Goal: Task Accomplishment & Management: Use online tool/utility

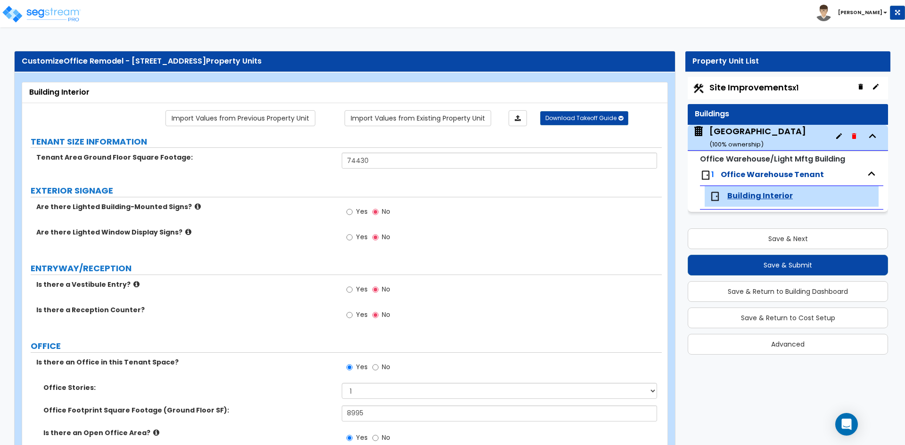
select select "2"
select select "1"
select select "2"
select select "1"
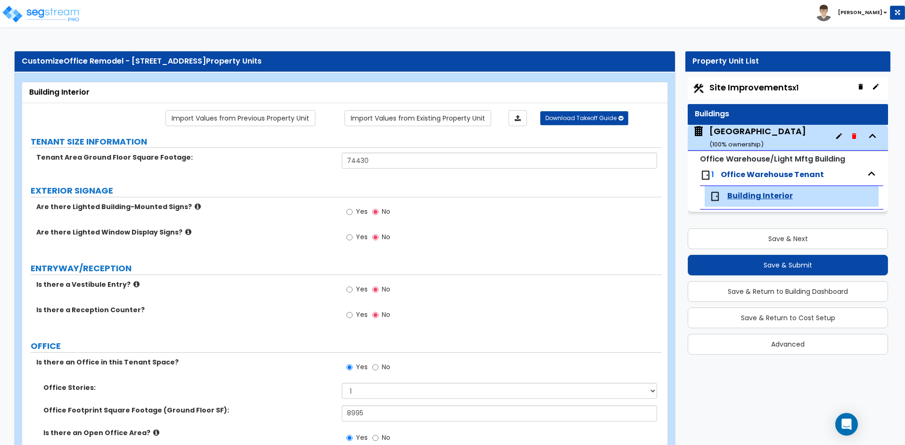
select select "7"
select select "1"
select select "2"
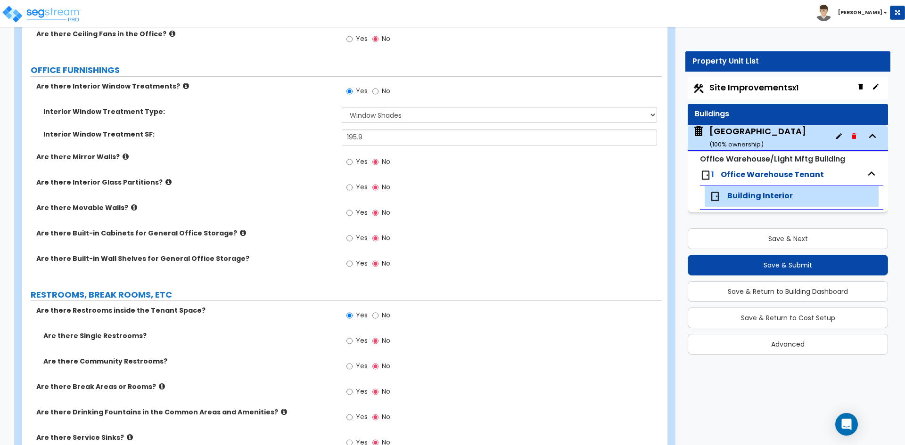
scroll to position [1131, 0]
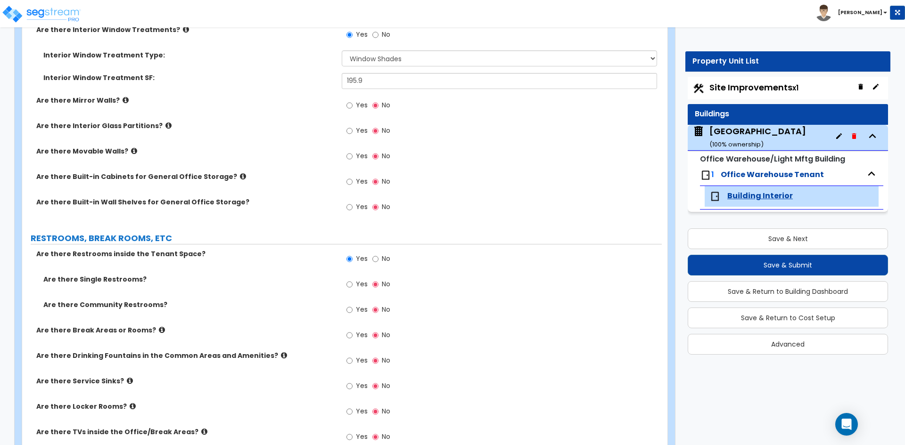
click at [354, 283] on label "Yes" at bounding box center [356, 286] width 21 height 16
click at [353, 283] on input "Yes" at bounding box center [349, 284] width 6 height 10
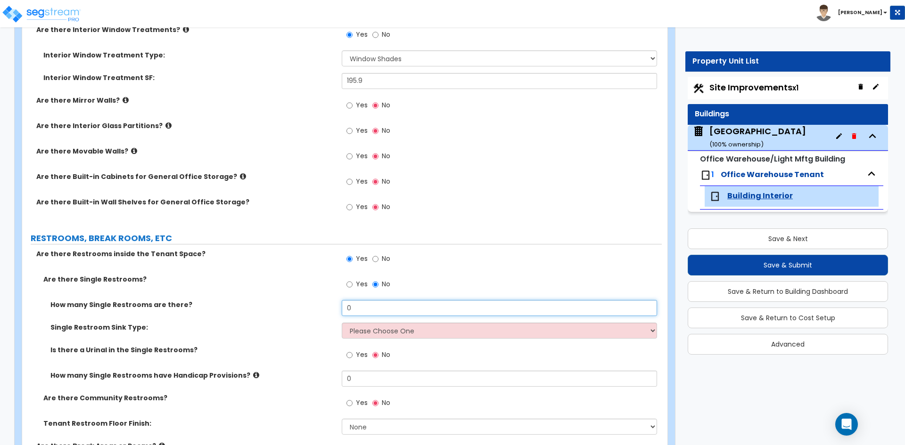
click at [371, 308] on input "0" at bounding box center [499, 308] width 315 height 16
type input "3"
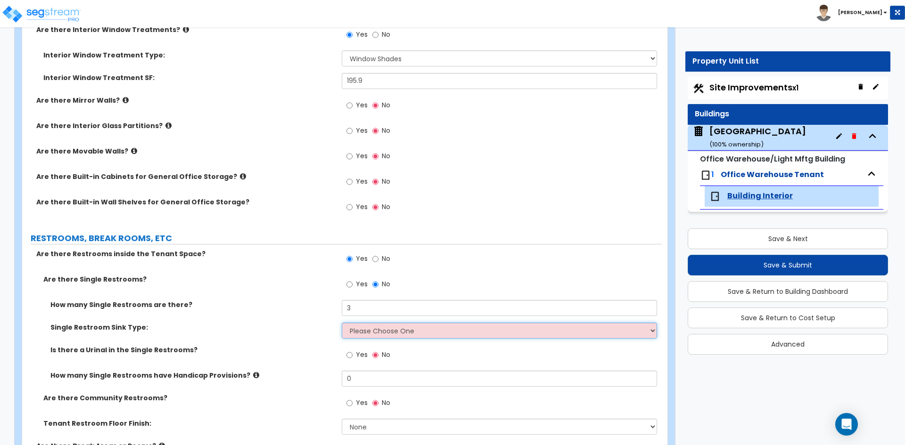
click at [357, 329] on select "Please Choose One Wall-mounted Vanity-mounted" at bounding box center [499, 331] width 315 height 16
select select "1"
click at [342, 323] on select "Please Choose One Wall-mounted Vanity-mounted" at bounding box center [499, 331] width 315 height 16
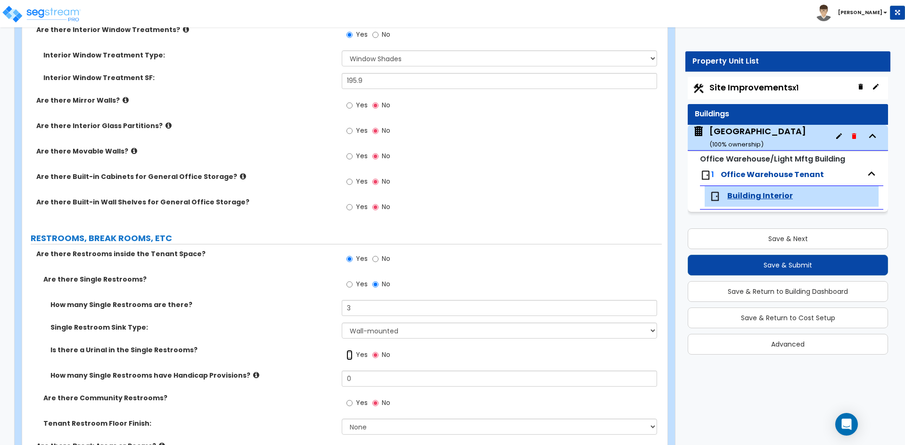
click at [350, 357] on input "Yes" at bounding box center [349, 355] width 6 height 10
click at [390, 355] on label "No" at bounding box center [381, 356] width 18 height 16
click at [378, 355] on input "No" at bounding box center [375, 355] width 6 height 10
radio input "false"
radio input "true"
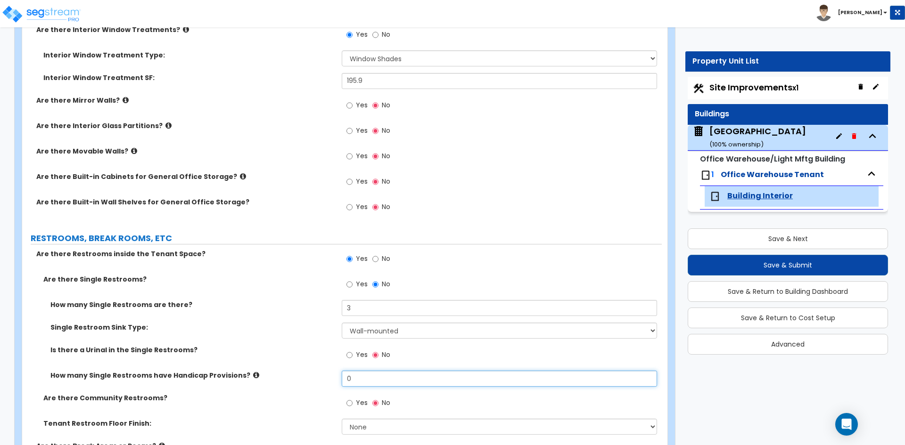
click at [372, 375] on input "0" at bounding box center [499, 379] width 315 height 16
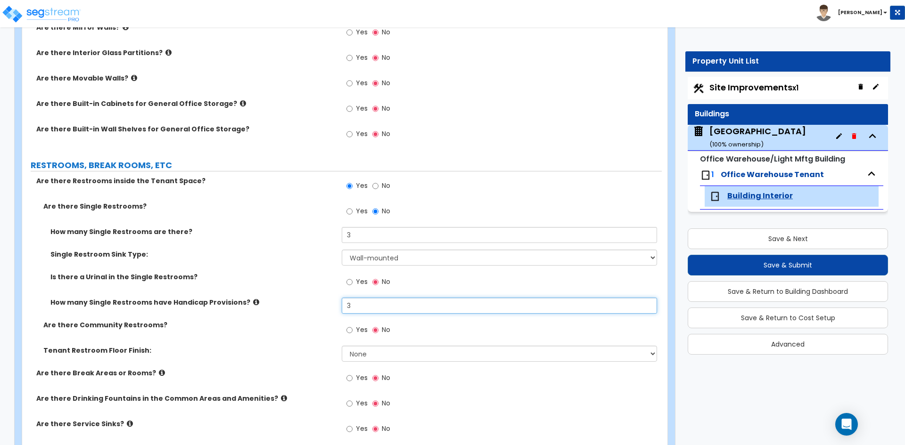
scroll to position [1225, 0]
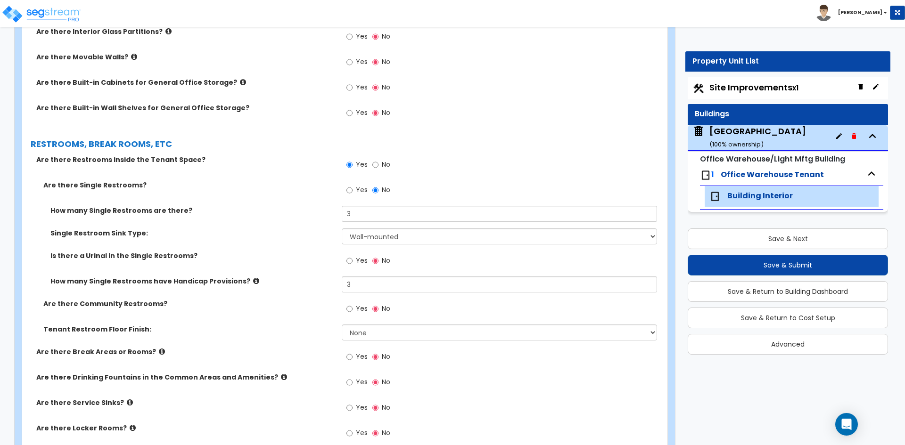
click at [357, 311] on span "Yes" at bounding box center [362, 308] width 12 height 9
click at [353, 311] on input "Yes" at bounding box center [349, 309] width 6 height 10
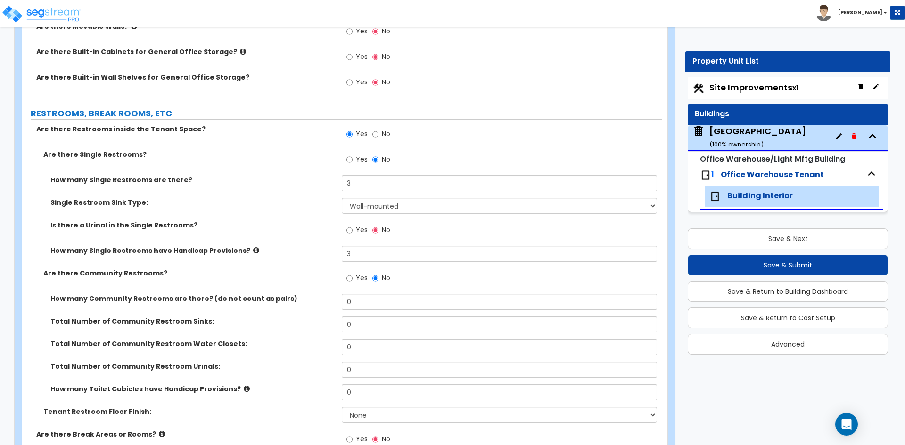
scroll to position [1273, 0]
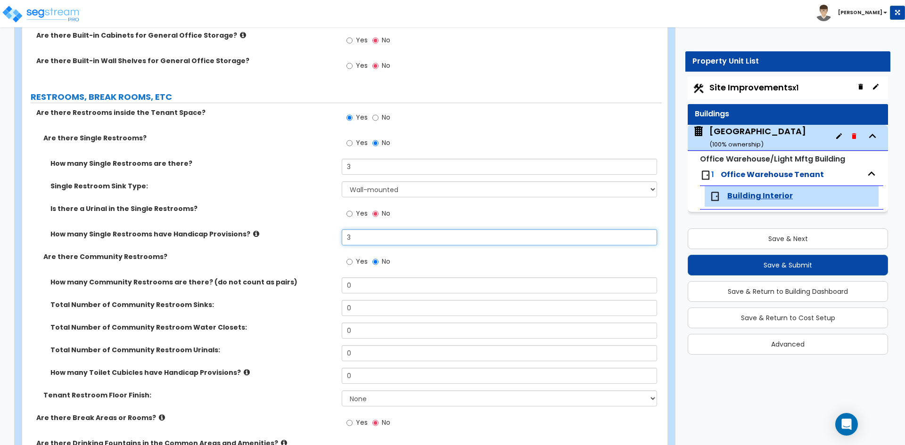
click at [367, 238] on input "3" at bounding box center [499, 238] width 315 height 16
click at [367, 238] on input "2" at bounding box center [499, 238] width 315 height 16
type input "2"
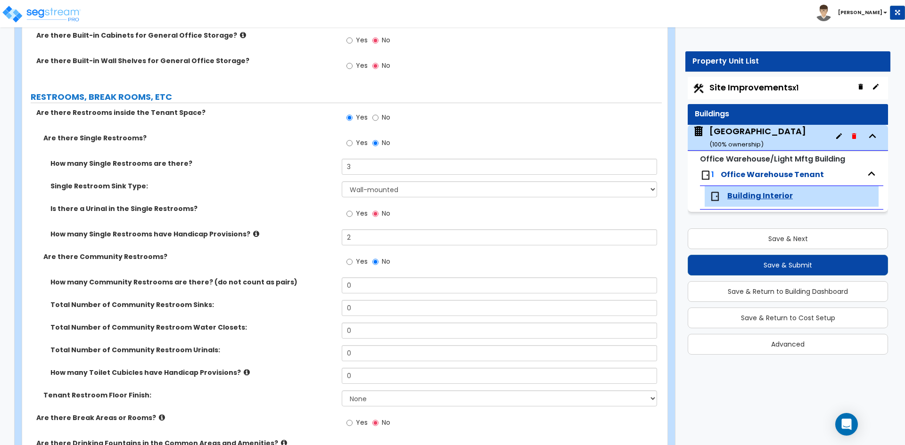
click at [358, 214] on span "Yes" at bounding box center [362, 213] width 12 height 9
click at [353, 214] on input "Yes" at bounding box center [349, 214] width 6 height 10
radio input "true"
click at [362, 243] on input "2" at bounding box center [499, 238] width 315 height 16
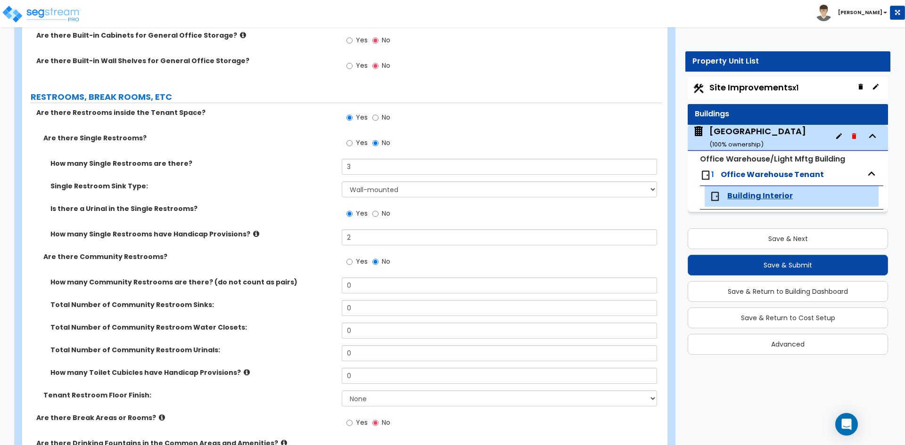
click at [129, 284] on label "How many Community Restrooms are there? (do not count as pairs)" at bounding box center [192, 282] width 284 height 9
click at [398, 283] on input "0" at bounding box center [499, 286] width 315 height 16
click at [357, 290] on input "0" at bounding box center [499, 286] width 315 height 16
click at [359, 290] on input "0" at bounding box center [499, 286] width 315 height 16
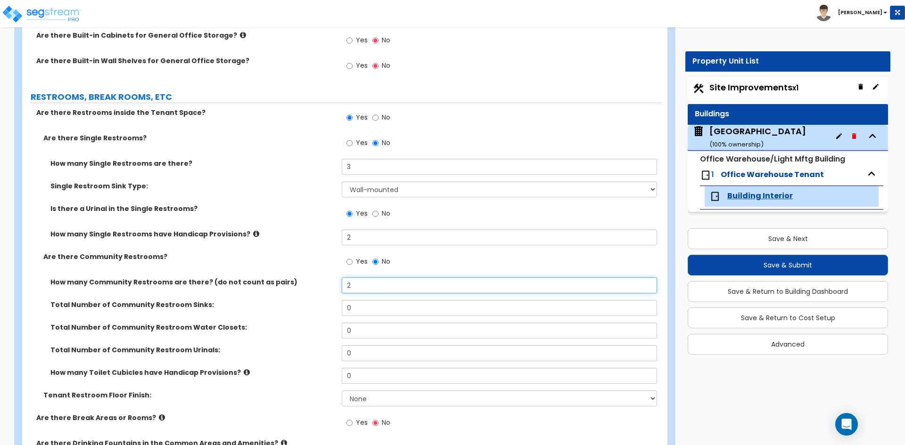
type input "2"
click at [354, 307] on input "0" at bounding box center [499, 308] width 315 height 16
click at [370, 311] on input "0" at bounding box center [499, 308] width 315 height 16
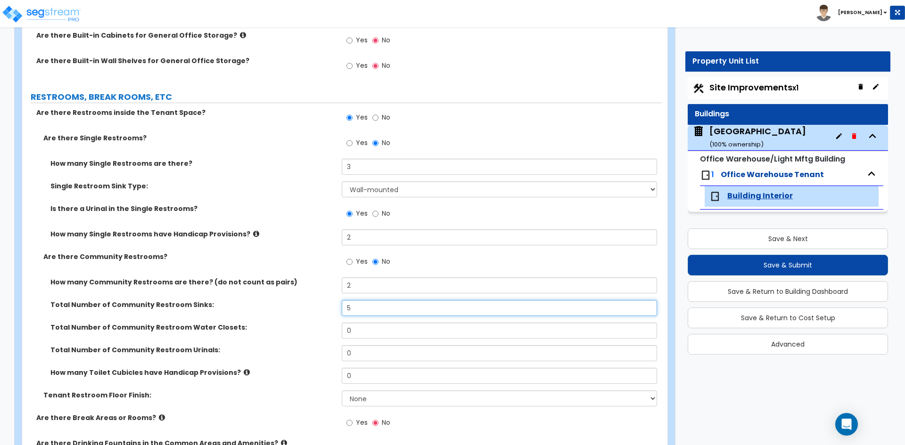
type input "5"
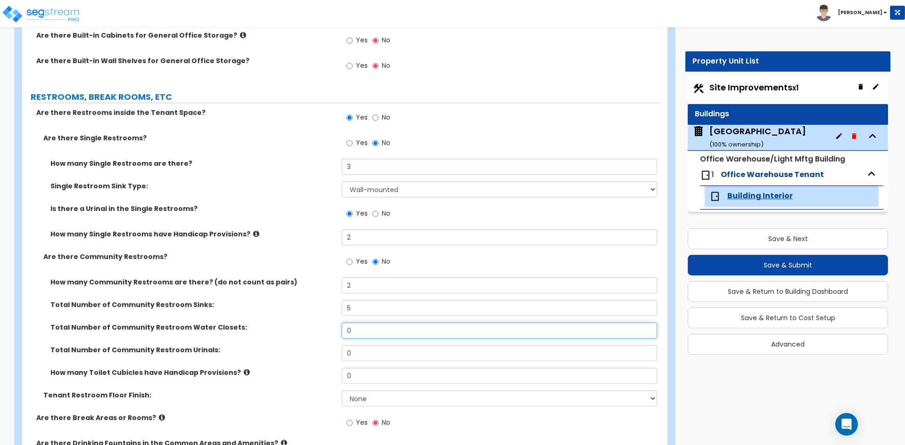
click at [370, 327] on input "0" at bounding box center [499, 331] width 315 height 16
click at [418, 329] on input "0" at bounding box center [499, 331] width 315 height 16
type input "6"
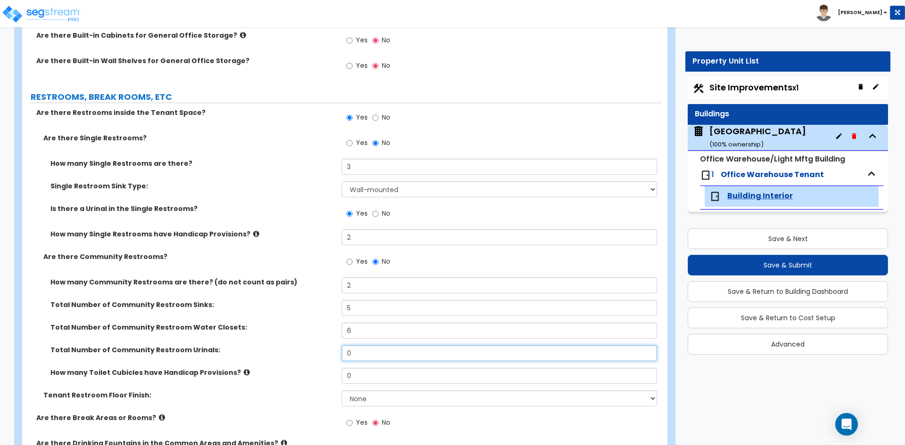
click at [358, 350] on input "0" at bounding box center [499, 353] width 315 height 16
type input "2"
click at [385, 215] on span "No" at bounding box center [386, 213] width 8 height 9
click at [378, 215] on input "No" at bounding box center [375, 214] width 6 height 10
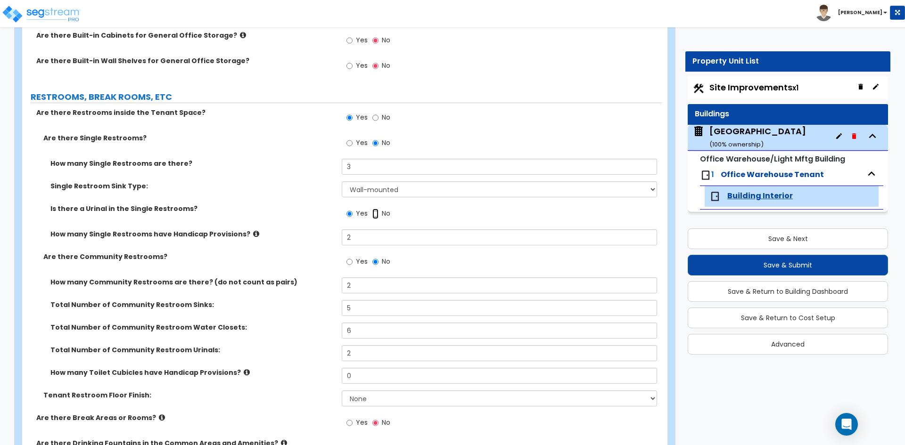
radio input "false"
radio input "true"
click at [365, 356] on input "2" at bounding box center [499, 353] width 315 height 16
type input "3"
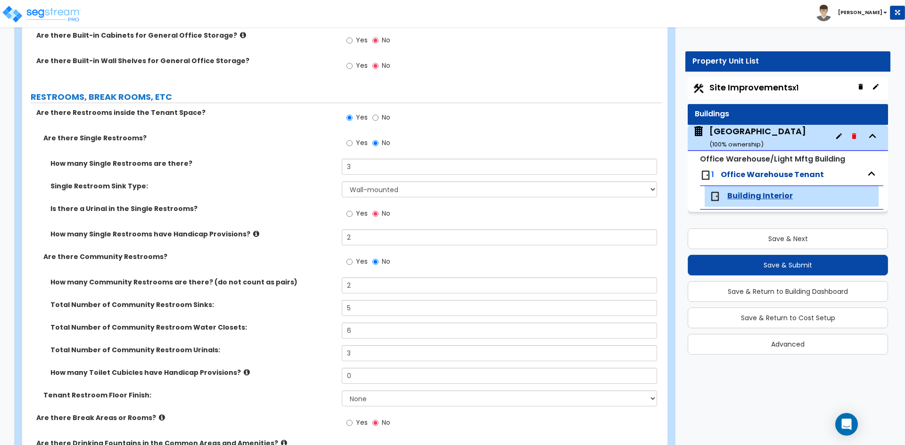
click at [260, 352] on label "Total Number of Community Restroom Urinals:" at bounding box center [192, 349] width 284 height 9
click at [384, 379] on input "0" at bounding box center [499, 376] width 315 height 16
click at [441, 374] on input "0" at bounding box center [499, 376] width 315 height 16
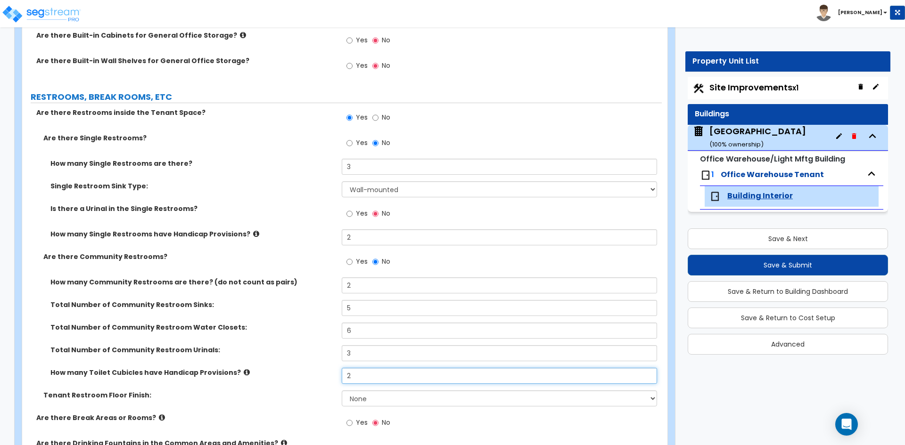
type input "2"
click at [362, 399] on select "None Tile Flooring Resilient Laminate Flooring VCT Flooring Sheet Vinyl Flooring" at bounding box center [499, 399] width 315 height 16
click at [342, 391] on select "None Tile Flooring Resilient Laminate Flooring VCT Flooring Sheet Vinyl Flooring" at bounding box center [499, 399] width 315 height 16
click at [274, 411] on div "Tenant Restroom Floor Finish: None Tile Flooring Resilient Laminate Flooring VC…" at bounding box center [342, 402] width 640 height 23
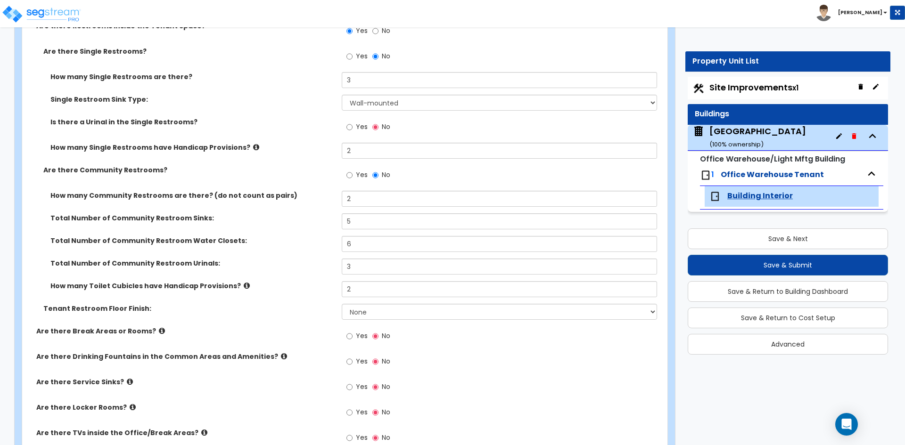
scroll to position [1367, 0]
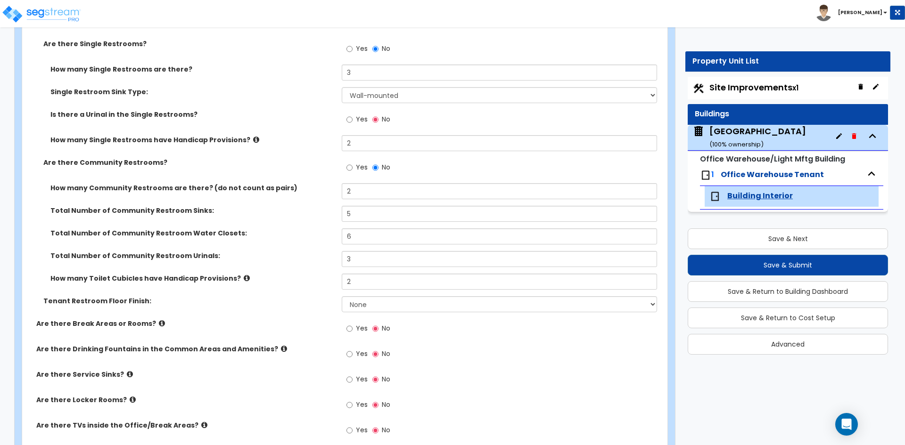
click at [355, 330] on label "Yes" at bounding box center [356, 330] width 21 height 16
click at [353, 330] on input "Yes" at bounding box center [349, 329] width 6 height 10
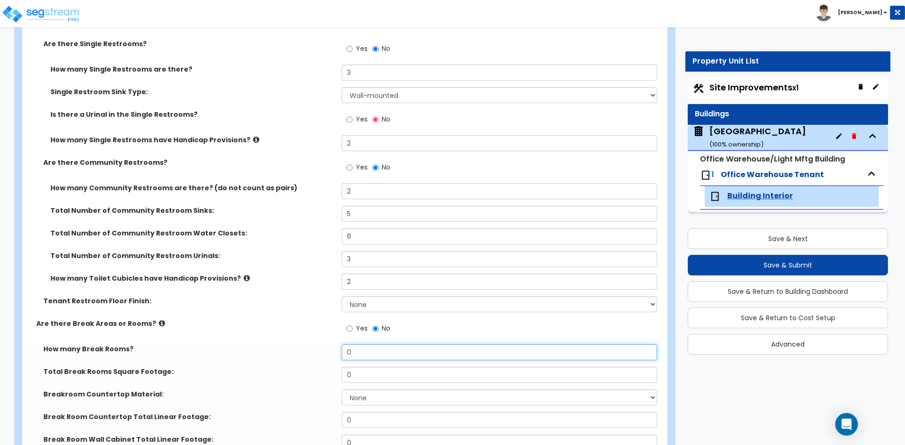
click at [397, 355] on input "0" at bounding box center [499, 353] width 315 height 16
type input "2"
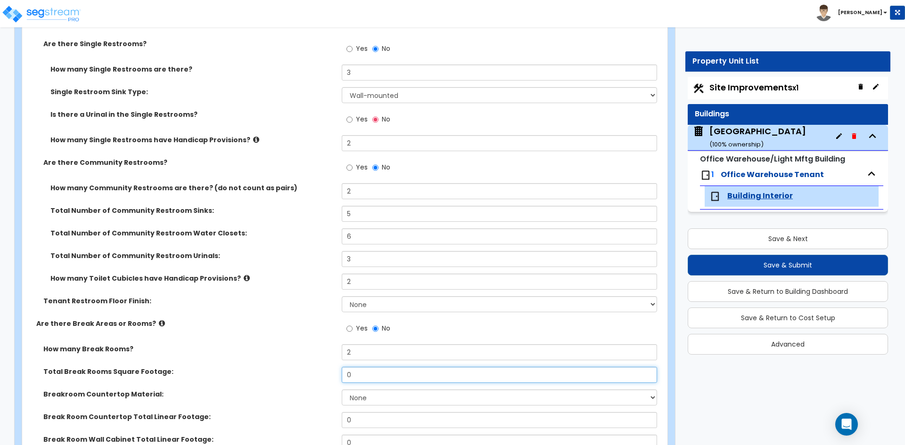
click at [378, 373] on input "0" at bounding box center [499, 375] width 315 height 16
type input "461"
click at [372, 397] on select "None Plastic Laminate Solid Surface Stone Quartz Marble Tile Wood Stainless Ste…" at bounding box center [499, 398] width 315 height 16
select select "2"
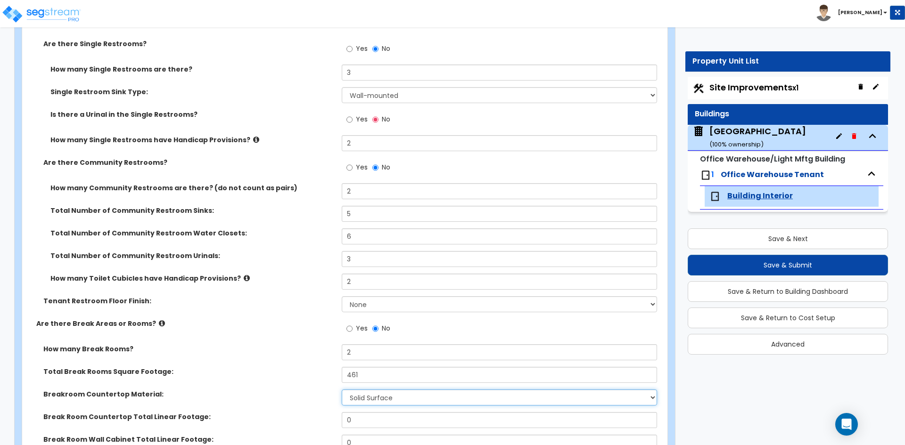
click at [342, 390] on select "None Plastic Laminate Solid Surface Stone Quartz Marble Tile Wood Stainless Ste…" at bounding box center [499, 398] width 315 height 16
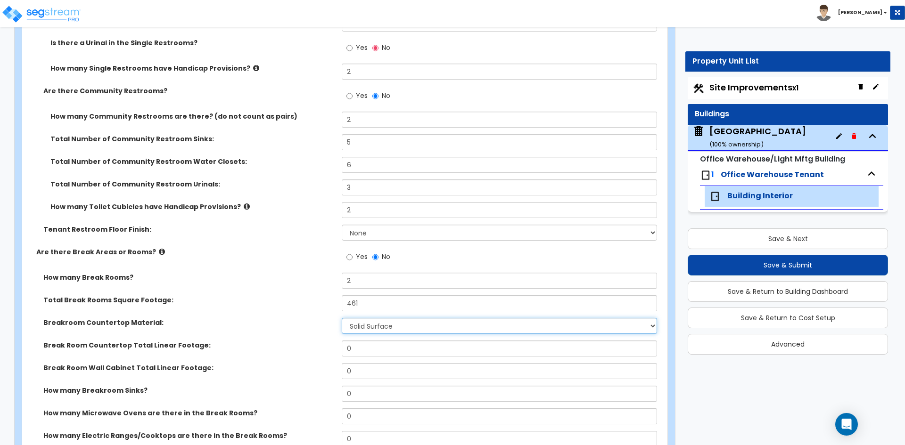
scroll to position [1461, 0]
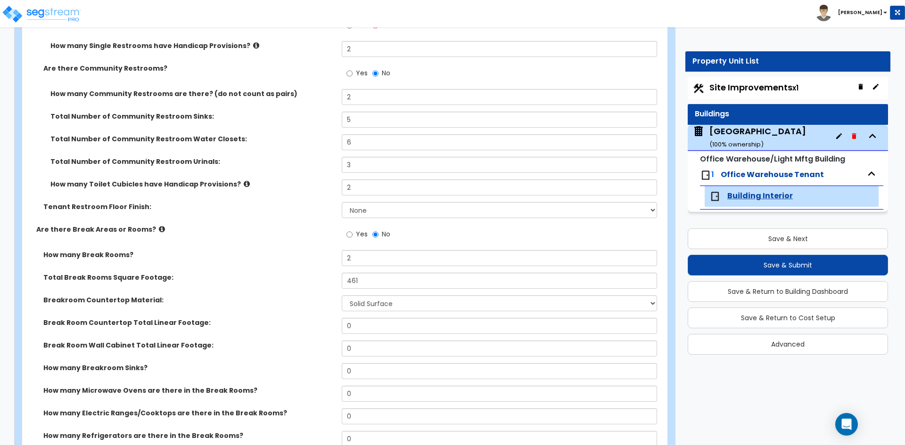
click at [99, 324] on label "Break Room Countertop Total Linear Footage:" at bounding box center [188, 322] width 291 height 9
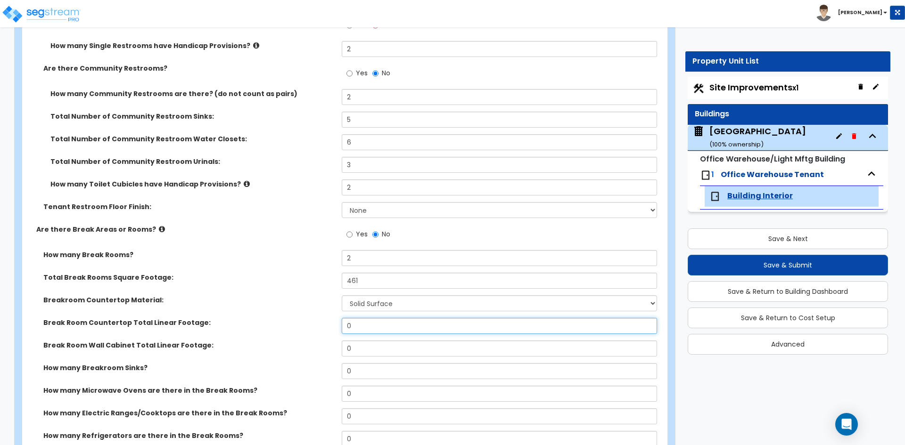
click at [370, 328] on input "0" at bounding box center [499, 326] width 315 height 16
type input "16.75"
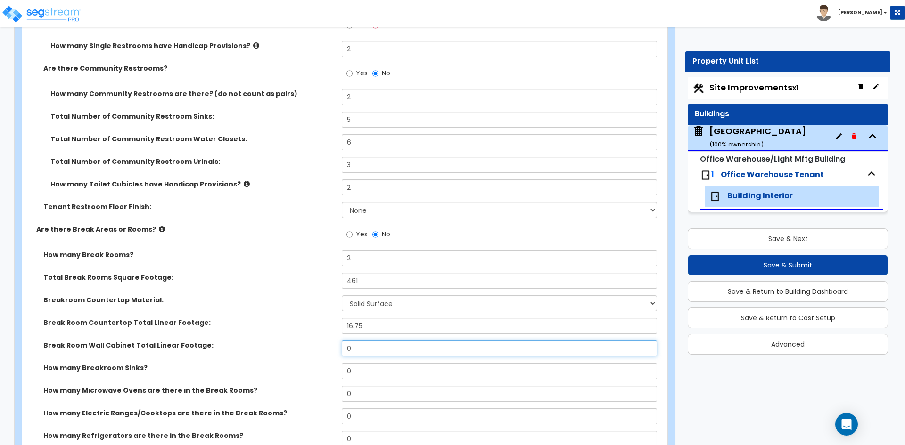
click at [362, 347] on input "0" at bounding box center [499, 349] width 315 height 16
type input "21.1"
click at [288, 281] on label "Total Break Rooms Square Footage:" at bounding box center [188, 277] width 291 height 9
click at [375, 378] on input "0" at bounding box center [499, 371] width 315 height 16
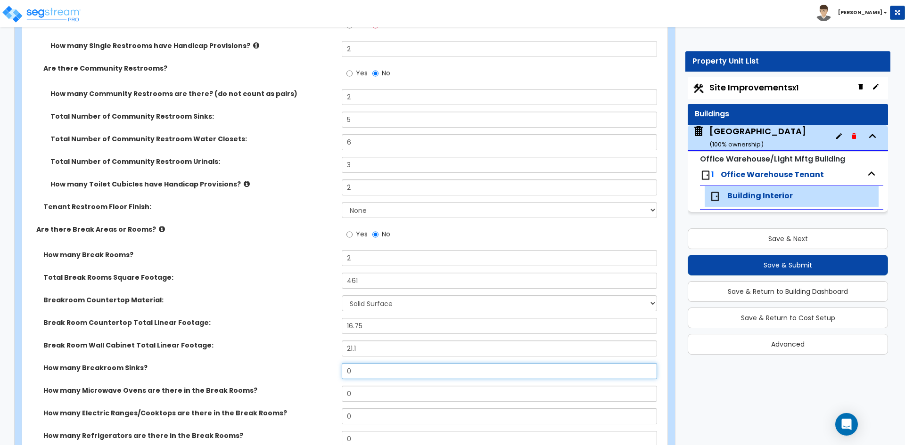
click at [375, 378] on input "0" at bounding box center [499, 371] width 315 height 16
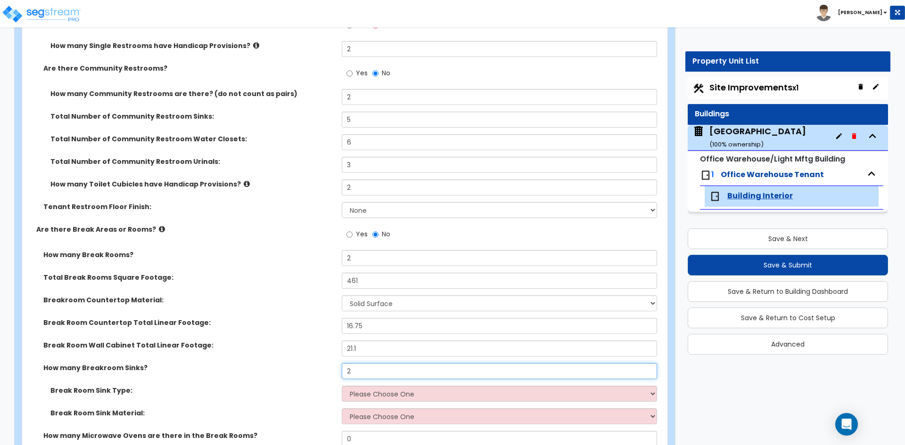
type input "2"
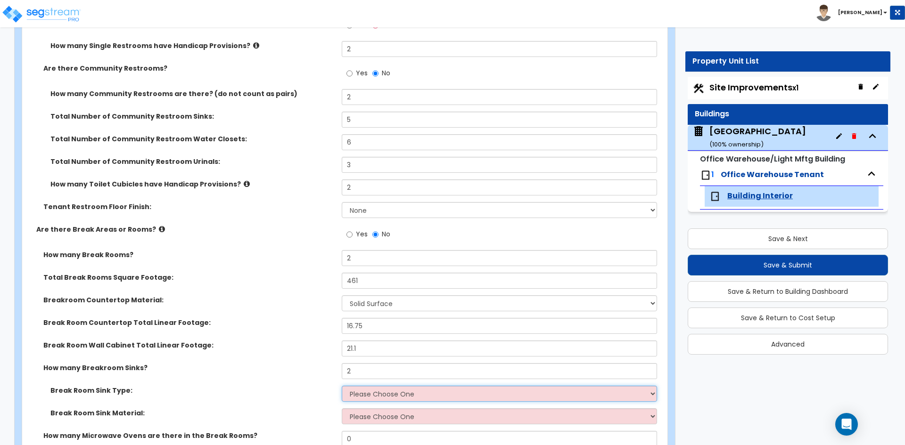
click at [374, 398] on select "Please Choose One Single Sink Double Sink" at bounding box center [499, 394] width 315 height 16
select select "2"
click at [342, 386] on select "Please Choose One Single Sink Double Sink" at bounding box center [499, 394] width 315 height 16
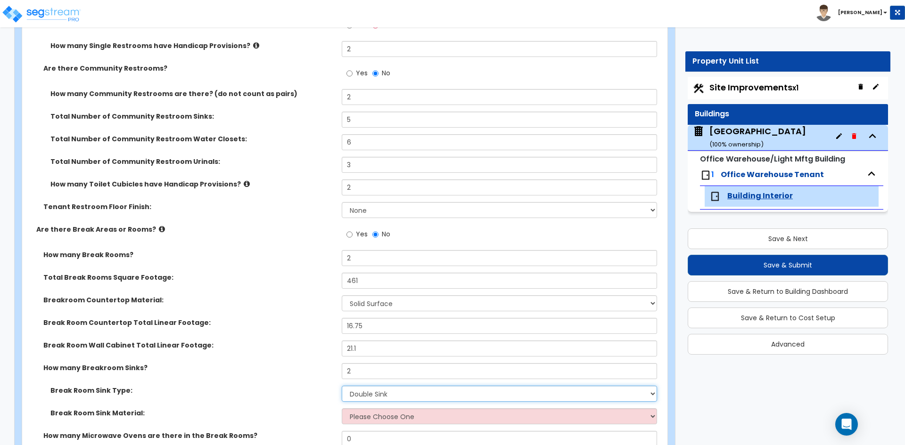
click at [364, 391] on select "Please Choose One Single Sink Double Sink" at bounding box center [499, 394] width 315 height 16
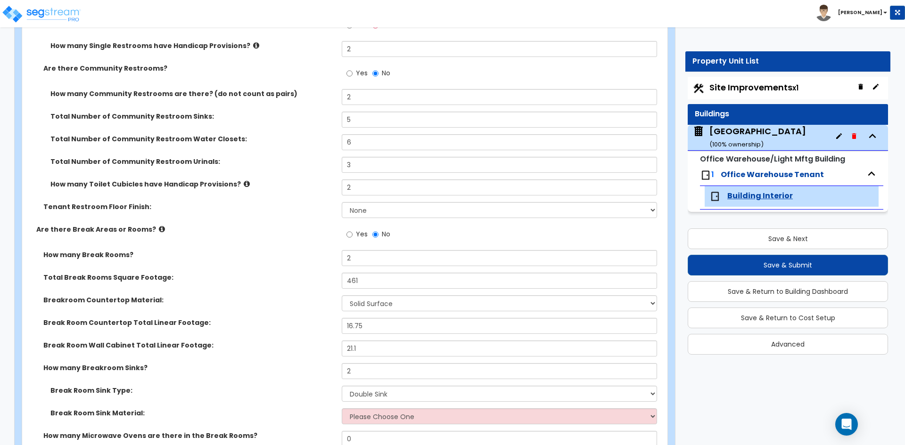
click at [284, 384] on div "How many Breakroom Sinks? 2" at bounding box center [342, 374] width 640 height 23
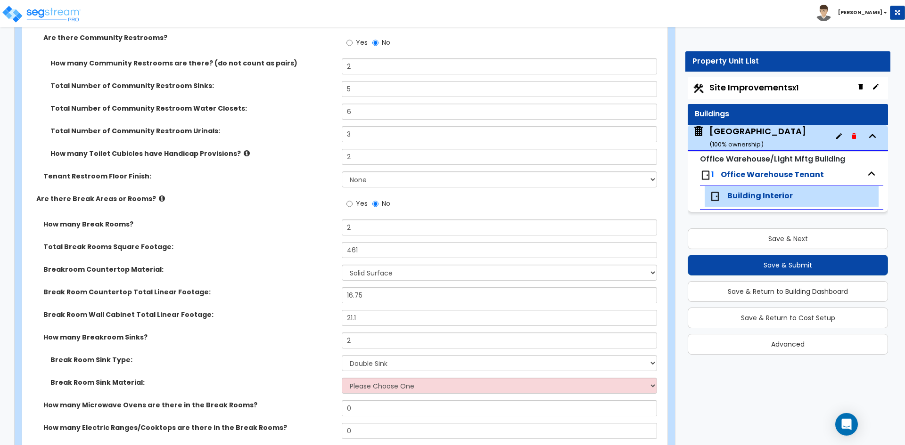
scroll to position [1508, 0]
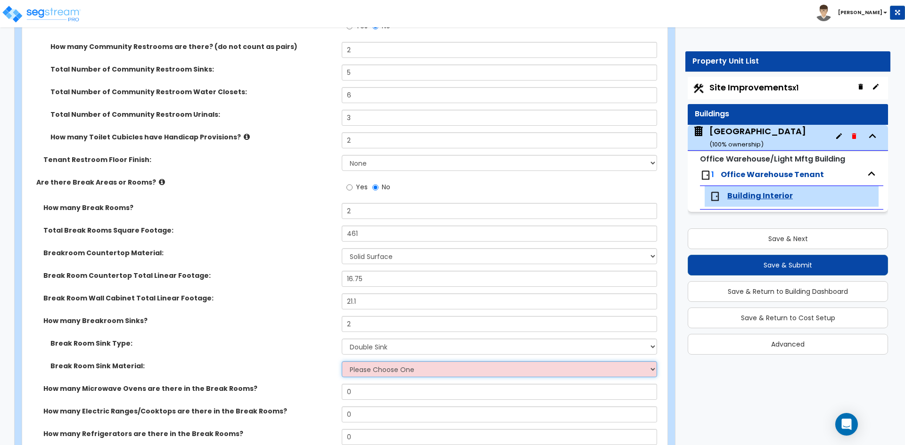
click at [381, 372] on select "Please Choose One Stainless Steel Porcelain Enamel Cast Iron" at bounding box center [499, 370] width 315 height 16
select select "1"
click at [342, 362] on select "Please Choose One Stainless Steel Porcelain Enamel Cast Iron" at bounding box center [499, 370] width 315 height 16
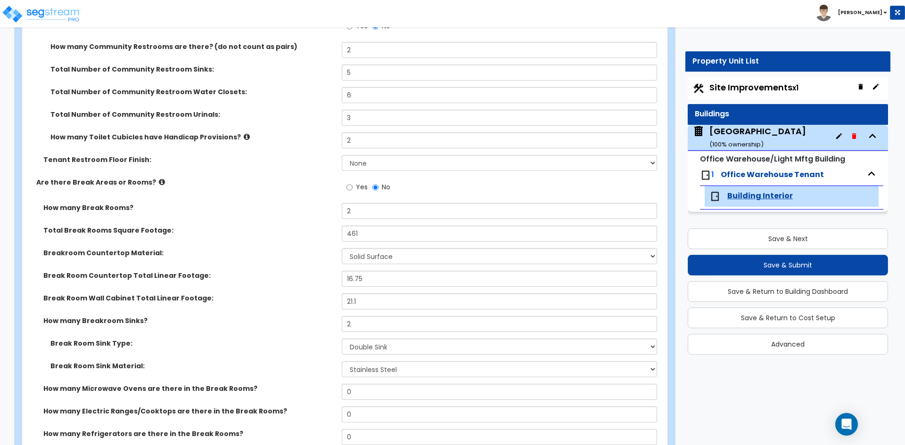
click at [248, 370] on label "Break Room Sink Material:" at bounding box center [192, 366] width 284 height 9
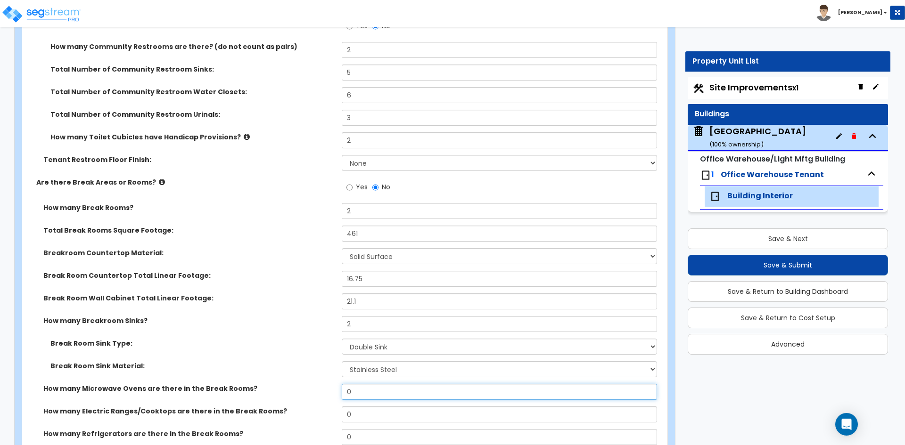
click at [373, 387] on input "0" at bounding box center [499, 392] width 315 height 16
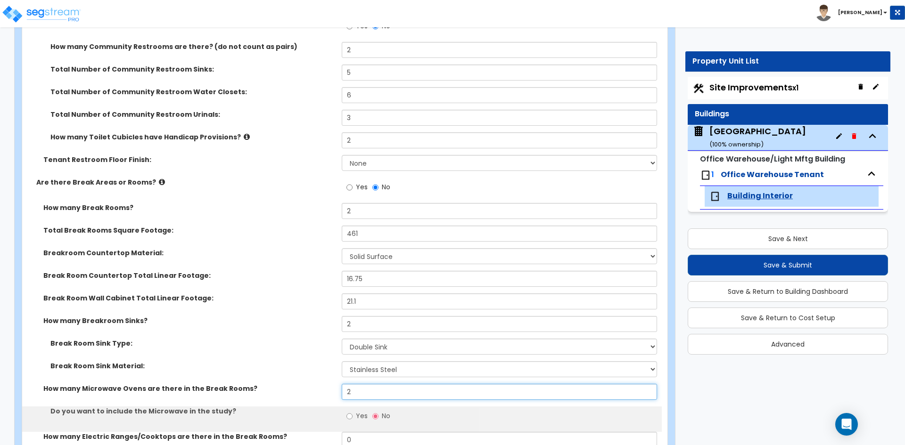
type input "2"
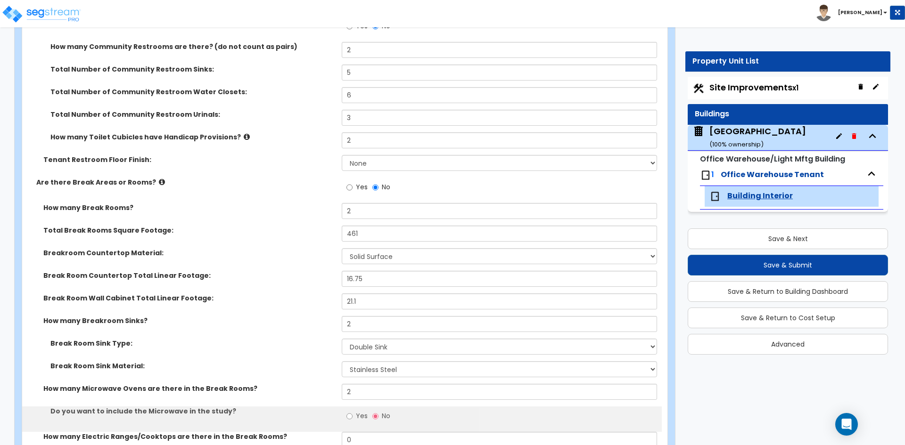
click at [288, 327] on div "How many Breakroom Sinks? 2" at bounding box center [342, 327] width 640 height 23
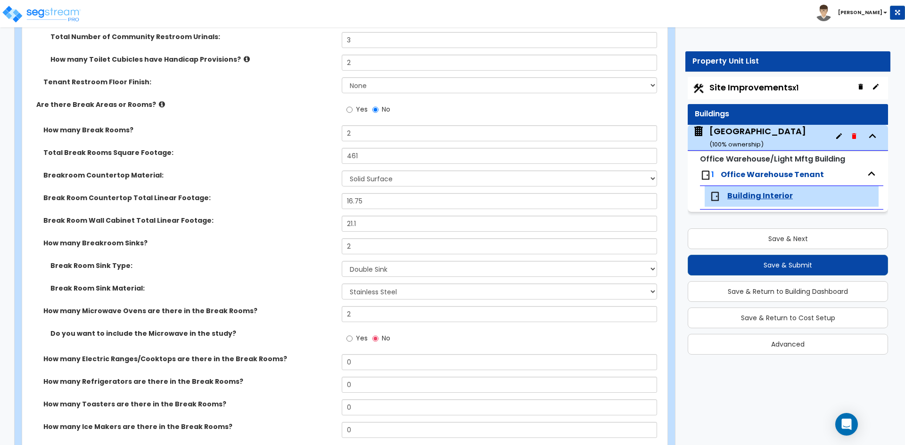
scroll to position [1602, 0]
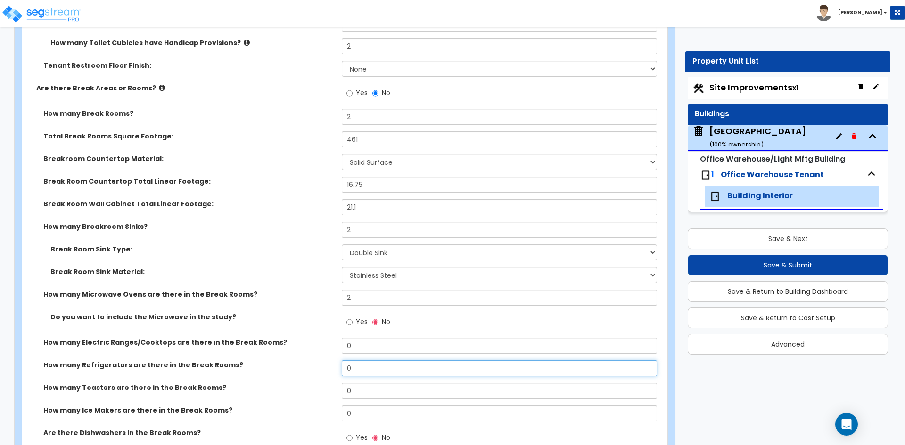
click at [365, 371] on input "0" at bounding box center [499, 369] width 315 height 16
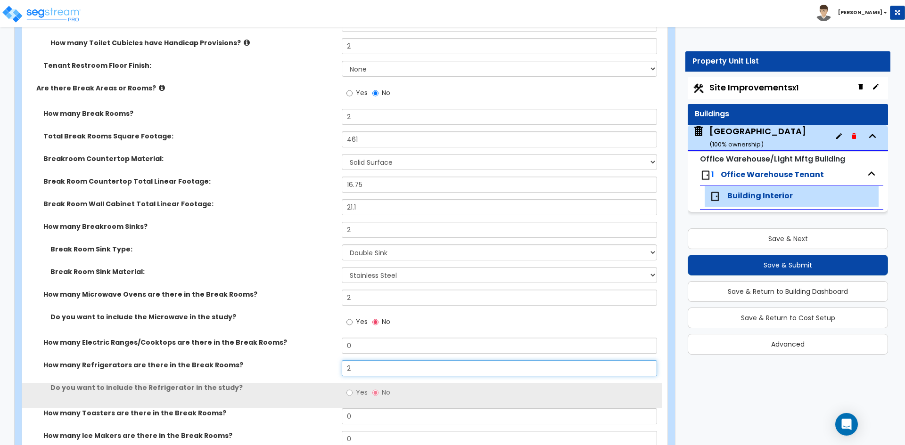
type input "2"
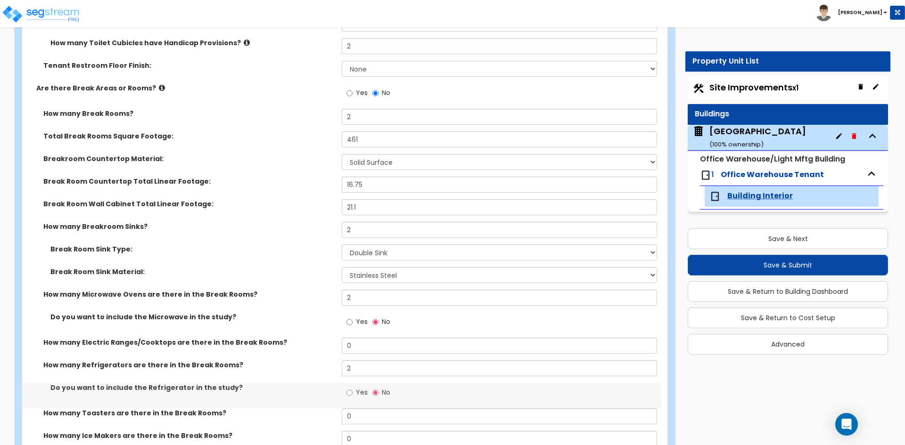
click at [283, 383] on div "How many Refrigerators are there in the Break Rooms? 2" at bounding box center [342, 372] width 640 height 23
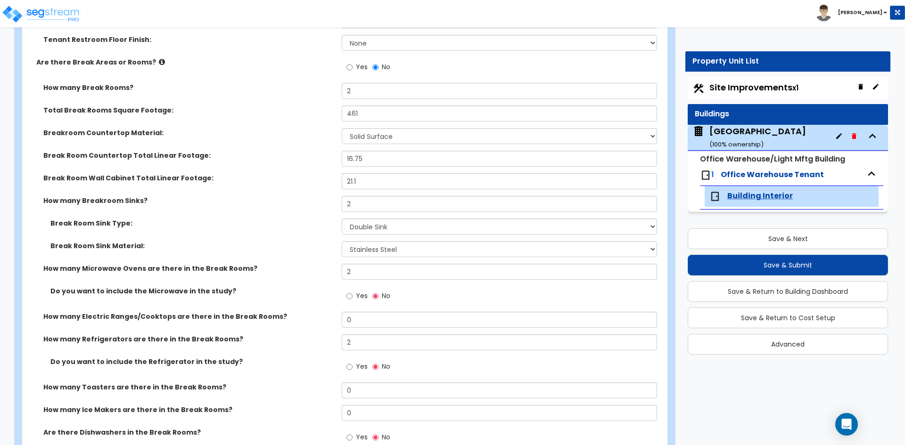
scroll to position [1650, 0]
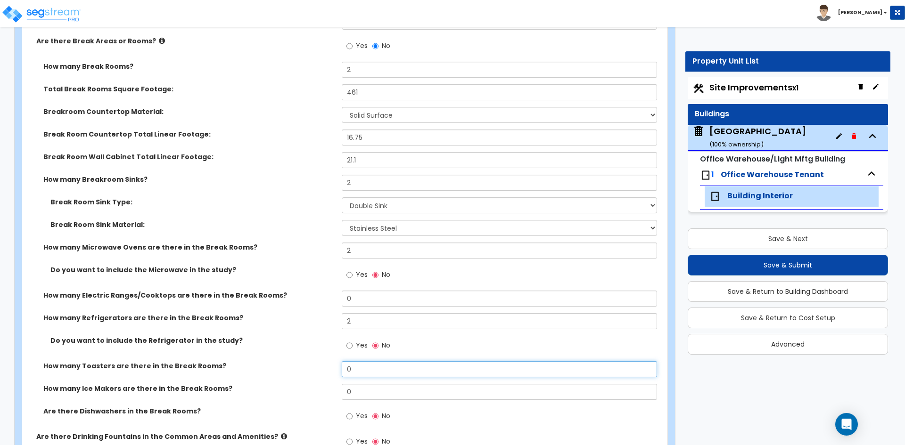
click at [366, 365] on input "0" at bounding box center [499, 370] width 315 height 16
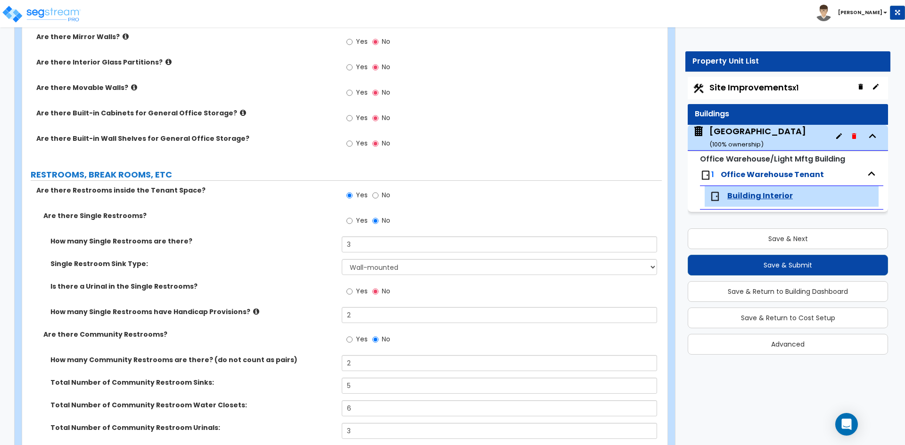
scroll to position [1178, 0]
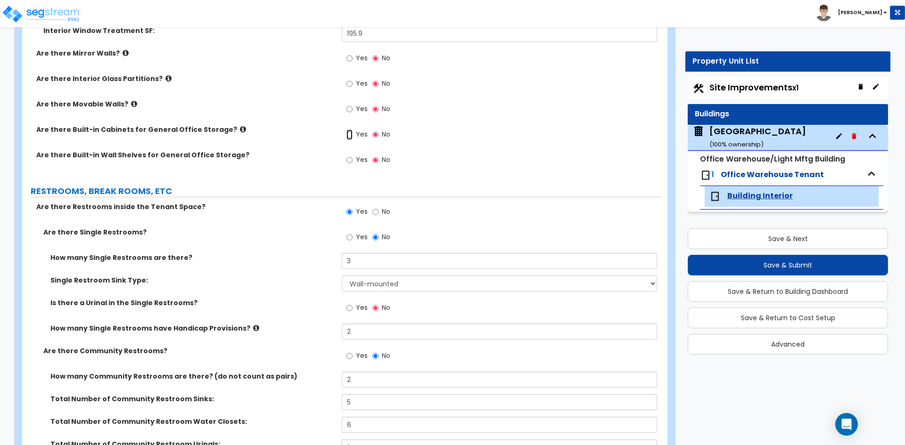
click at [352, 137] on input "Yes" at bounding box center [349, 135] width 6 height 10
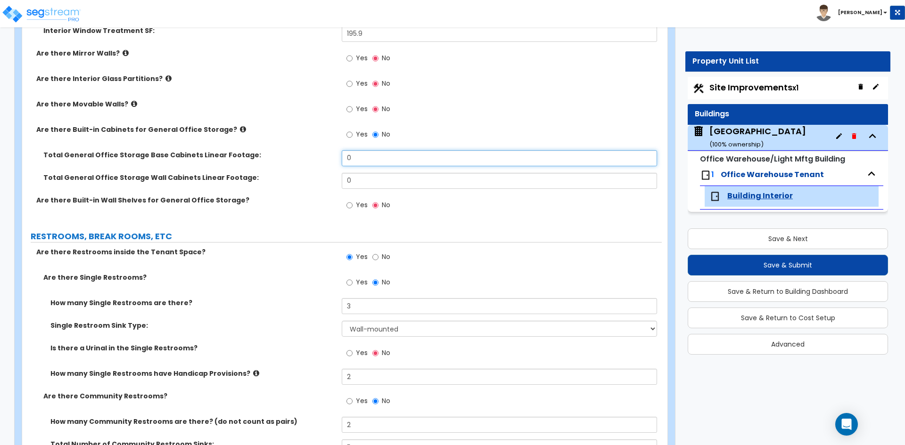
click at [362, 156] on input "0" at bounding box center [499, 158] width 315 height 16
type input "42.5"
click at [362, 183] on input "0" at bounding box center [499, 181] width 315 height 16
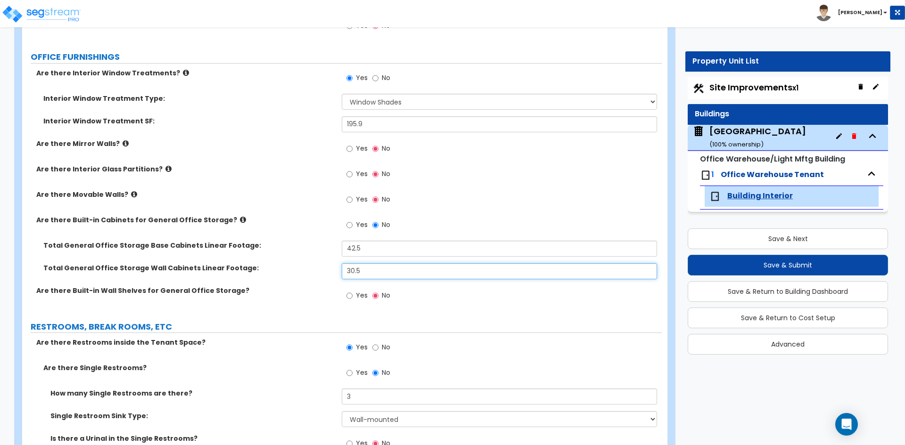
scroll to position [1084, 0]
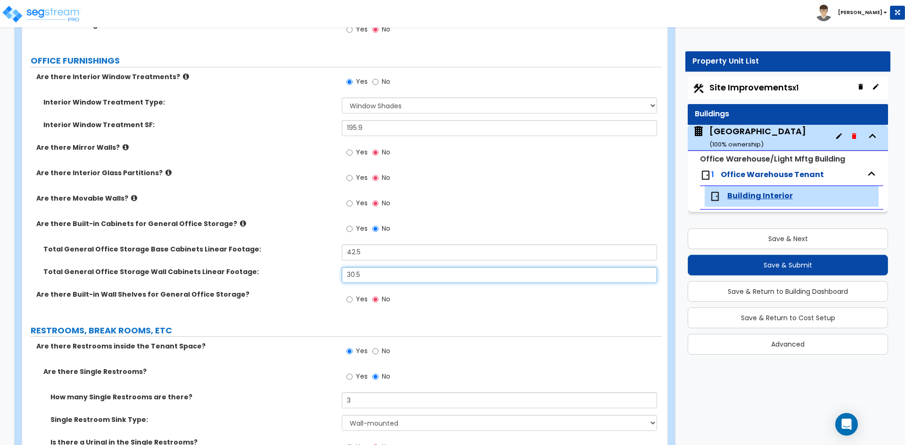
type input "30.5"
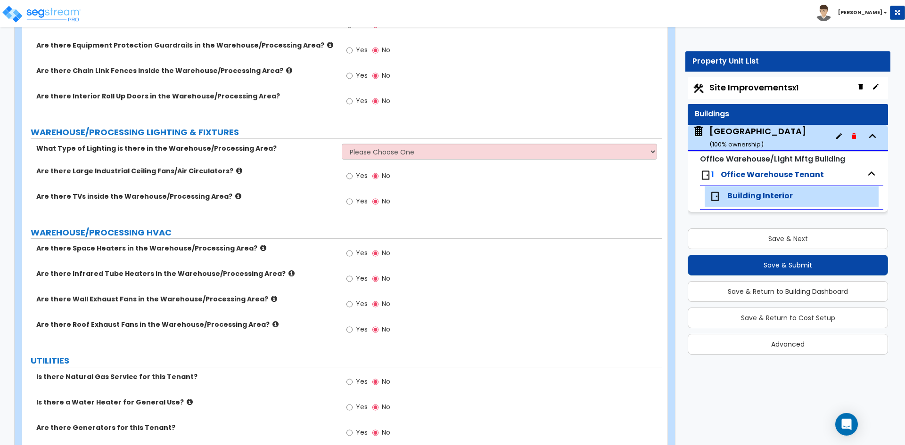
scroll to position [3111, 0]
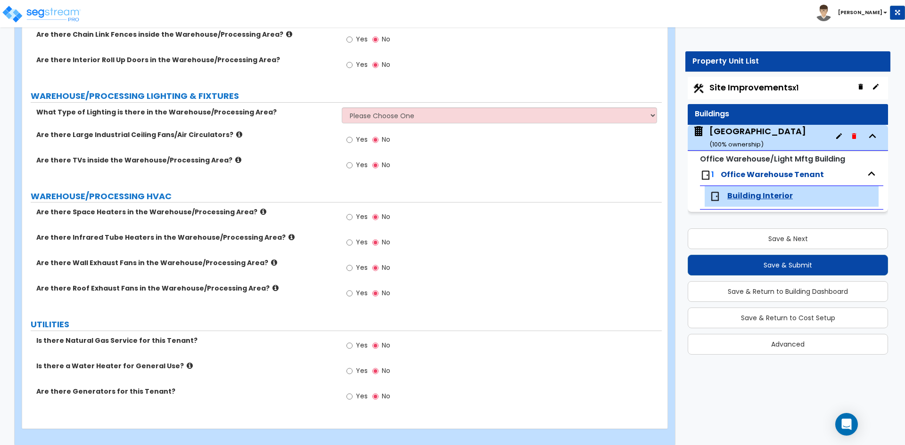
click at [362, 212] on span "Yes" at bounding box center [362, 216] width 12 height 9
click at [353, 212] on input "Yes" at bounding box center [349, 217] width 6 height 10
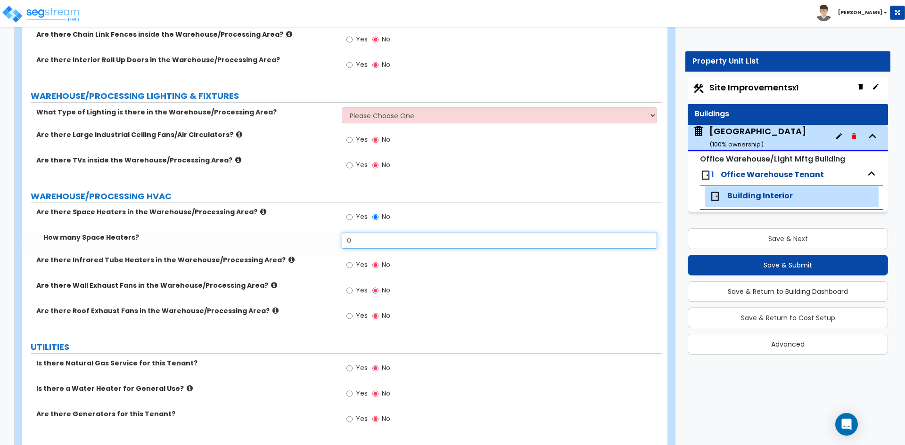
click at [356, 233] on input "0" at bounding box center [499, 241] width 315 height 16
click at [377, 235] on input "0" at bounding box center [499, 241] width 315 height 16
type input "5"
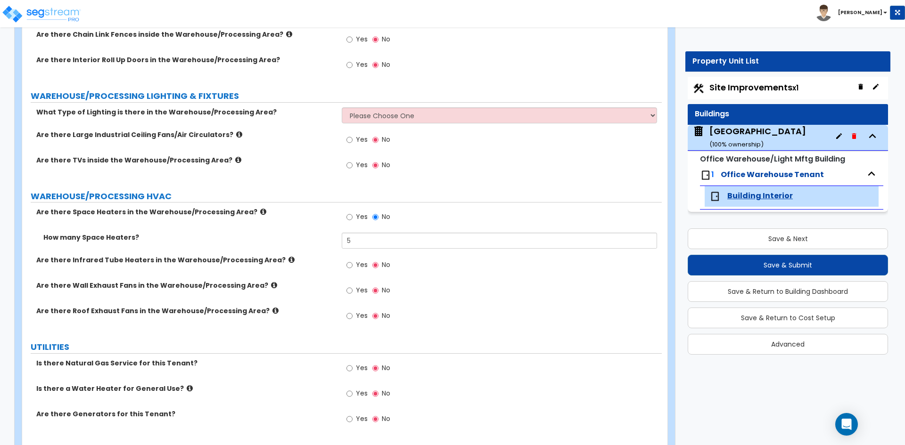
click at [323, 268] on div "Are there Infrared Tube Heaters in the Warehouse/Processing Area? Yes No" at bounding box center [342, 267] width 640 height 25
click at [355, 258] on label "Yes" at bounding box center [356, 266] width 21 height 16
click at [353, 260] on input "Yes" at bounding box center [349, 265] width 6 height 10
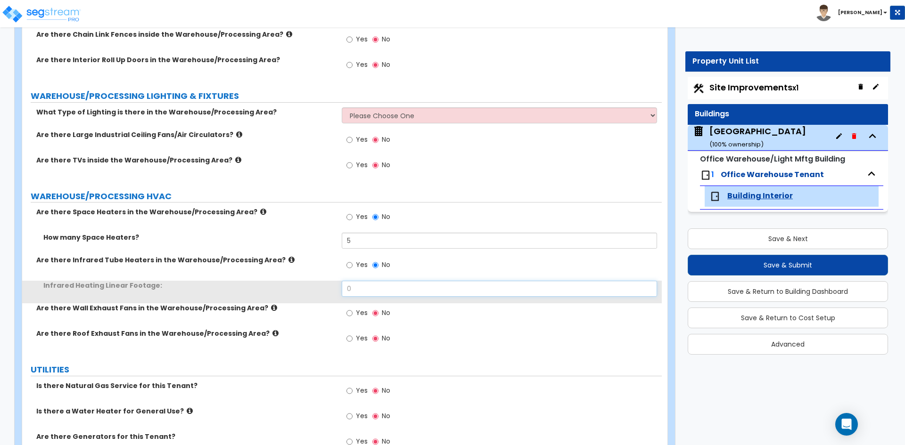
click at [368, 281] on input "0" at bounding box center [499, 289] width 315 height 16
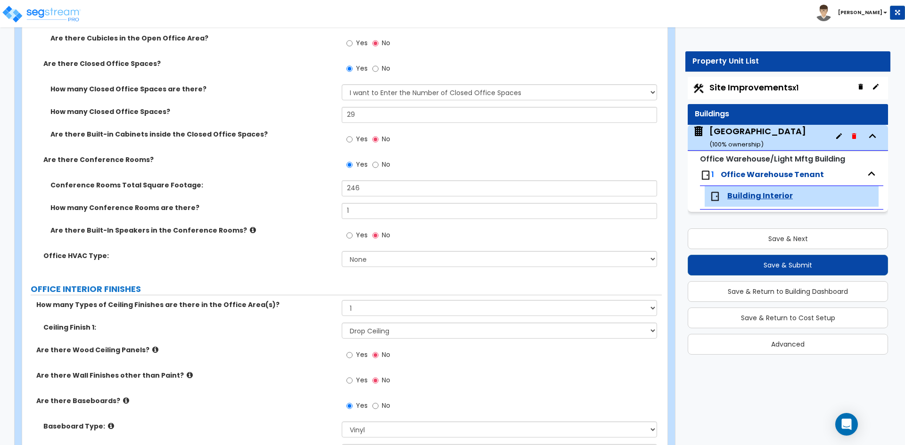
scroll to position [426, 0]
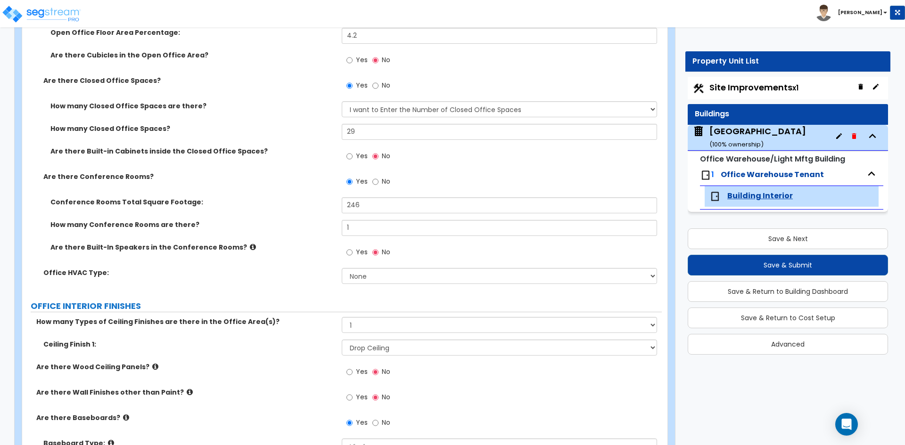
type input "560"
click at [382, 274] on select "None Rooftop Unit Furnace-Condenser Forced Air Split Heating/Cooling Systems He…" at bounding box center [499, 276] width 315 height 16
select select "1"
click at [342, 268] on select "None Rooftop Unit Furnace-Condenser Forced Air Split Heating/Cooling Systems He…" at bounding box center [499, 276] width 315 height 16
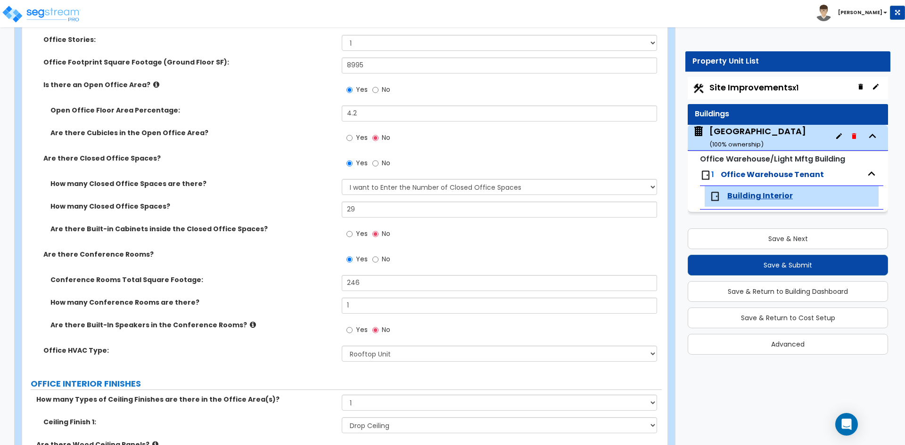
scroll to position [332, 0]
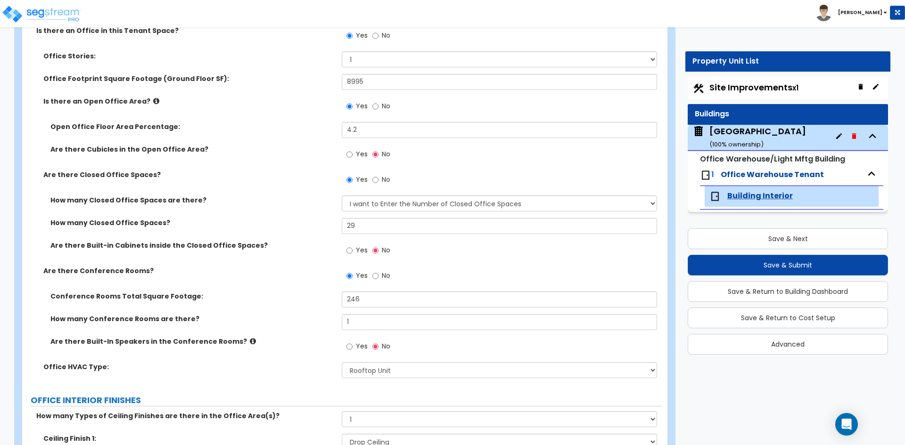
click at [258, 257] on div "Are there Built-in Cabinets inside the Closed Office Spaces? Yes No" at bounding box center [342, 253] width 640 height 25
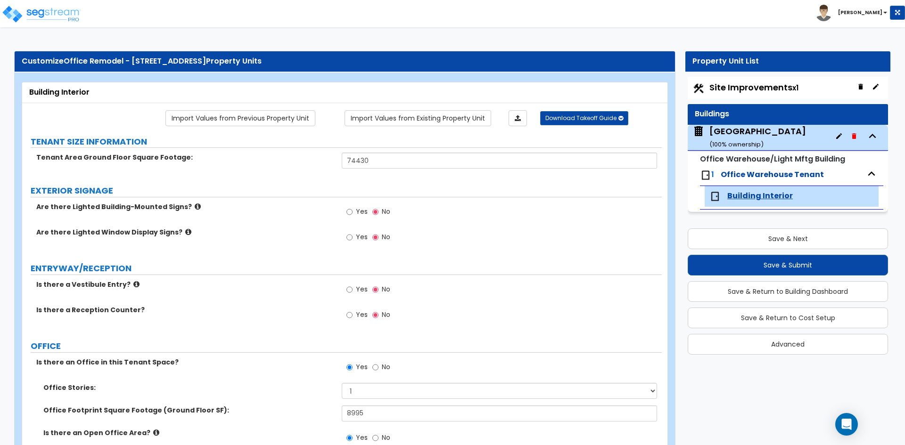
scroll to position [94, 0]
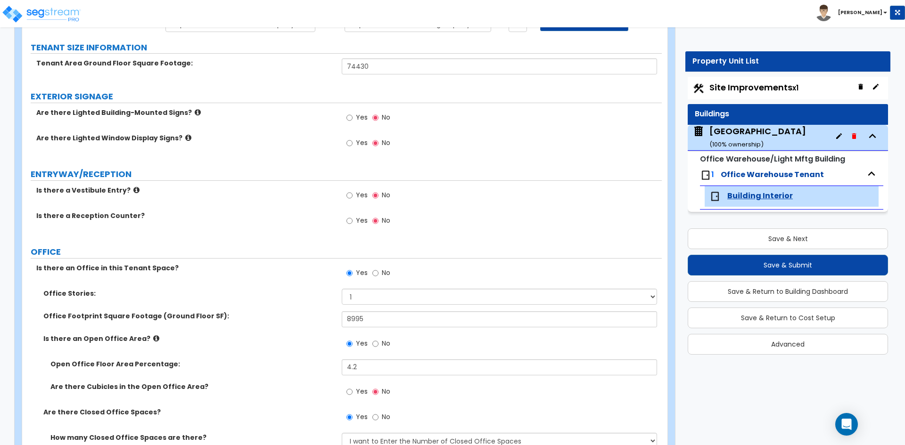
click at [226, 268] on label "Is there an Office in this Tenant Space?" at bounding box center [185, 267] width 298 height 9
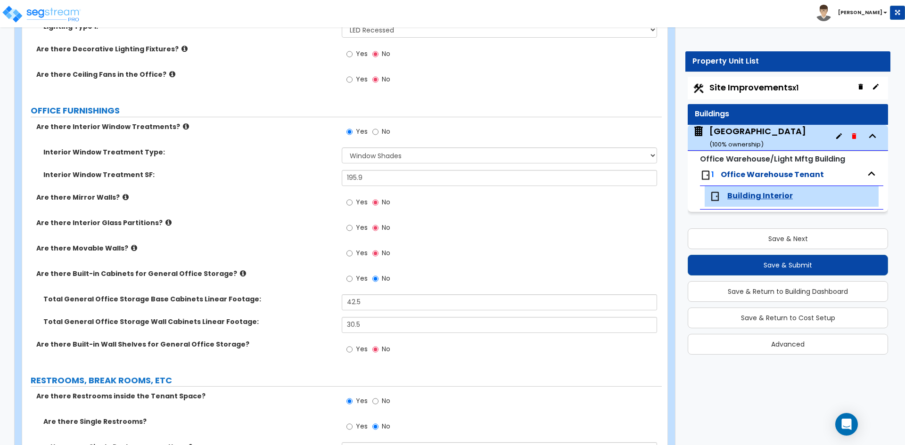
click at [358, 225] on span "Yes" at bounding box center [362, 227] width 12 height 9
click at [353, 225] on input "Yes" at bounding box center [349, 228] width 6 height 10
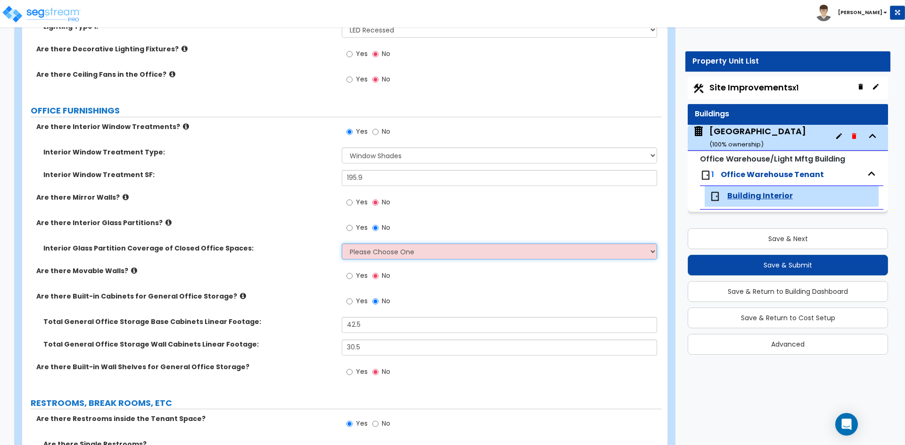
click at [373, 254] on select "Please Choose One Some of the Closed Office Space Walls are Interior Glass Part…" at bounding box center [499, 252] width 315 height 16
select select "1"
click at [342, 244] on select "Please Choose One Some of the Closed Office Space Walls are Interior Glass Part…" at bounding box center [499, 252] width 315 height 16
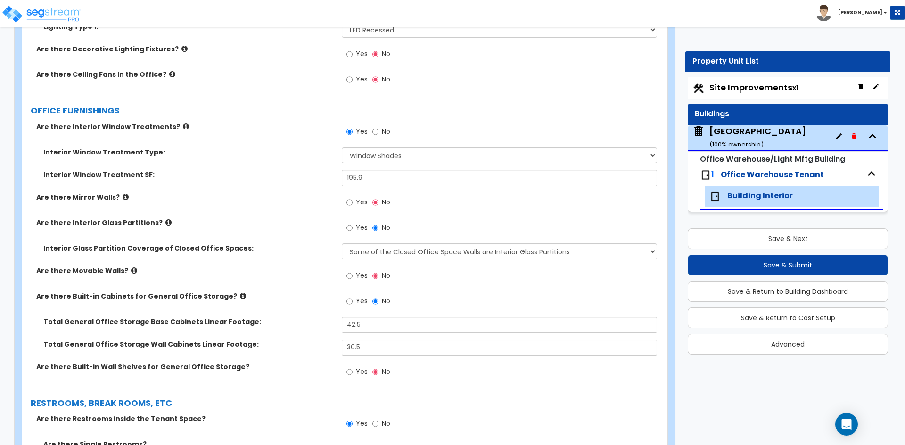
click at [251, 266] on label "Are there Movable Walls?" at bounding box center [185, 270] width 298 height 9
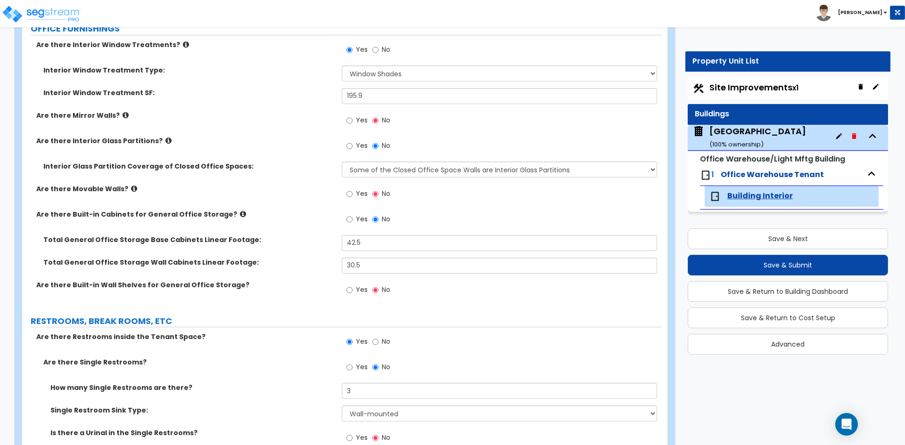
scroll to position [1128, 0]
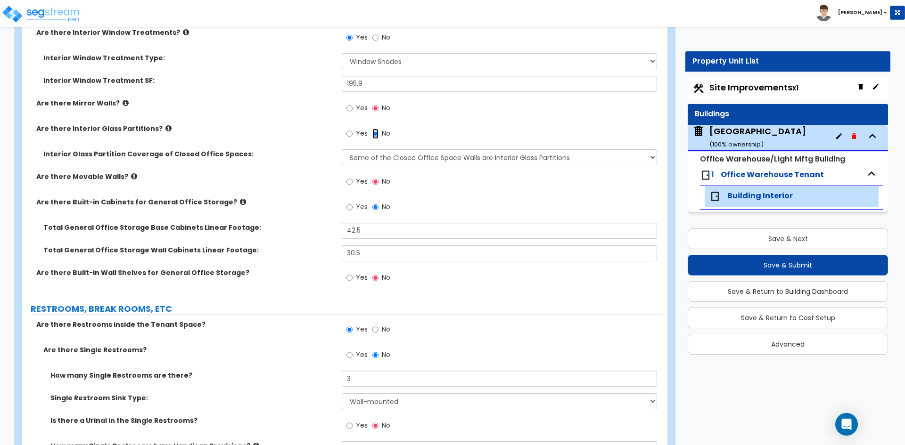
click at [375, 133] on input "No" at bounding box center [375, 134] width 6 height 10
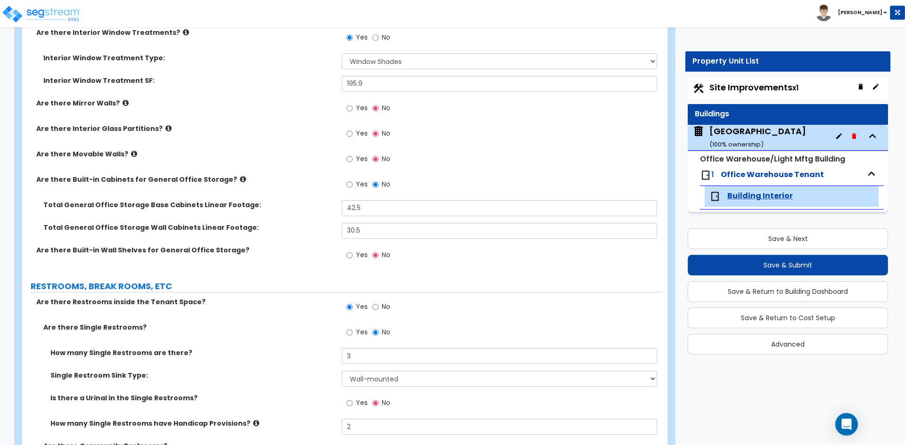
click at [241, 236] on div "Total General Office Storage Wall Cabinets Linear Footage: 30.5" at bounding box center [342, 234] width 640 height 23
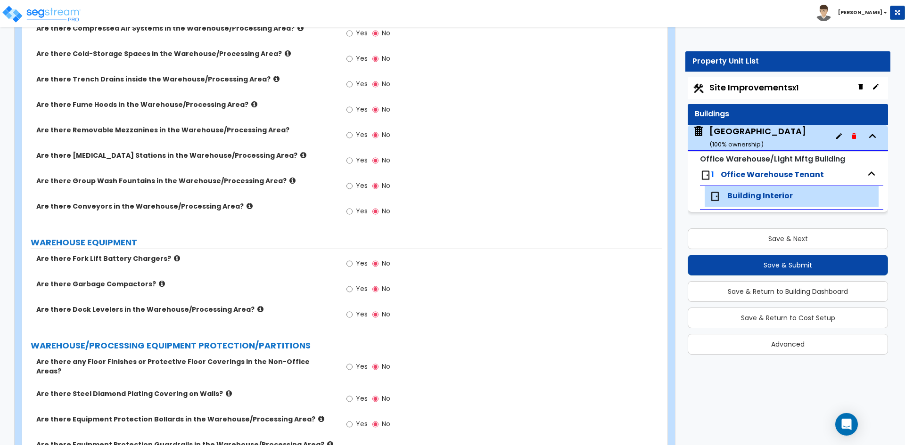
scroll to position [2684, 0]
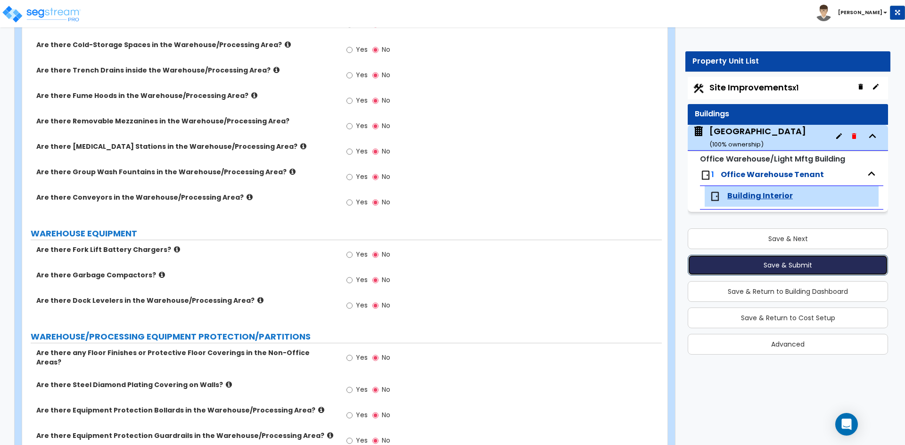
click at [761, 263] on button "Save & Submit" at bounding box center [788, 265] width 200 height 21
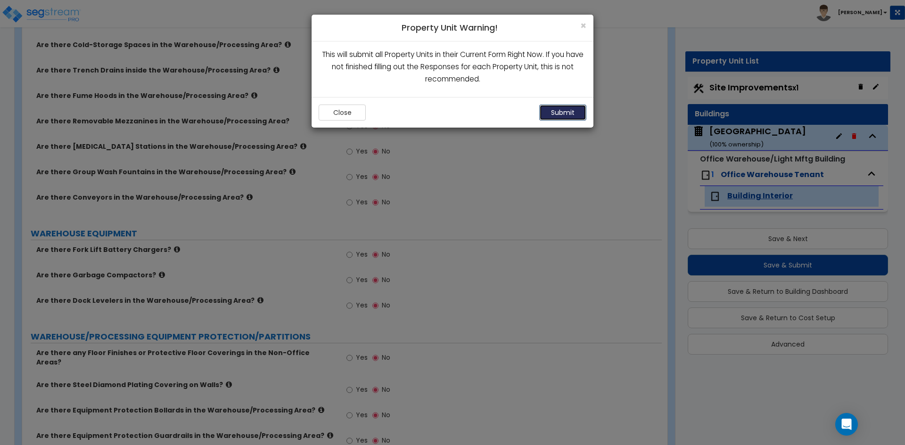
click at [558, 117] on button "Submit" at bounding box center [562, 113] width 47 height 16
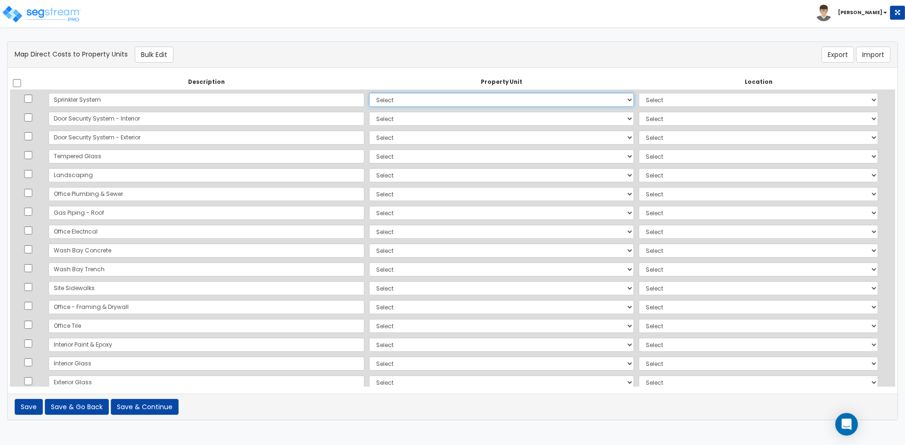
click at [369, 104] on select "Select Main Building Site Improvements Add Additional Property Unit" at bounding box center [501, 100] width 265 height 14
select select "168391"
click at [369, 93] on select "Select Main Building Site Improvements Add Additional Property Unit" at bounding box center [501, 100] width 265 height 14
click at [646, 98] on select "Select Add Additional Location Building Building Interior Common Areas" at bounding box center [758, 100] width 239 height 14
select select "461"
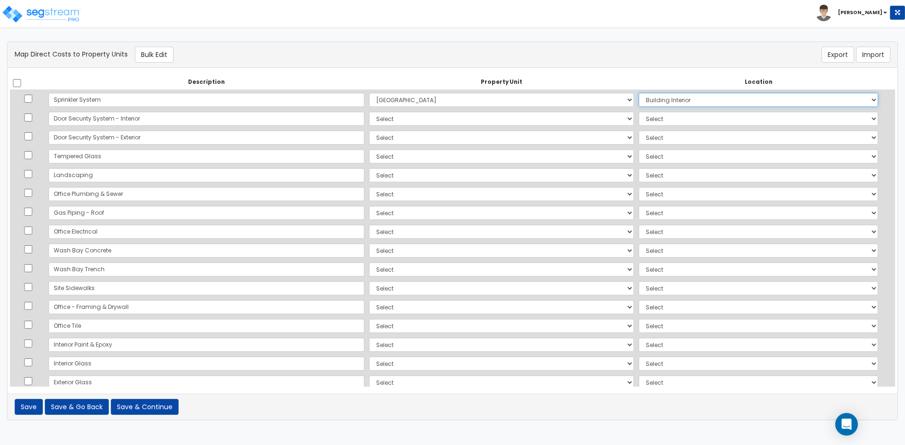
click at [639, 93] on select "Select Add Additional Location Building Building Interior Common Areas" at bounding box center [758, 100] width 239 height 14
click at [32, 119] on input "checkbox" at bounding box center [28, 118] width 9 height 8
checkbox input "true"
click at [29, 157] on input "checkbox" at bounding box center [28, 155] width 9 height 8
checkbox input "true"
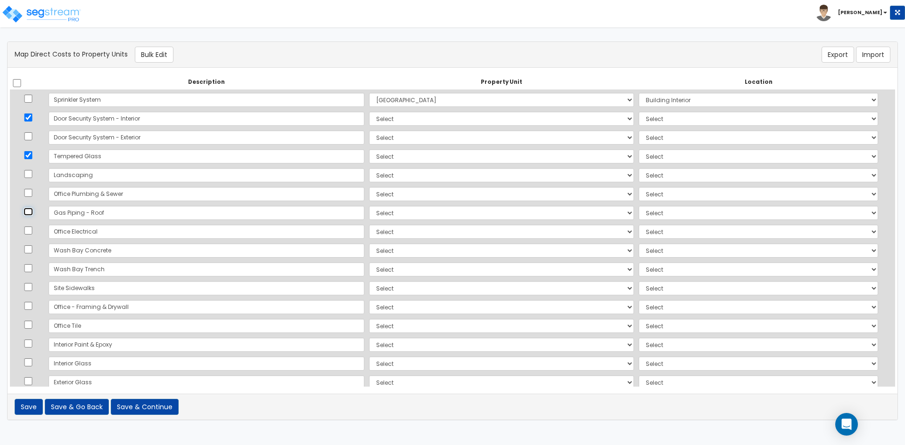
click at [29, 214] on input "checkbox" at bounding box center [28, 212] width 9 height 8
checkbox input "false"
click at [30, 230] on input "checkbox" at bounding box center [28, 231] width 9 height 8
checkbox input "true"
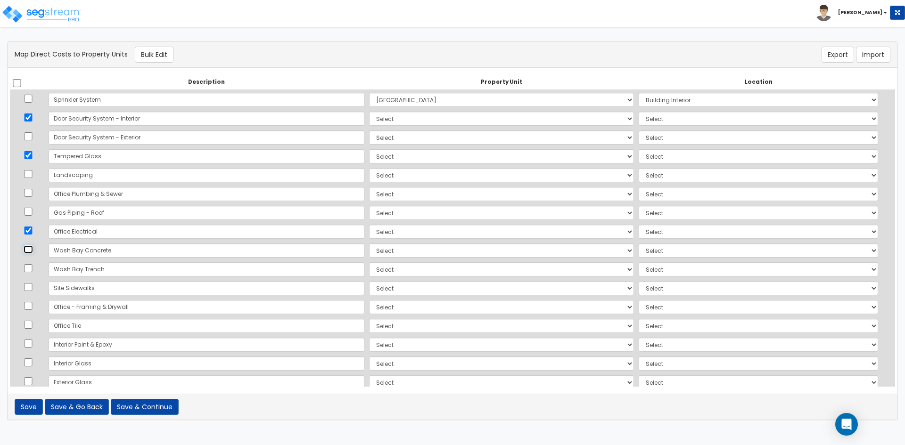
click at [31, 250] on input "checkbox" at bounding box center [28, 250] width 9 height 8
checkbox input "true"
drag, startPoint x: 30, startPoint y: 266, endPoint x: 32, endPoint y: 277, distance: 11.4
click at [30, 266] on input "checkbox" at bounding box center [28, 268] width 9 height 8
checkbox input "true"
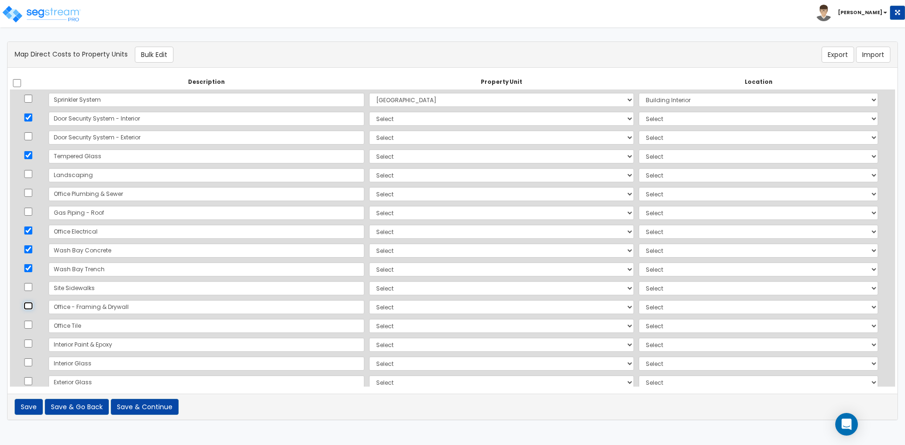
click at [28, 308] on input "checkbox" at bounding box center [28, 306] width 9 height 8
checkbox input "true"
click at [27, 324] on input "checkbox" at bounding box center [28, 325] width 9 height 8
checkbox input "true"
click at [92, 326] on input "Office Tile" at bounding box center [207, 326] width 316 height 14
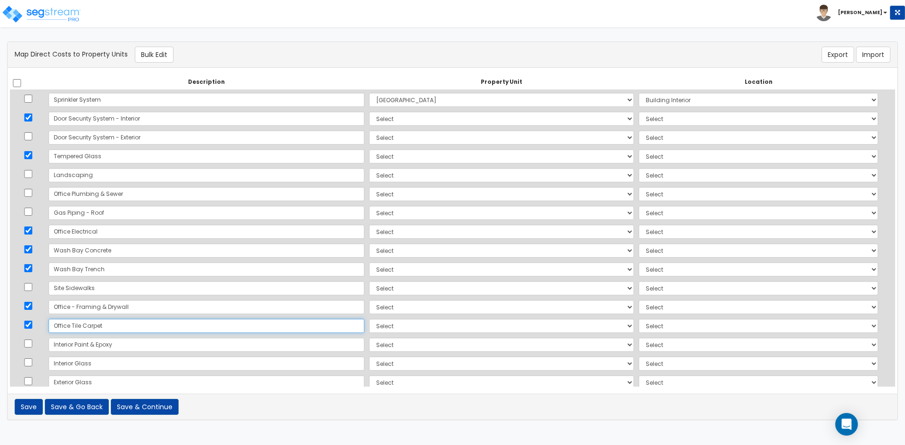
type input "Office Tile Carpet"
click at [31, 345] on input "checkbox" at bounding box center [28, 344] width 9 height 8
checkbox input "true"
click at [32, 366] on input "checkbox" at bounding box center [28, 363] width 9 height 8
checkbox input "true"
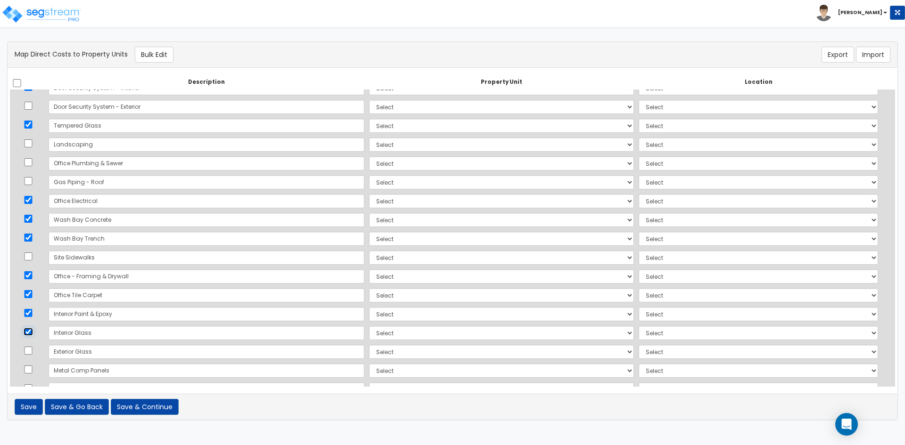
scroll to position [47, 0]
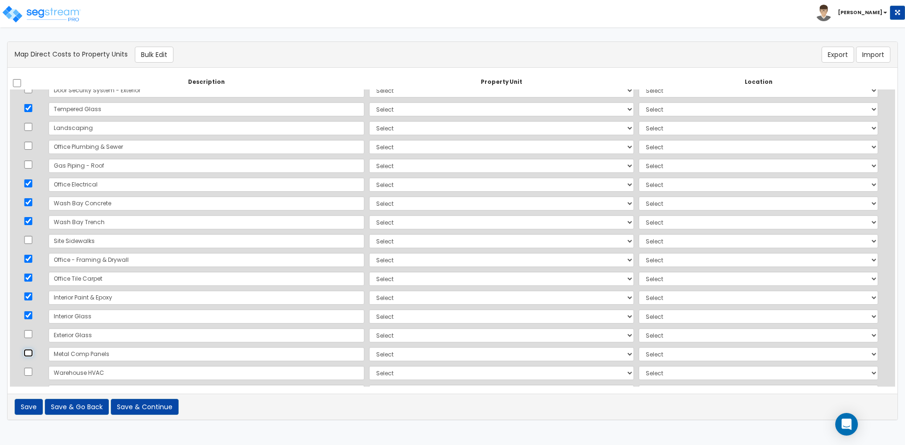
click at [30, 353] on input "checkbox" at bounding box center [28, 353] width 9 height 8
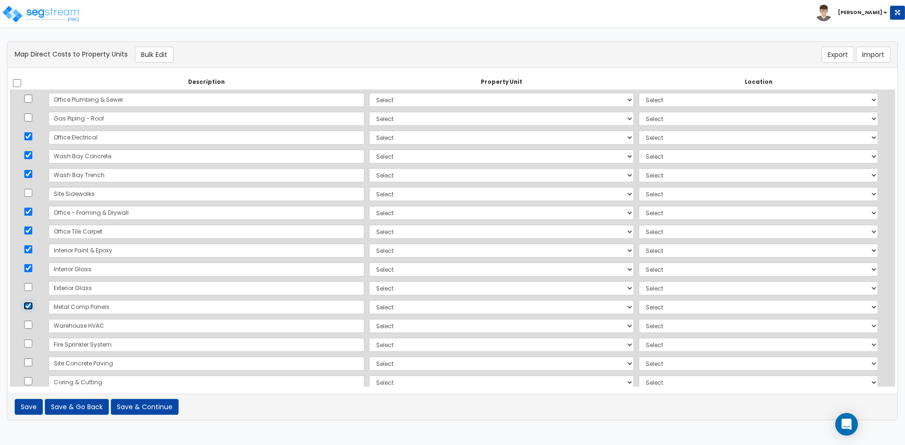
click at [29, 308] on input "checkbox" at bounding box center [28, 306] width 9 height 8
checkbox input "false"
click at [29, 328] on input "checkbox" at bounding box center [28, 325] width 9 height 8
checkbox input "true"
click at [32, 344] on input "checkbox" at bounding box center [28, 344] width 9 height 8
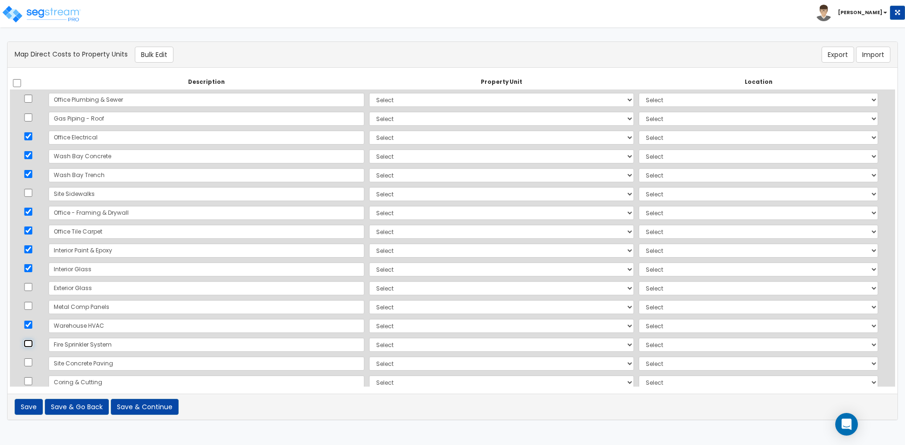
checkbox input "true"
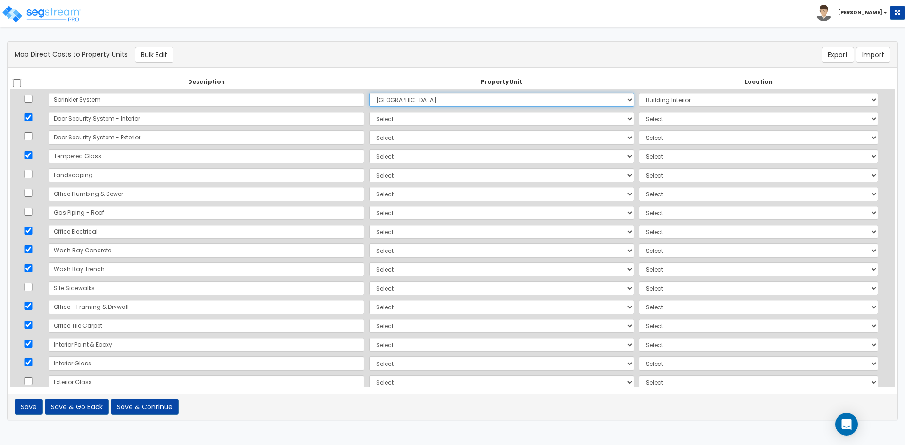
click at [443, 95] on select "Select Main Building Site Improvements Add Additional Property Unit" at bounding box center [501, 100] width 265 height 14
select select
click at [369, 93] on select "Select Main Building Site Improvements Add Additional Property Unit" at bounding box center [501, 100] width 265 height 14
select select
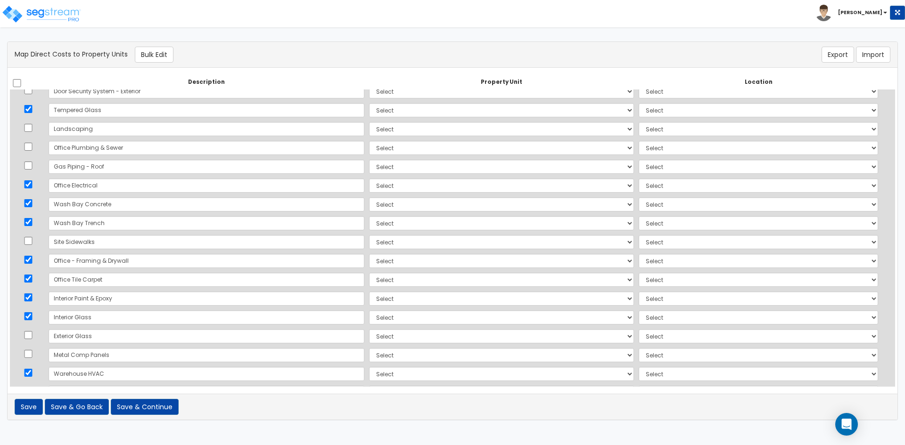
scroll to position [109, 0]
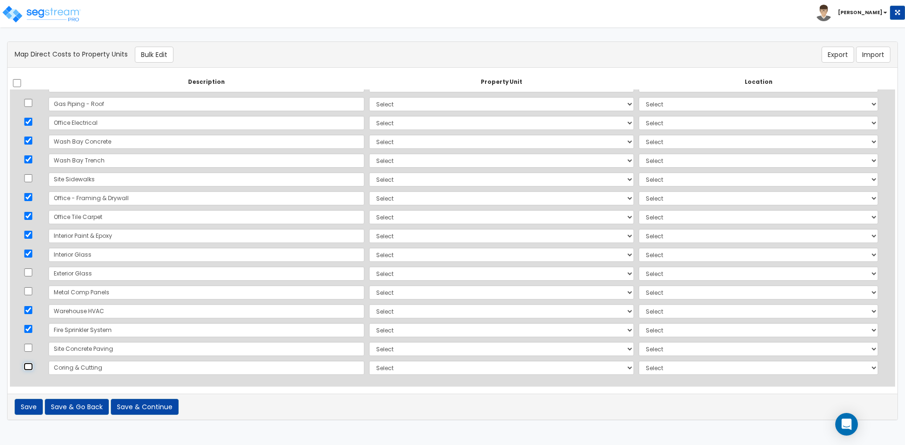
click at [30, 366] on input "checkbox" at bounding box center [28, 367] width 9 height 8
checkbox input "true"
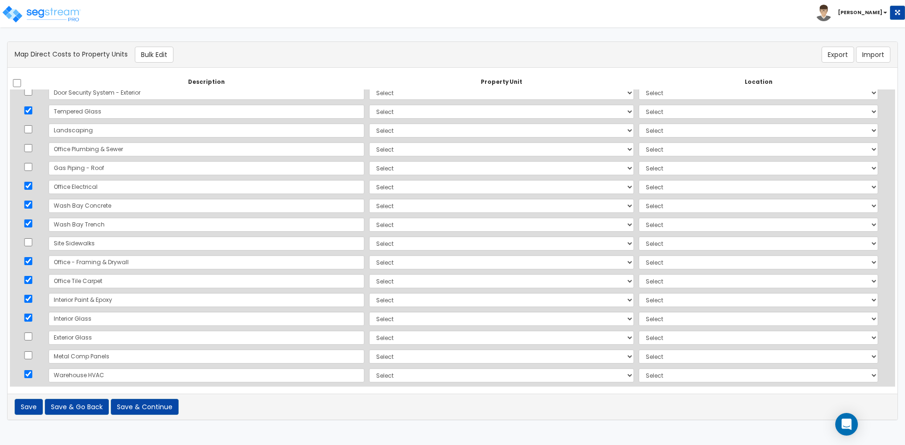
scroll to position [0, 0]
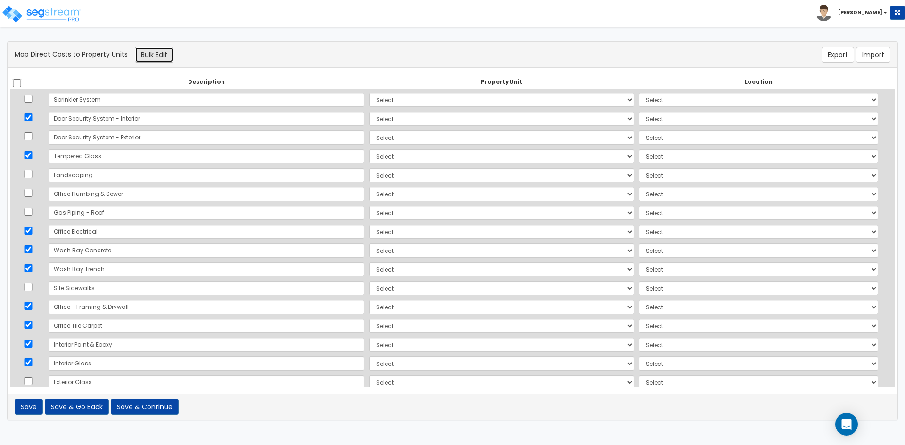
click at [163, 58] on button "Bulk Edit" at bounding box center [154, 55] width 39 height 16
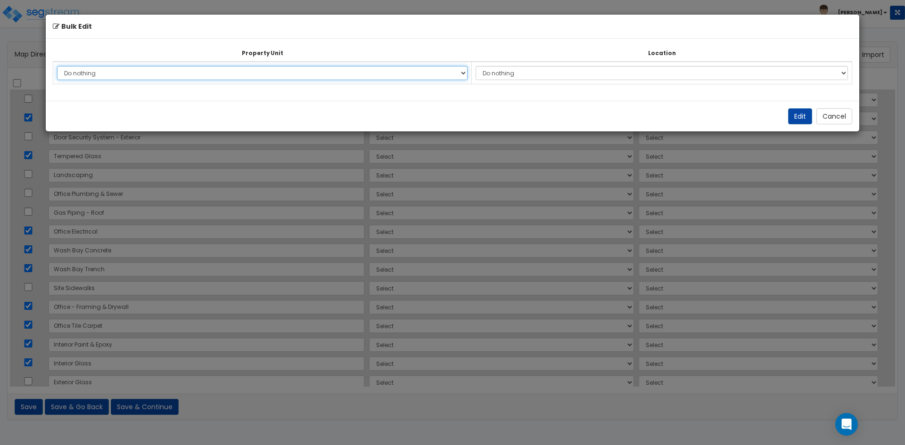
click at [155, 70] on select "Do nothing Main Building Site Improvements Add Additional Property Unit" at bounding box center [262, 73] width 411 height 14
select select "168391"
click at [57, 66] on select "Do nothing Main Building Site Improvements Add Additional Property Unit" at bounding box center [262, 73] width 411 height 14
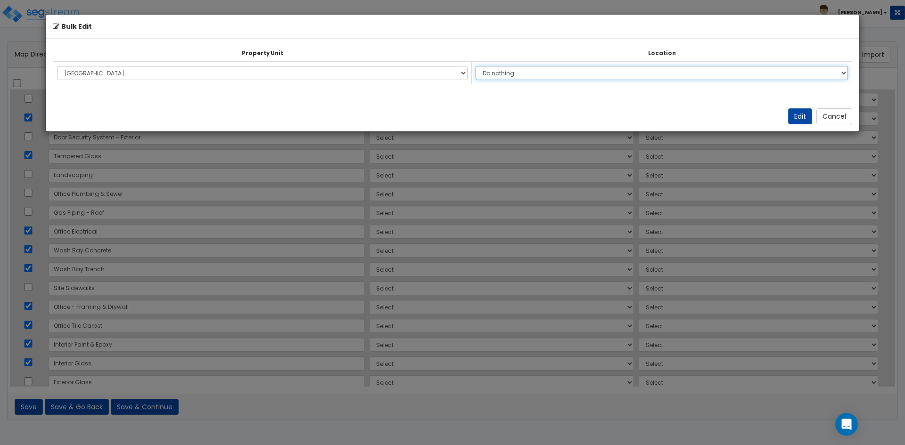
click at [537, 78] on select "Do nothing Add Additional Location Building Building Interior Common Areas" at bounding box center [662, 73] width 372 height 14
select select "461"
click at [480, 66] on select "Do nothing Add Additional Location Building Building Interior Common Areas" at bounding box center [662, 73] width 372 height 14
click at [792, 118] on button "Edit" at bounding box center [800, 116] width 24 height 16
select select "168391"
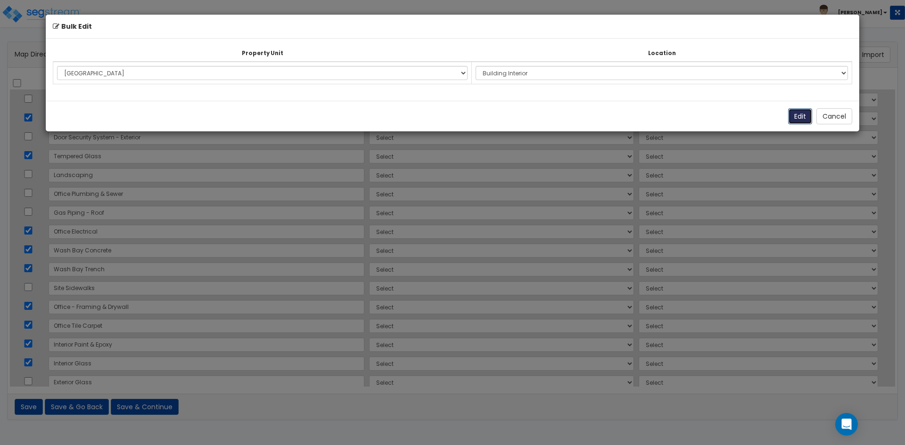
select select "168391"
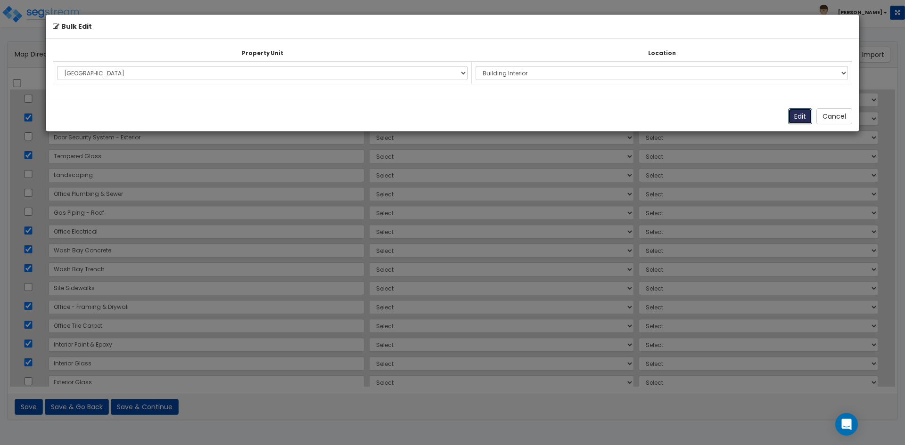
select select "168391"
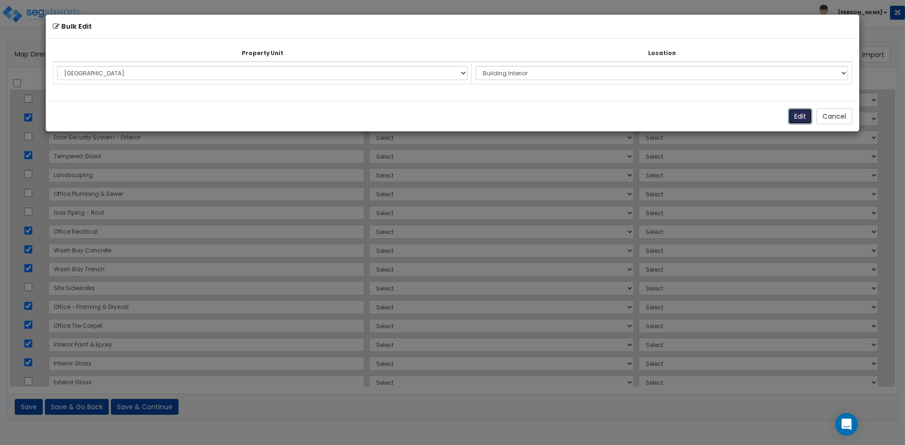
select select "168391"
select select "461"
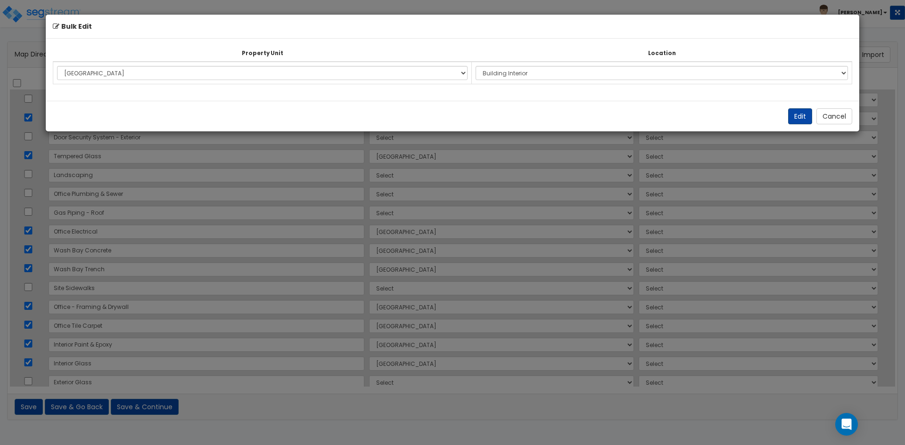
select select "461"
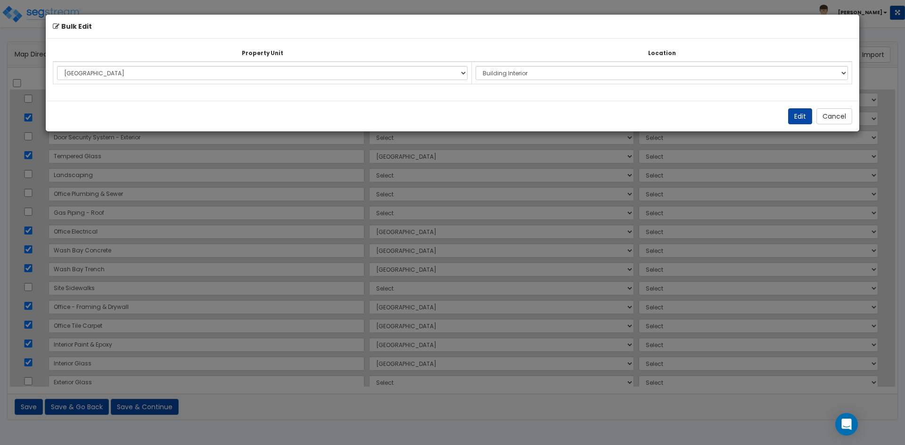
select select "461"
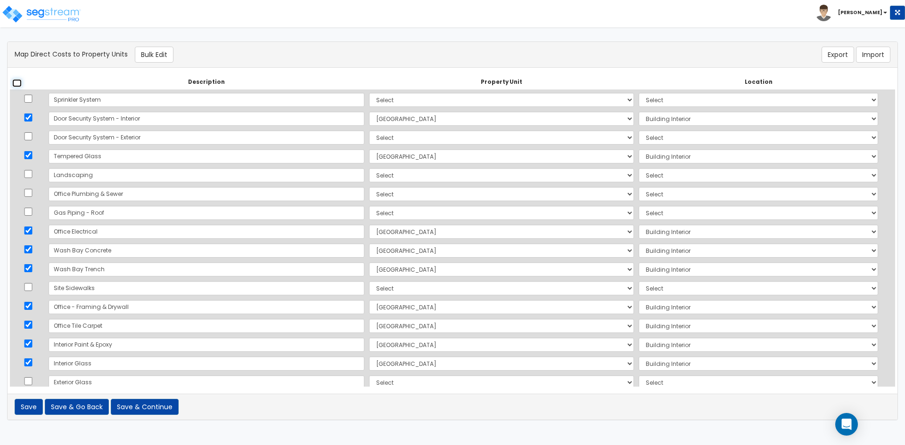
click at [17, 83] on input "checkbox" at bounding box center [16, 83] width 9 height 8
checkbox input "true"
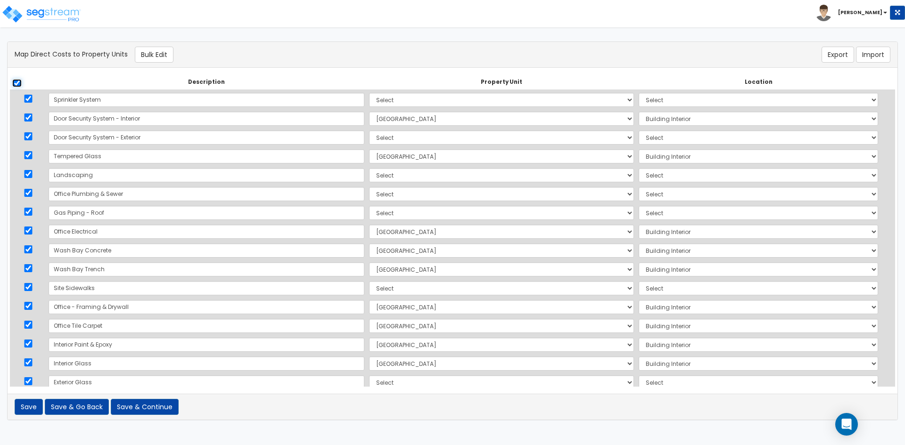
checkbox input "true"
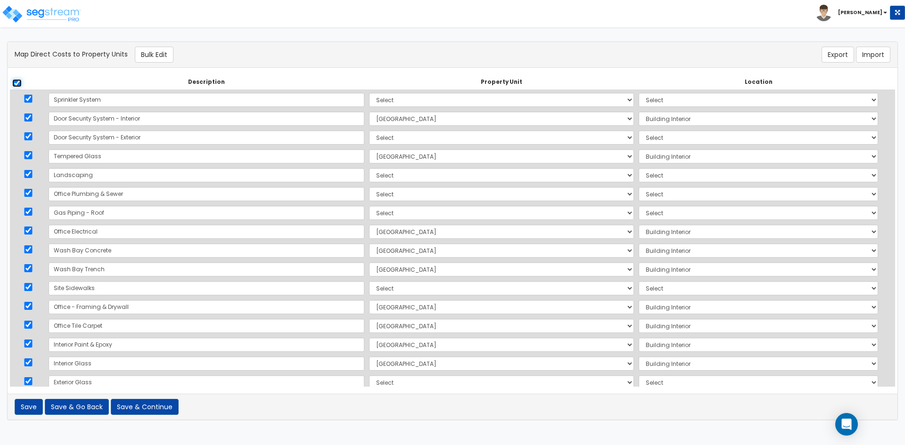
checkbox input "true"
click at [17, 83] on input "checkbox" at bounding box center [16, 83] width 9 height 8
checkbox input "false"
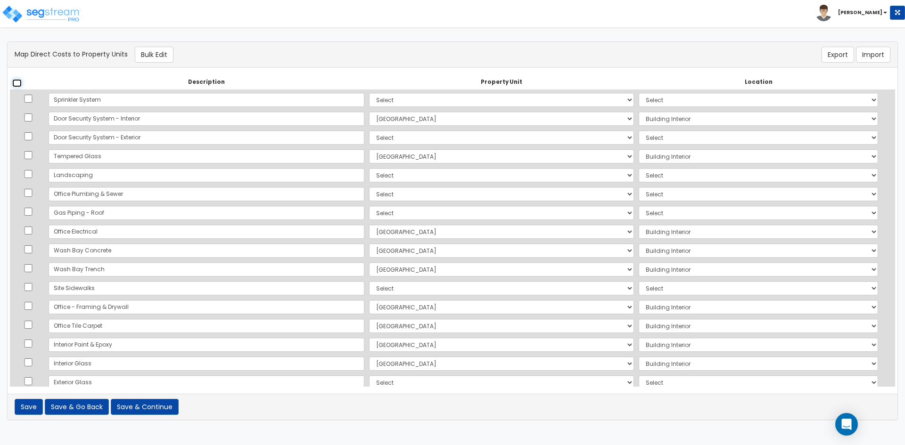
checkbox input "false"
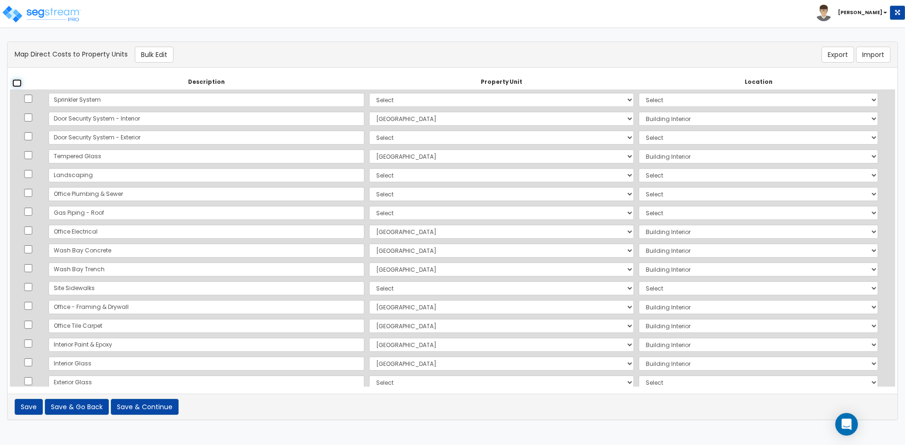
checkbox input "false"
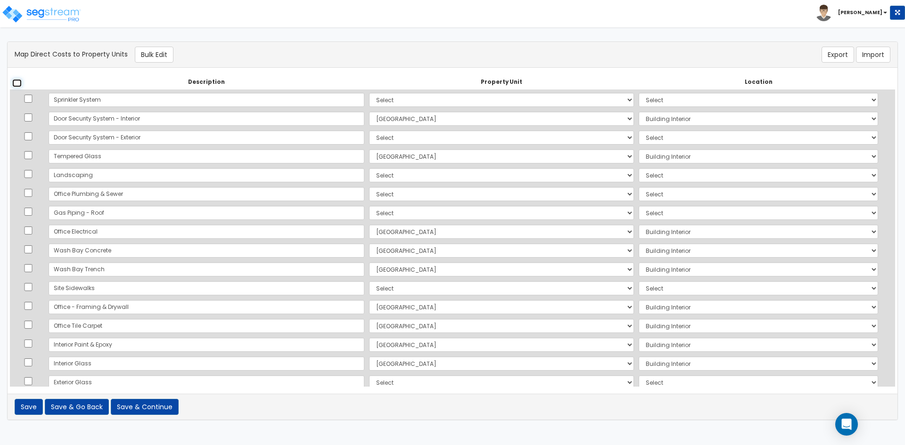
checkbox input "false"
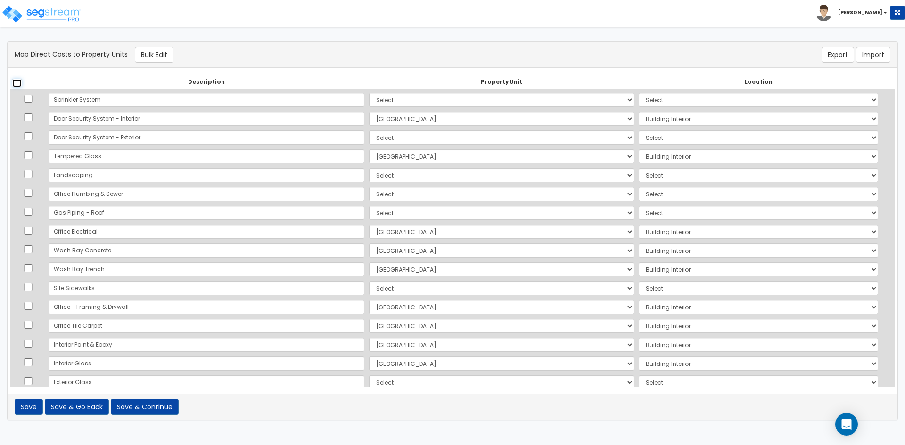
checkbox input "false"
click at [30, 136] on input "checkbox" at bounding box center [28, 136] width 9 height 8
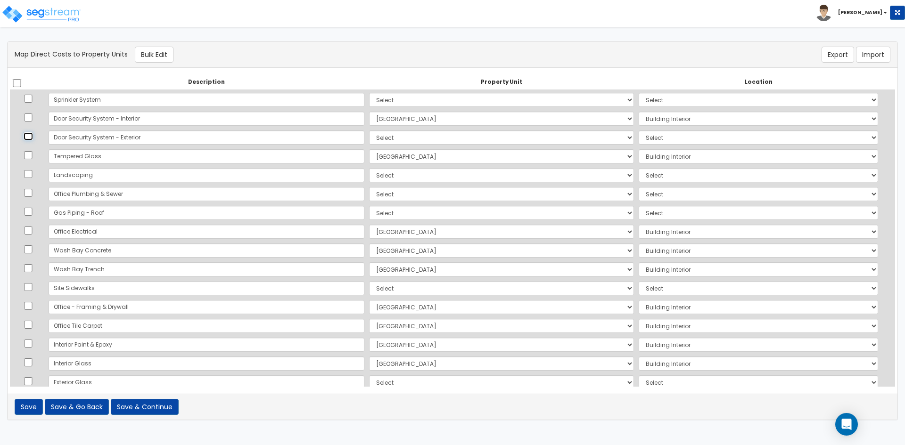
checkbox input "true"
click at [31, 193] on input "checkbox" at bounding box center [28, 193] width 9 height 8
checkbox input "true"
click at [27, 212] on input "checkbox" at bounding box center [28, 212] width 9 height 8
checkbox input "true"
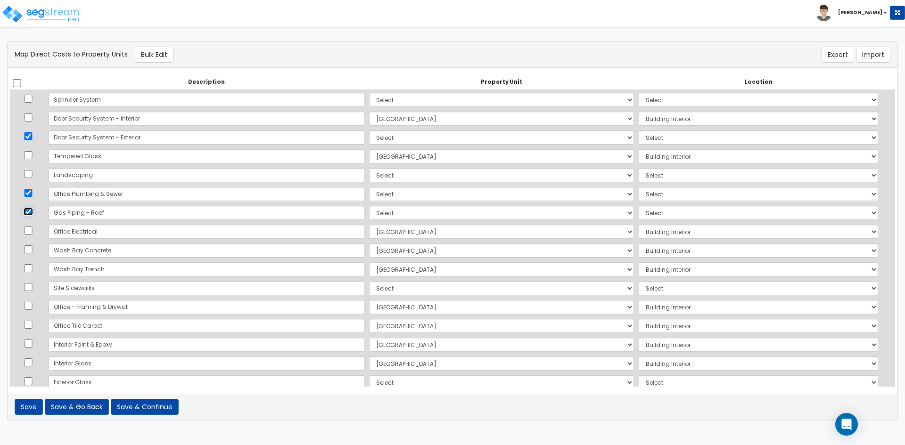
scroll to position [47, 0]
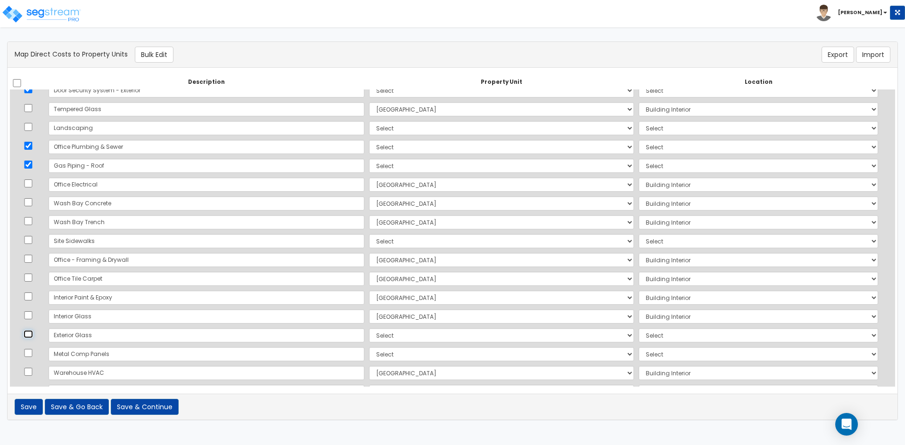
click at [31, 333] on input "checkbox" at bounding box center [28, 334] width 9 height 8
checkbox input "true"
click at [32, 355] on input "checkbox" at bounding box center [28, 353] width 9 height 8
checkbox input "true"
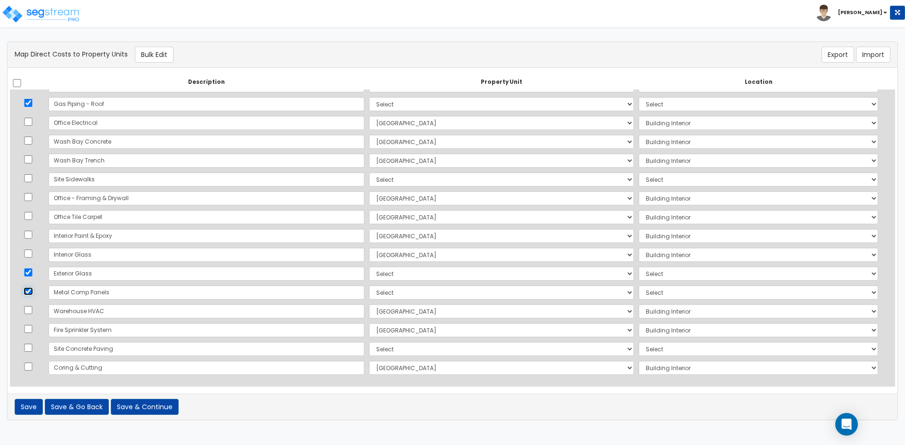
scroll to position [0, 0]
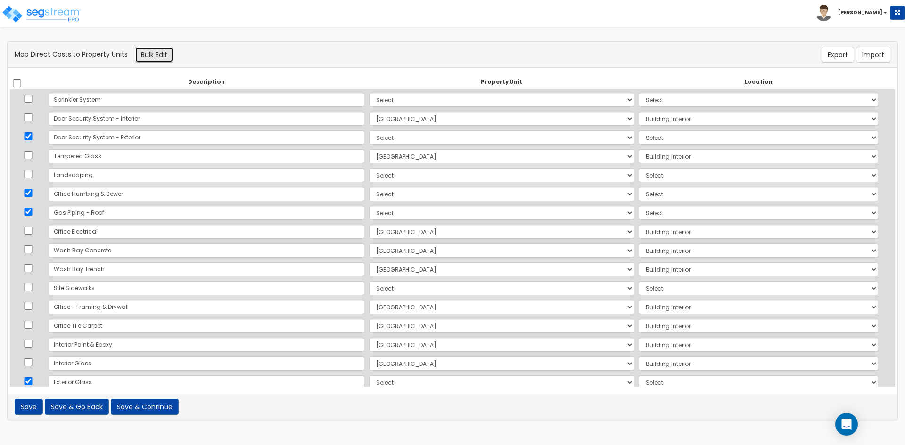
click at [151, 54] on button "Bulk Edit" at bounding box center [154, 55] width 39 height 16
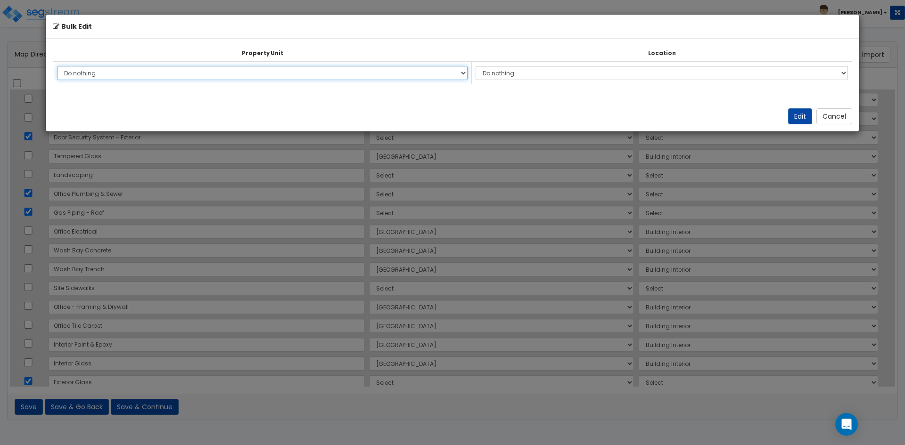
click at [193, 71] on select "Do nothing Main Building Site Improvements Add Additional Property Unit" at bounding box center [262, 73] width 411 height 14
select select "168391"
click at [57, 66] on select "Do nothing Main Building Site Improvements Add Additional Property Unit" at bounding box center [262, 73] width 411 height 14
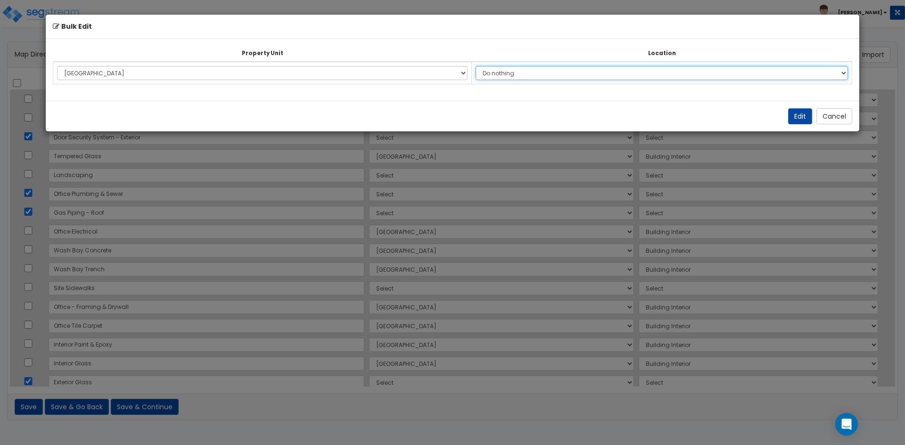
click at [549, 77] on select "Do nothing Add Additional Location Building Building Interior Common Areas" at bounding box center [662, 73] width 372 height 14
select select "6"
click at [480, 66] on select "Do nothing Add Additional Location Building Building Interior Common Areas" at bounding box center [662, 73] width 372 height 14
click at [796, 114] on button "Edit" at bounding box center [800, 116] width 24 height 16
select select "168391"
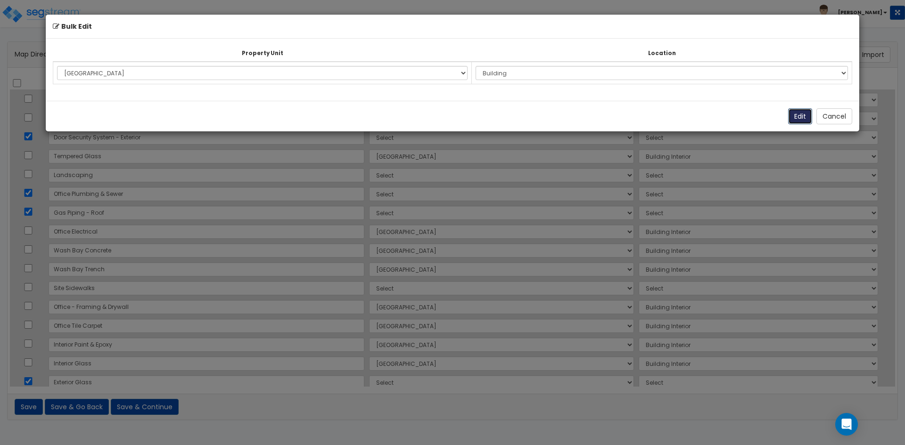
select select "168391"
select select "6"
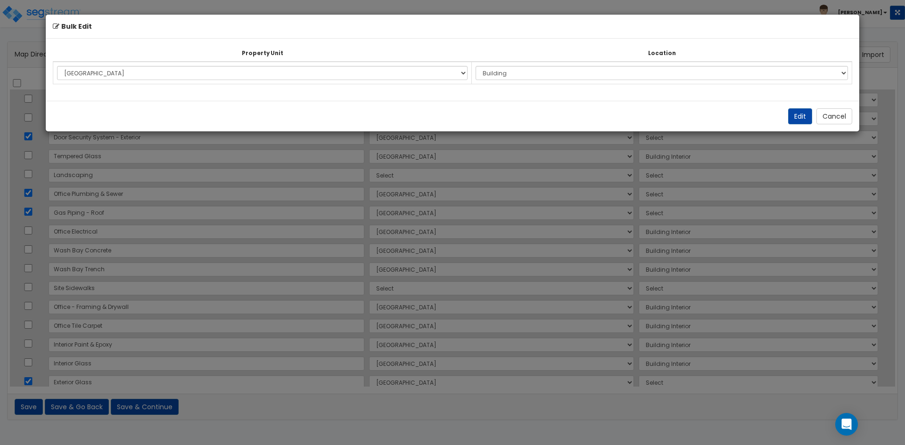
select select "6"
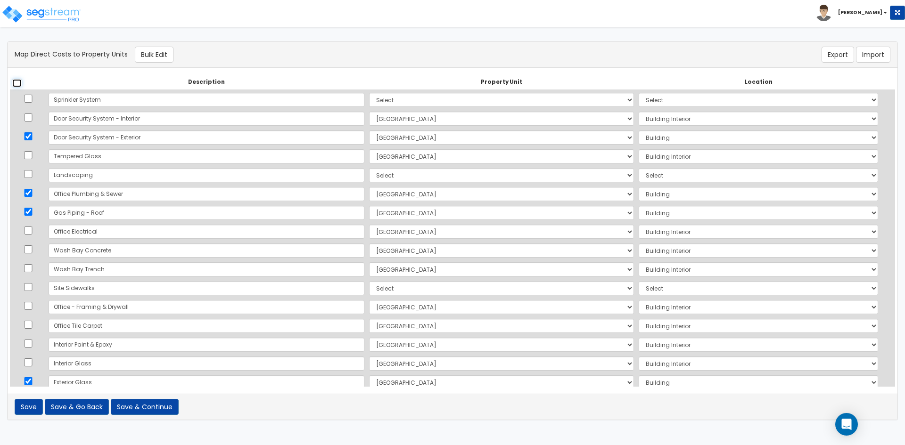
click at [17, 81] on input "checkbox" at bounding box center [16, 83] width 9 height 8
checkbox input "true"
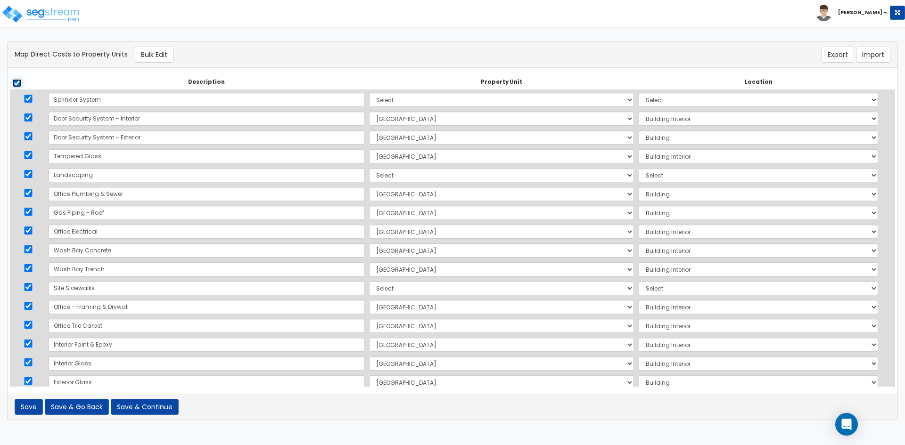
checkbox input "true"
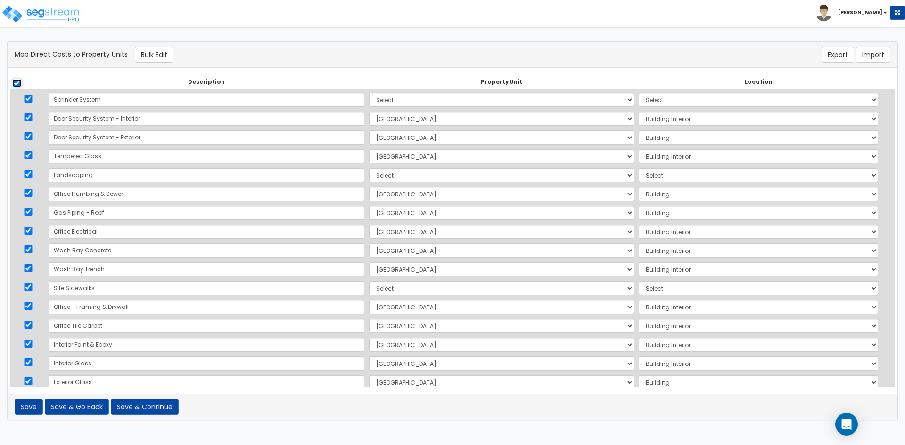
checkbox input "true"
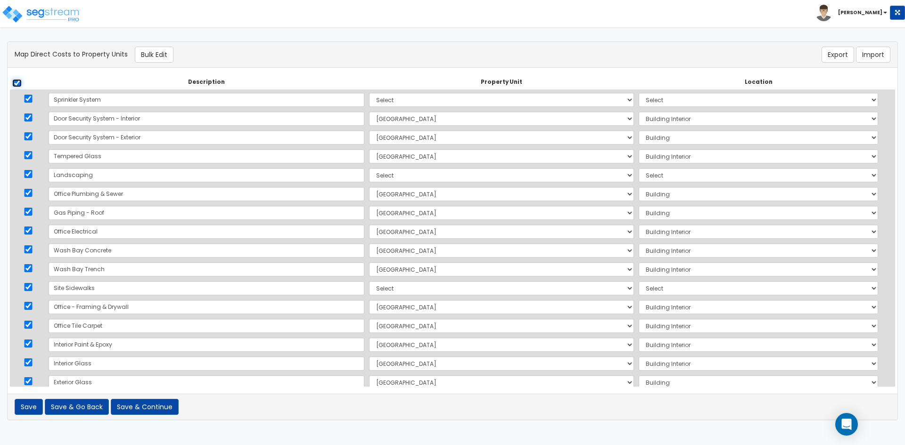
checkbox input "true"
click at [17, 81] on input "checkbox" at bounding box center [16, 83] width 9 height 8
checkbox input "false"
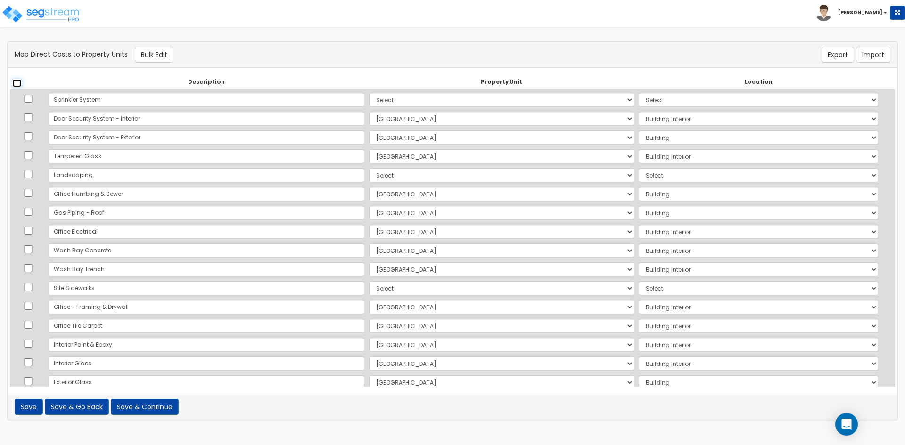
checkbox input "false"
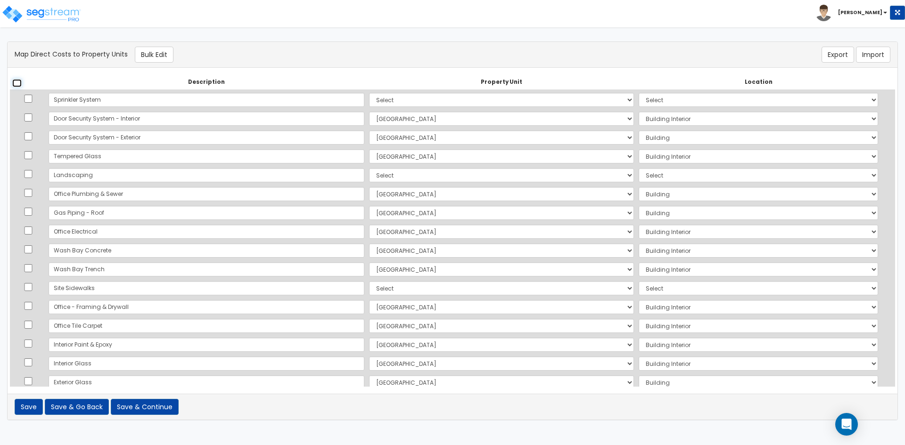
checkbox input "false"
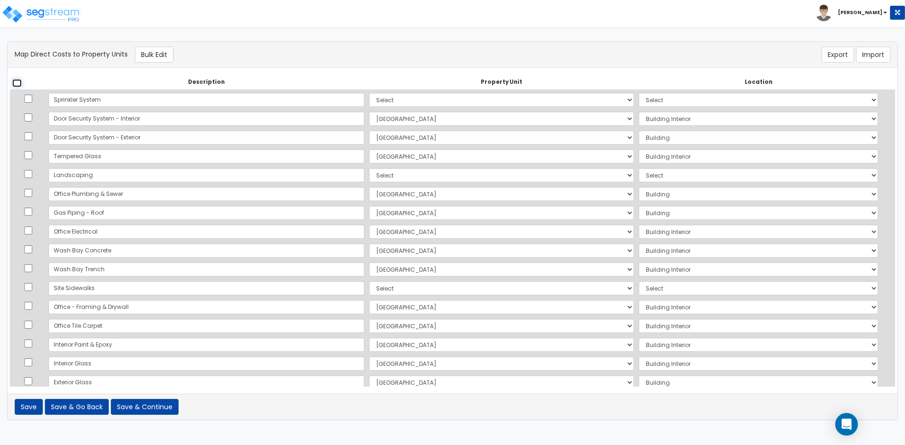
checkbox input "false"
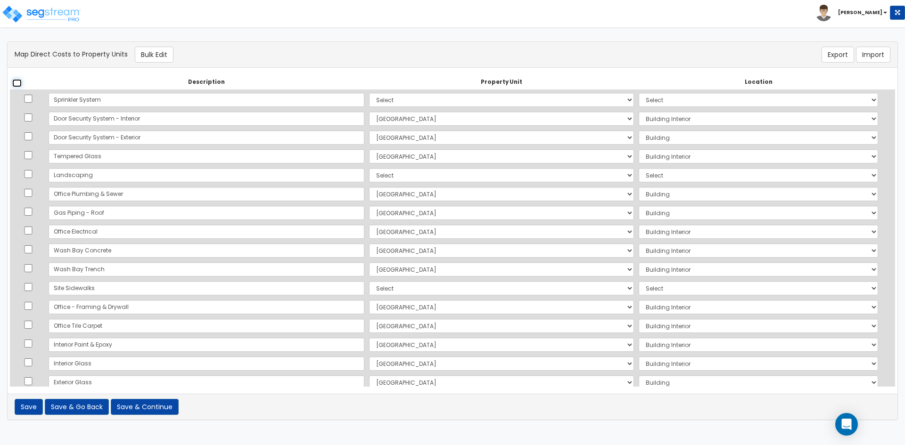
checkbox input "false"
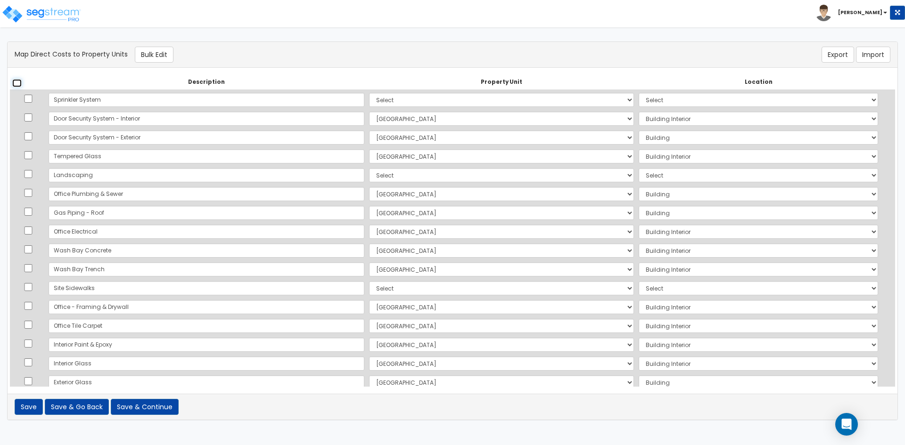
checkbox input "false"
click at [31, 97] on input "checkbox" at bounding box center [28, 99] width 9 height 8
checkbox input "true"
click at [30, 177] on input "checkbox" at bounding box center [28, 174] width 9 height 8
checkbox input "true"
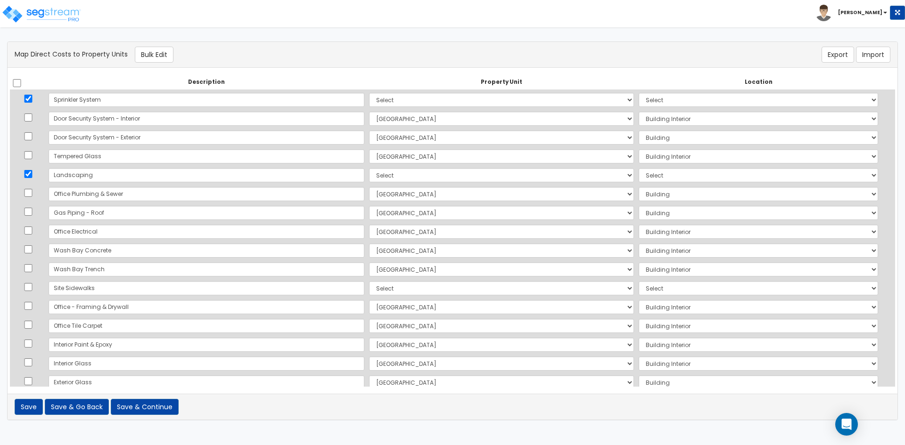
click at [30, 291] on td at bounding box center [28, 288] width 36 height 19
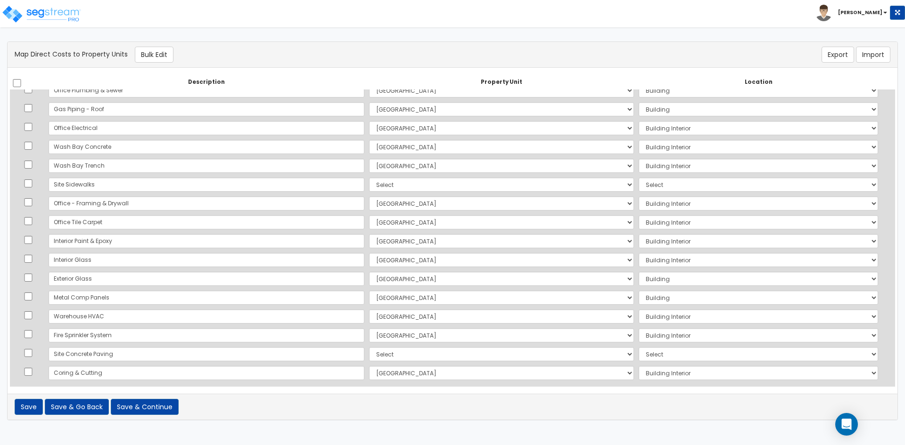
scroll to position [109, 0]
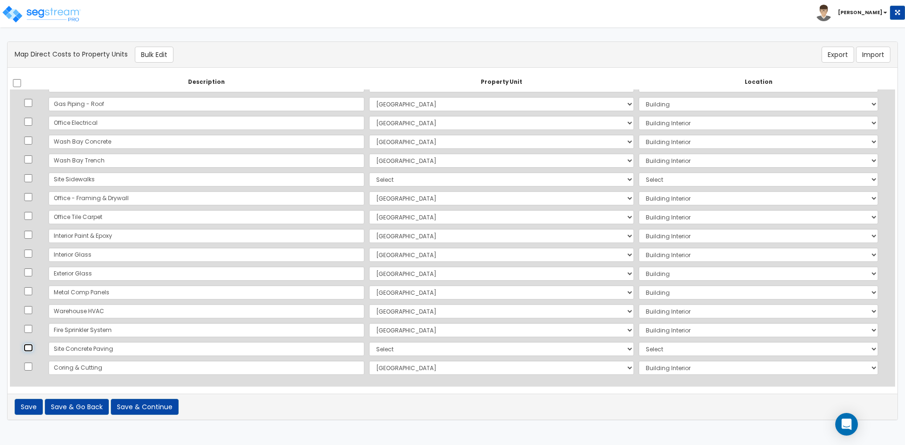
click at [33, 349] on input "checkbox" at bounding box center [28, 348] width 9 height 8
checkbox input "true"
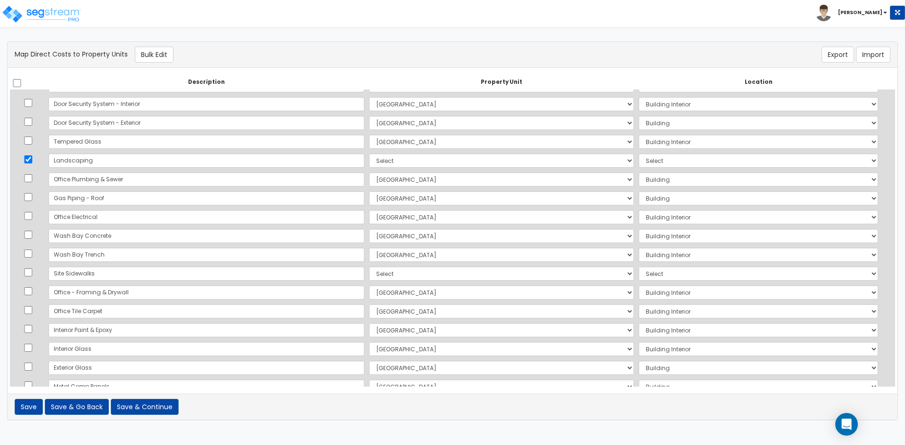
scroll to position [0, 0]
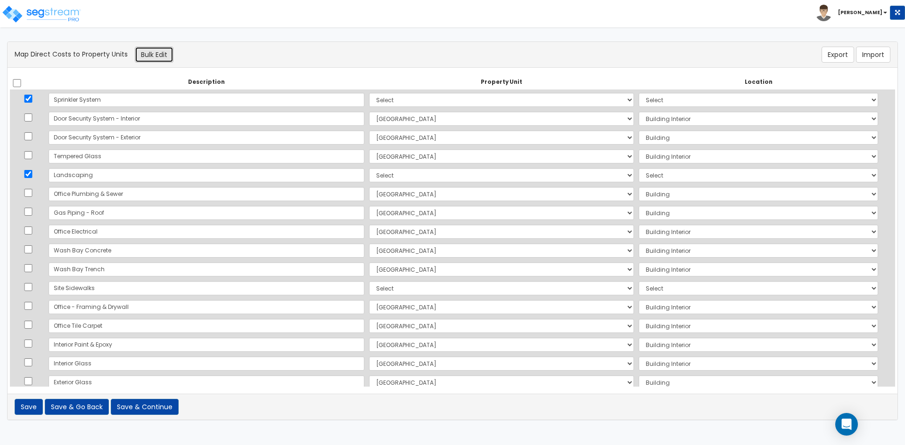
click at [159, 55] on button "Bulk Edit" at bounding box center [154, 55] width 39 height 16
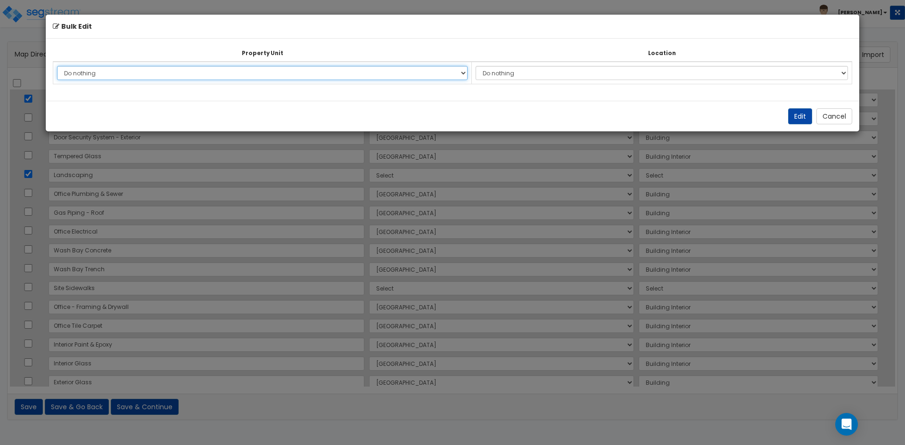
click at [134, 75] on select "Do nothing Main Building Site Improvements Add Additional Property Unit" at bounding box center [262, 73] width 411 height 14
select select "168394"
click at [57, 66] on select "Do nothing Main Building Site Improvements Add Additional Property Unit" at bounding box center [262, 73] width 411 height 14
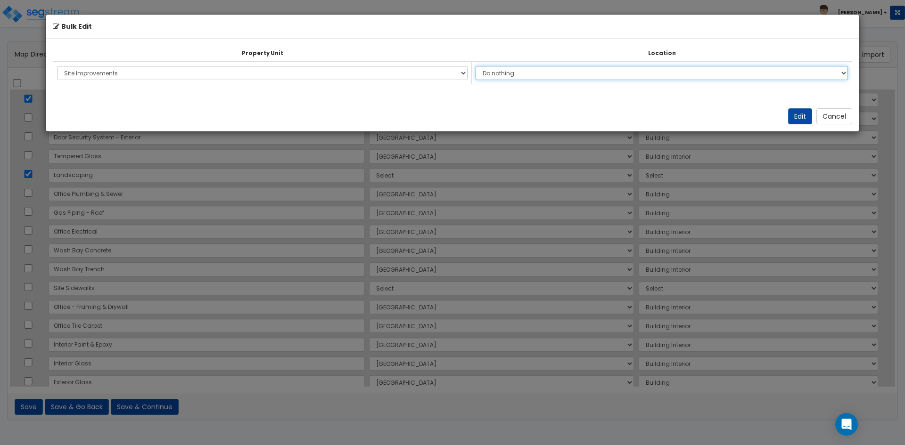
click at [507, 72] on select "Do nothing Add Additional Location Site Exterior" at bounding box center [662, 73] width 372 height 14
select select "462"
click at [480, 66] on select "Do nothing Add Additional Location Site Exterior" at bounding box center [662, 73] width 372 height 14
click at [799, 119] on button "Edit" at bounding box center [800, 116] width 24 height 16
select select "168394"
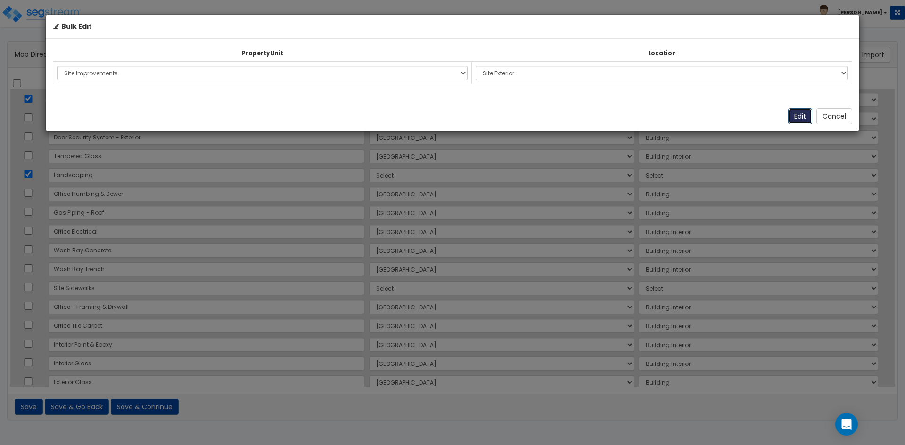
select select "168394"
select select "462"
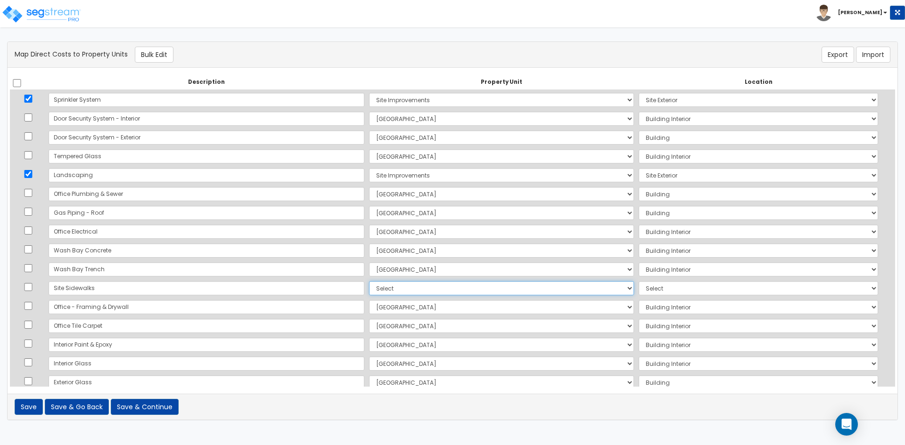
click at [369, 290] on select "Select Main Building Site Improvements Add Additional Property Unit" at bounding box center [501, 288] width 265 height 14
select select "168394"
click at [369, 281] on select "Select Main Building Site Improvements Add Additional Property Unit" at bounding box center [501, 288] width 265 height 14
drag, startPoint x: 654, startPoint y: 290, endPoint x: 649, endPoint y: 293, distance: 6.1
click at [654, 290] on select "Select Add Additional Location Site Exterior" at bounding box center [758, 288] width 239 height 14
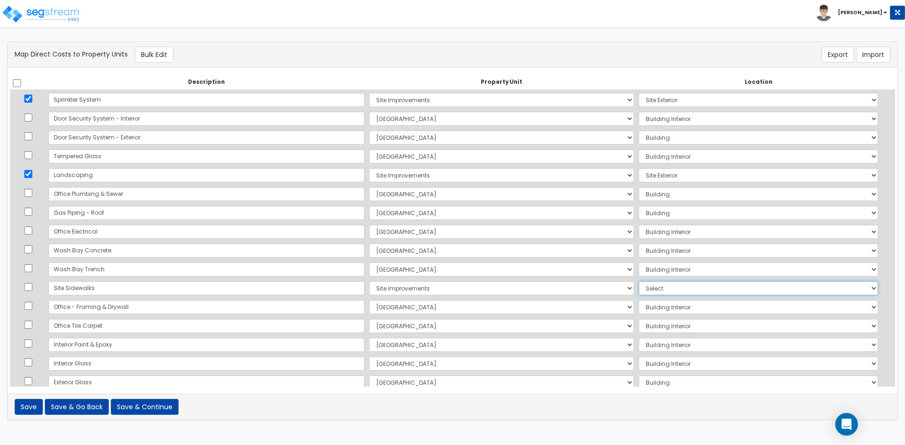
select select "462"
click at [639, 281] on select "Select Add Additional Location Site Exterior" at bounding box center [758, 288] width 239 height 14
click at [33, 100] on input "checkbox" at bounding box center [28, 99] width 9 height 8
checkbox input "false"
click at [13, 83] on input "checkbox" at bounding box center [16, 83] width 9 height 8
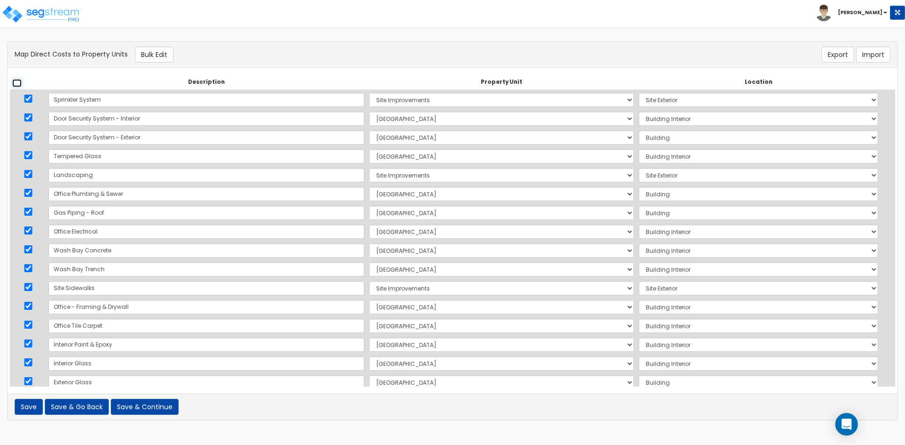
checkbox input "true"
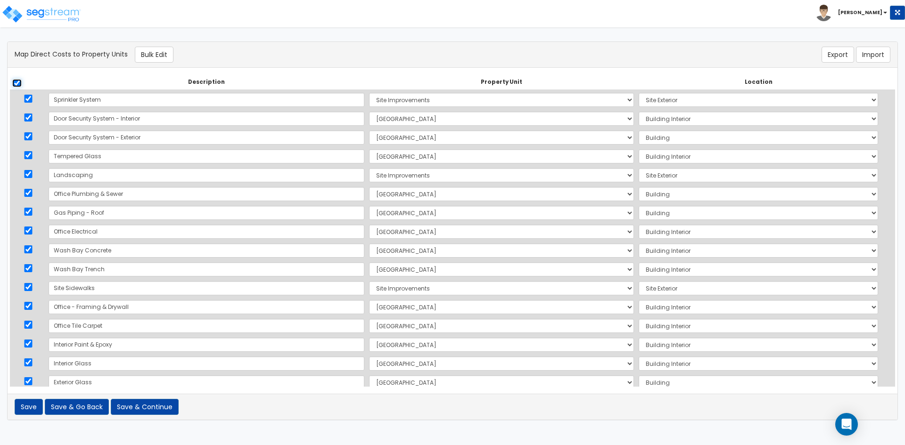
checkbox input "true"
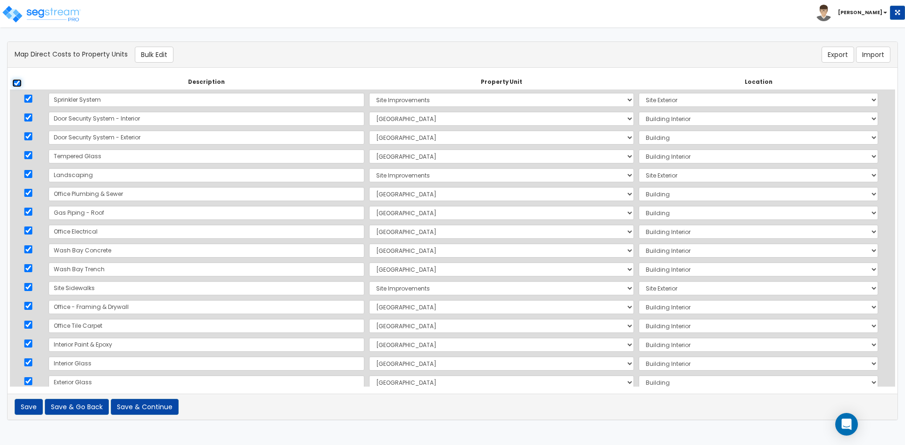
checkbox input "true"
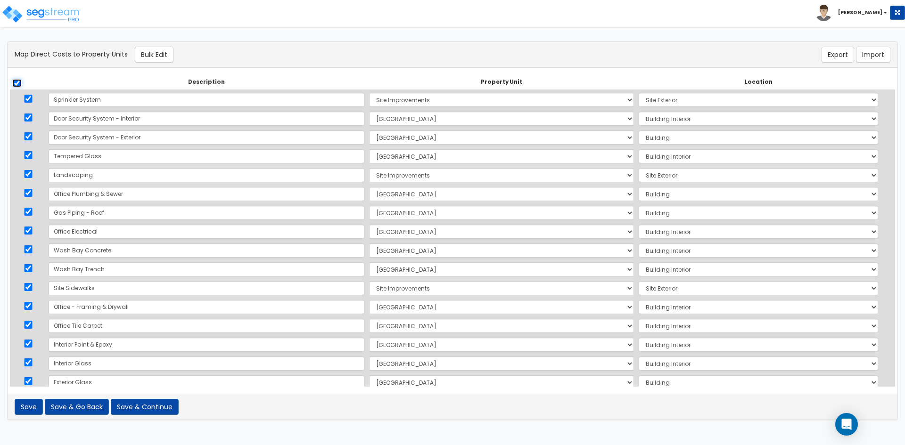
checkbox input "true"
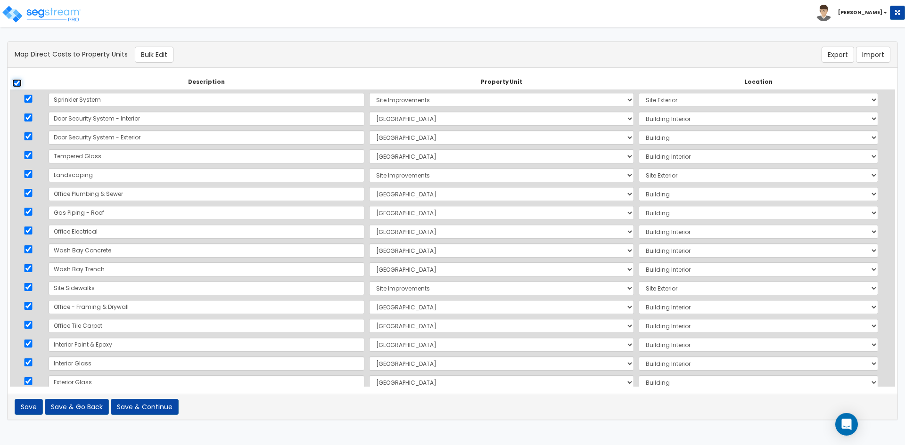
click at [13, 83] on input "checkbox" at bounding box center [16, 83] width 9 height 8
checkbox input "false"
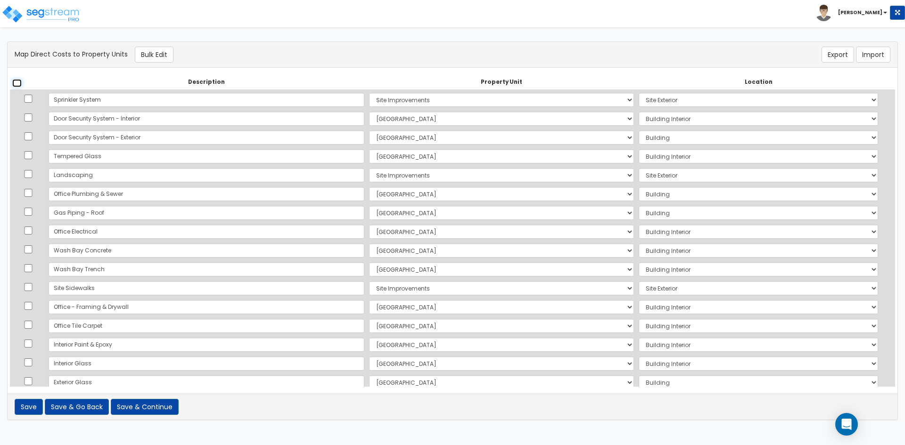
checkbox input "false"
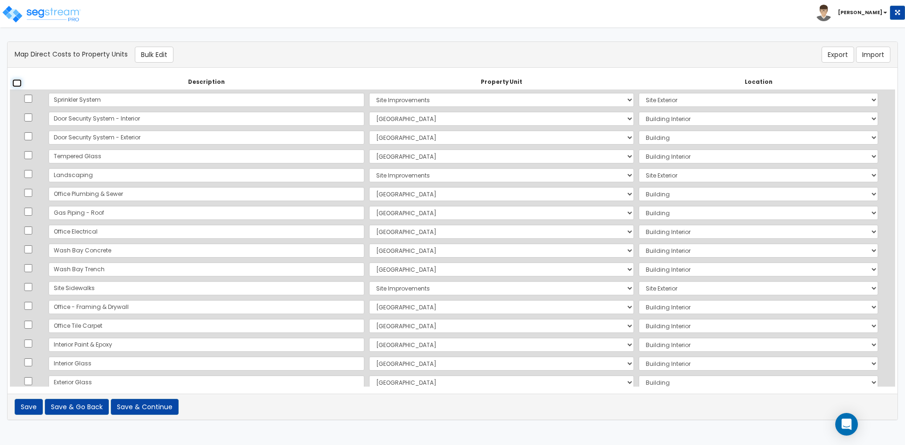
checkbox input "false"
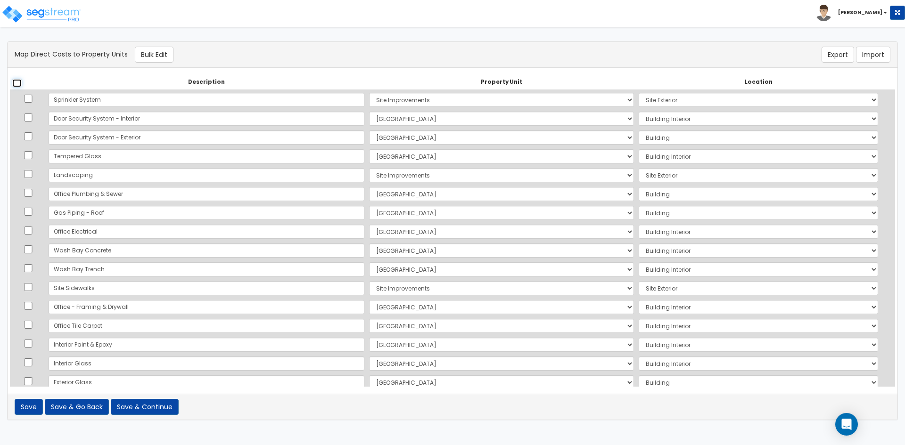
checkbox input "false"
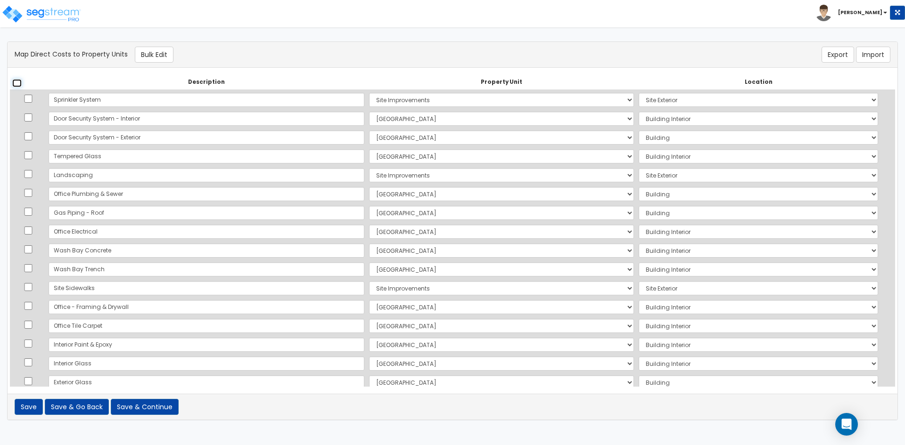
checkbox input "false"
click at [141, 408] on button "Save & Continue" at bounding box center [145, 407] width 68 height 16
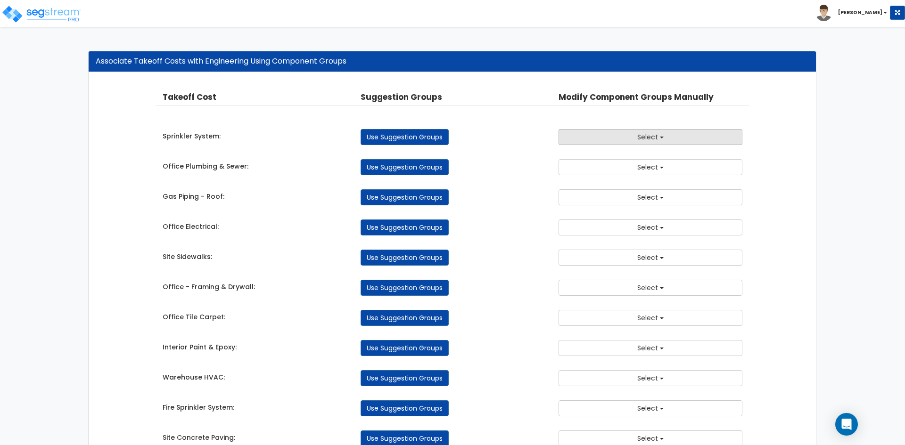
click at [637, 132] on button "Select" at bounding box center [651, 137] width 184 height 16
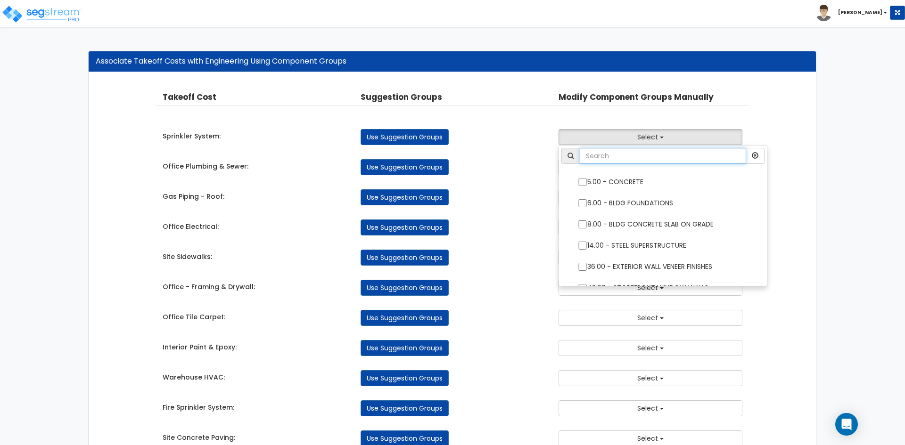
click at [619, 149] on input "text" at bounding box center [663, 156] width 166 height 16
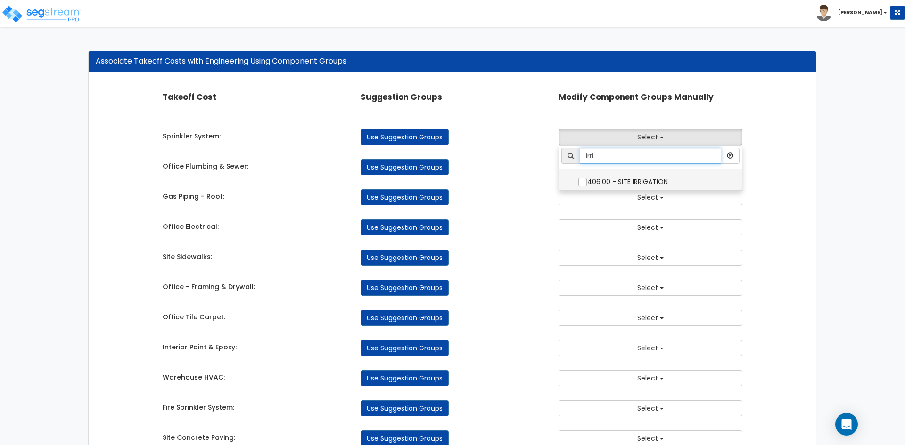
type input "irri"
click at [583, 181] on input "406.00 - SITE IRRIGATION" at bounding box center [582, 182] width 9 height 8
checkbox input "true"
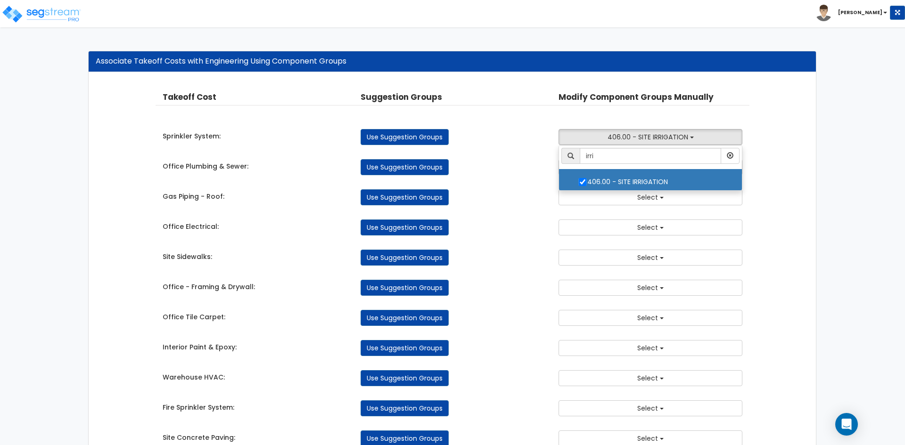
click at [514, 172] on div "Use Suggestion Groups" at bounding box center [452, 167] width 198 height 16
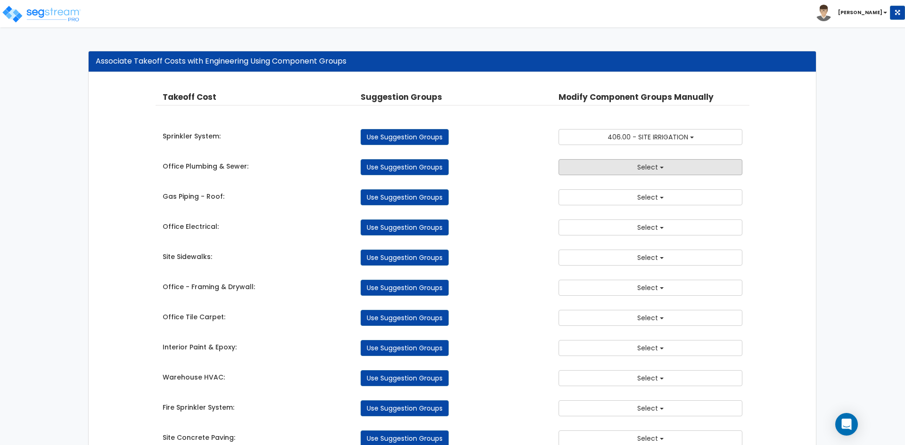
click at [625, 163] on button "Select" at bounding box center [651, 167] width 184 height 16
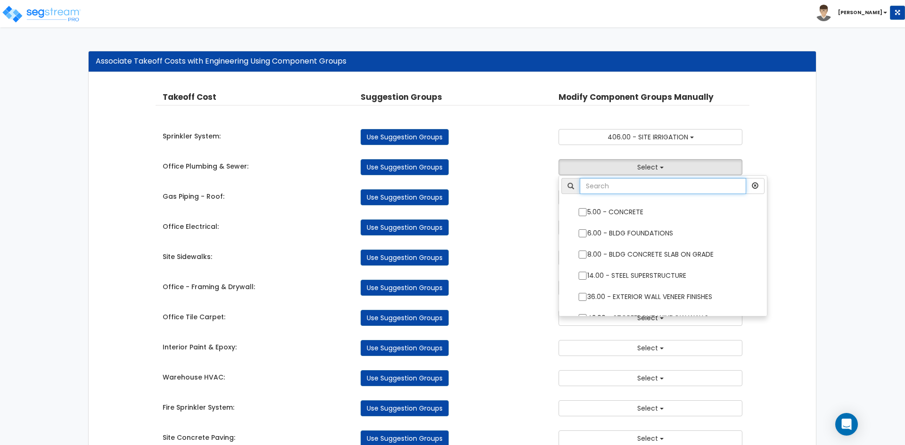
click at [597, 184] on input "text" at bounding box center [663, 186] width 166 height 16
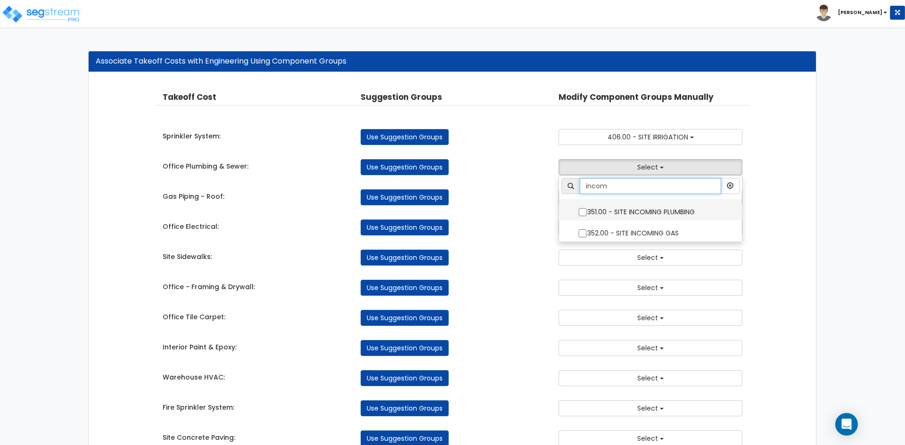
type input "incom"
click at [584, 209] on input "351.00 - SITE INCOMING PLUMBING" at bounding box center [582, 212] width 9 height 8
checkbox input "true"
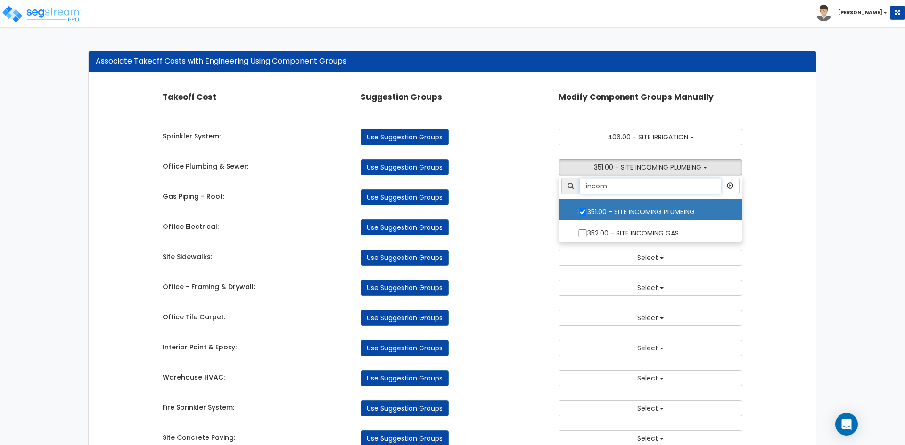
click at [621, 185] on input "incom" at bounding box center [650, 186] width 141 height 16
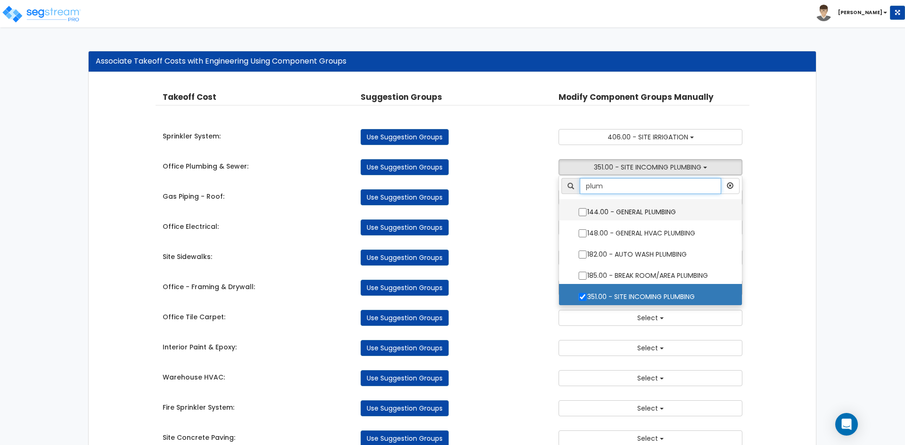
type input "plum"
click at [581, 211] on input "144.00 - GENERAL PLUMBING" at bounding box center [582, 212] width 9 height 8
checkbox input "true"
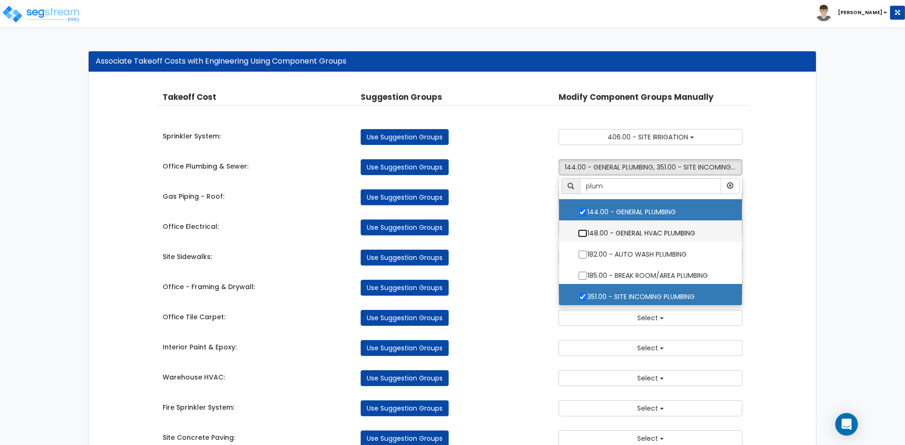
click at [583, 233] on input "148.00 - GENERAL HVAC PLUMBING" at bounding box center [582, 234] width 9 height 8
checkbox input "true"
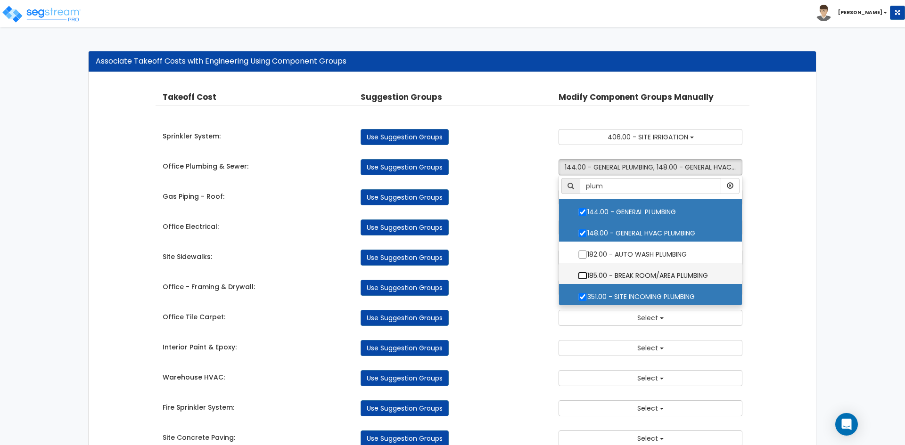
click at [585, 274] on input "185.00 - BREAK ROOM/AREA PLUMBING" at bounding box center [582, 276] width 9 height 8
checkbox input "true"
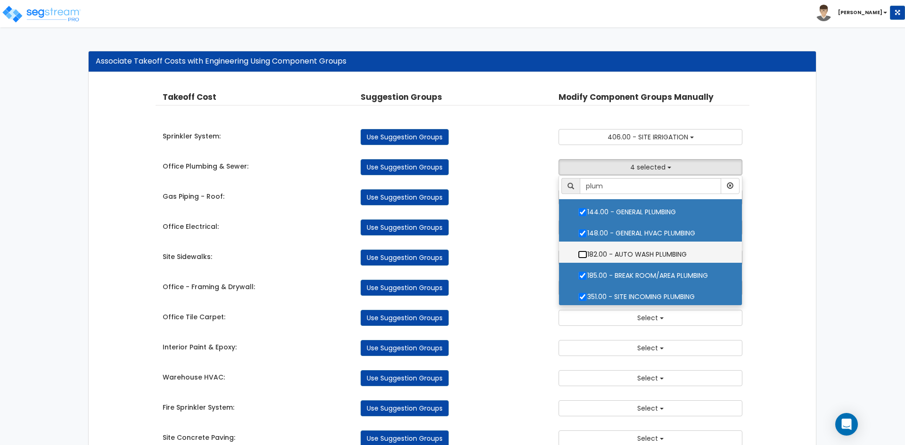
click at [583, 255] on input "182.00 - AUTO WASH PLUMBING" at bounding box center [582, 255] width 9 height 8
checkbox input "false"
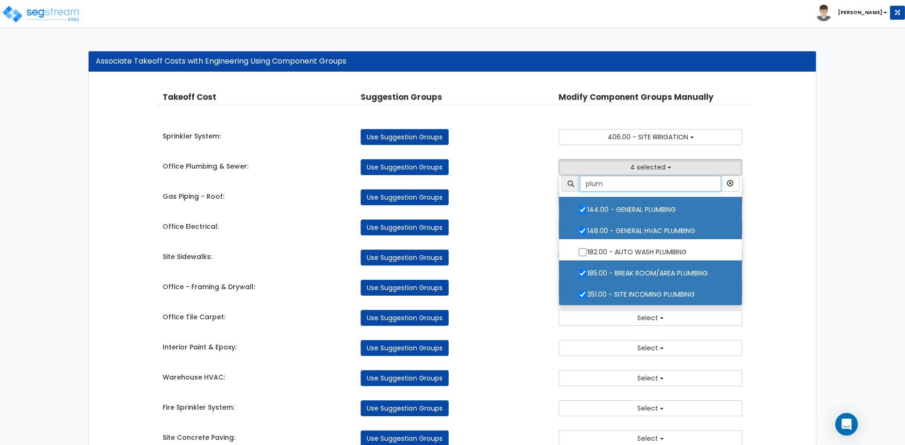
click at [608, 188] on input "plum" at bounding box center [650, 184] width 141 height 16
type input "g"
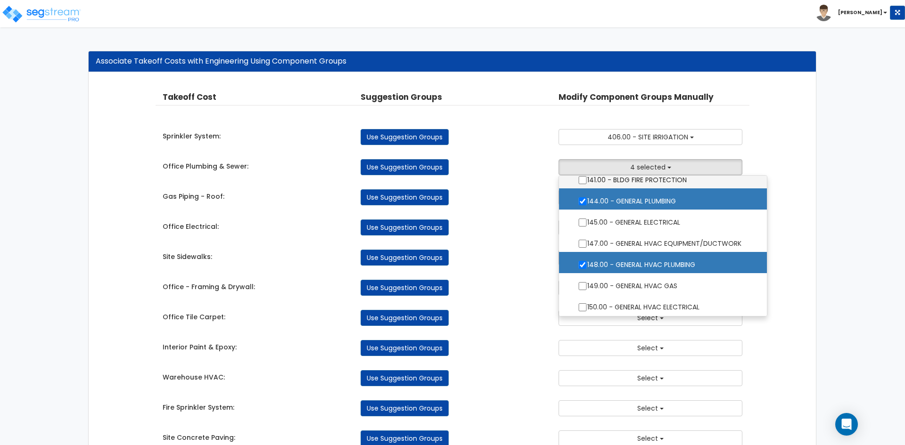
scroll to position [471, 0]
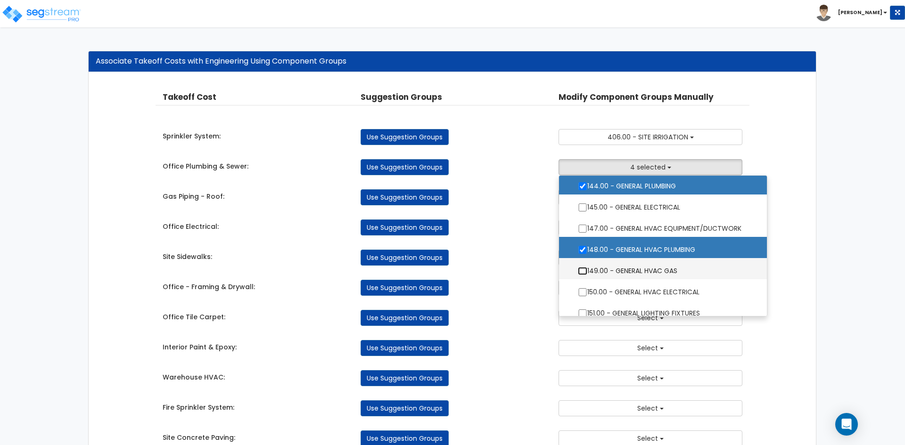
click at [580, 273] on input "149.00 - GENERAL HVAC GAS" at bounding box center [582, 271] width 9 height 8
checkbox input "true"
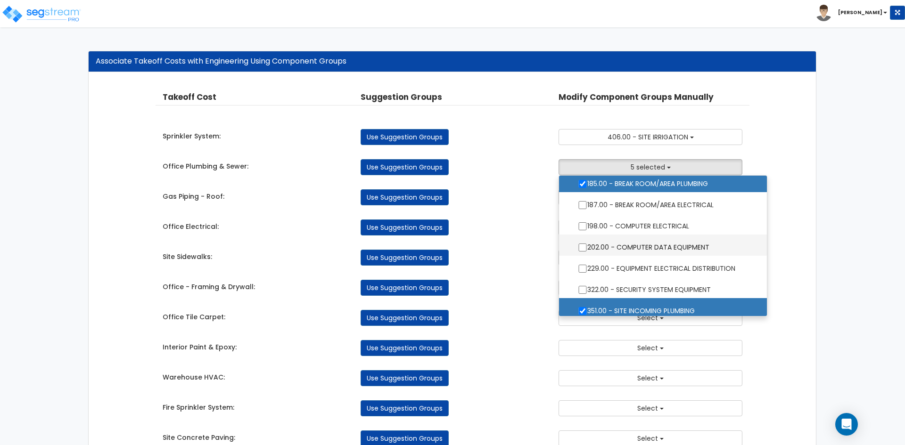
scroll to position [754, 0]
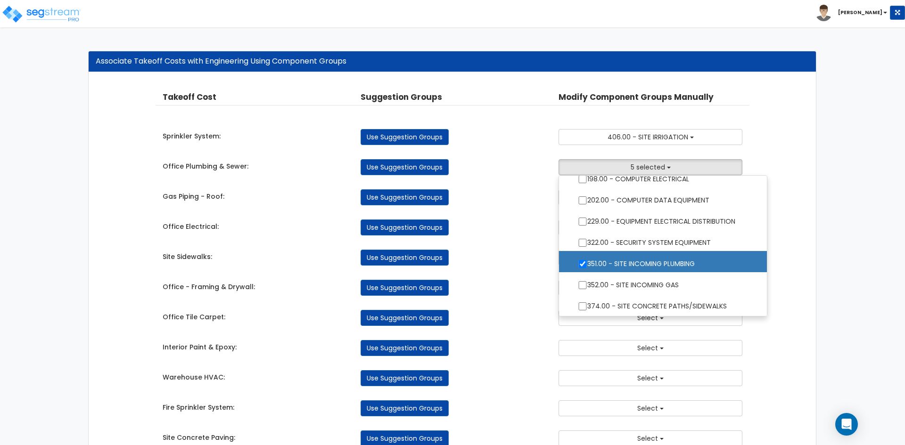
click at [504, 235] on div "Use Suggestion Groups" at bounding box center [452, 228] width 198 height 16
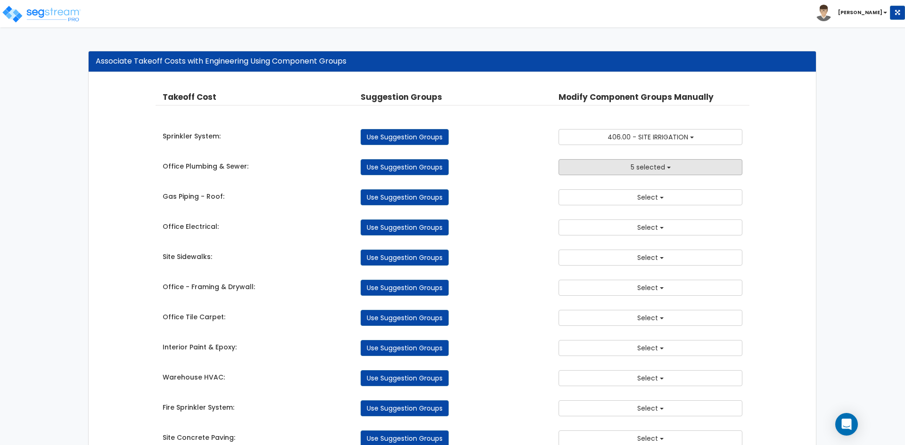
click at [620, 169] on button "5 selected" at bounding box center [651, 167] width 184 height 16
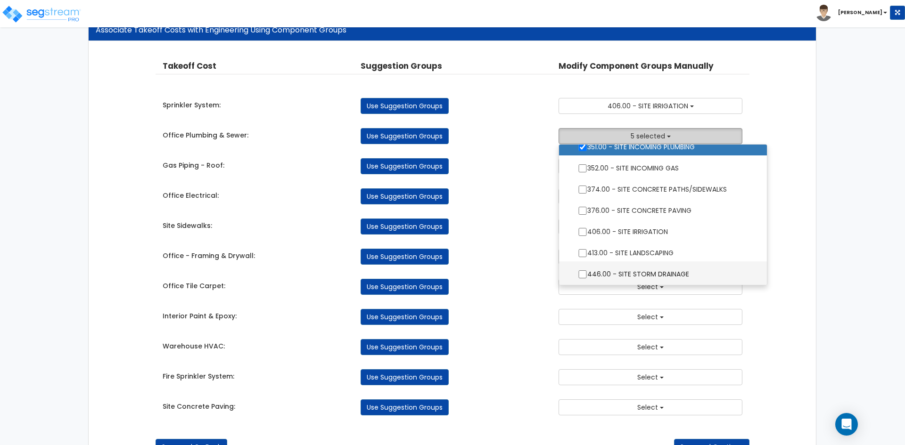
scroll to position [47, 0]
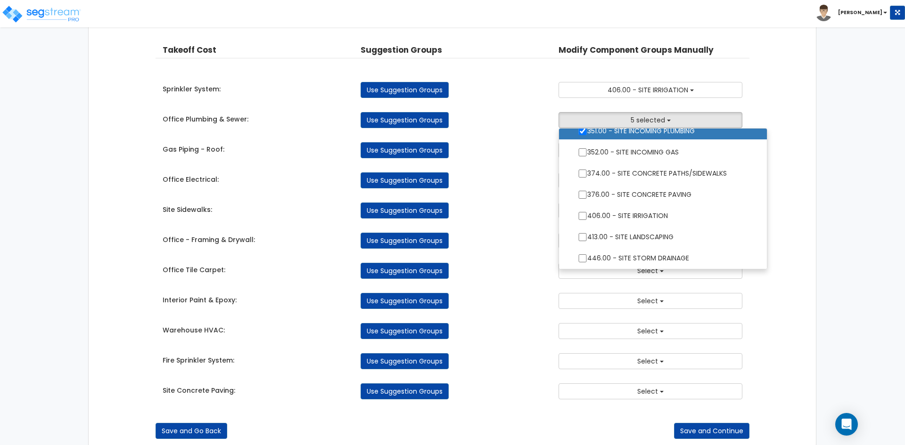
click at [496, 230] on div "Office - Framing & Drywall: Use Suggestion Groups 5.00 - CONCRETE 6.00 - BLDG F…" at bounding box center [453, 238] width 594 height 21
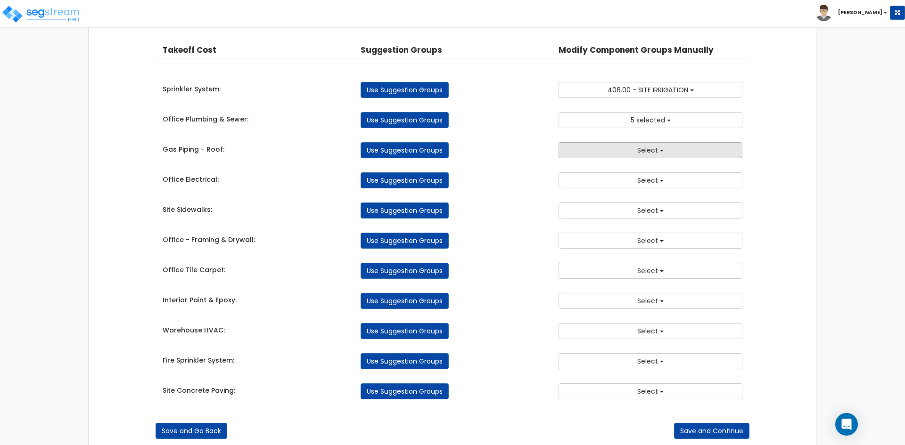
click at [622, 151] on button "Select" at bounding box center [651, 150] width 184 height 16
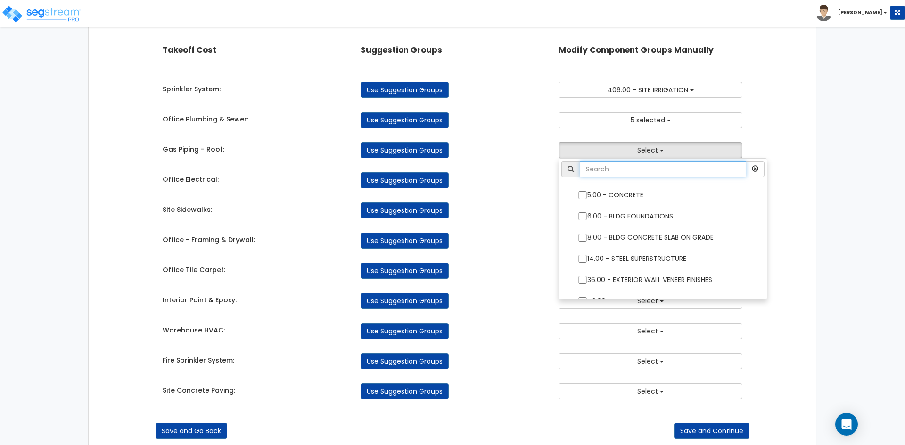
click at [623, 173] on input "text" at bounding box center [663, 169] width 166 height 16
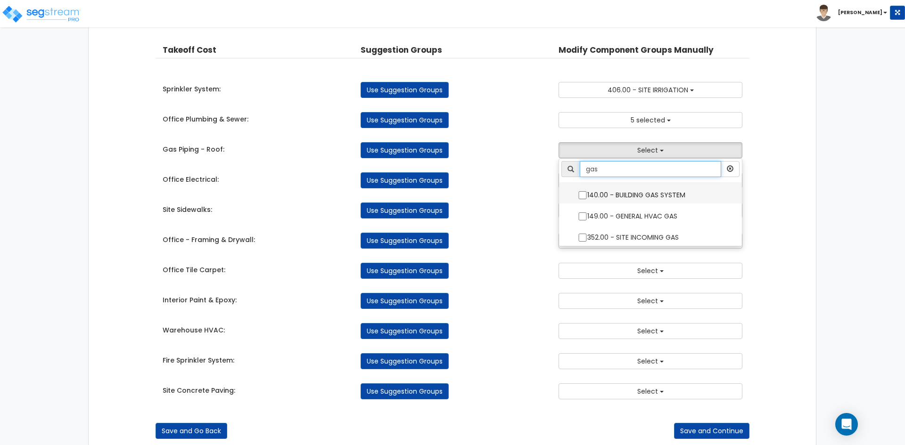
type input "gas"
click at [585, 195] on input "140.00 - BUILDING GAS SYSTEM" at bounding box center [582, 195] width 9 height 8
checkbox input "true"
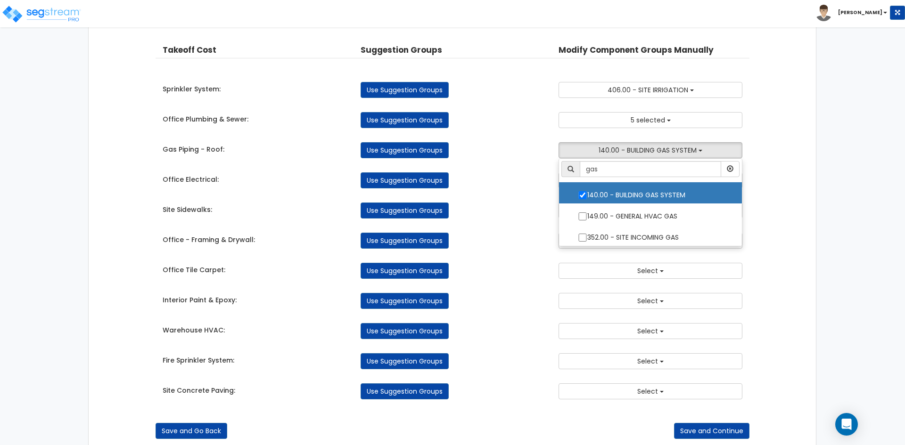
click at [512, 165] on div "Takeoff Cost Suggestion Groups Modify Component Groups Manually Sprinkler Syste…" at bounding box center [453, 222] width 594 height 374
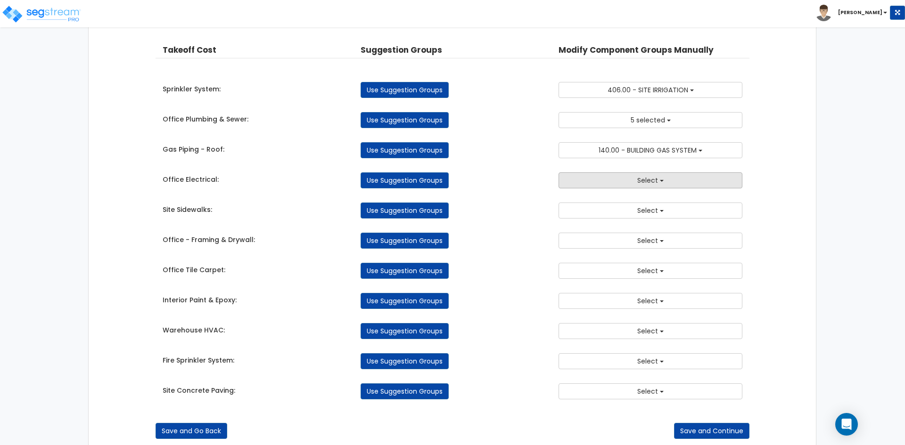
click at [588, 176] on button "Select" at bounding box center [651, 181] width 184 height 16
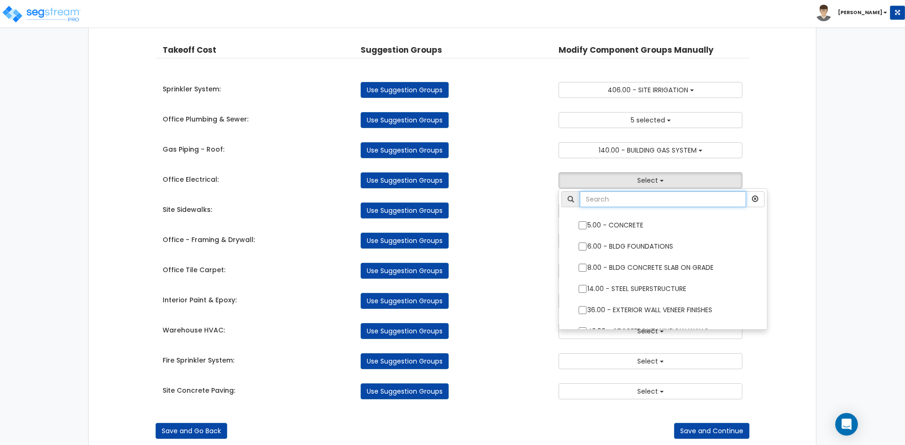
click at [593, 201] on input "text" at bounding box center [663, 199] width 166 height 16
type input "elec"
click at [581, 223] on input "145.00 - GENERAL ELECTRICAL" at bounding box center [582, 226] width 9 height 8
checkbox input "true"
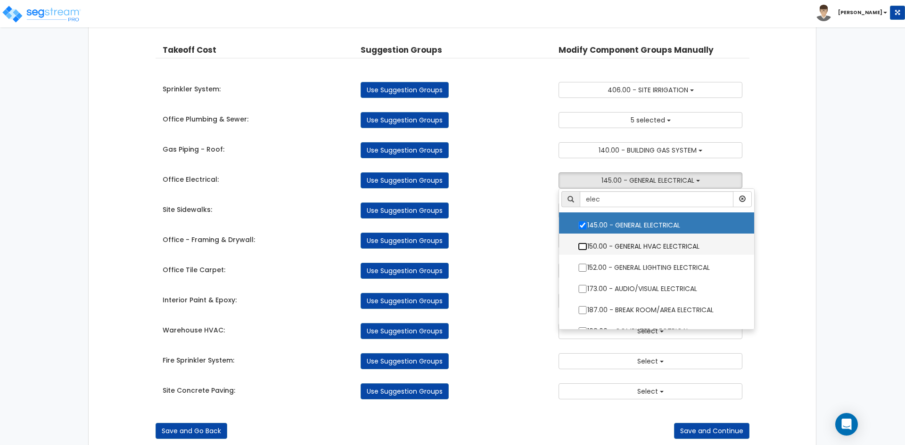
click at [583, 246] on input "150.00 - GENERAL HVAC ELECTRICAL" at bounding box center [582, 247] width 9 height 8
checkbox input "true"
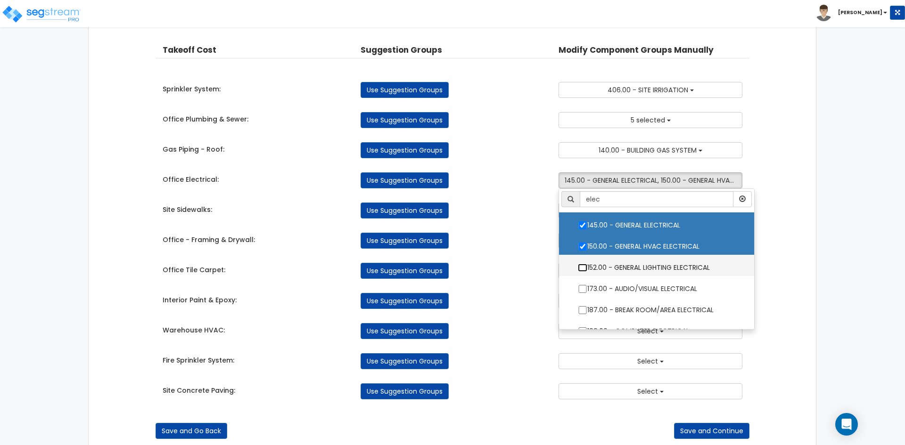
click at [578, 268] on input "152.00 - GENERAL LIGHTING ELECTRICAL" at bounding box center [582, 268] width 9 height 8
checkbox input "true"
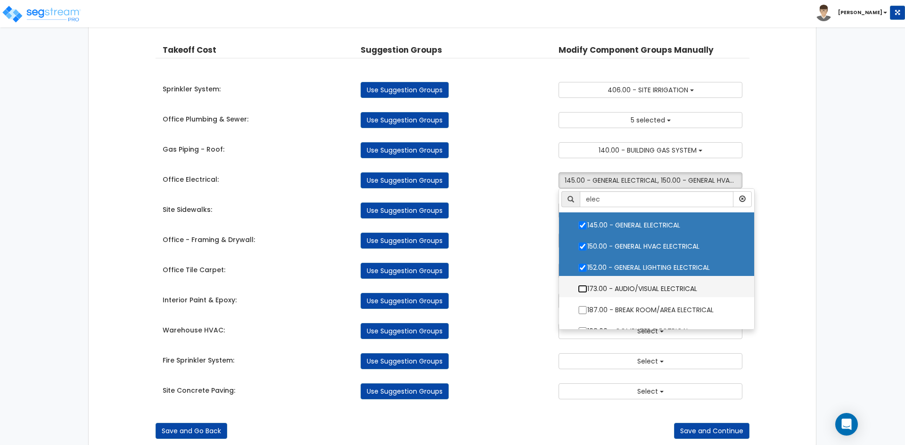
click at [580, 290] on input "173.00 - AUDIO/VISUAL ELECTRICAL" at bounding box center [582, 289] width 9 height 8
checkbox input "true"
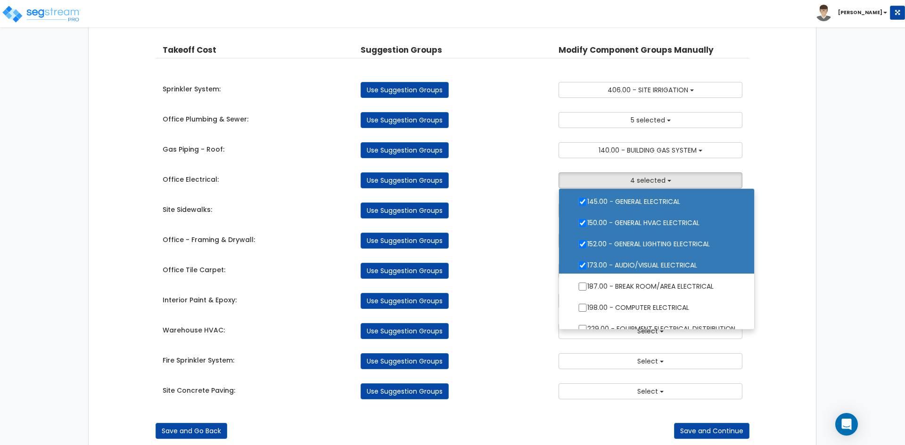
scroll to position [34, 0]
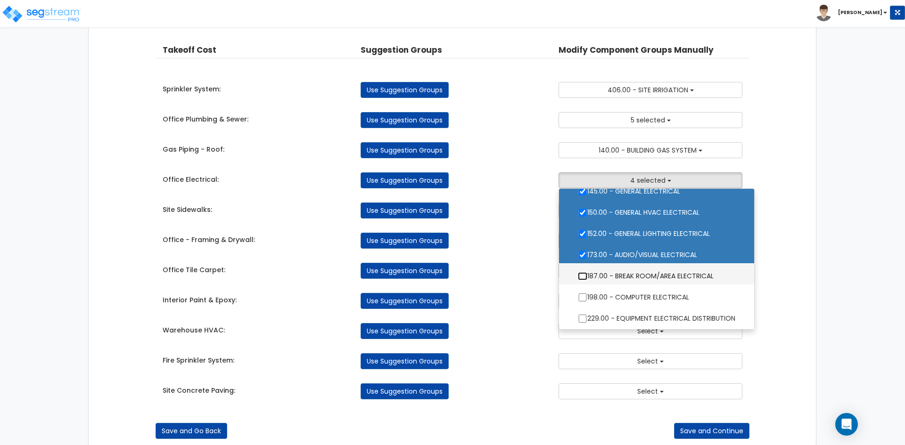
click at [583, 274] on input "187.00 - BREAK ROOM/AREA ELECTRICAL" at bounding box center [582, 276] width 9 height 8
checkbox input "true"
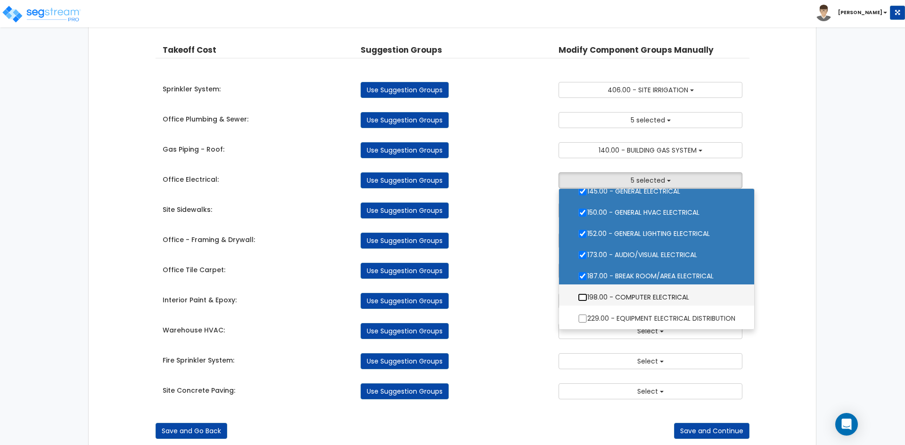
click at [581, 296] on input "198.00 - COMPUTER ELECTRICAL" at bounding box center [582, 298] width 9 height 8
checkbox input "true"
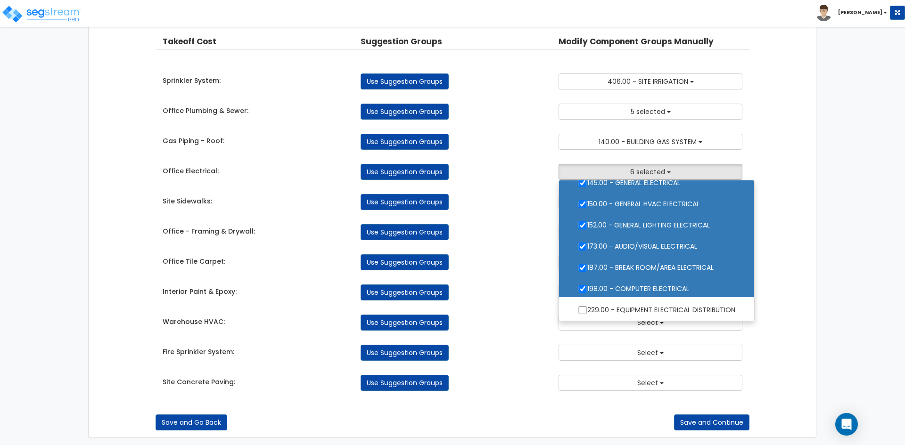
scroll to position [58, 0]
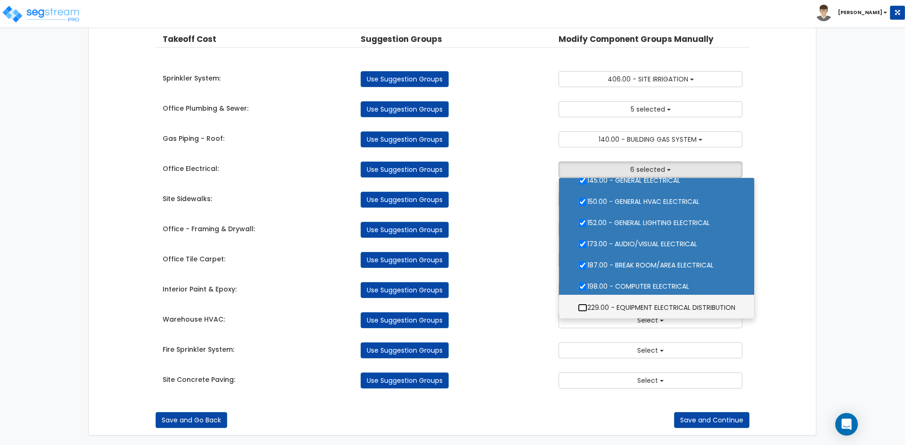
click at [582, 308] on input "229.00 - EQUIPMENT ELECTRICAL DISTRIBUTION" at bounding box center [582, 308] width 9 height 8
checkbox input "true"
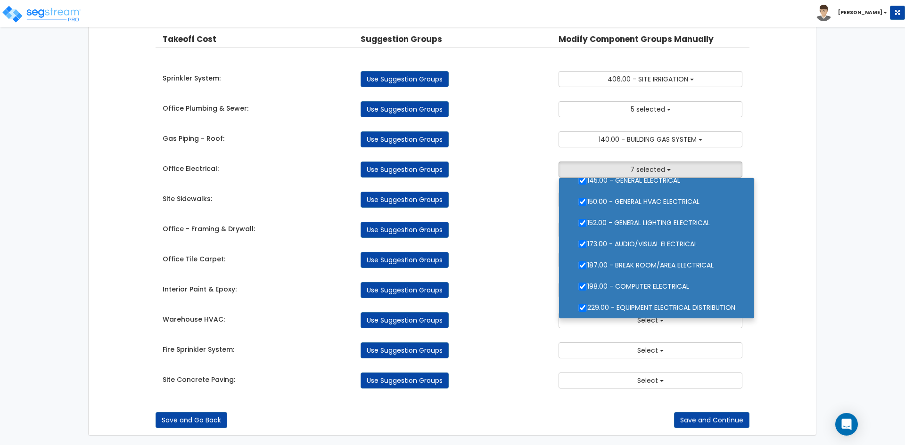
click at [519, 253] on div "Use Suggestion Groups" at bounding box center [452, 260] width 198 height 16
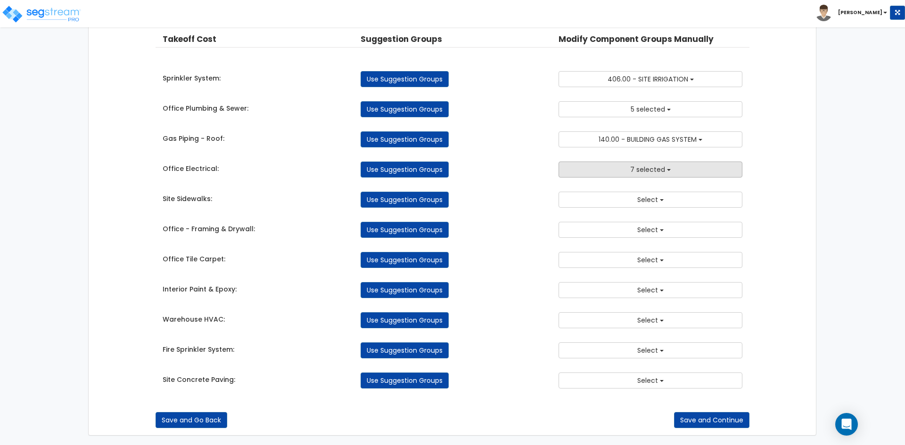
click at [649, 166] on span "7 selected" at bounding box center [647, 169] width 35 height 9
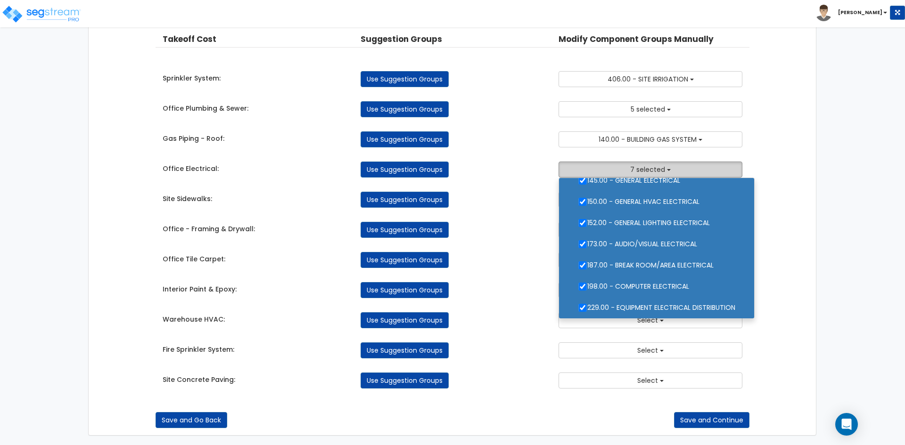
click at [629, 169] on button "7 selected" at bounding box center [651, 170] width 184 height 16
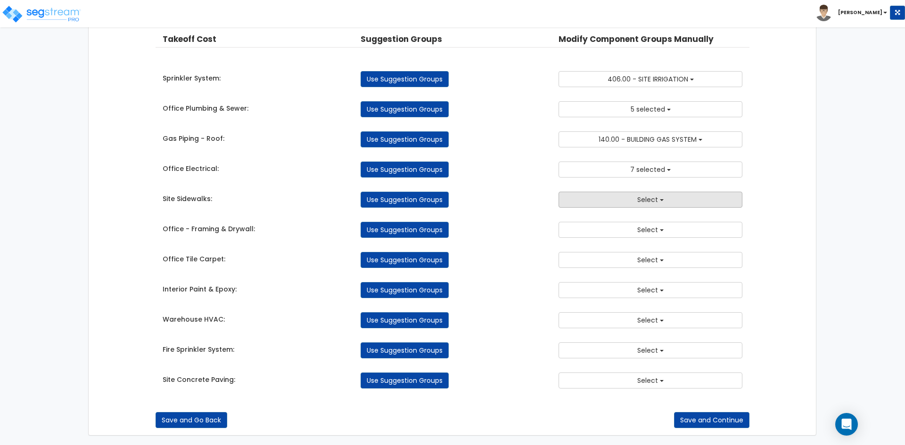
click at [628, 207] on button "Select" at bounding box center [651, 200] width 184 height 16
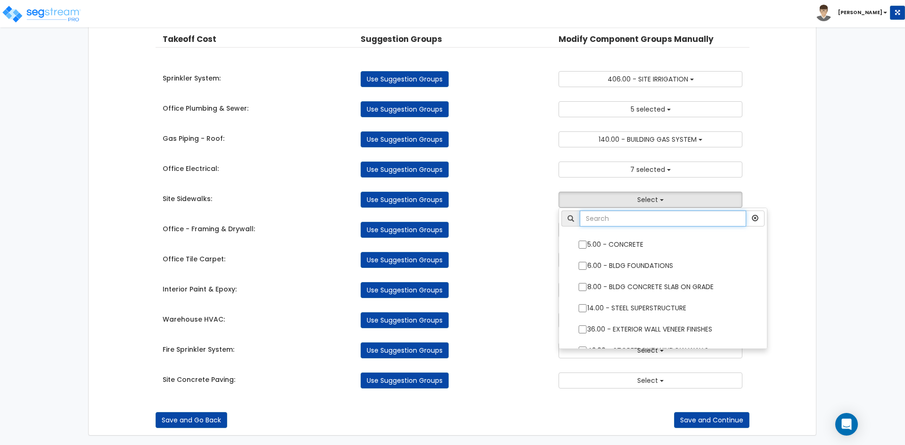
click at [625, 218] on input "text" at bounding box center [663, 219] width 166 height 16
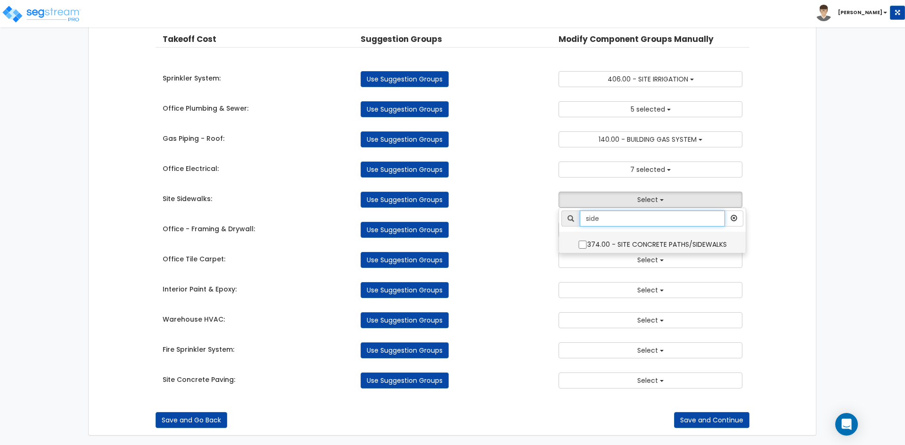
type input "side"
click at [584, 243] on input "374.00 - SITE CONCRETE PATHS/SIDEWALKS" at bounding box center [582, 245] width 9 height 8
checkbox input "true"
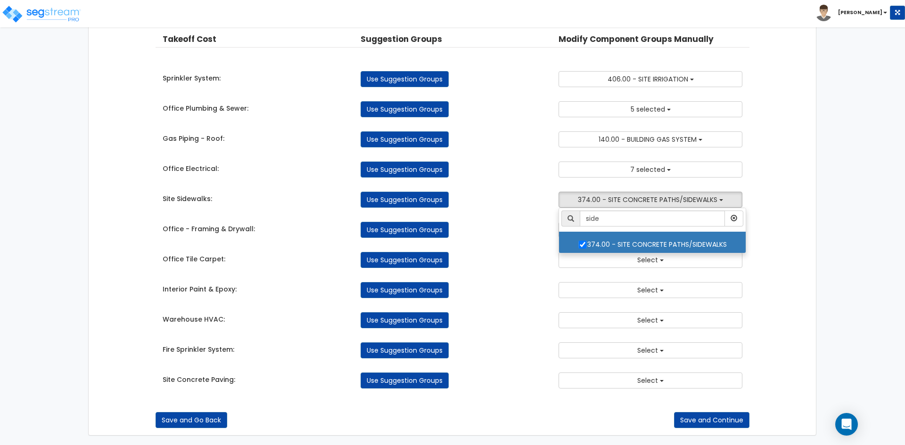
click at [518, 211] on div "Takeoff Cost Suggestion Groups Modify Component Groups Manually Sprinkler Syste…" at bounding box center [453, 211] width 594 height 374
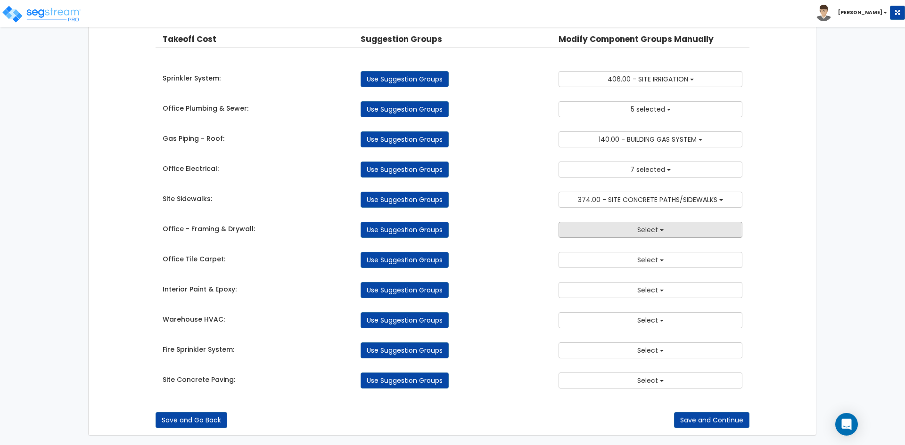
click at [600, 236] on button "Select" at bounding box center [651, 230] width 184 height 16
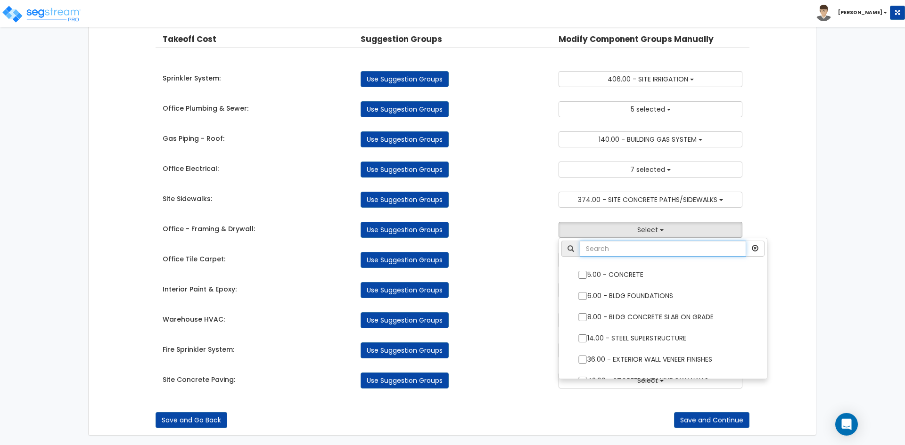
click at [601, 250] on input "text" at bounding box center [663, 249] width 166 height 16
type input "f"
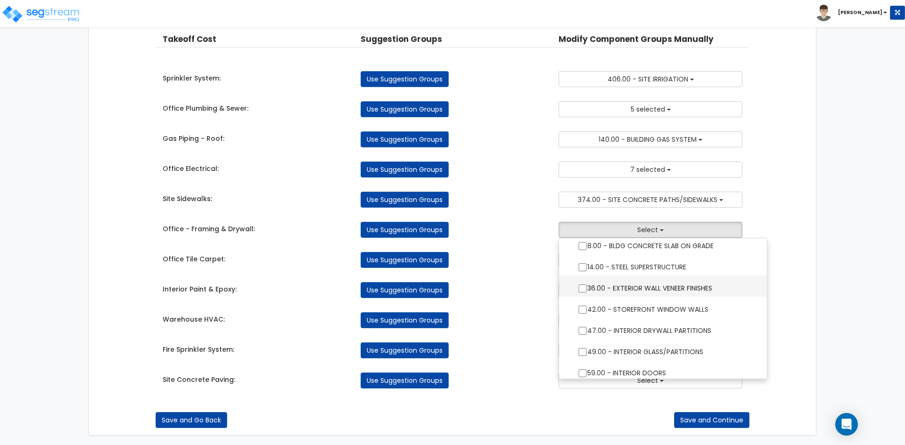
scroll to position [94, 0]
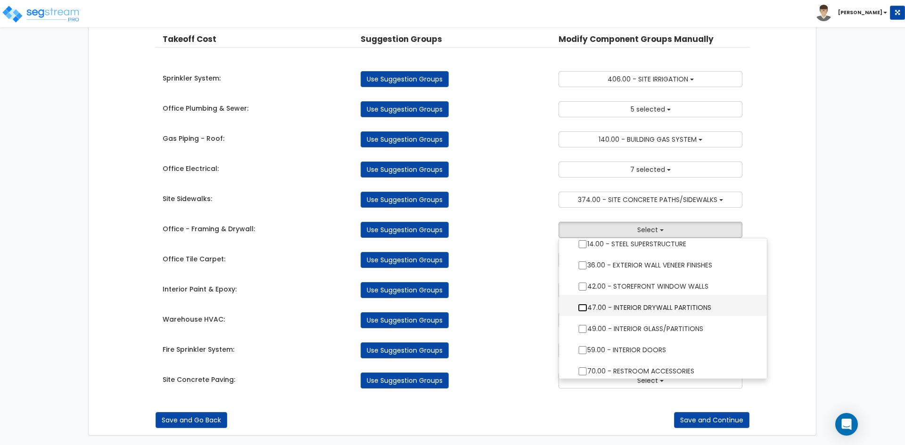
click at [582, 307] on input "47.00 - INTERIOR DRYWALL PARTITIONS" at bounding box center [582, 308] width 9 height 8
checkbox input "true"
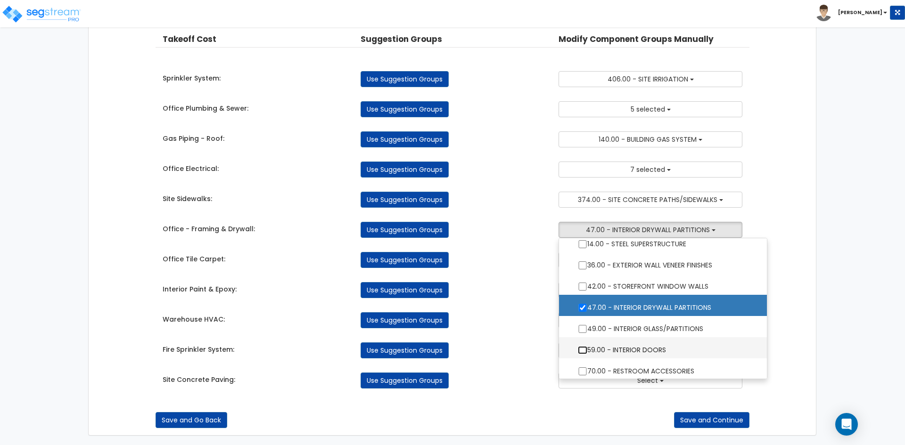
click at [580, 350] on input "59.00 - INTERIOR DOORS" at bounding box center [582, 350] width 9 height 8
checkbox input "true"
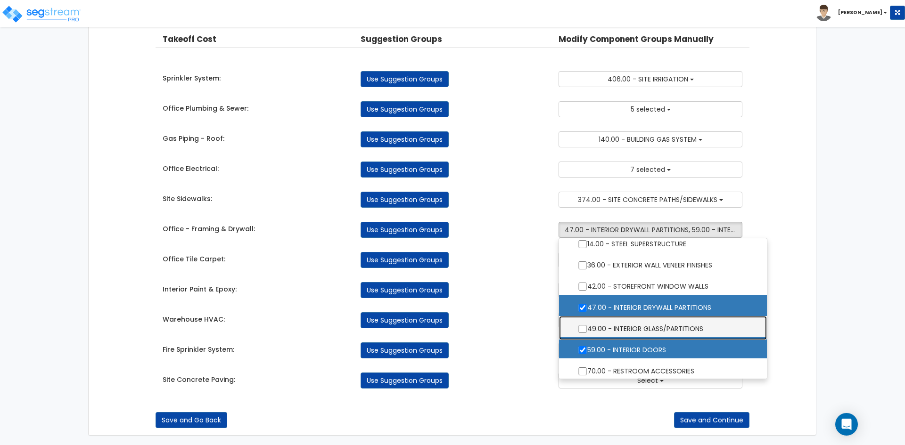
click at [583, 325] on label "49.00 - INTERIOR GLASS/PARTITIONS" at bounding box center [662, 328] width 189 height 22
click at [583, 325] on input "49.00 - INTERIOR GLASS/PARTITIONS" at bounding box center [582, 329] width 9 height 8
checkbox input "true"
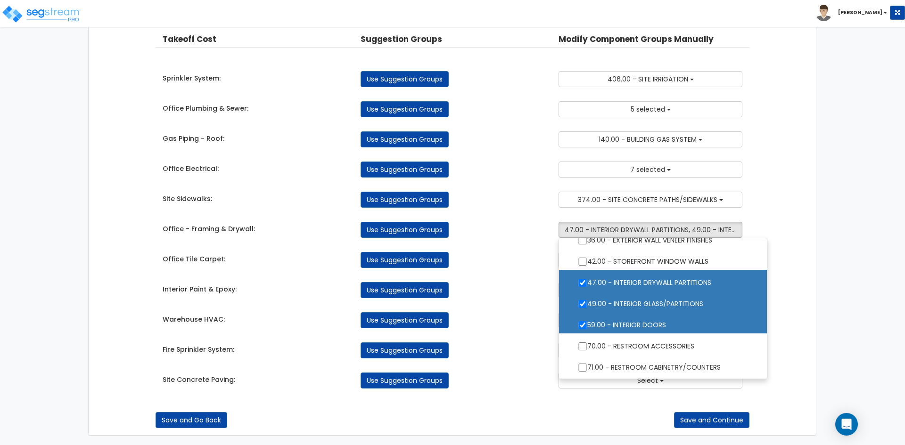
scroll to position [141, 0]
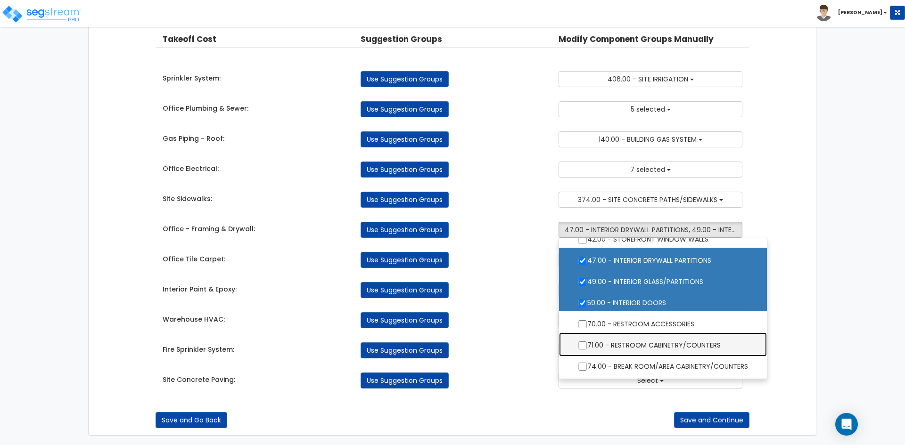
click at [579, 341] on label "71.00 - RESTROOM CABINETRY/COUNTERS" at bounding box center [662, 345] width 189 height 22
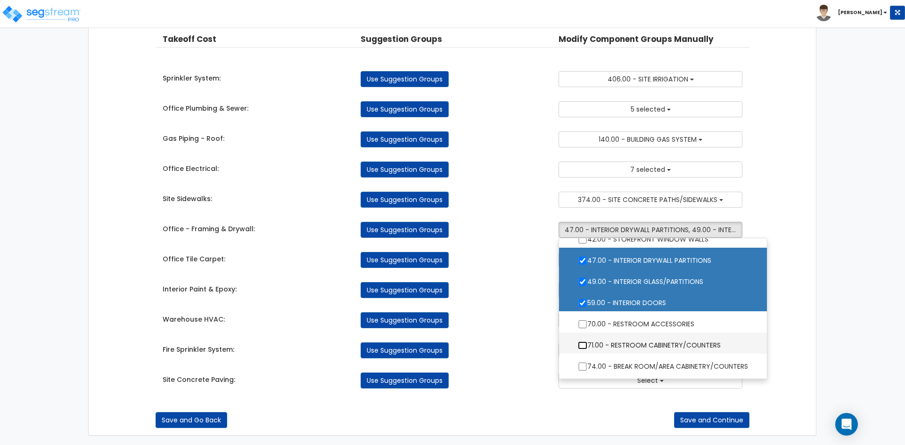
click at [579, 342] on input "71.00 - RESTROOM CABINETRY/COUNTERS" at bounding box center [582, 346] width 9 height 8
checkbox input "true"
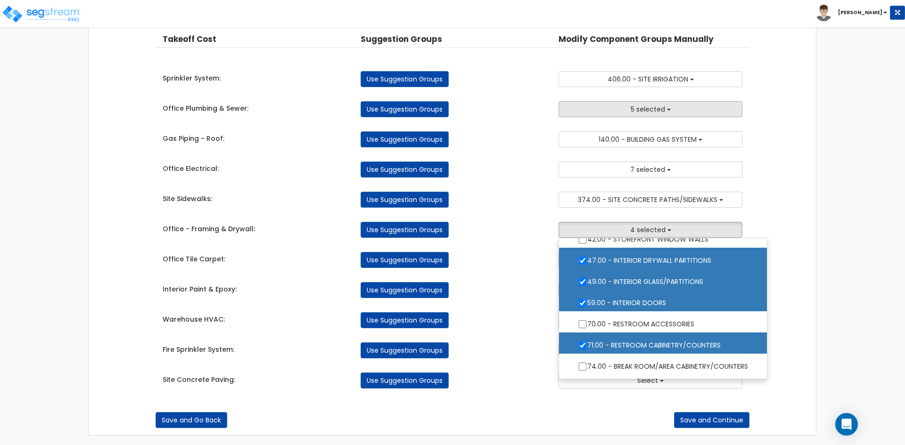
click at [625, 108] on button "5 selected" at bounding box center [651, 109] width 184 height 16
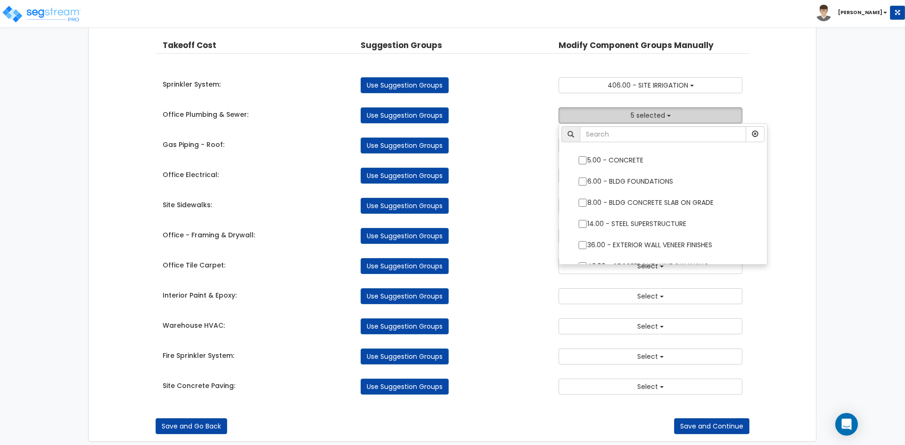
scroll to position [0, 0]
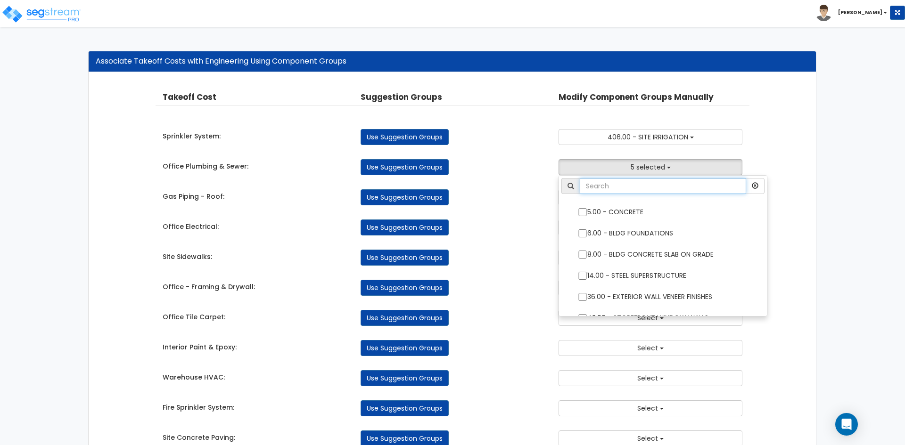
click at [603, 181] on input "text" at bounding box center [663, 186] width 166 height 16
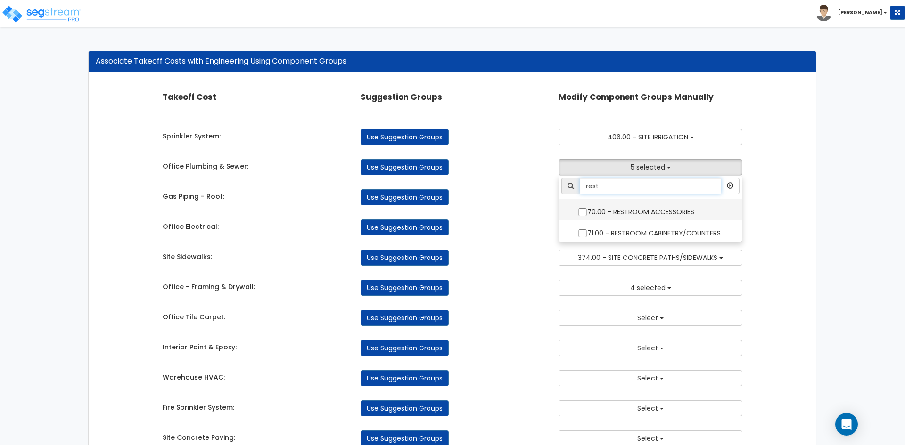
type input "rest"
click at [580, 213] on input "70.00 - RESTROOM ACCESSORIES" at bounding box center [582, 212] width 9 height 8
checkbox input "true"
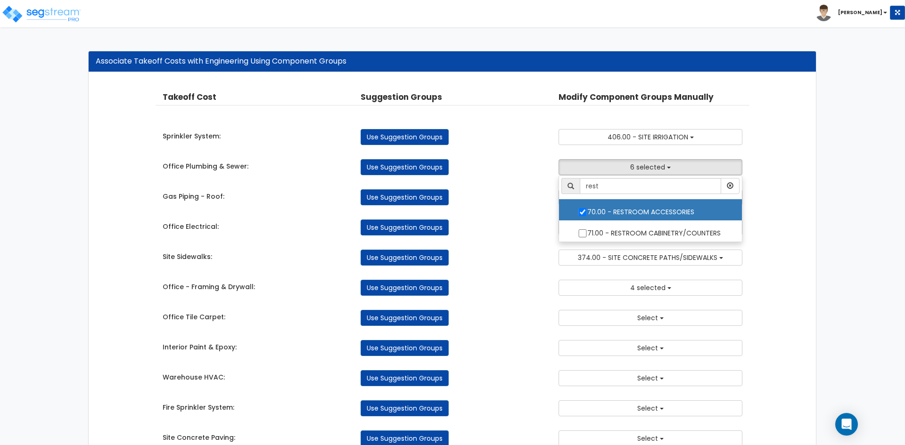
click at [499, 218] on div "Office Electrical: Use Suggestion Groups 5.00 - CONCRETE 6.00 - BLDG FOUNDATION…" at bounding box center [453, 225] width 594 height 21
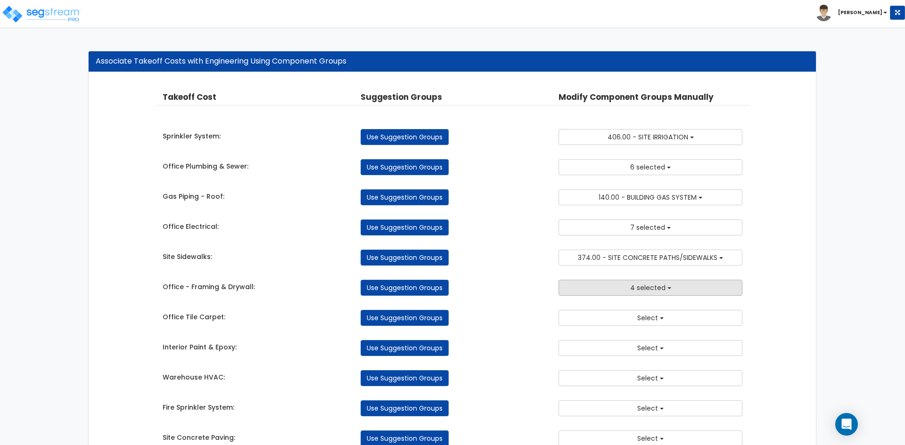
click at [632, 284] on span "4 selected" at bounding box center [647, 287] width 35 height 9
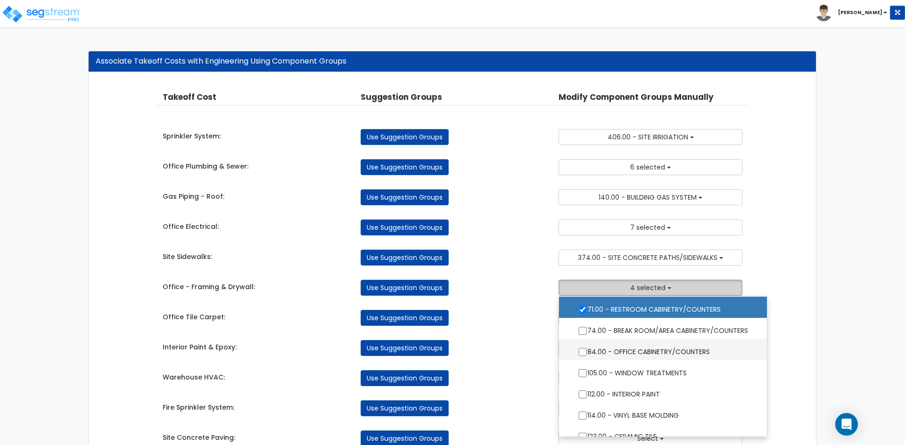
scroll to position [236, 0]
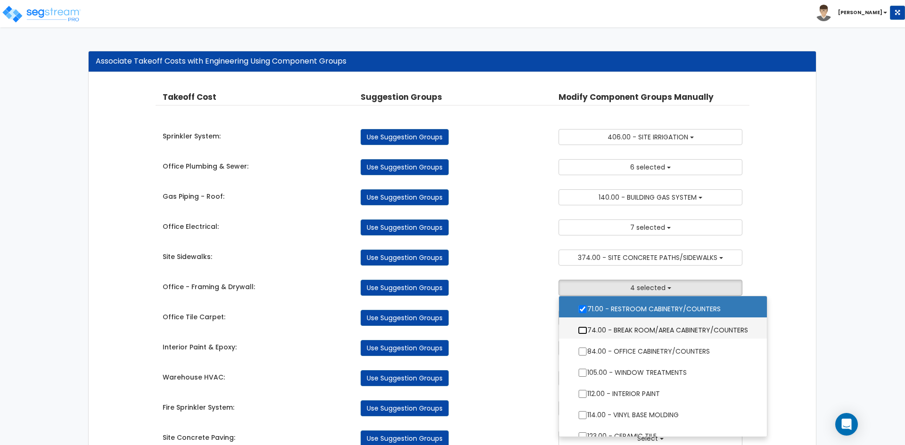
click at [581, 333] on input "74.00 - BREAK ROOM/AREA CABINETRY/COUNTERS" at bounding box center [582, 331] width 9 height 8
checkbox input "true"
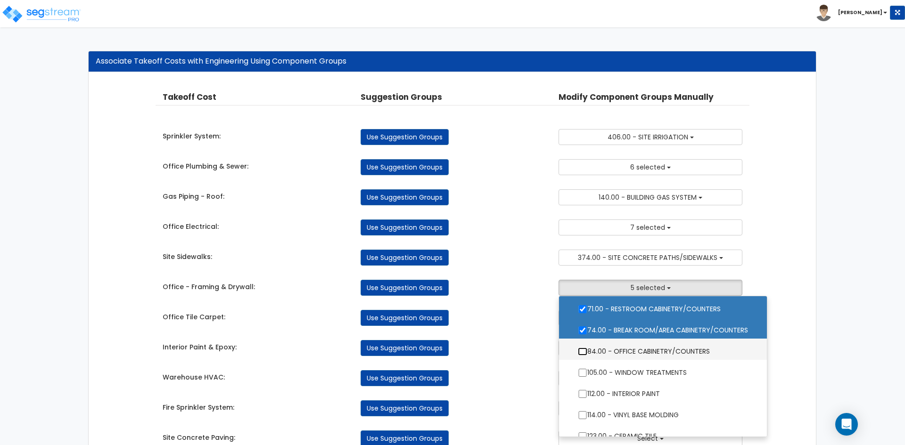
click at [585, 353] on input "84.00 - OFFICE CABINETRY/COUNTERS" at bounding box center [582, 352] width 9 height 8
checkbox input "true"
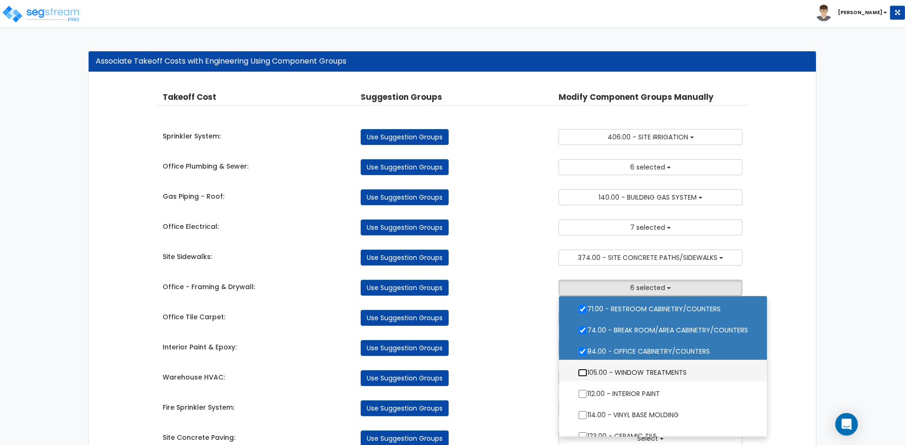
click at [581, 374] on input "105.00 - WINDOW TREATMENTS" at bounding box center [582, 373] width 9 height 8
checkbox input "true"
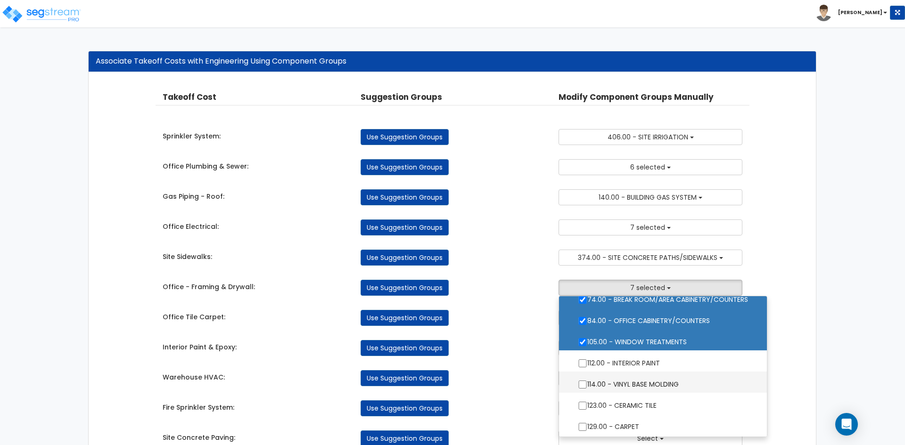
scroll to position [283, 0]
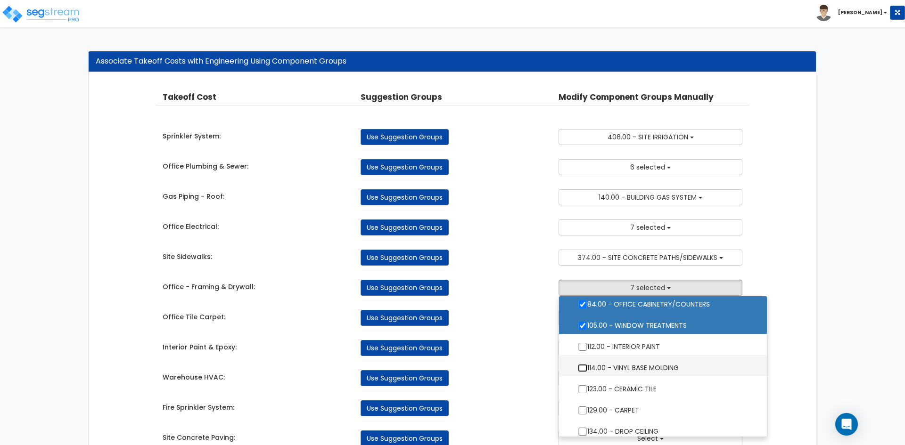
click at [579, 371] on input "114.00 - VINYL BASE MOLDING" at bounding box center [582, 368] width 9 height 8
checkbox input "true"
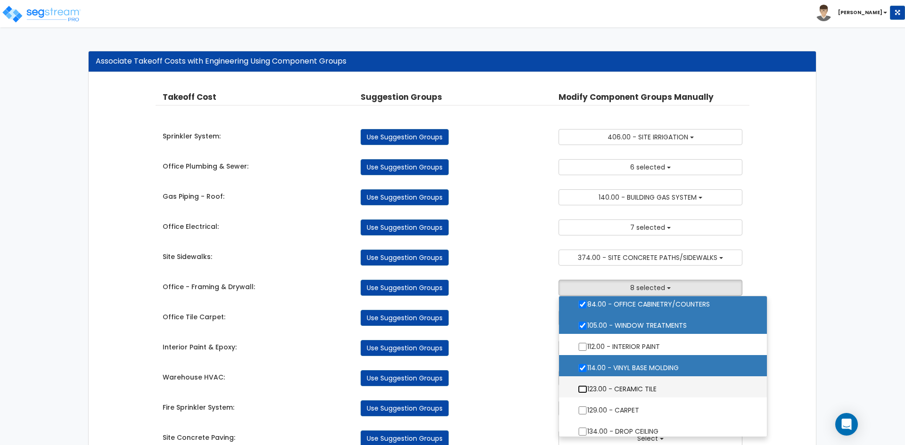
click at [582, 390] on input "123.00 - CERAMIC TILE" at bounding box center [582, 390] width 9 height 8
checkbox input "true"
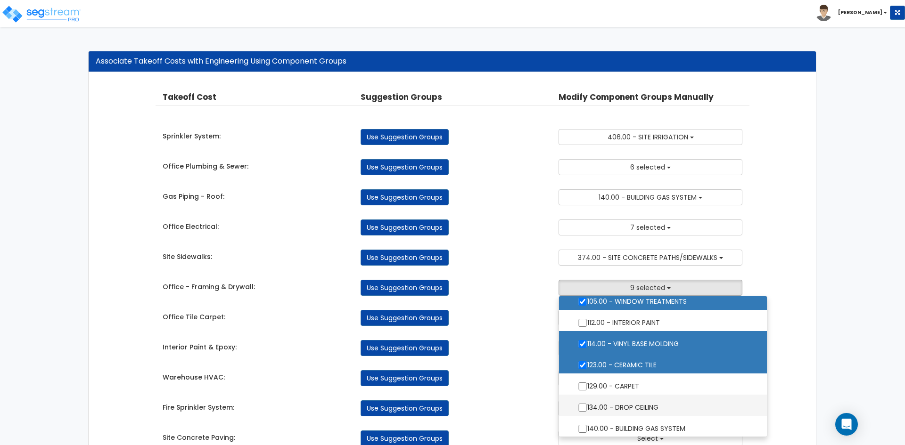
scroll to position [330, 0]
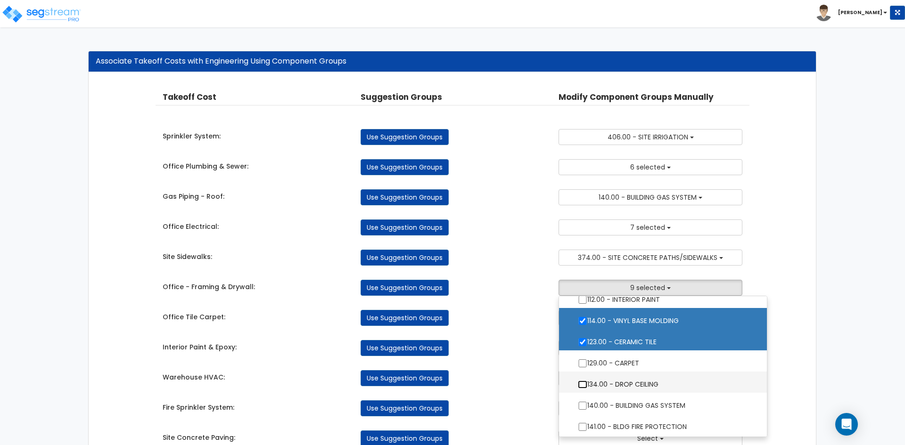
click at [579, 384] on input "134.00 - DROP CEILING" at bounding box center [582, 385] width 9 height 8
checkbox input "true"
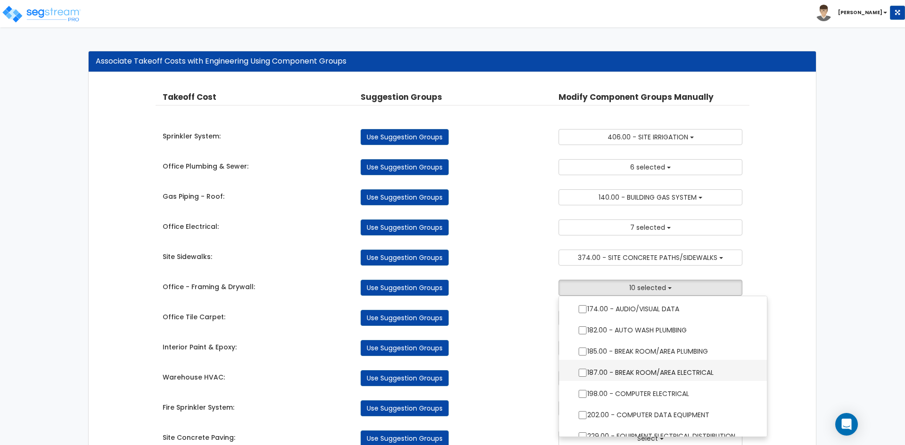
scroll to position [707, 0]
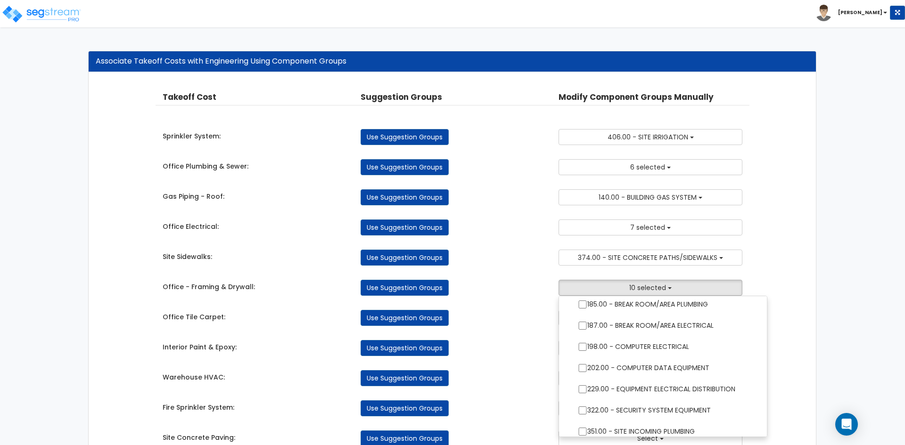
click at [509, 322] on div "Use Suggestion Groups" at bounding box center [452, 318] width 198 height 16
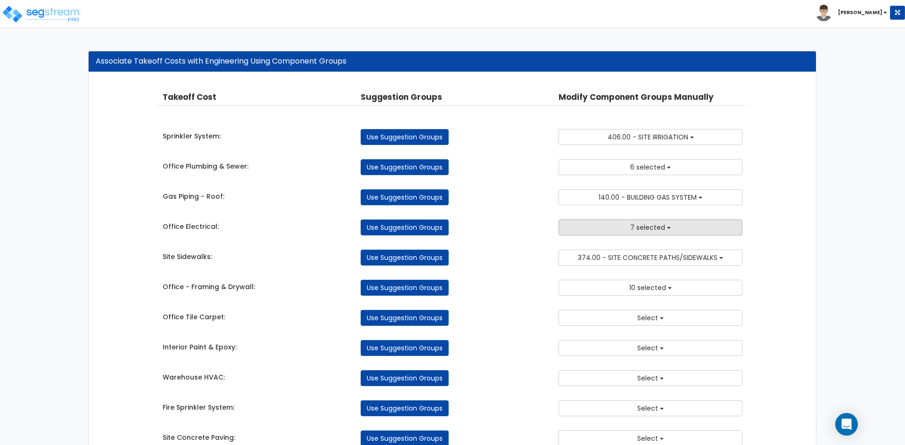
click at [649, 228] on span "7 selected" at bounding box center [647, 227] width 35 height 9
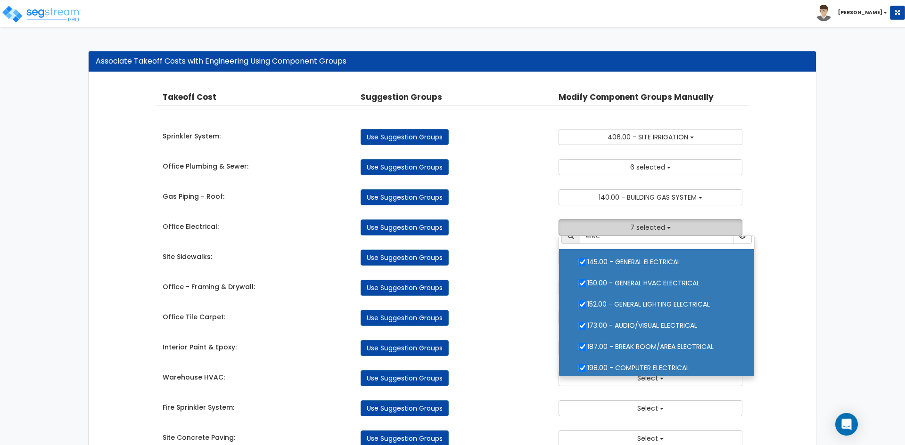
scroll to position [0, 0]
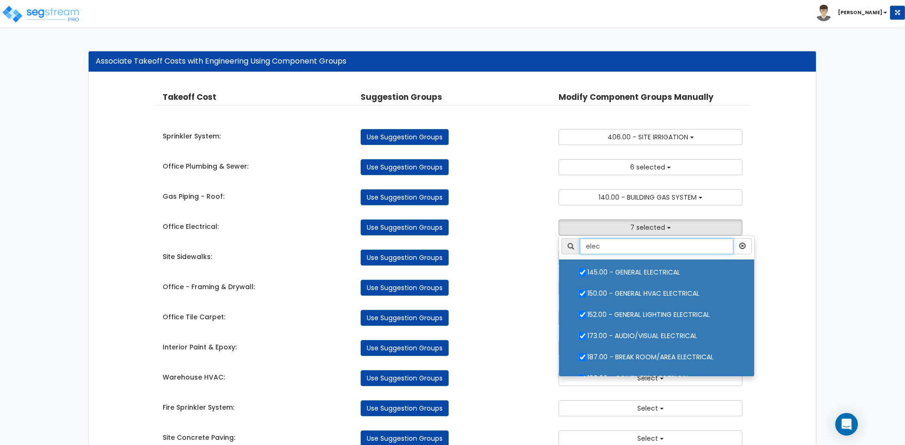
click at [624, 245] on input "elec" at bounding box center [657, 246] width 154 height 16
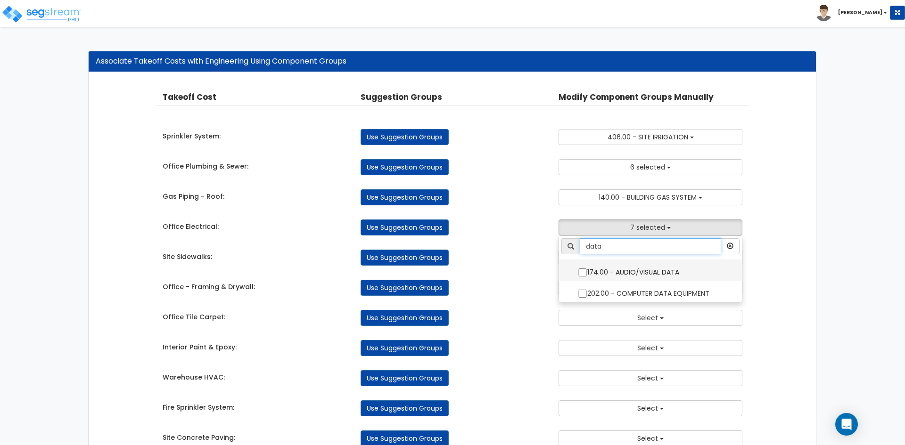
type input "data"
click at [580, 274] on input "174.00 - AUDIO/VISUAL DATA" at bounding box center [582, 273] width 9 height 8
checkbox input "true"
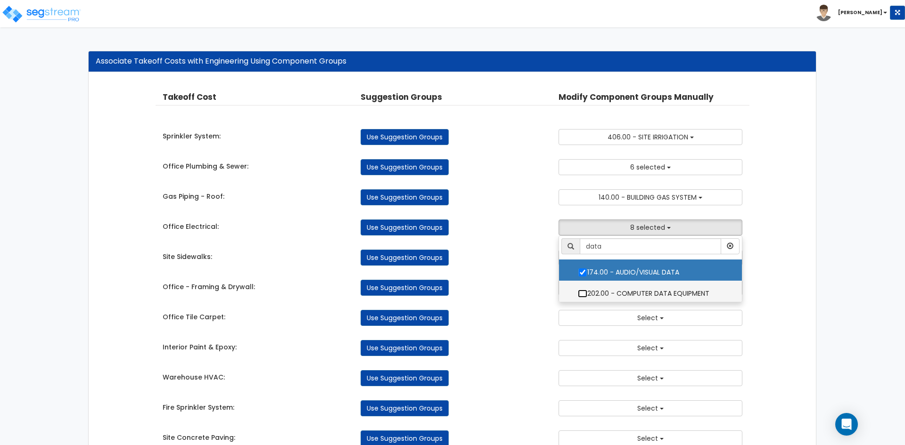
click at [583, 294] on input "202.00 - COMPUTER DATA EQUIPMENT" at bounding box center [582, 294] width 9 height 8
checkbox input "true"
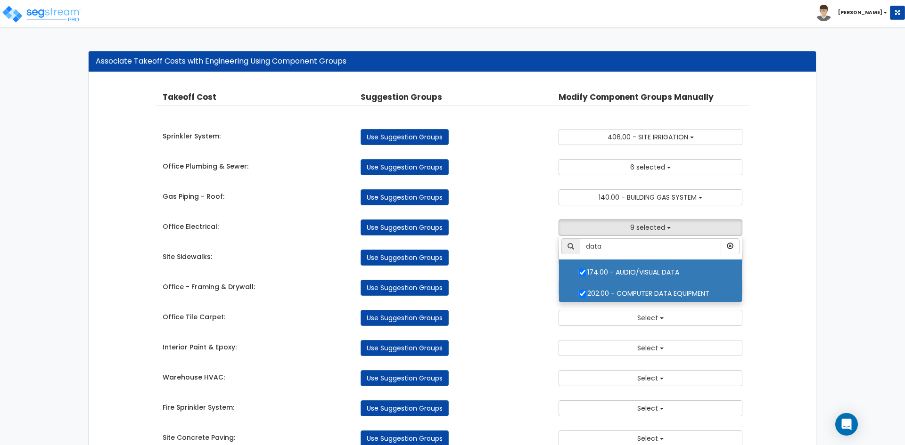
click at [511, 265] on div "Use Suggestion Groups" at bounding box center [452, 258] width 198 height 16
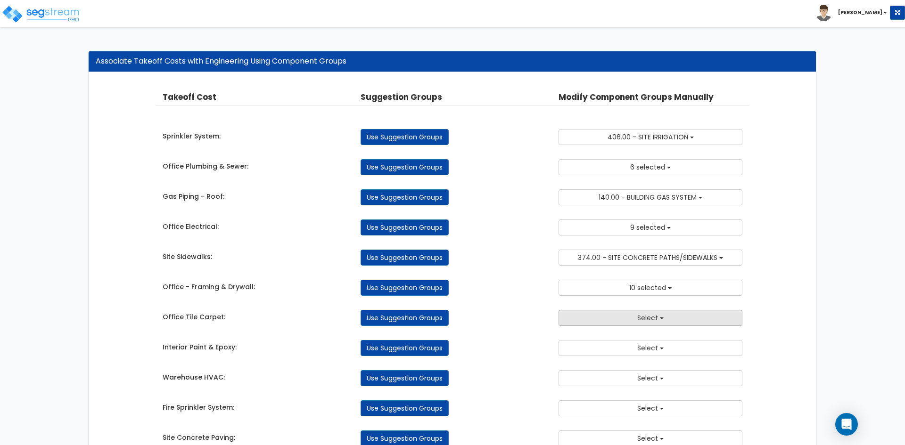
click at [598, 320] on button "Select" at bounding box center [651, 318] width 184 height 16
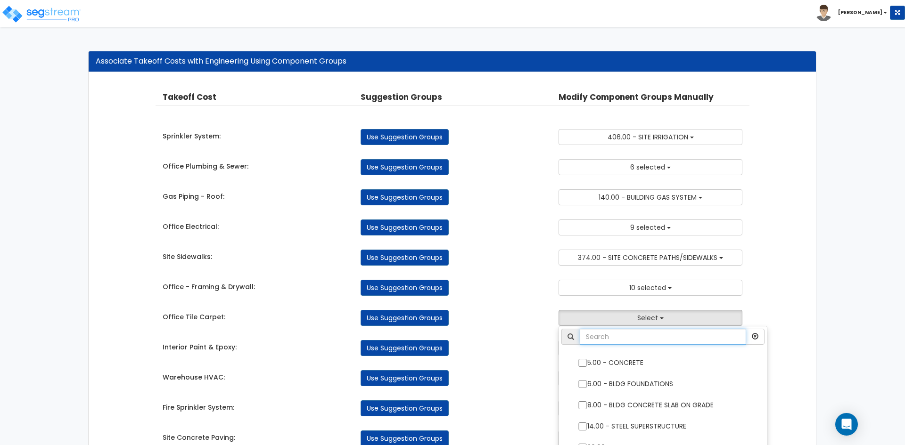
click at [600, 341] on input "text" at bounding box center [663, 337] width 166 height 16
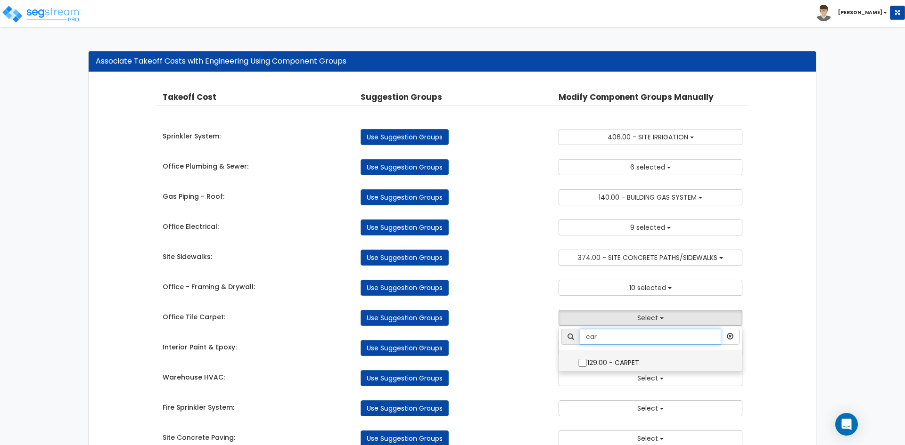
type input "car"
click at [579, 364] on input "129.00 - CARPET" at bounding box center [582, 363] width 9 height 8
checkbox input "true"
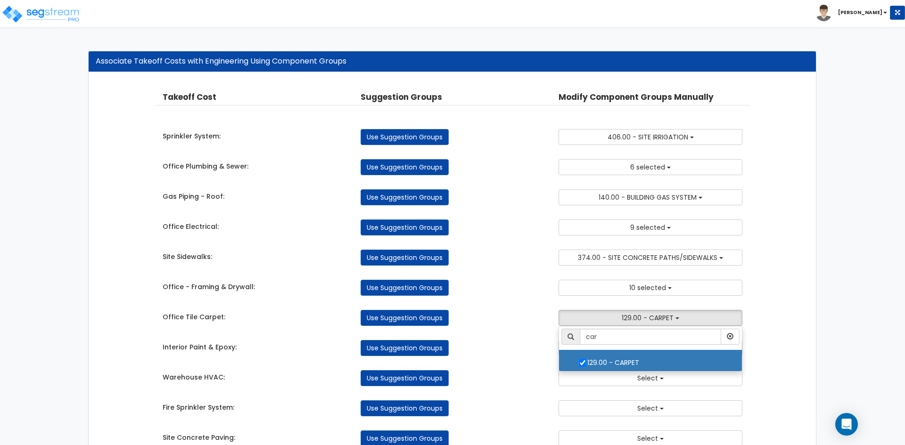
click at [528, 342] on div "Use Suggestion Groups" at bounding box center [452, 348] width 198 height 16
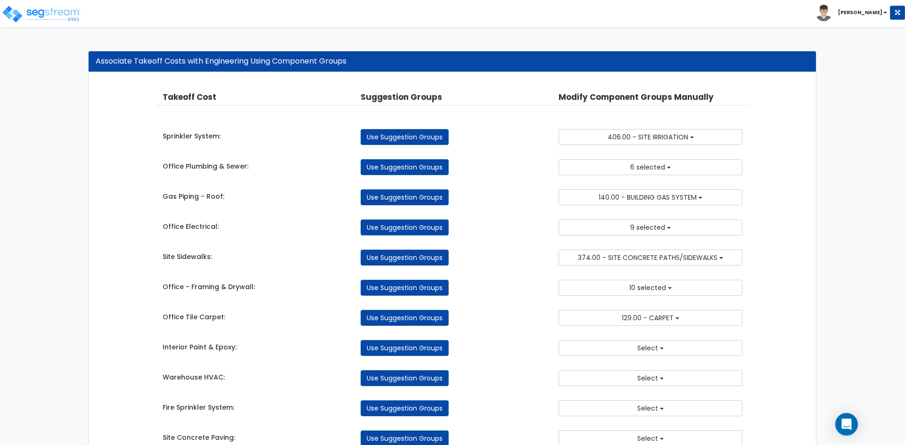
scroll to position [47, 0]
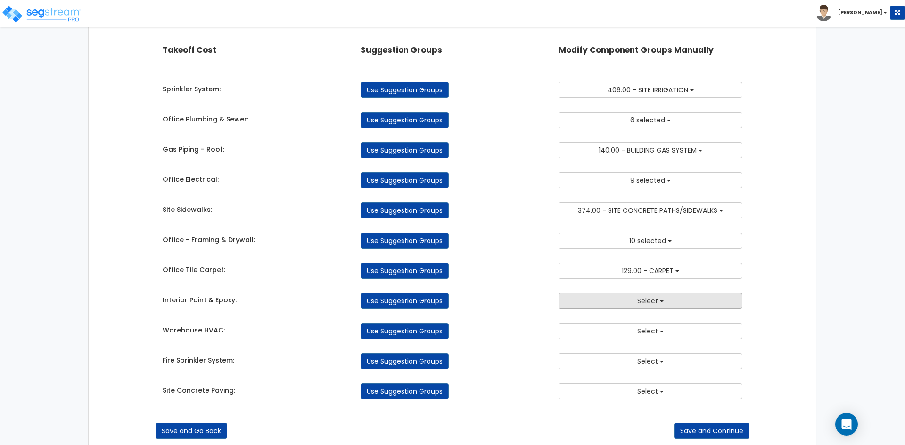
click at [630, 294] on button "Select" at bounding box center [651, 301] width 184 height 16
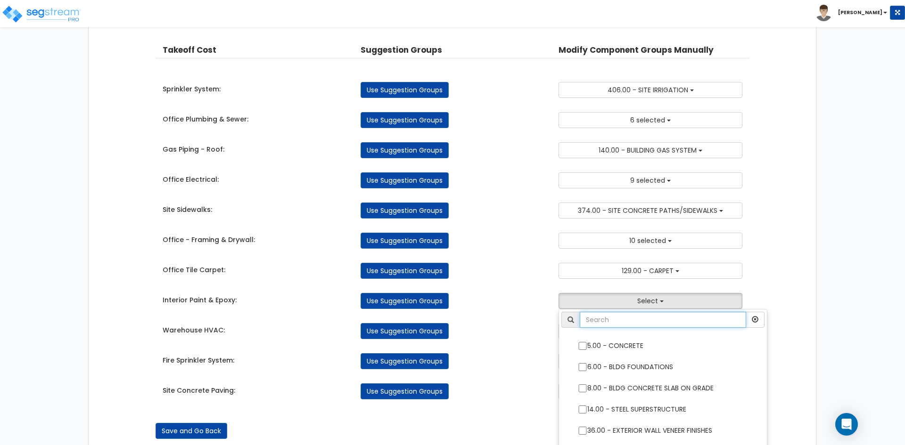
click at [612, 325] on input "text" at bounding box center [663, 320] width 166 height 16
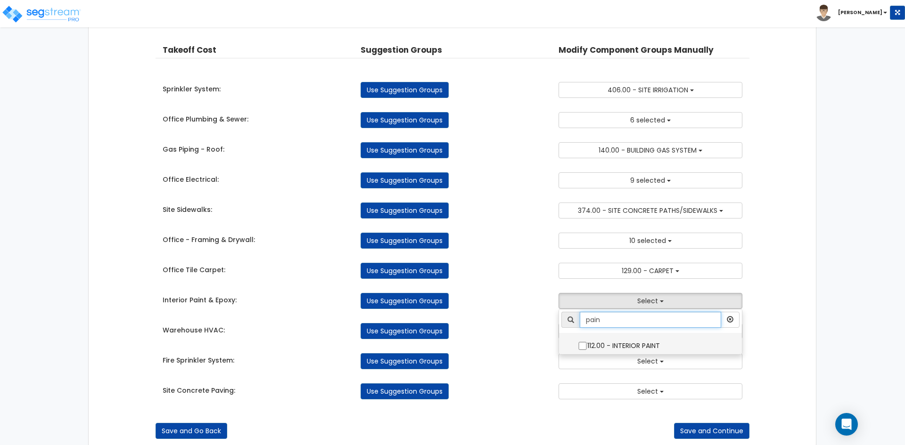
type input "pain"
click at [581, 344] on input "112.00 - INTERIOR PAINT" at bounding box center [582, 346] width 9 height 8
checkbox input "true"
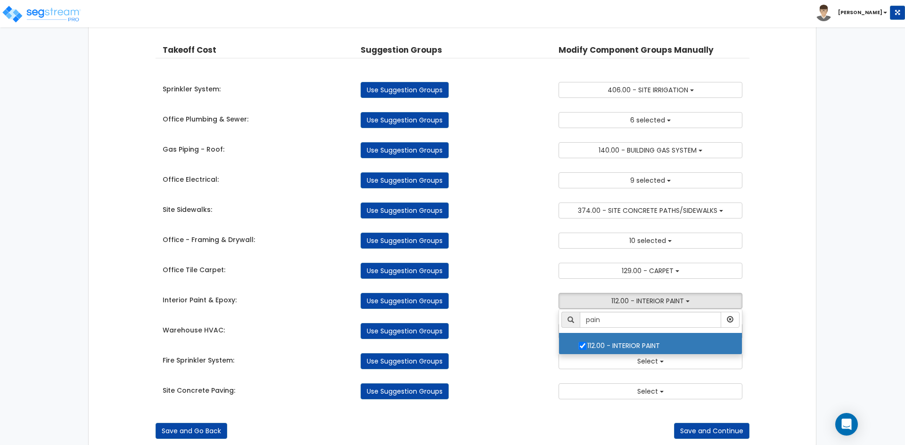
click at [523, 307] on div "Use Suggestion Groups" at bounding box center [452, 301] width 198 height 16
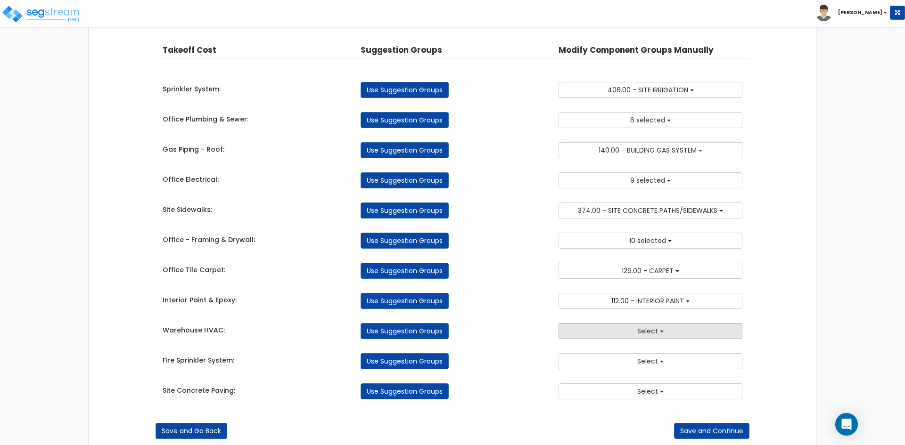
click at [611, 333] on button "Select" at bounding box center [651, 331] width 184 height 16
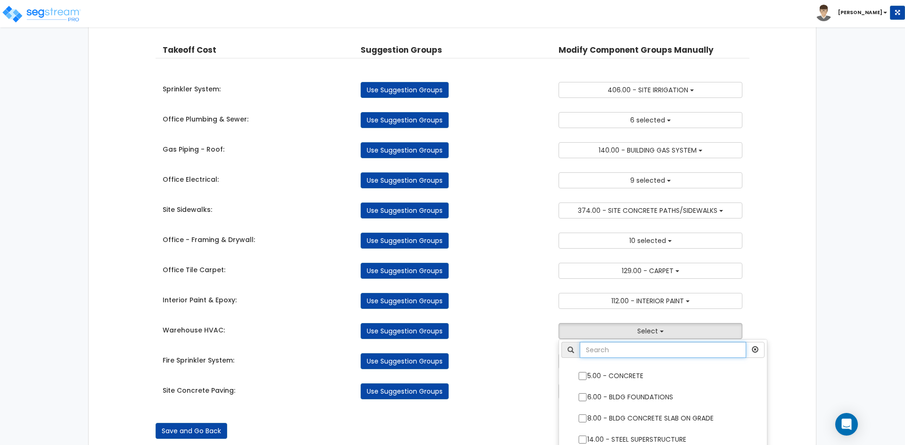
click at [610, 351] on input "text" at bounding box center [663, 350] width 166 height 16
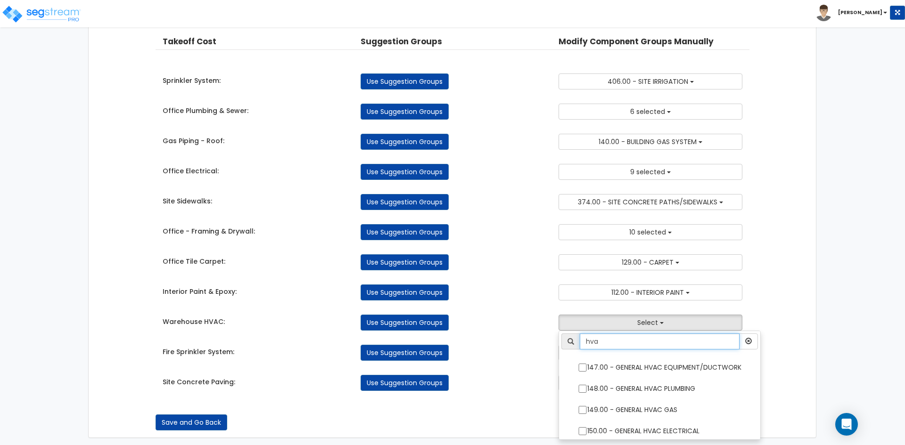
scroll to position [58, 0]
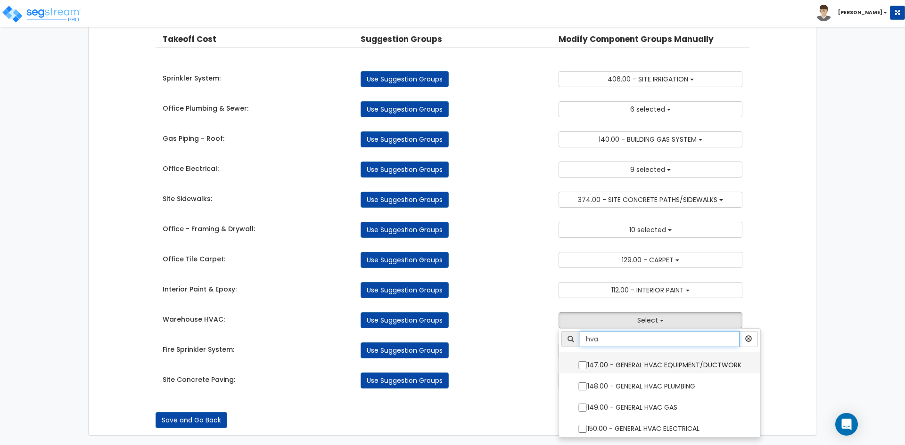
type input "hva"
click at [581, 367] on input "147.00 - GENERAL HVAC EQUIPMENT/DUCTWORK" at bounding box center [582, 366] width 9 height 8
checkbox input "true"
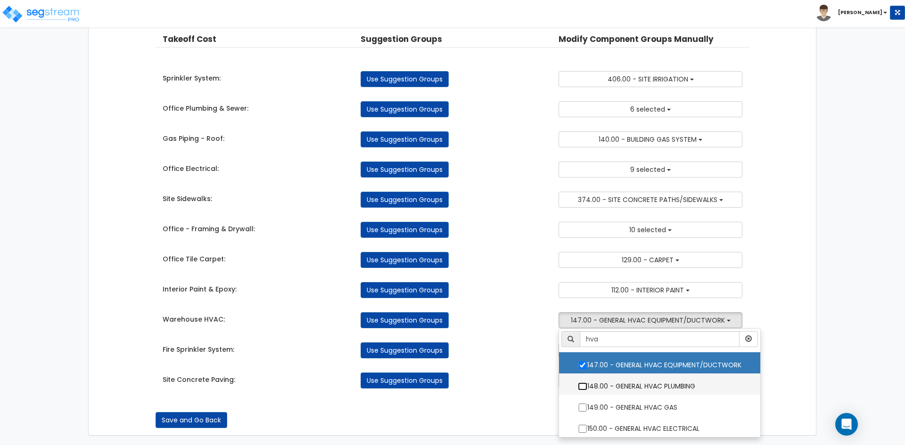
click at [582, 385] on input "148.00 - GENERAL HVAC PLUMBING" at bounding box center [582, 387] width 9 height 8
checkbox input "true"
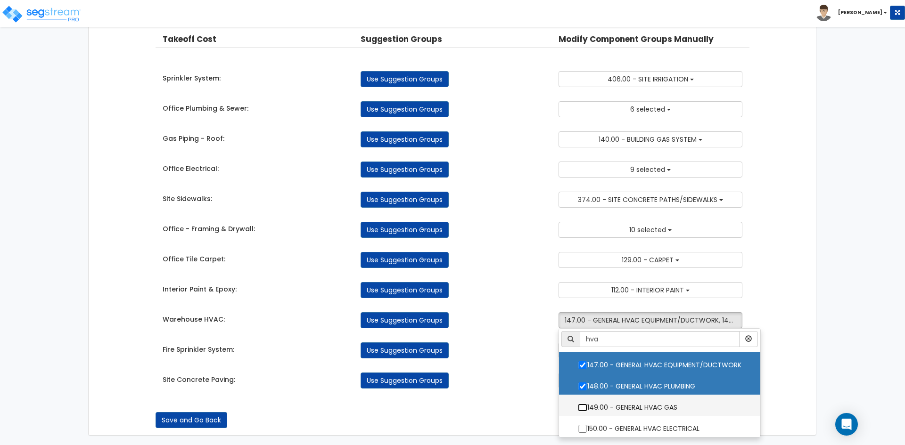
click at [583, 410] on input "149.00 - GENERAL HVAC GAS" at bounding box center [582, 408] width 9 height 8
checkbox input "true"
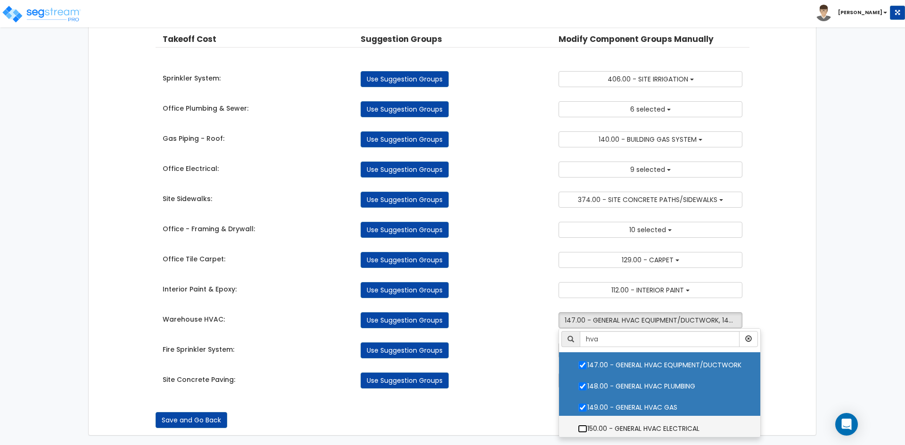
click at [581, 429] on input "150.00 - GENERAL HVAC ELECTRICAL" at bounding box center [582, 429] width 9 height 8
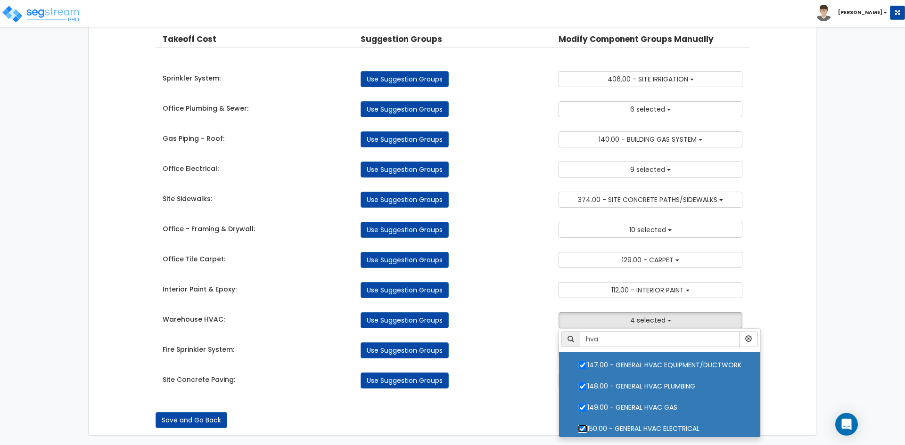
click at [584, 428] on input "150.00 - GENERAL HVAC ELECTRICAL" at bounding box center [582, 429] width 9 height 8
checkbox input "false"
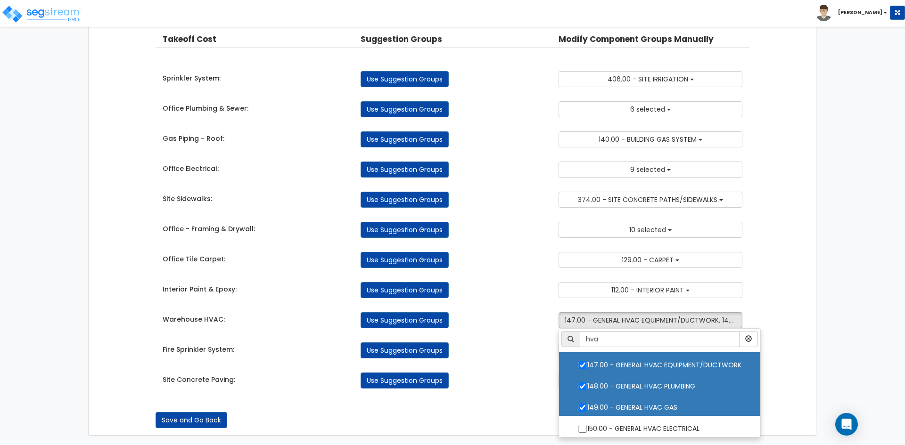
click at [518, 370] on div "Site Concrete Paving: Use Suggestion Groups 5.00 - CONCRETE 6.00 - BLDG FOUNDAT…" at bounding box center [453, 378] width 594 height 21
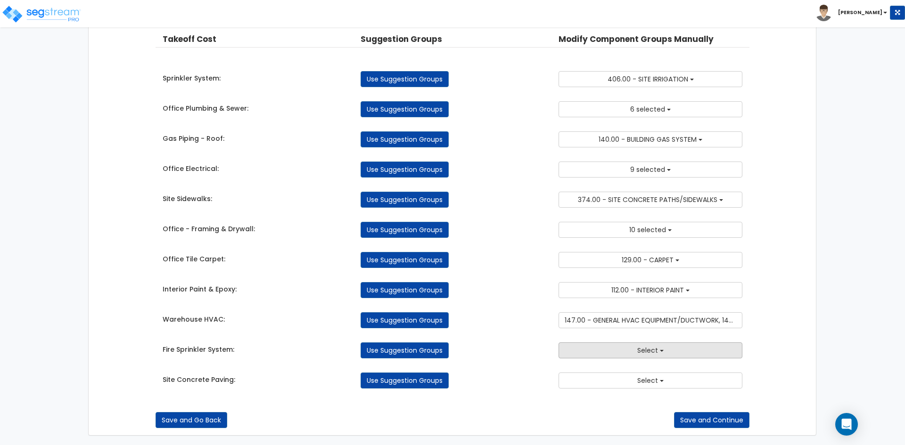
click at [593, 351] on button "Select" at bounding box center [651, 351] width 184 height 16
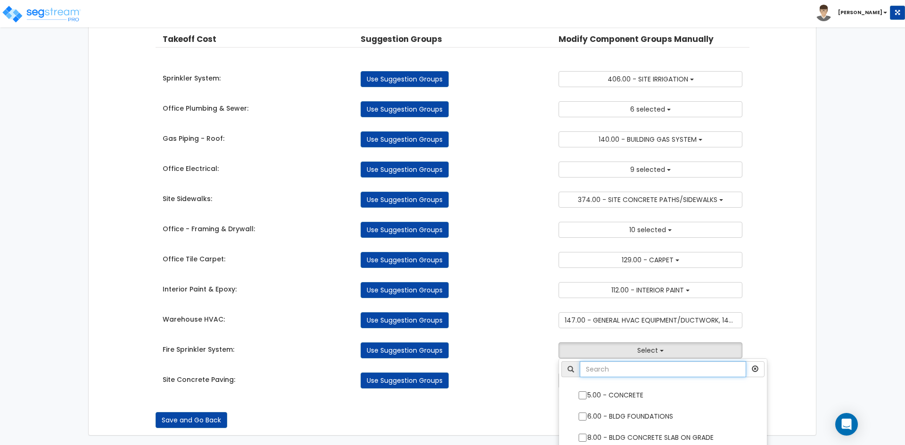
click at [590, 373] on input "text" at bounding box center [663, 370] width 166 height 16
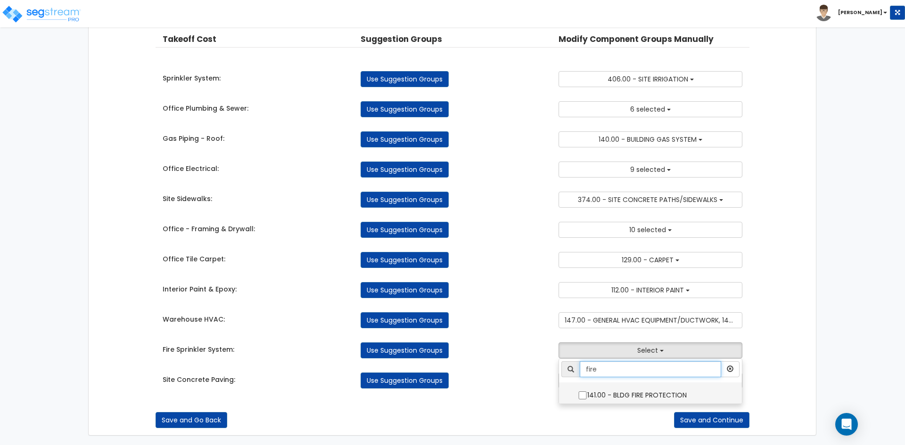
type input "fire"
click at [583, 395] on input "141.00 - BLDG FIRE PROTECTION" at bounding box center [582, 396] width 9 height 8
checkbox input "true"
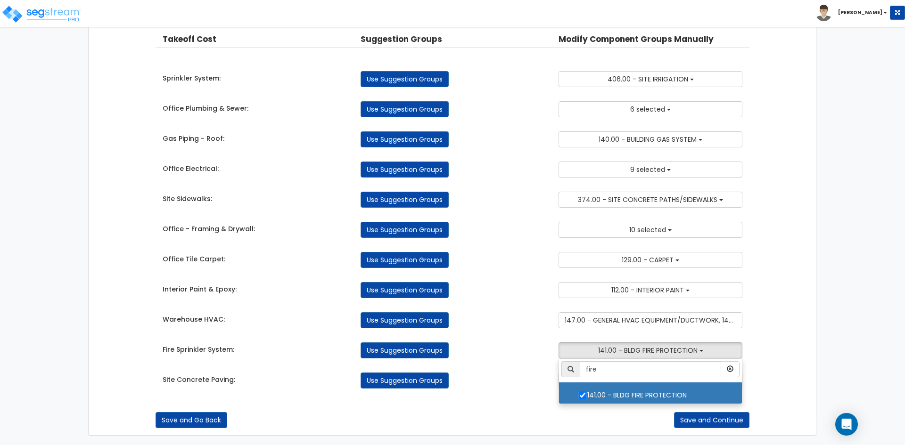
click at [502, 344] on div "Use Suggestion Groups" at bounding box center [452, 351] width 198 height 16
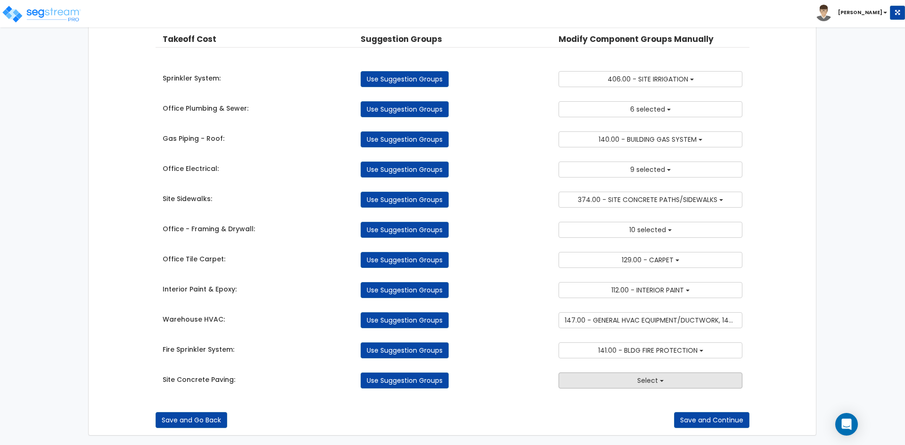
click at [614, 389] on button "Select" at bounding box center [651, 381] width 184 height 16
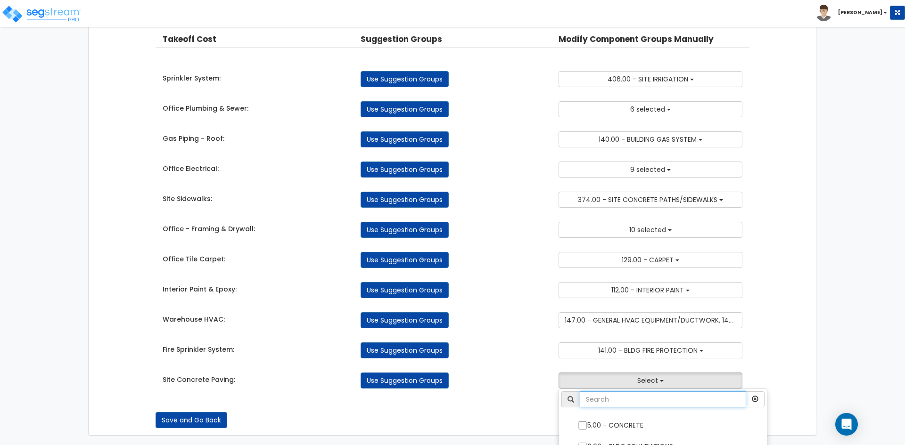
click at [606, 398] on input "text" at bounding box center [663, 400] width 166 height 16
type input "pav"
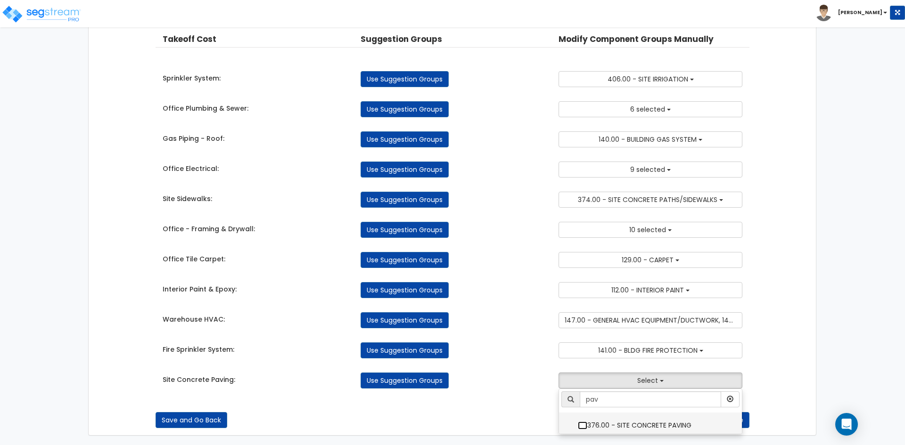
click at [583, 426] on input "376.00 - SITE CONCRETE PAVING" at bounding box center [582, 426] width 9 height 8
checkbox input "true"
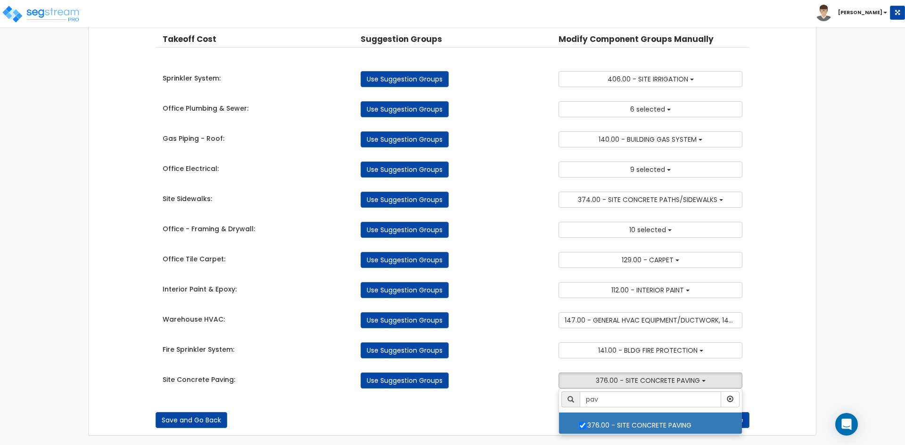
click at [529, 342] on div "Fire Sprinkler System: Use Suggestion Groups 5.00 - CONCRETE 6.00 - BLDG FOUNDA…" at bounding box center [453, 348] width 594 height 21
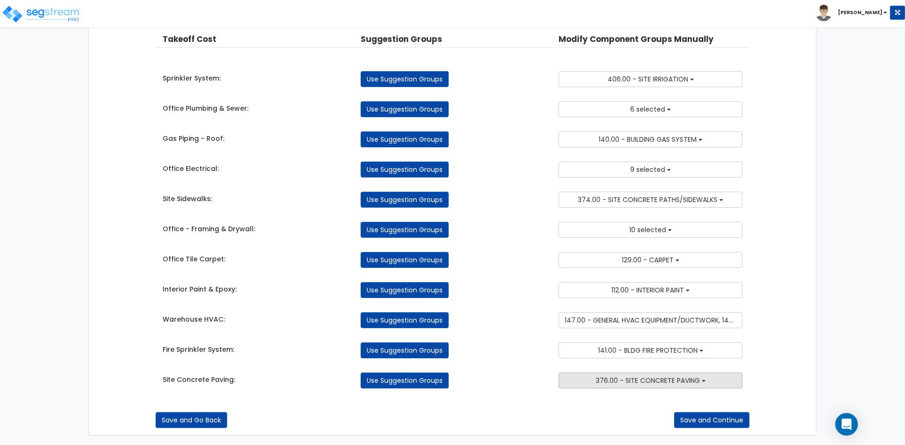
click at [651, 381] on span "376.00 - SITE CONCRETE PAVING" at bounding box center [648, 380] width 104 height 9
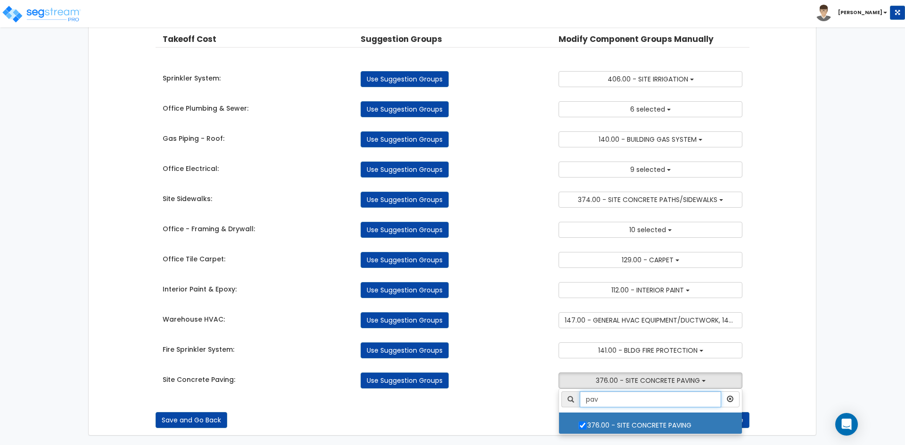
click at [636, 399] on input "pav" at bounding box center [650, 400] width 141 height 16
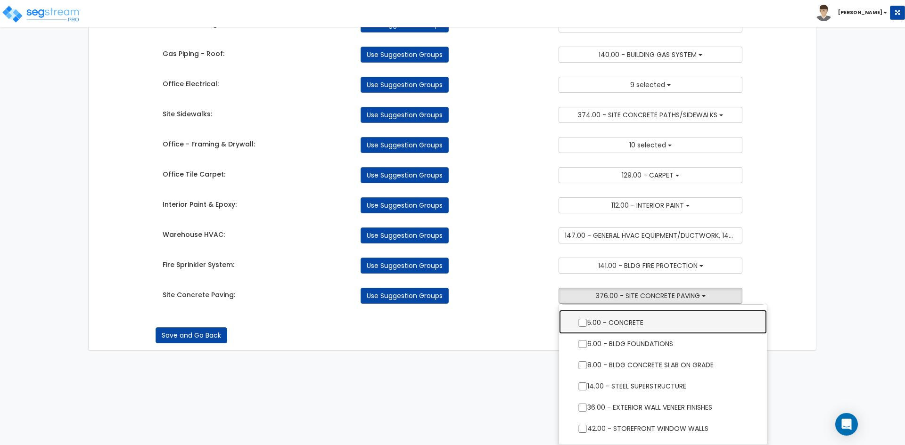
scroll to position [19, 0]
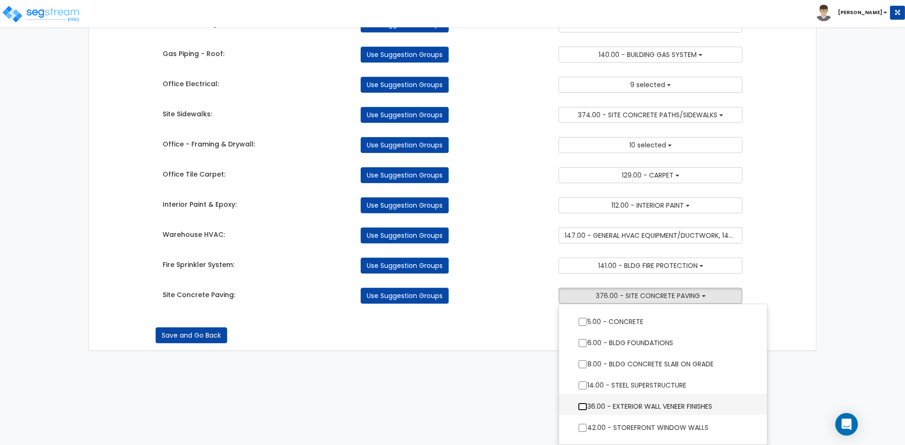
click at [582, 410] on input "36.00 - EXTERIOR WALL VENEER FINISHES" at bounding box center [582, 407] width 9 height 8
checkbox input "true"
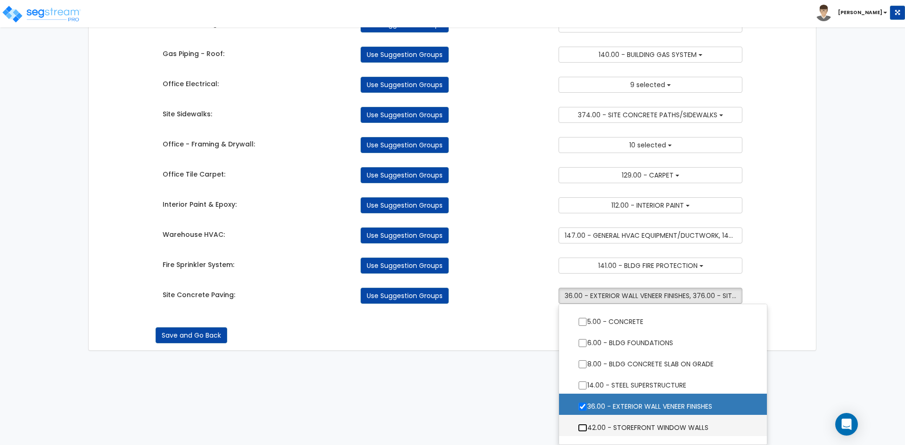
click at [583, 427] on input "42.00 - STOREFRONT WINDOW WALLS" at bounding box center [582, 428] width 9 height 8
checkbox input "true"
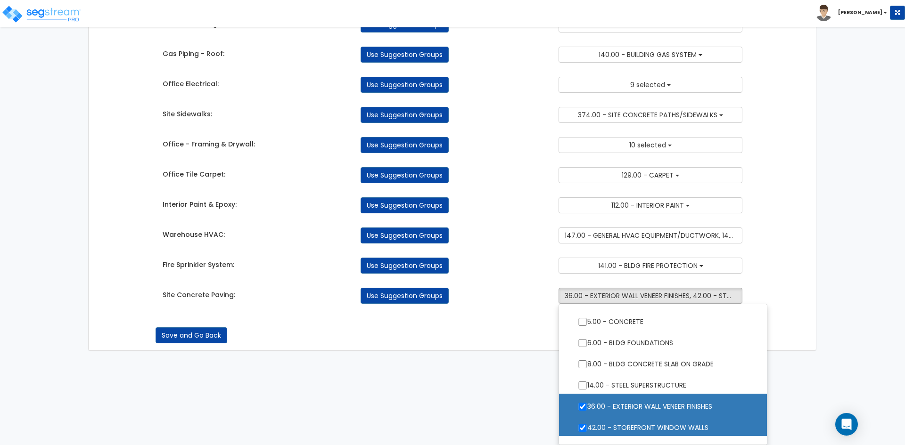
click at [495, 278] on div "Takeoff Cost Suggestion Groups Modify Component Groups Manually Sprinkler Syste…" at bounding box center [453, 126] width 594 height 374
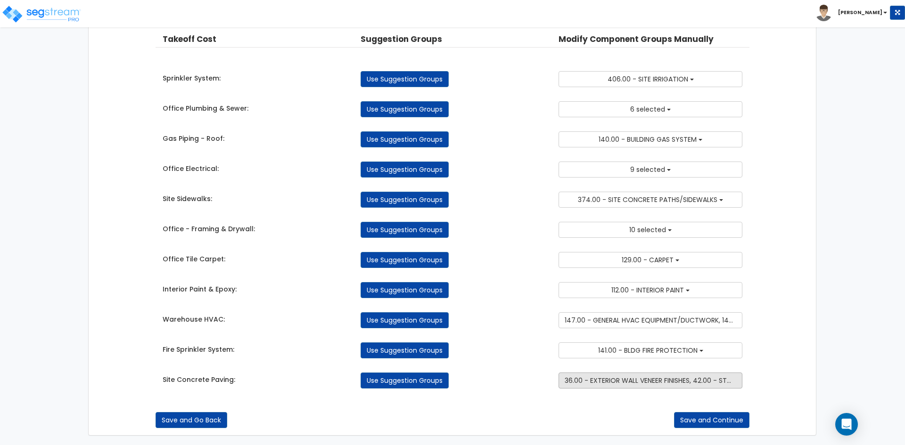
click at [600, 387] on button "36.00 - EXTERIOR WALL VENEER FINISHES, 42.00 - STOREFRONT WINDOW WALLS, 376.00 …" at bounding box center [651, 381] width 184 height 16
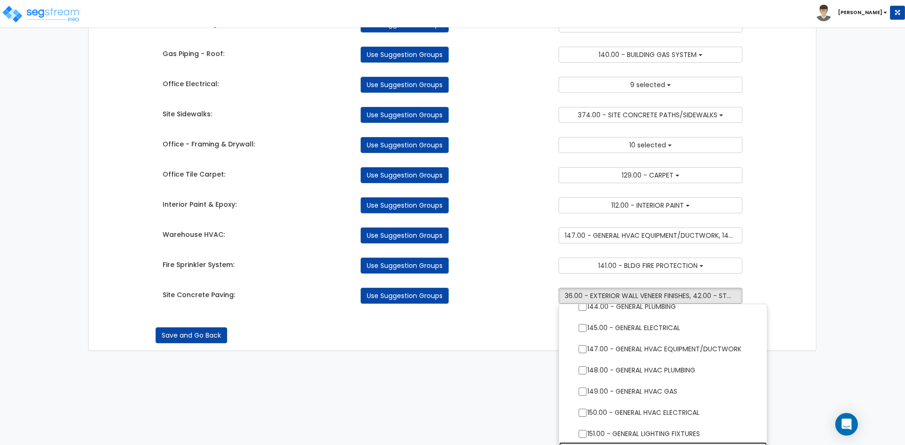
scroll to position [501, 0]
click at [502, 259] on div "Use Suggestion Groups" at bounding box center [452, 266] width 198 height 16
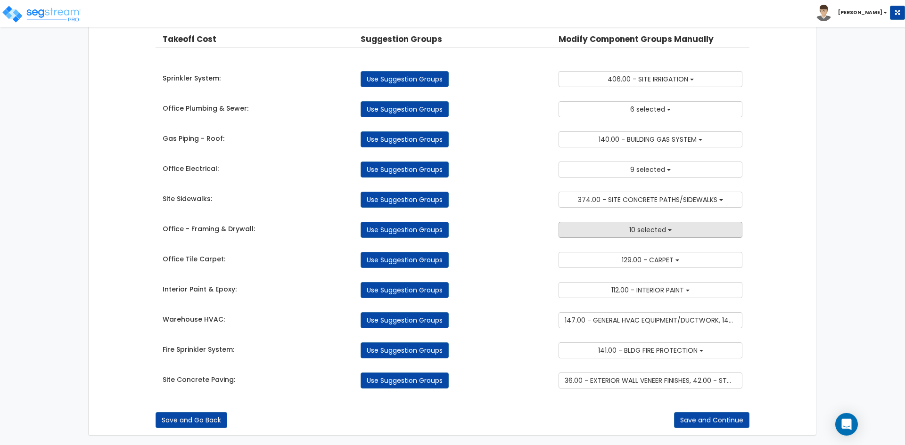
click at [619, 234] on button "10 selected" at bounding box center [651, 230] width 184 height 16
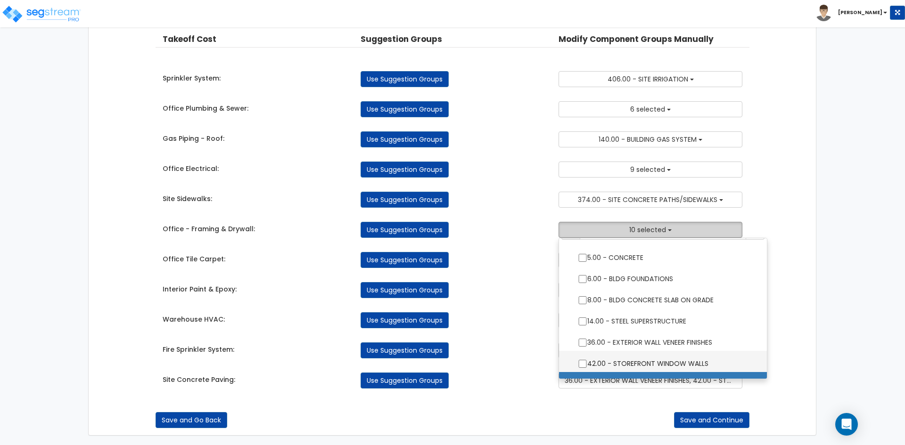
scroll to position [0, 0]
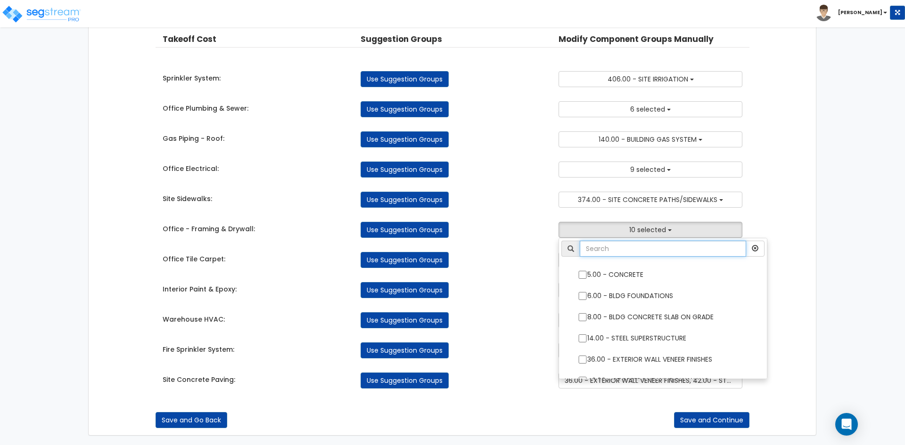
click at [626, 250] on input "text" at bounding box center [663, 249] width 166 height 16
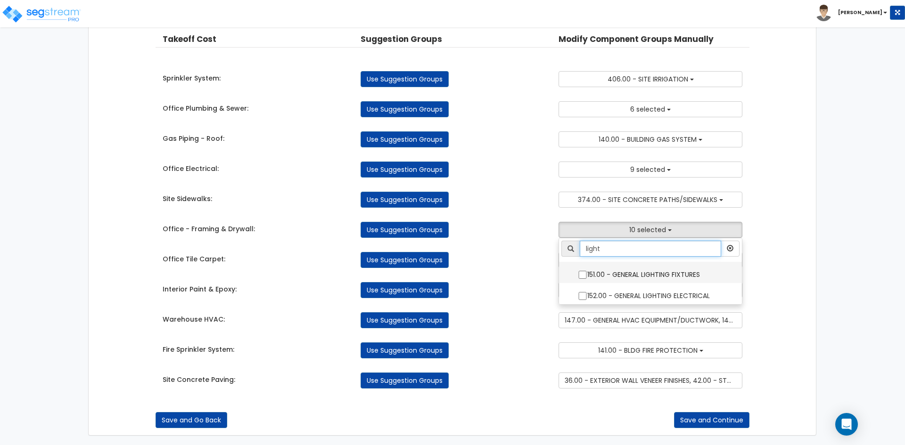
type input "light"
click at [583, 273] on input "151.00 - GENERAL LIGHTING FIXTURES" at bounding box center [582, 275] width 9 height 8
checkbox input "true"
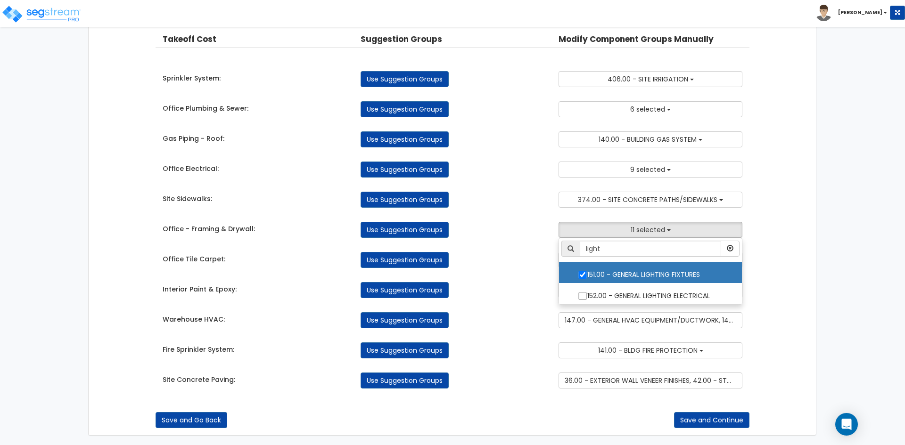
click at [531, 267] on div "Use Suggestion Groups" at bounding box center [452, 260] width 198 height 16
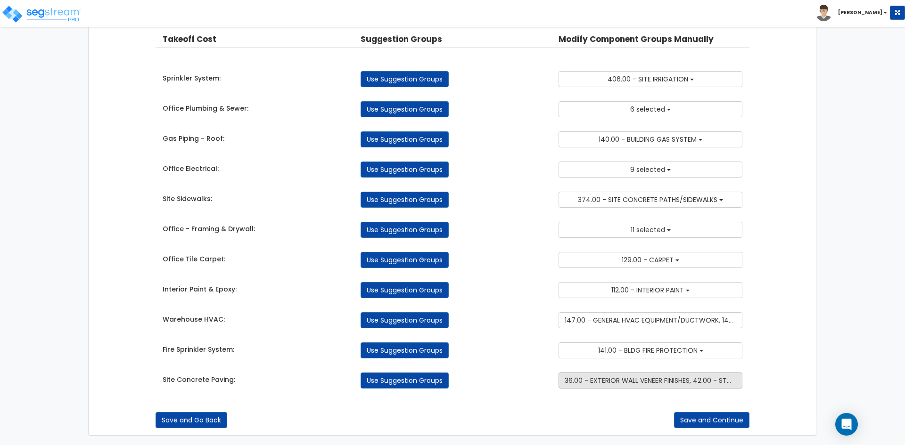
click at [634, 381] on span "36.00 - EXTERIOR WALL VENEER FINISHES, 42.00 - STOREFRONT WINDOW WALLS, 376.00 …" at bounding box center [743, 380] width 357 height 9
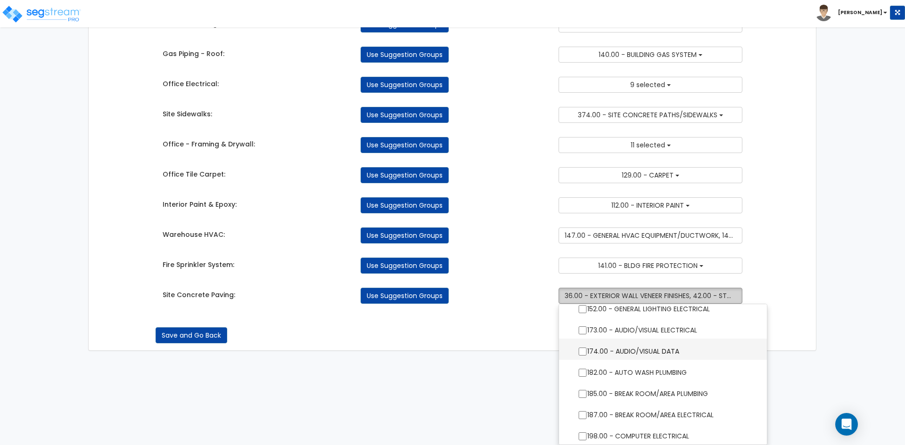
scroll to position [642, 0]
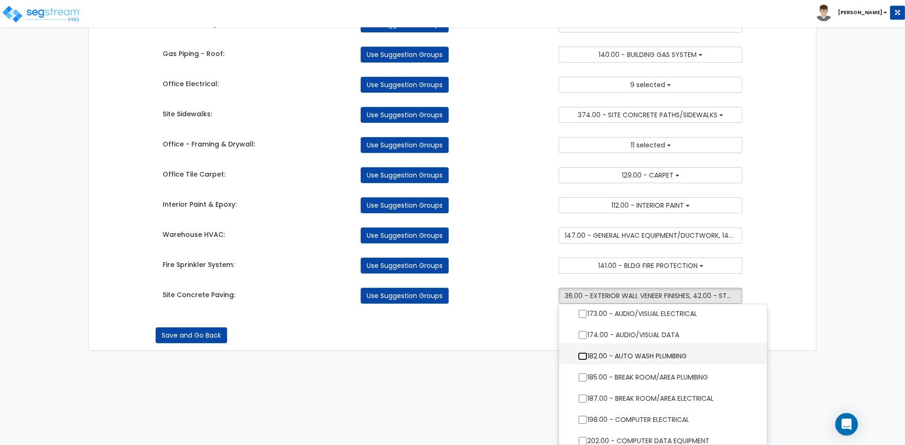
click at [579, 356] on input "182.00 - AUTO WASH PLUMBING" at bounding box center [582, 357] width 9 height 8
checkbox input "true"
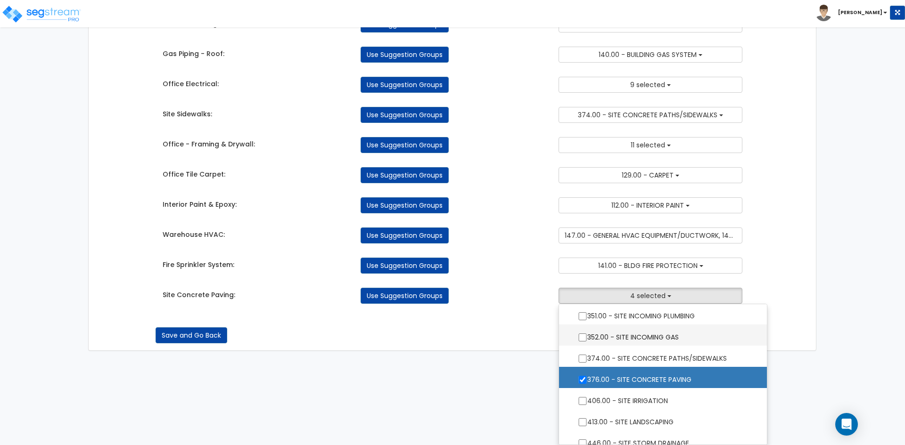
scroll to position [840, 0]
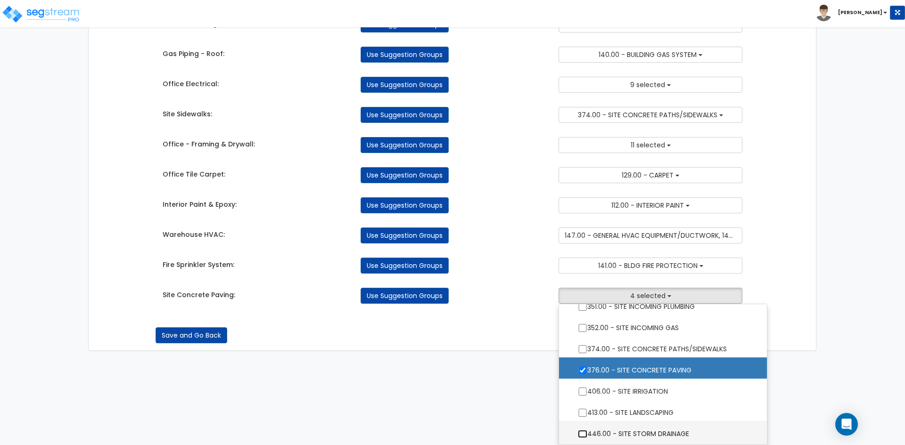
click at [581, 434] on input "446.00 - SITE STORM DRAINAGE" at bounding box center [582, 434] width 9 height 8
checkbox input "true"
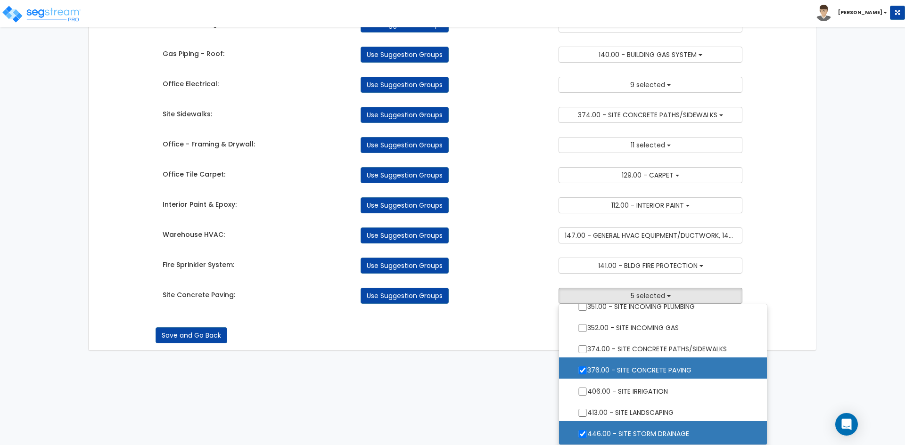
click at [480, 340] on div "Save and Go Back Save and Continue" at bounding box center [453, 336] width 594 height 16
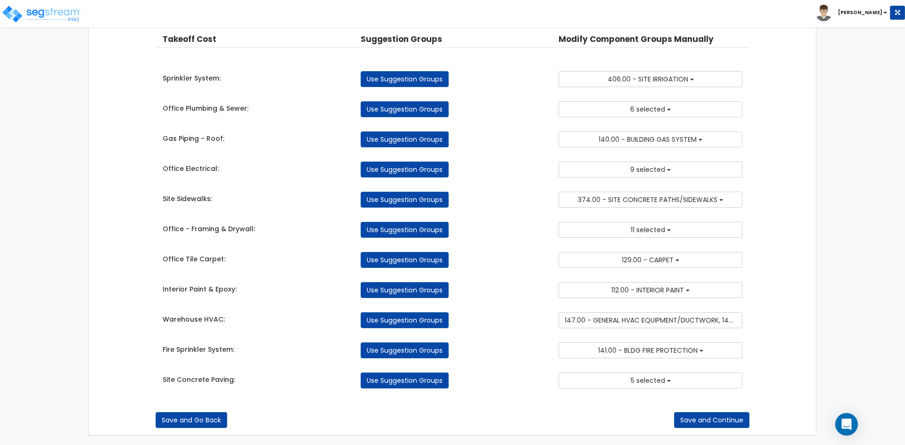
scroll to position [58, 0]
click at [720, 419] on button "Save and Continue" at bounding box center [711, 420] width 75 height 16
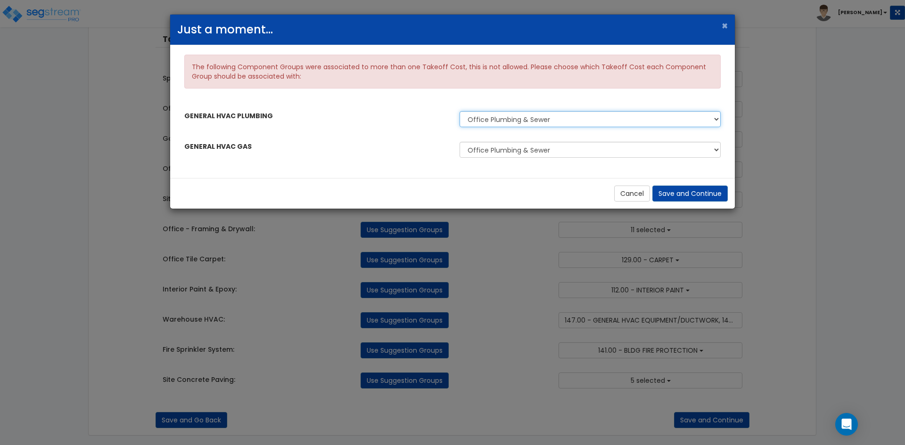
click at [525, 122] on select "Office Plumbing & Sewer Warehouse HVAC" at bounding box center [590, 119] width 261 height 16
select select "45627432"
click at [460, 111] on select "Office Plumbing & Sewer Warehouse HVAC" at bounding box center [590, 119] width 261 height 16
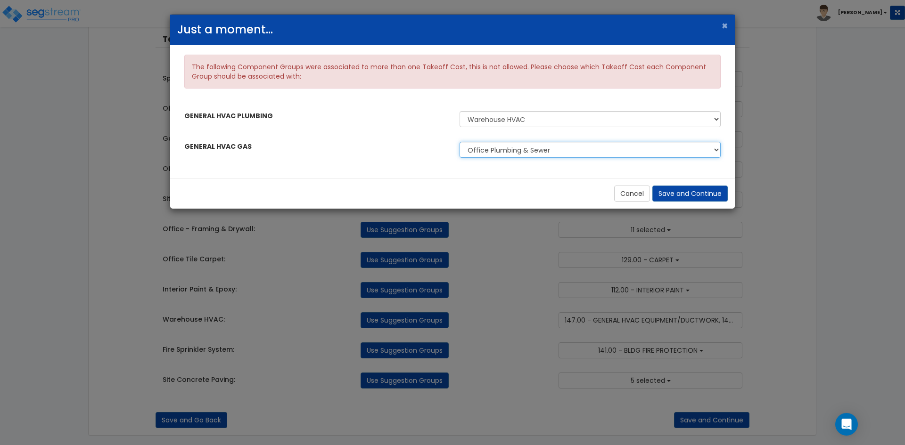
click at [501, 150] on select "Office Plumbing & Sewer Warehouse HVAC" at bounding box center [590, 150] width 261 height 16
select select "45627432"
click at [460, 142] on select "Office Plumbing & Sewer Warehouse HVAC" at bounding box center [590, 150] width 261 height 16
click at [694, 196] on button "Save and Continue" at bounding box center [689, 194] width 75 height 16
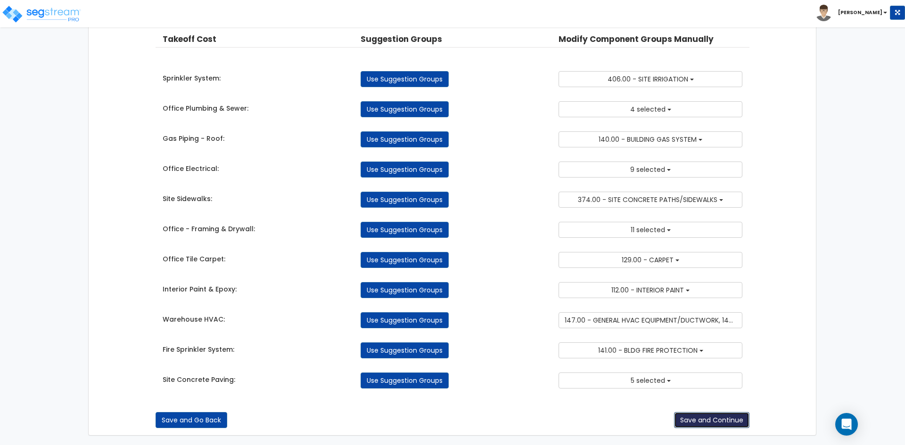
click at [697, 419] on button "Save and Continue" at bounding box center [711, 420] width 75 height 16
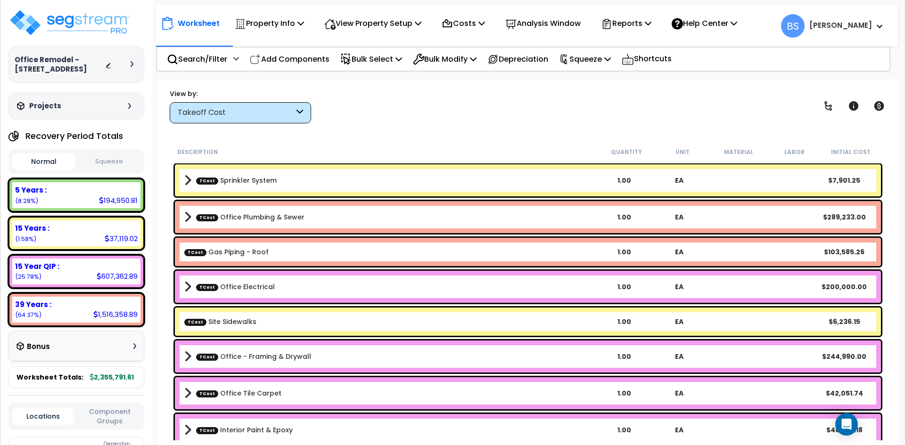
click at [403, 115] on div "View by: Takeoff Cost Takeoff Cost" at bounding box center [527, 106] width 723 height 35
click at [254, 181] on link "TCost Sprinkler System" at bounding box center [236, 180] width 81 height 9
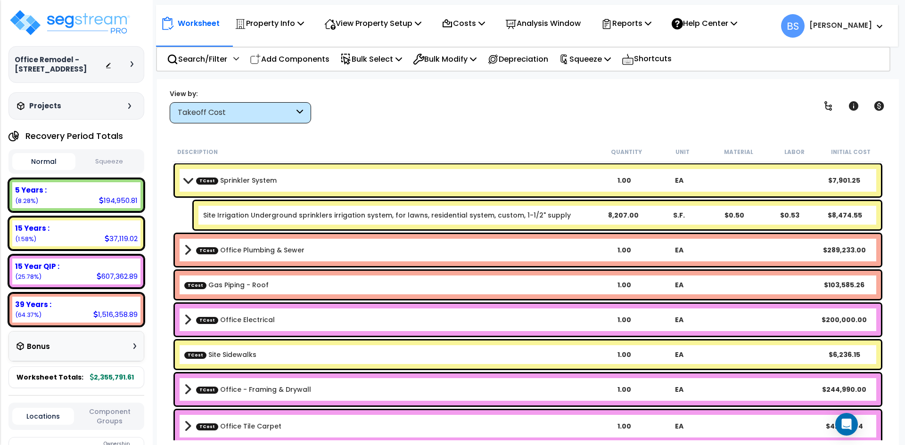
click at [254, 181] on link "TCost Sprinkler System" at bounding box center [236, 180] width 81 height 9
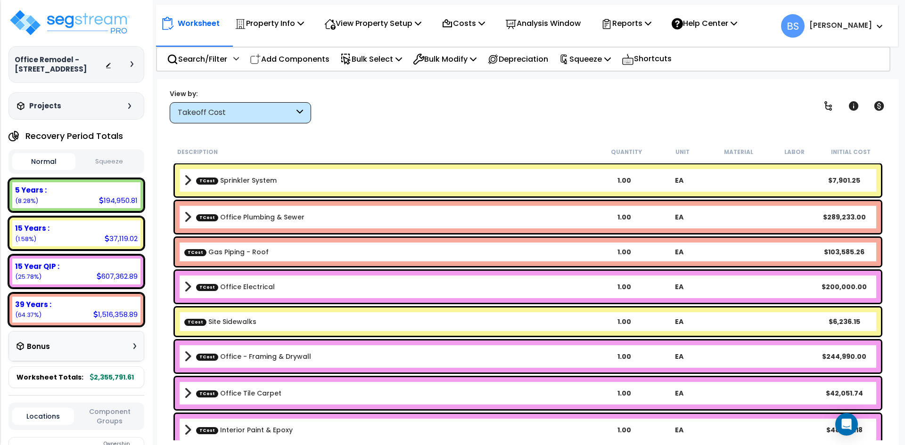
click at [251, 218] on link "TCost Office Plumbing & Sewer" at bounding box center [250, 217] width 108 height 9
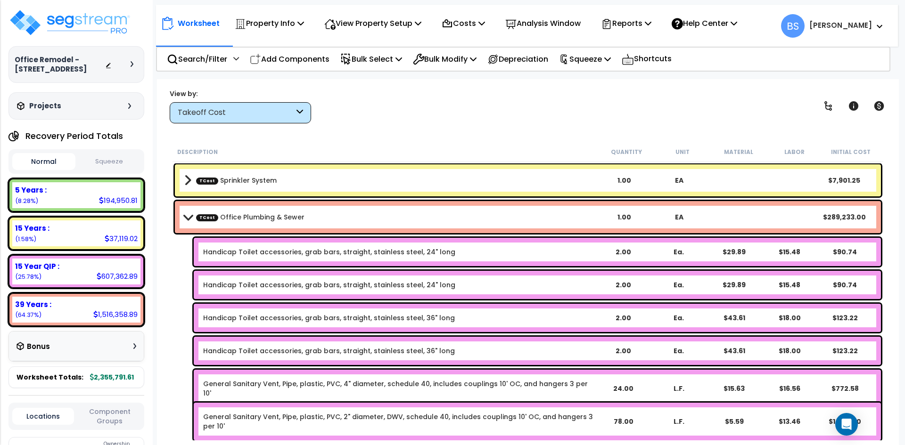
click at [267, 252] on link "Handicap Toilet accessories, grab bars, straight, stainless steel, 24" long" at bounding box center [329, 251] width 252 height 9
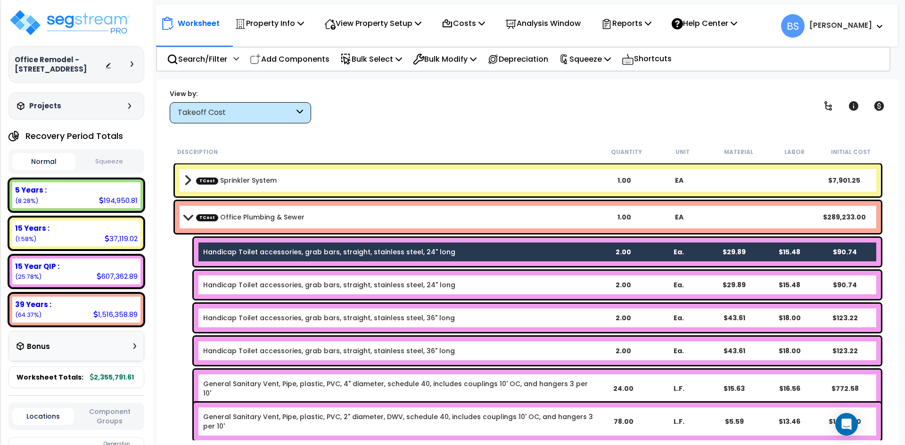
click at [249, 283] on link "Handicap Toilet accessories, grab bars, straight, stainless steel, 24" long" at bounding box center [329, 284] width 252 height 9
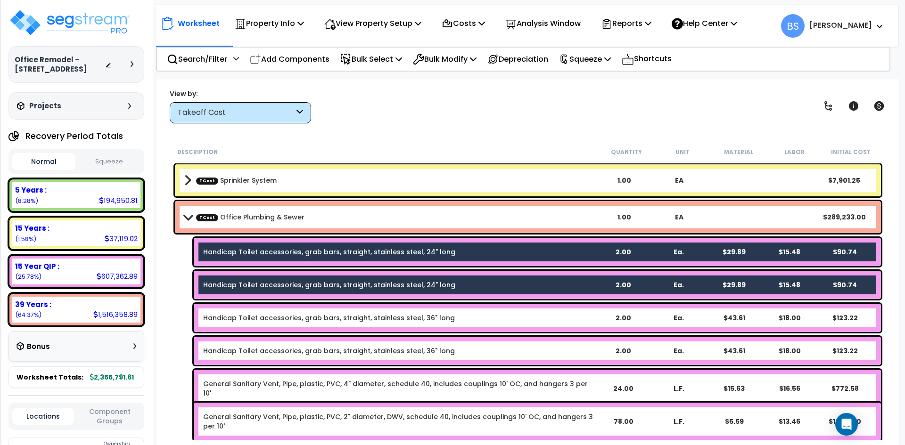
click at [230, 323] on div "Handicap Toilet accessories, grab bars, straight, stainless steel, 36" long 2.0…" at bounding box center [537, 318] width 687 height 28
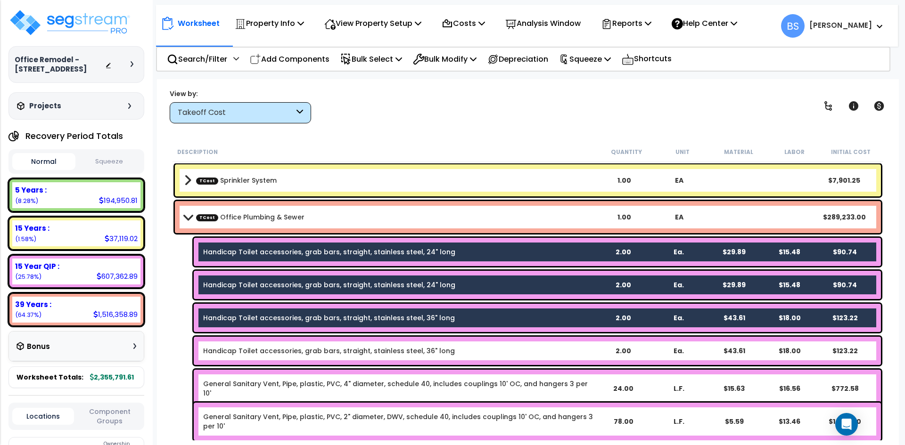
click at [228, 351] on link "Handicap Toilet accessories, grab bars, straight, stainless steel, 36" long" at bounding box center [329, 350] width 252 height 9
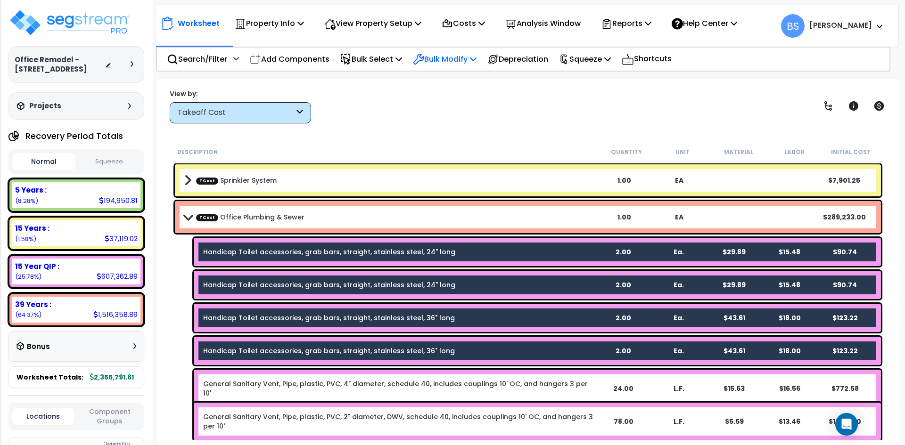
click at [455, 61] on p "Bulk Modify" at bounding box center [445, 59] width 64 height 13
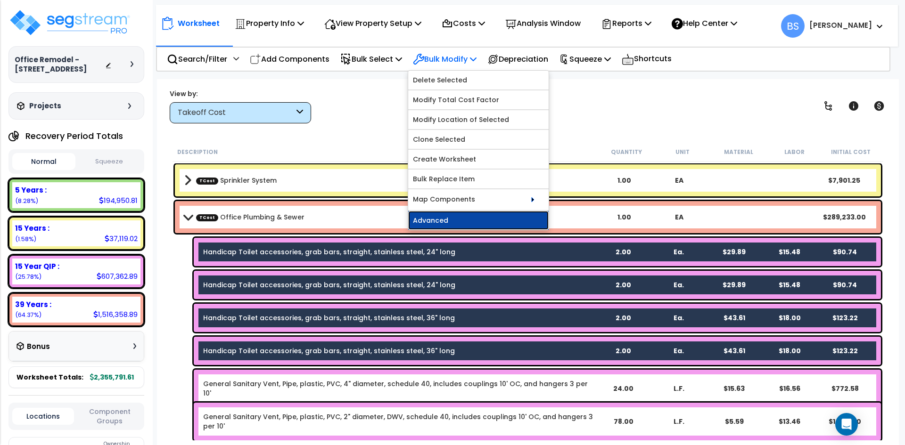
click at [449, 225] on link "Advanced" at bounding box center [478, 220] width 140 height 19
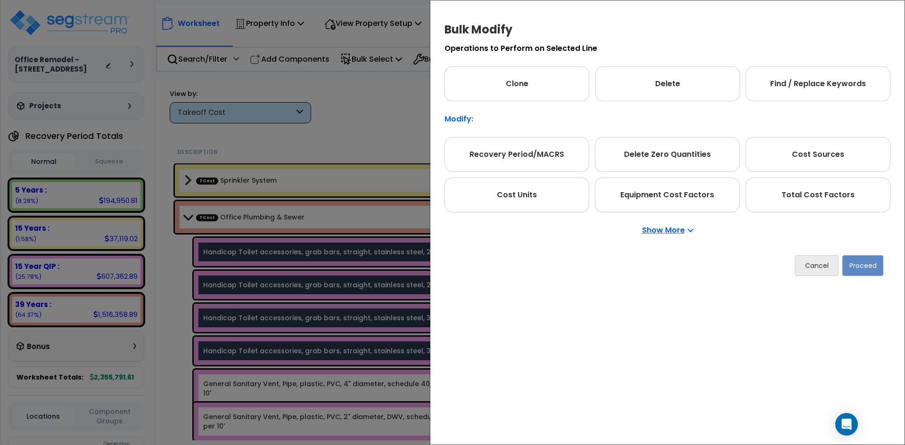
click at [672, 237] on div "Show More" at bounding box center [667, 231] width 446 height 36
click at [656, 229] on p "Show More" at bounding box center [667, 231] width 51 height 8
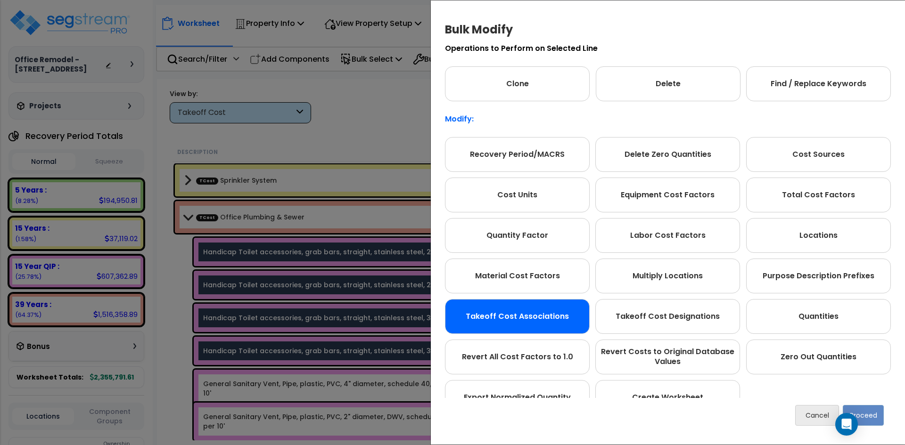
click at [510, 316] on div "Takeoff Cost Associations" at bounding box center [517, 316] width 145 height 35
click at [872, 416] on button "Proceed" at bounding box center [863, 415] width 41 height 21
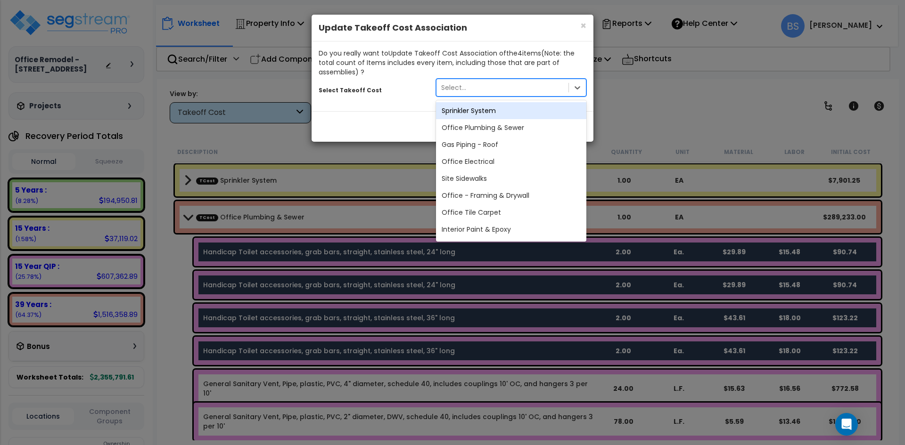
click at [529, 82] on div "Select..." at bounding box center [502, 87] width 132 height 15
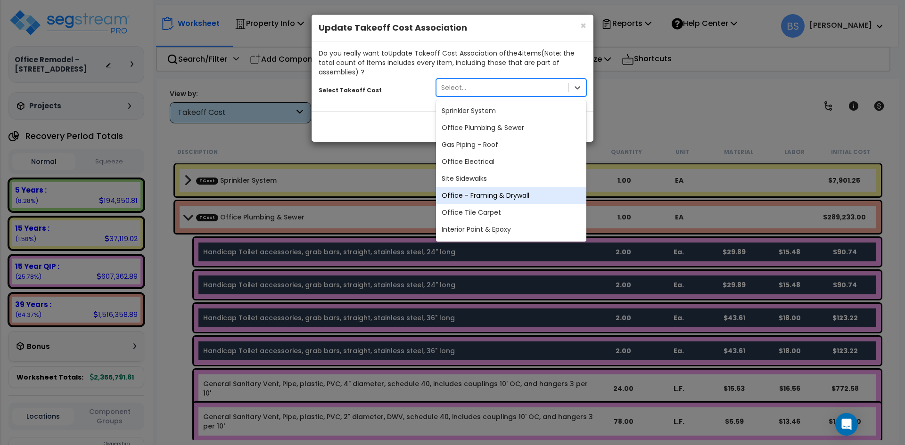
click at [520, 191] on div "Office - Framing & Drywall" at bounding box center [511, 195] width 150 height 17
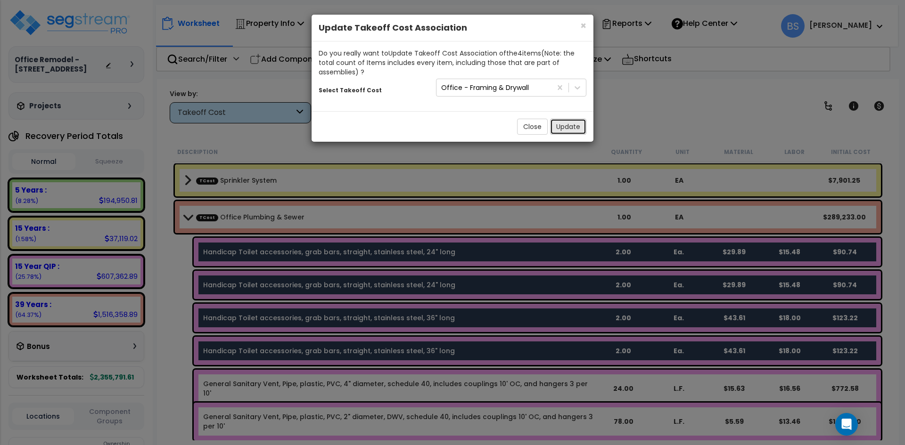
click at [564, 128] on button "Update" at bounding box center [568, 127] width 36 height 16
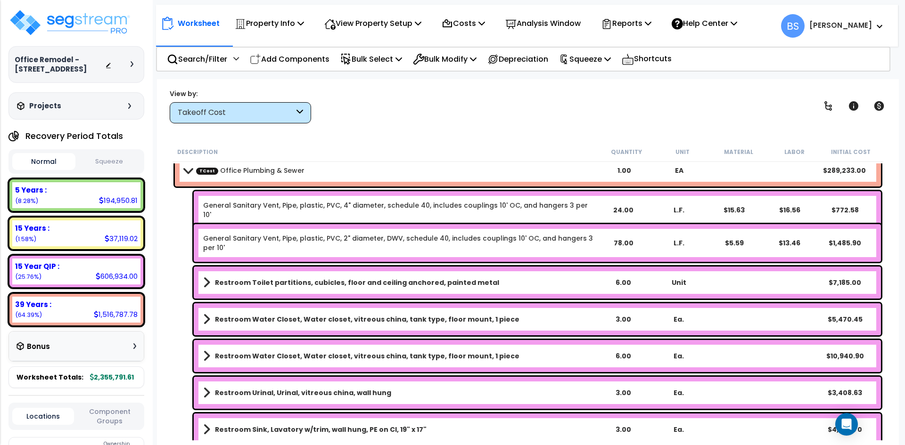
scroll to position [47, 0]
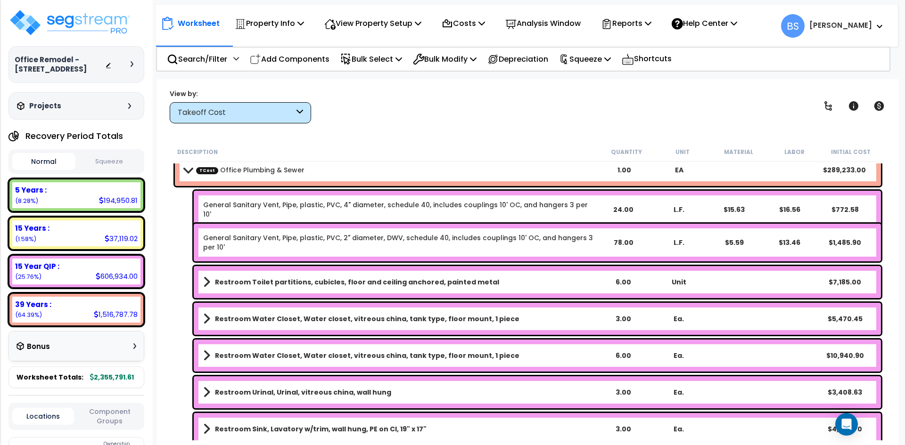
click at [279, 285] on b "Restroom Toilet partitions, cubicles, floor and ceiling anchored, painted metal" at bounding box center [357, 282] width 284 height 9
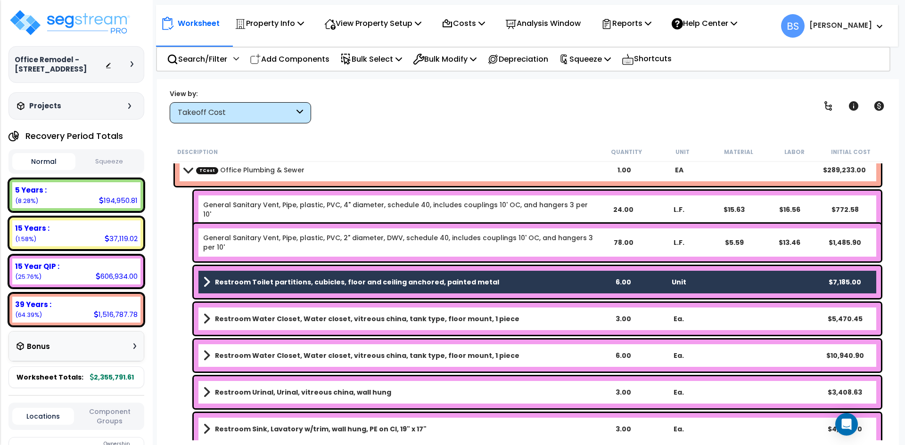
click at [270, 320] on b "Restroom Water Closet, Water closet, vitreous china, tank type, floor mount, 1 …" at bounding box center [367, 318] width 304 height 9
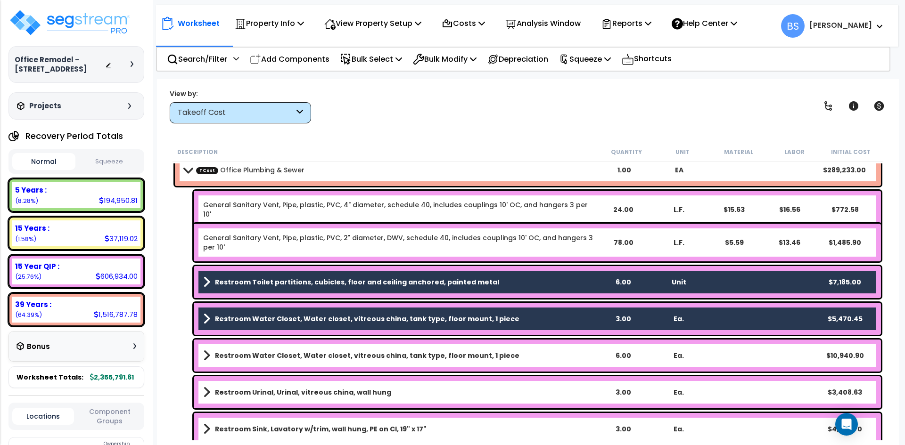
click at [304, 316] on b "Restroom Water Closet, Water closet, vitreous china, tank type, floor mount, 1 …" at bounding box center [367, 318] width 304 height 9
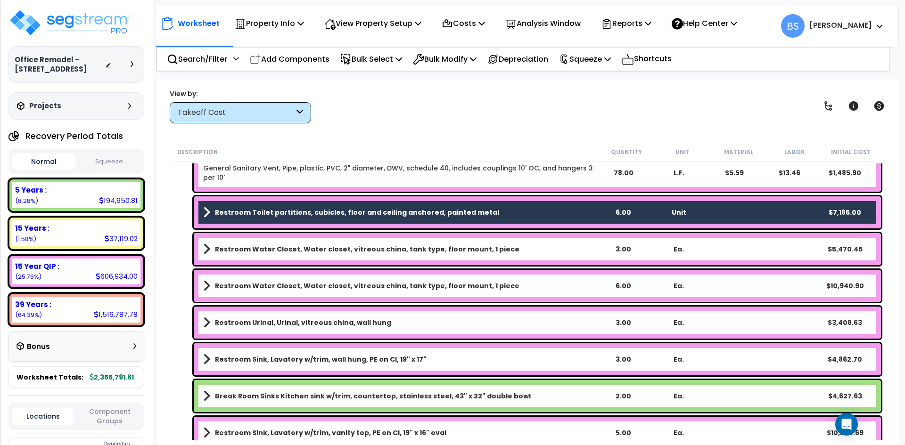
scroll to position [141, 0]
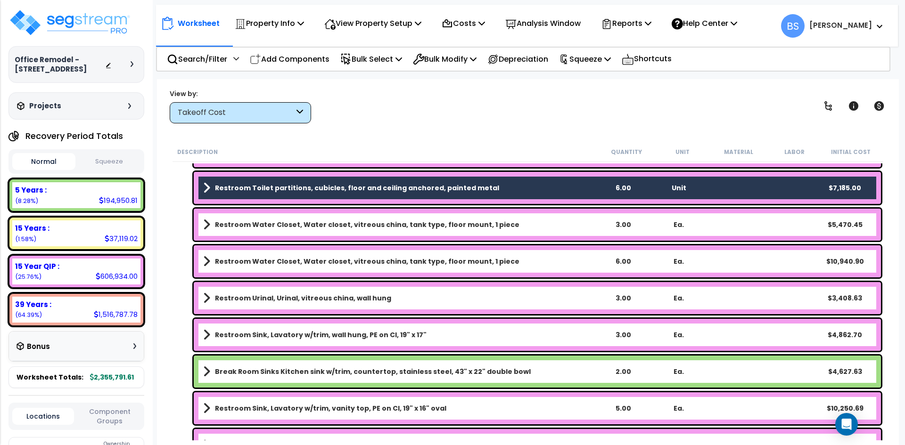
click at [273, 373] on b "Break Room Sinks Kitchen sink w/trim, countertop, stainless steel, 43" x 22" do…" at bounding box center [373, 371] width 316 height 9
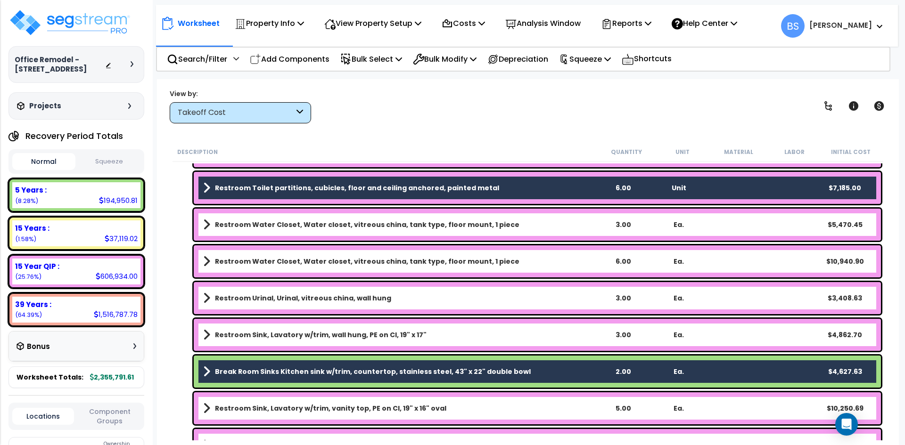
scroll to position [189, 0]
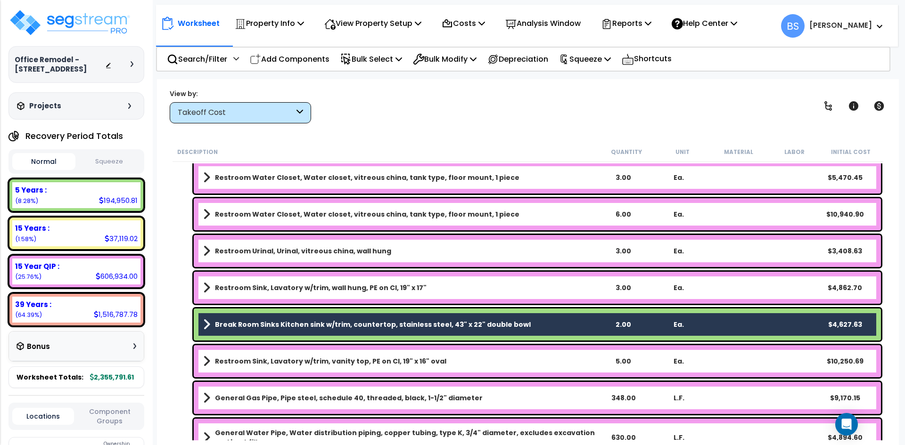
click at [273, 364] on b "Restroom Sink, Lavatory w/trim, vanity top, PE on CI, 19" x 16" oval" at bounding box center [330, 361] width 231 height 9
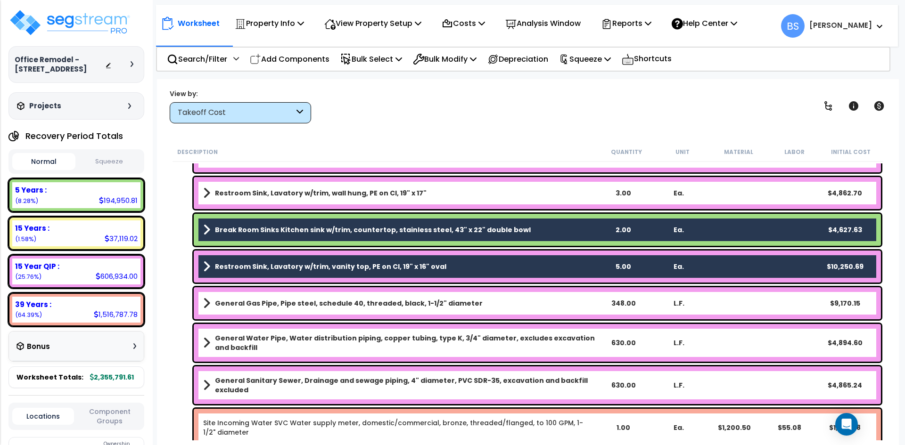
scroll to position [283, 0]
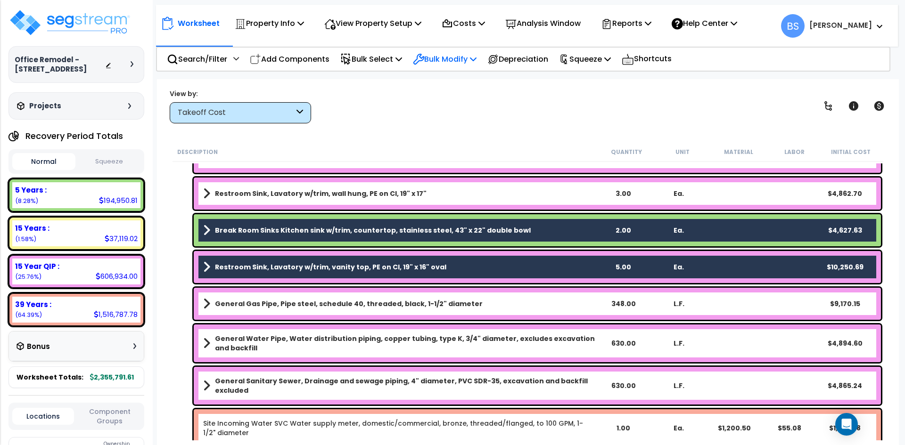
click at [464, 61] on p "Bulk Modify" at bounding box center [445, 59] width 64 height 13
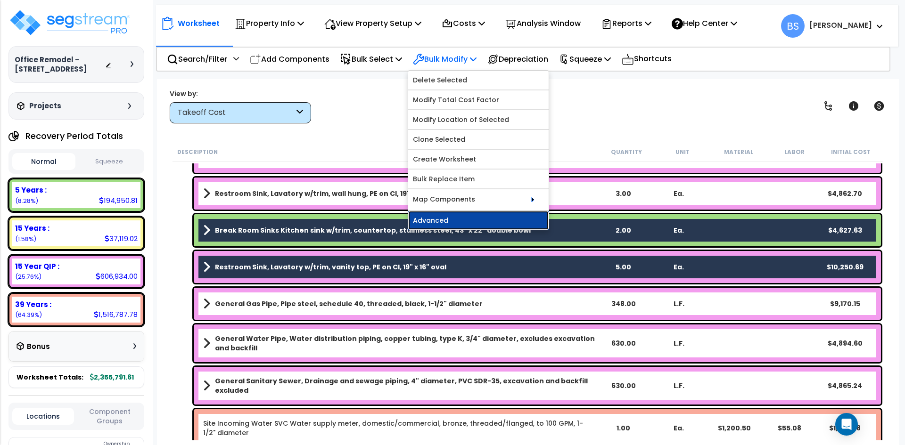
click at [440, 220] on link "Advanced" at bounding box center [478, 220] width 140 height 19
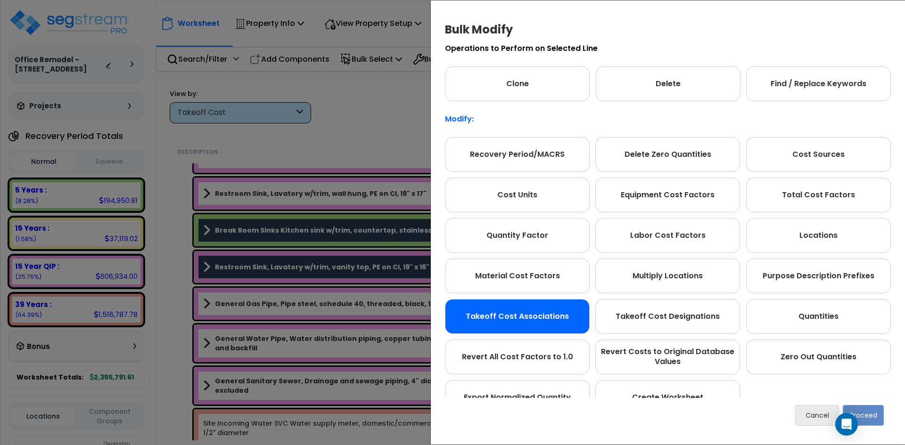
click at [496, 322] on div "Takeoff Cost Associations" at bounding box center [517, 316] width 145 height 35
click at [875, 423] on button "Proceed" at bounding box center [863, 415] width 41 height 21
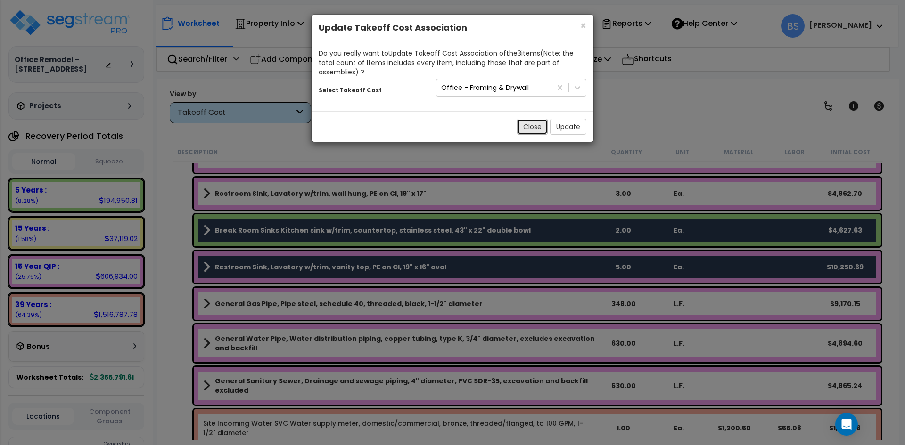
click at [542, 127] on button "Close" at bounding box center [532, 127] width 31 height 16
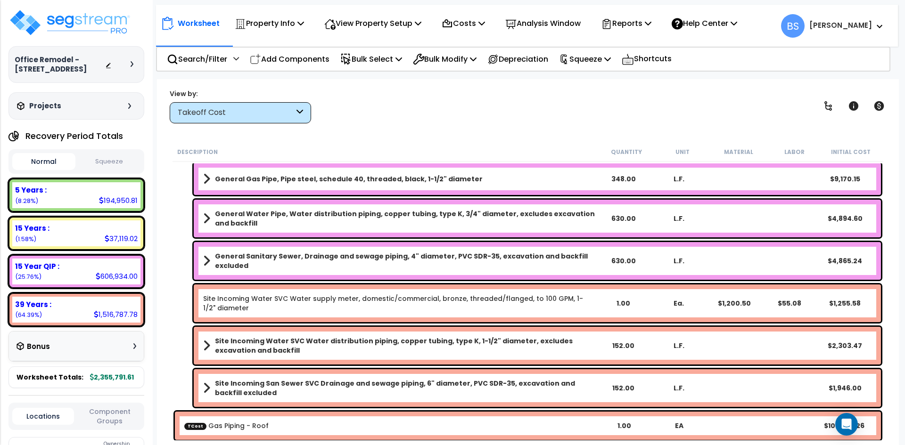
scroll to position [424, 0]
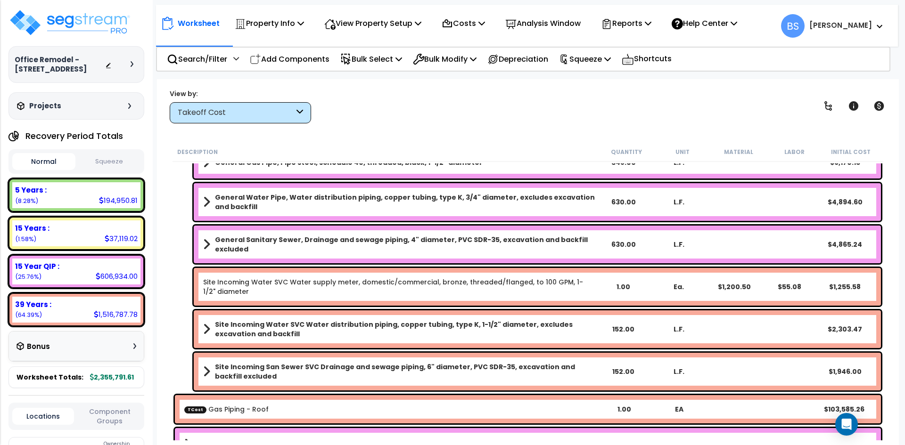
click at [616, 329] on div "152.00" at bounding box center [623, 329] width 53 height 9
click at [627, 370] on div "152.00" at bounding box center [623, 371] width 53 height 9
click at [166, 350] on div "Description Quantity Unit Material Labor Initial Cost Restroom Water Closet, Wa…" at bounding box center [527, 291] width 723 height 298
click at [621, 332] on div "152.00" at bounding box center [623, 329] width 53 height 9
click at [187, 308] on div "Site Incoming Water SVC Water supply meter, domestic/commercial, bronze, thread…" at bounding box center [528, 287] width 711 height 42
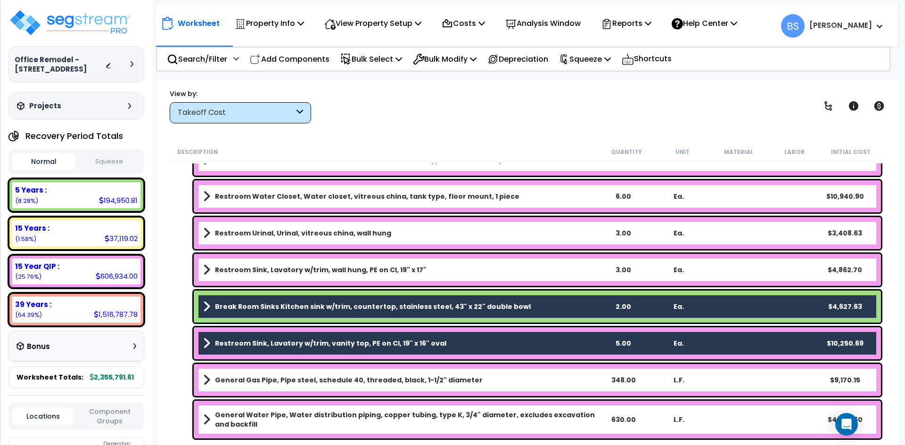
scroll to position [330, 0]
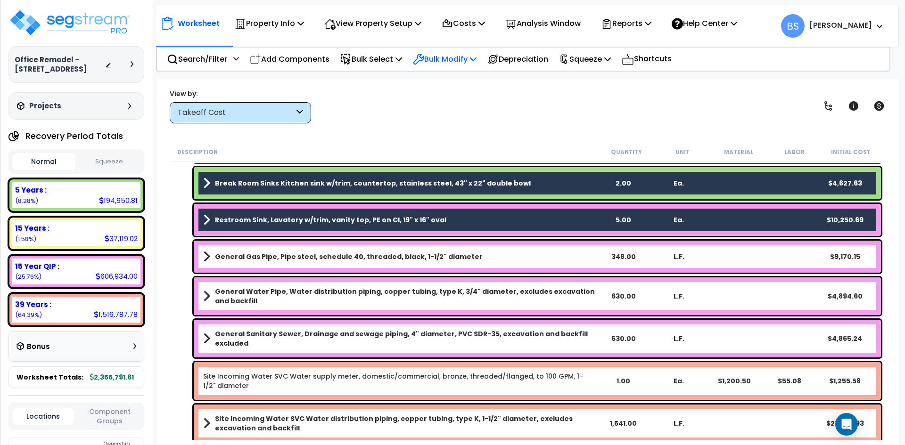
click at [452, 56] on p "Bulk Modify" at bounding box center [445, 59] width 64 height 13
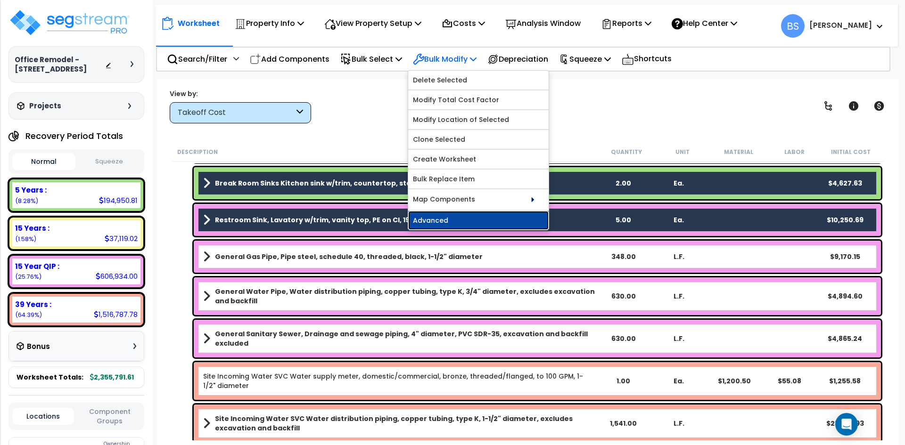
click at [442, 223] on link "Advanced" at bounding box center [478, 220] width 140 height 19
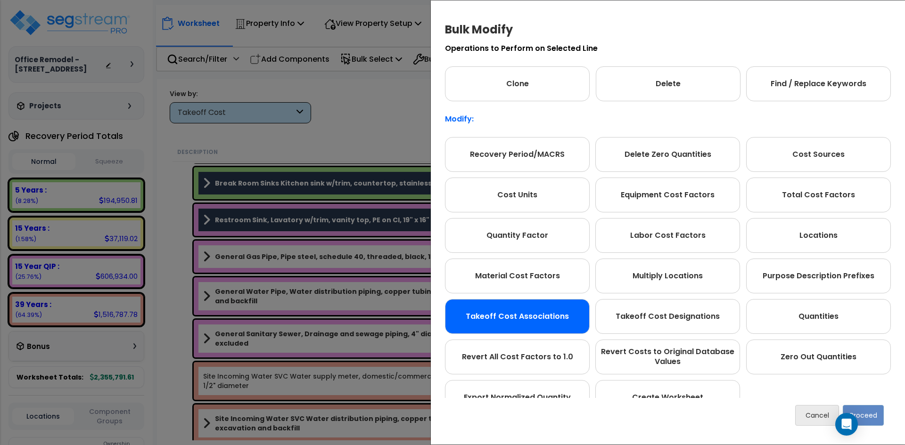
click at [509, 318] on div "Takeoff Cost Associations" at bounding box center [517, 316] width 145 height 35
click at [868, 417] on button "Proceed" at bounding box center [863, 415] width 41 height 21
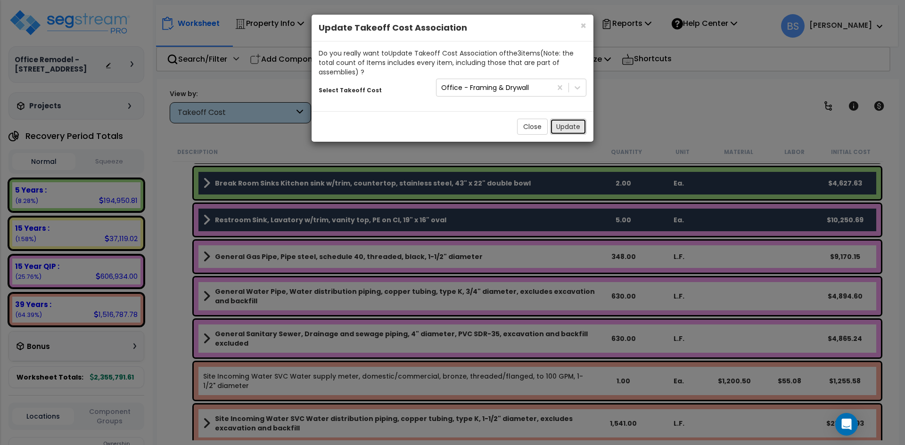
click at [562, 128] on button "Update" at bounding box center [568, 127] width 36 height 16
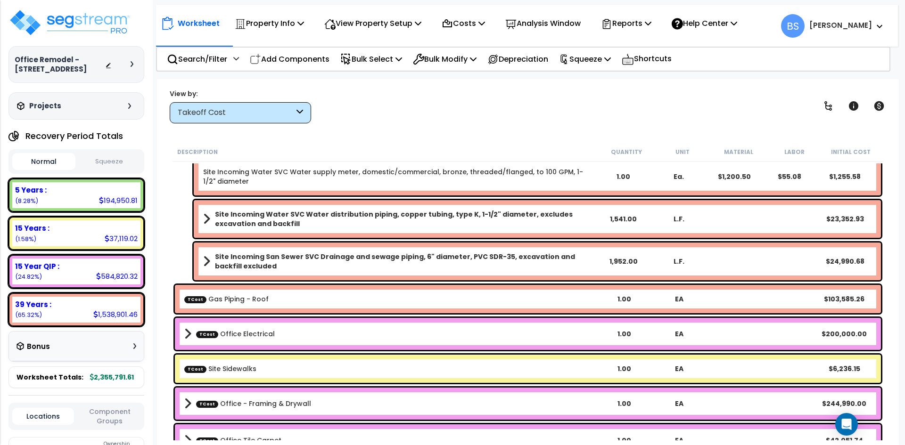
scroll to position [236, 0]
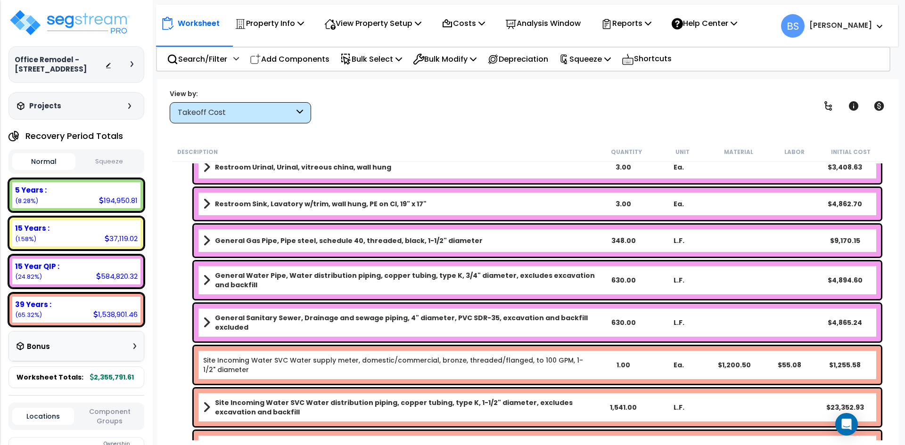
click at [271, 238] on b "General Gas Pipe, Pipe steel, schedule 40, threaded, black, 1-1/2" diameter" at bounding box center [349, 240] width 268 height 9
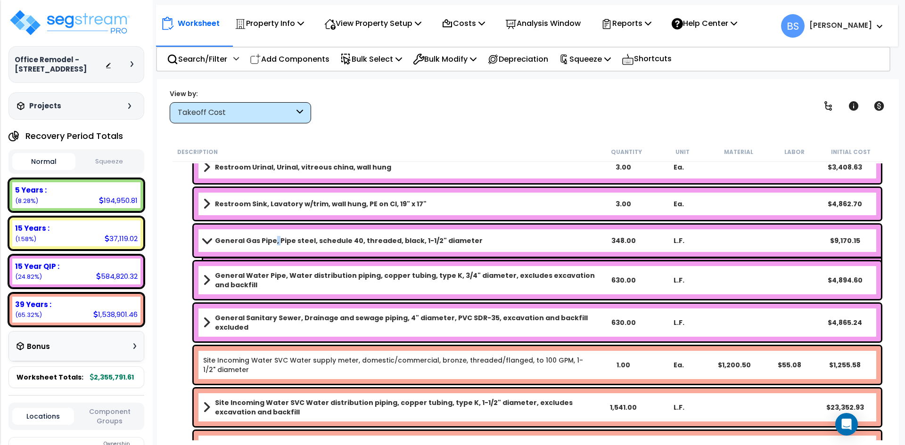
click at [271, 238] on b "General Gas Pipe, Pipe steel, schedule 40, threaded, black, 1-1/2" diameter" at bounding box center [349, 240] width 268 height 9
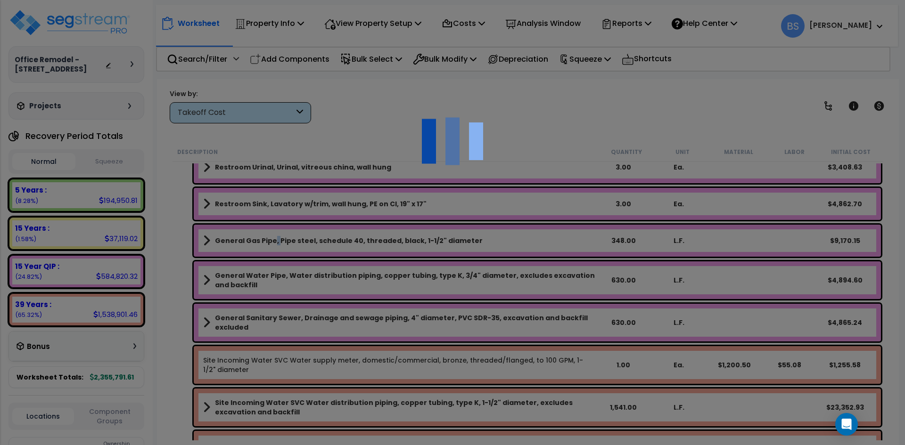
select select "45627420"
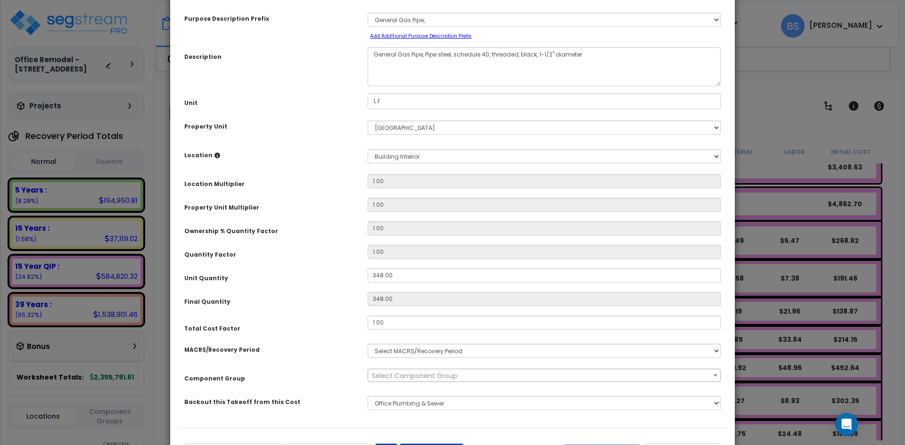
scroll to position [87, 0]
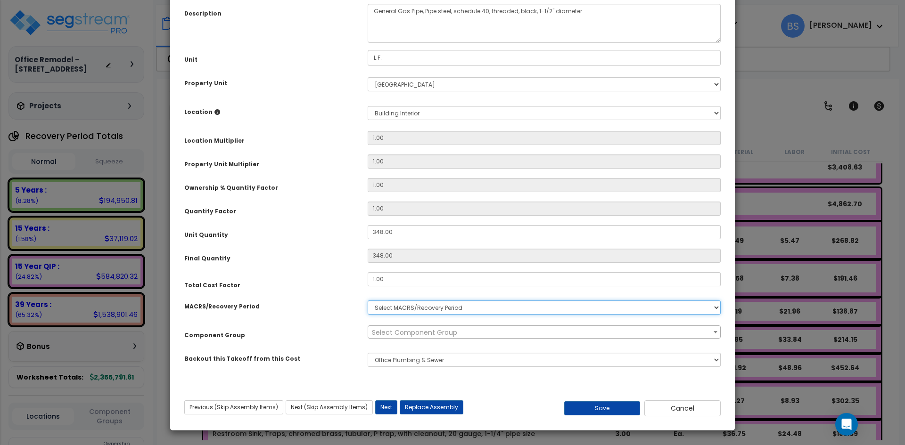
click at [400, 312] on select "Select MACRS/Recovery Period 5 Years - 57.0 - Distributive Trades & Services 5 …" at bounding box center [544, 308] width 353 height 14
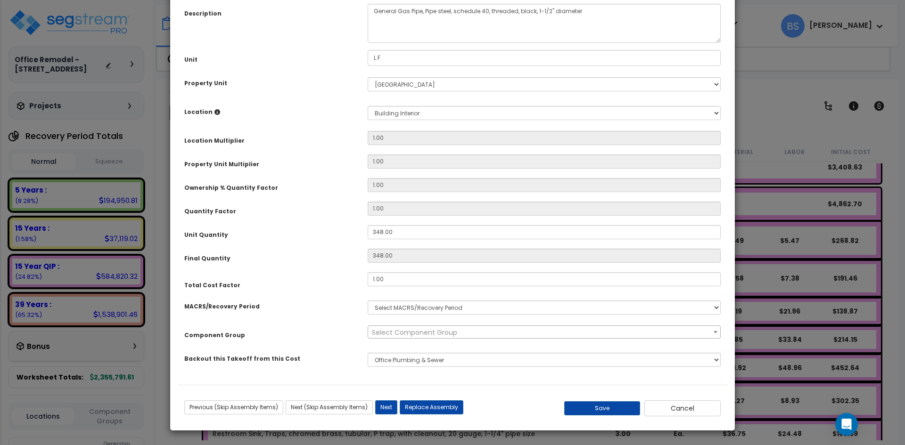
click at [330, 244] on div "Purpose Description Prefix Select A/V System A/V System Equipment A/V System Eq…" at bounding box center [452, 172] width 551 height 427
click at [688, 414] on button "Cancel" at bounding box center [682, 409] width 76 height 16
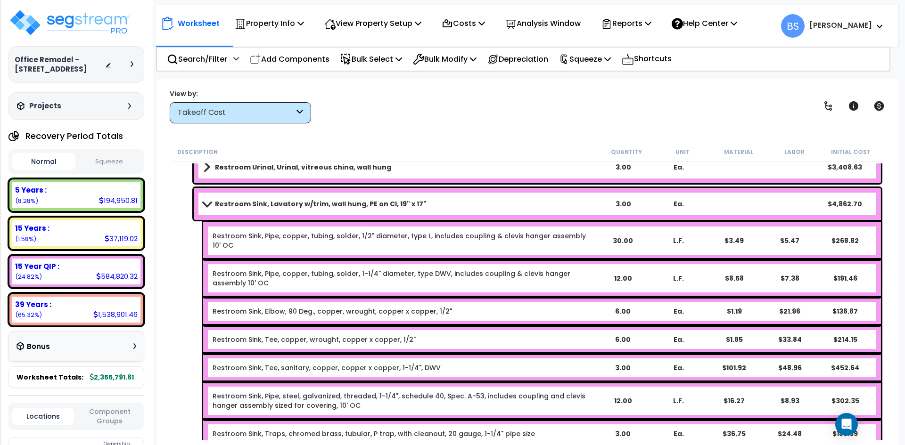
click at [281, 204] on b "Restroom Sink, Lavatory w/trim, wall hung, PE on CI, 19" x 17"" at bounding box center [321, 203] width 212 height 9
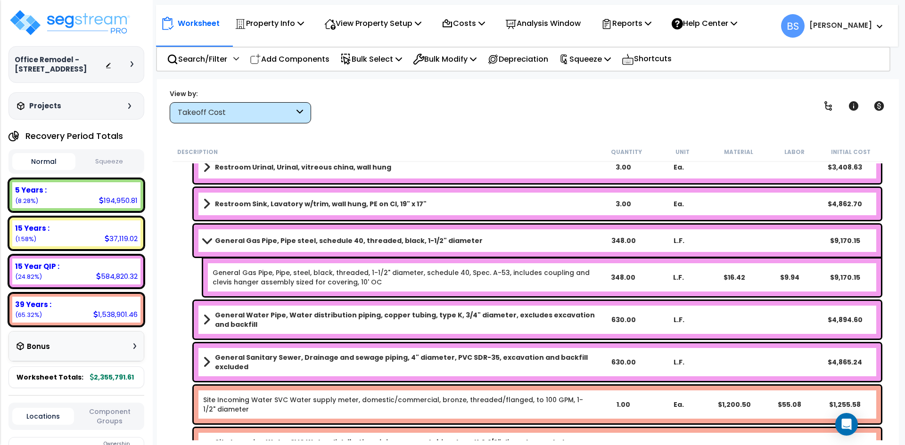
click at [230, 244] on b "General Gas Pipe, Pipe steel, schedule 40, threaded, black, 1-1/2" diameter" at bounding box center [349, 240] width 268 height 9
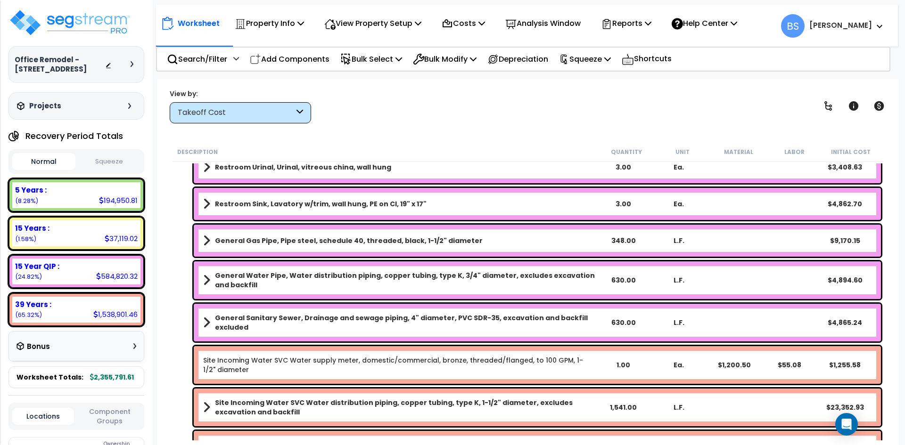
click at [256, 240] on b "General Gas Pipe, Pipe steel, schedule 40, threaded, black, 1-1/2" diameter" at bounding box center [349, 240] width 268 height 9
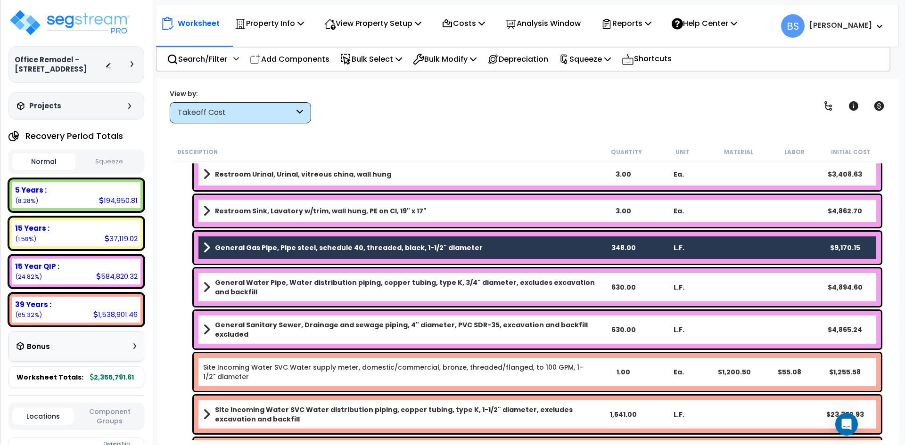
scroll to position [236, 0]
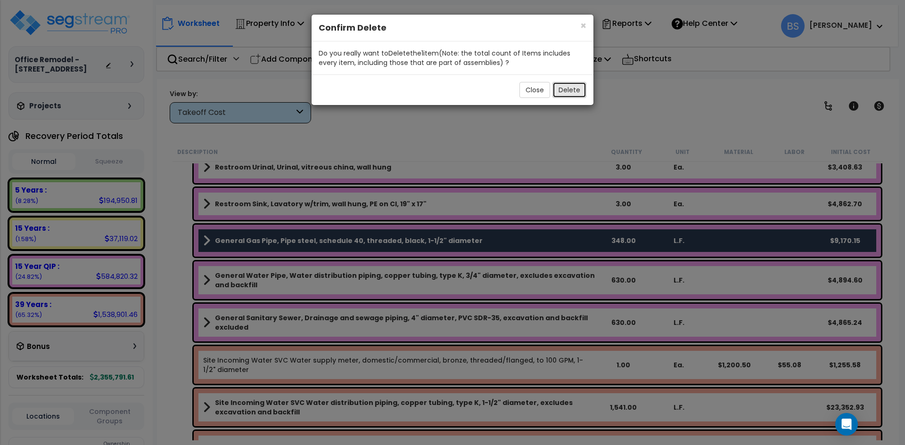
click at [582, 95] on button "Delete" at bounding box center [569, 90] width 34 height 16
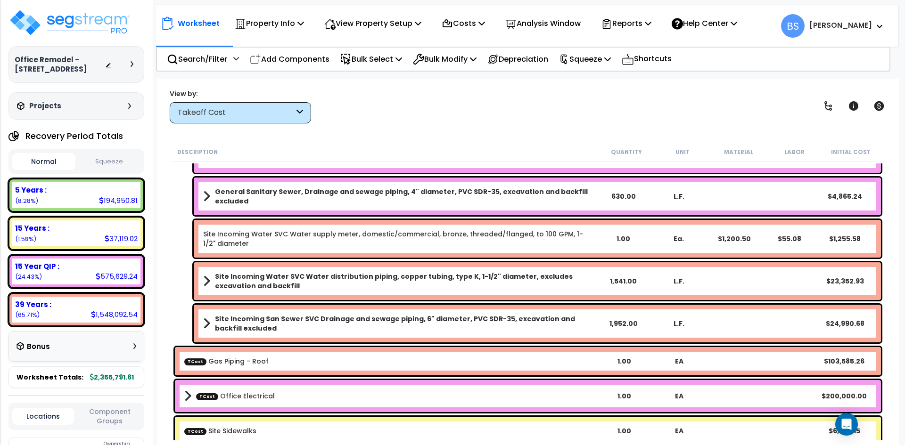
scroll to position [377, 0]
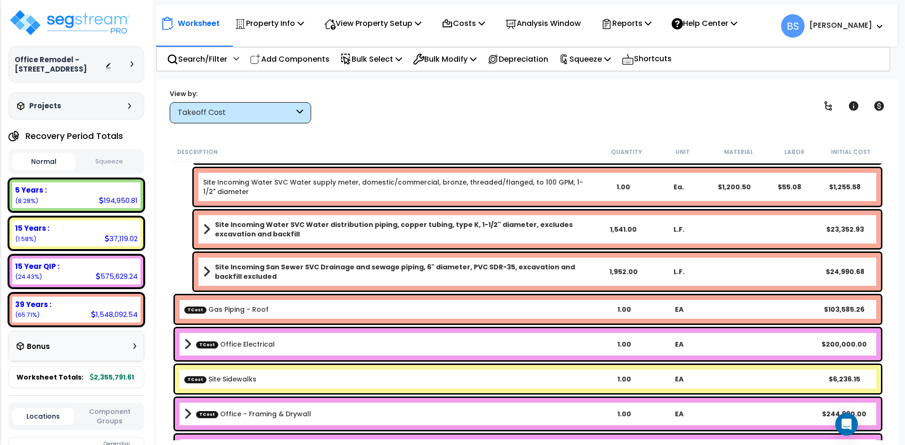
click at [267, 303] on div "TCost Gas Piping - Roof 1.00 EA $103,585.26" at bounding box center [528, 310] width 706 height 28
click at [246, 345] on link "TCost Office Electrical" at bounding box center [235, 344] width 79 height 9
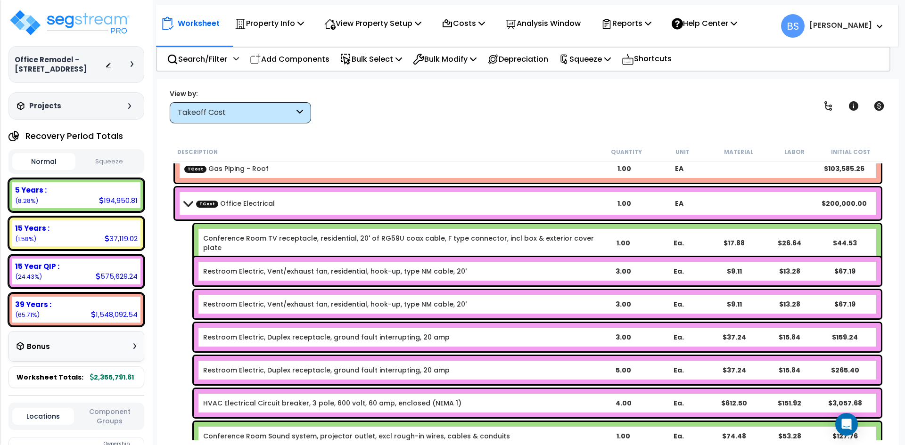
scroll to position [518, 0]
click at [249, 269] on link "Restroom Electric, Vent/exhaust fan, residential, hook-up, type NM cable, 20'" at bounding box center [334, 270] width 263 height 9
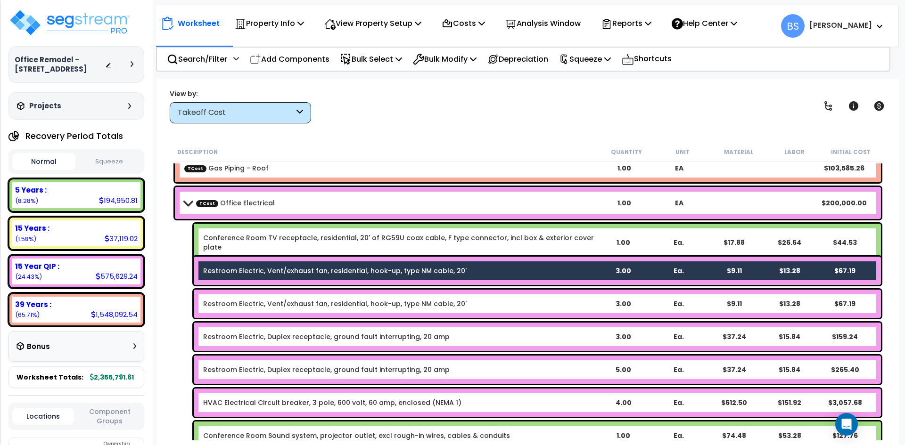
click at [222, 298] on div "Restroom Electric, Vent/exhaust fan, residential, hook-up, type NM cable, 20' 3…" at bounding box center [537, 304] width 687 height 28
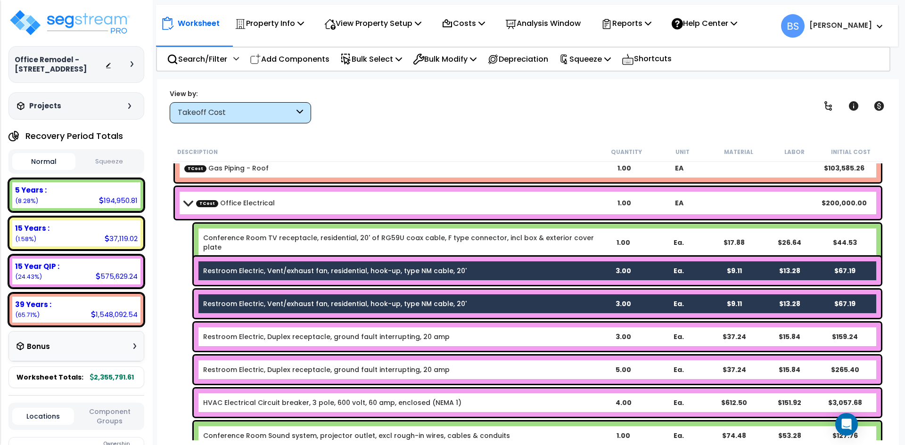
click at [235, 342] on div "Restroom Electric, Duplex receptacle, ground fault interrupting, 20 amp 3.00 Ea…" at bounding box center [537, 337] width 687 height 28
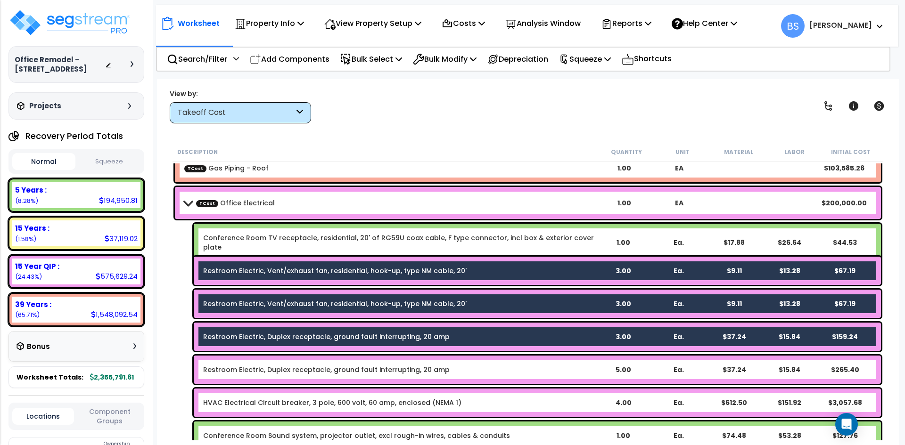
click at [238, 372] on link "Restroom Electric, Duplex receptacle, ground fault interrupting, 20 amp" at bounding box center [326, 369] width 247 height 9
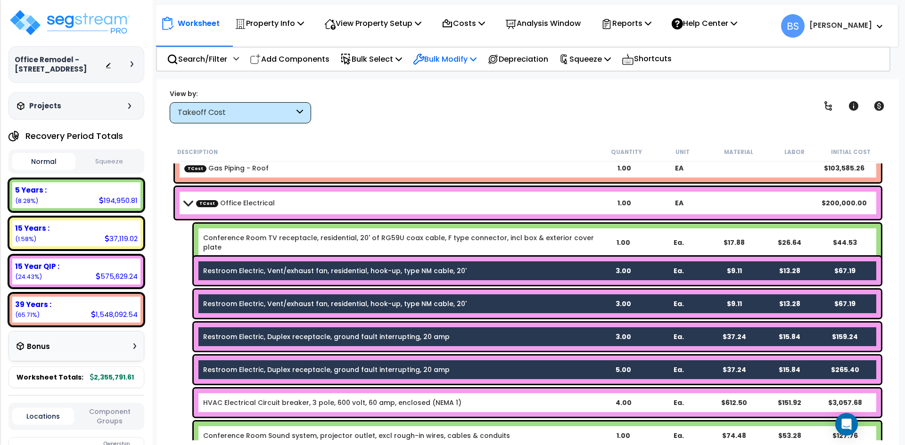
click at [448, 61] on p "Bulk Modify" at bounding box center [445, 59] width 64 height 13
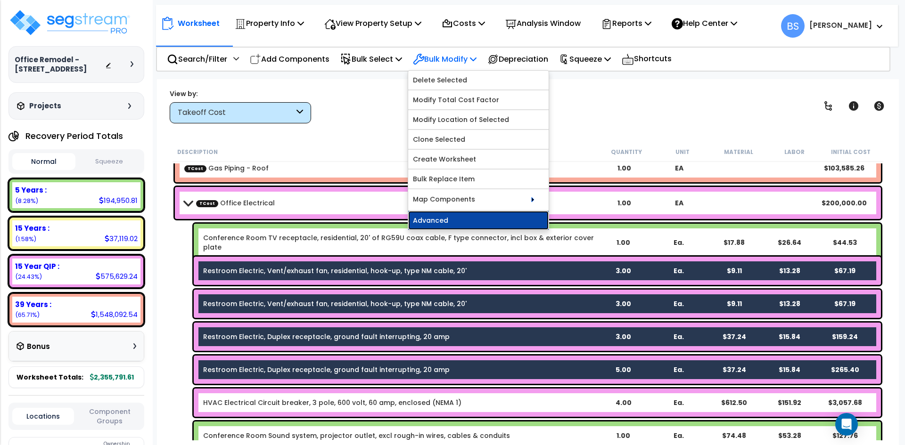
click at [449, 212] on link "Advanced" at bounding box center [478, 220] width 140 height 19
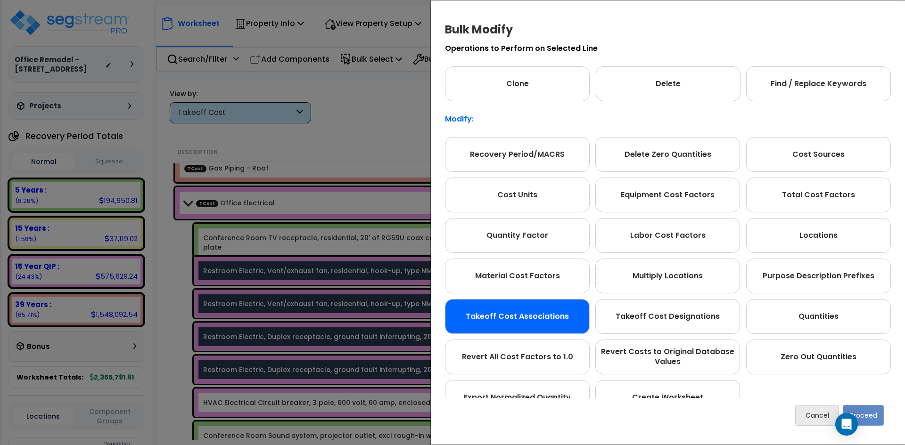
click at [514, 322] on div "Takeoff Cost Associations" at bounding box center [517, 316] width 145 height 35
click at [872, 413] on button "Proceed" at bounding box center [863, 415] width 41 height 21
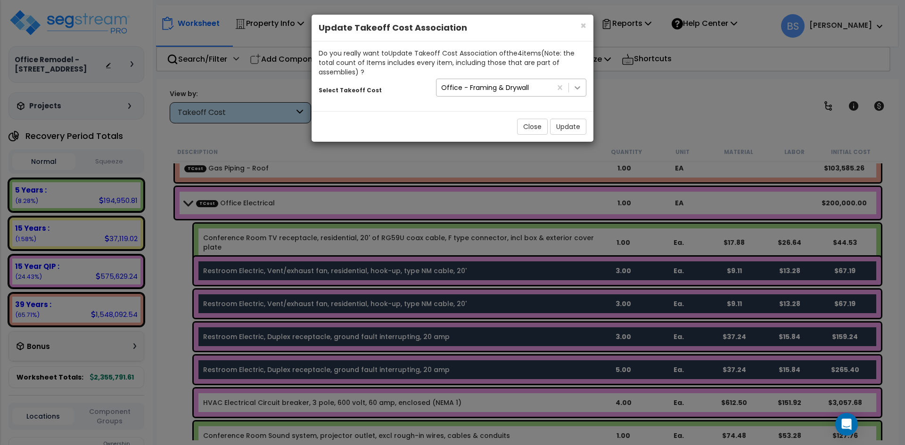
click at [573, 91] on icon at bounding box center [577, 87] width 9 height 9
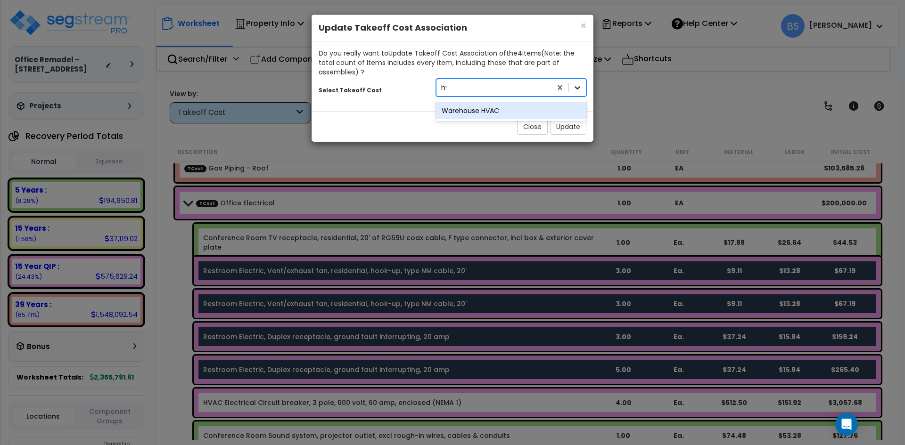
type input "hva"
click at [513, 111] on div "Warehouse HVAC" at bounding box center [511, 110] width 150 height 17
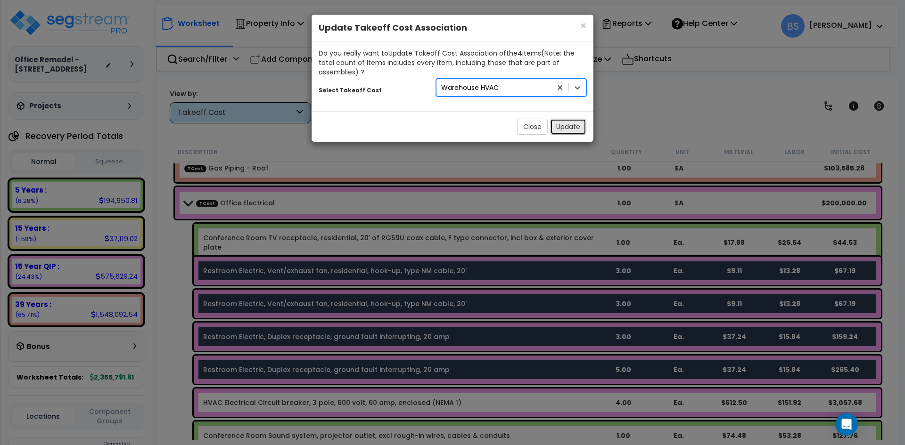
click at [571, 130] on button "Update" at bounding box center [568, 127] width 36 height 16
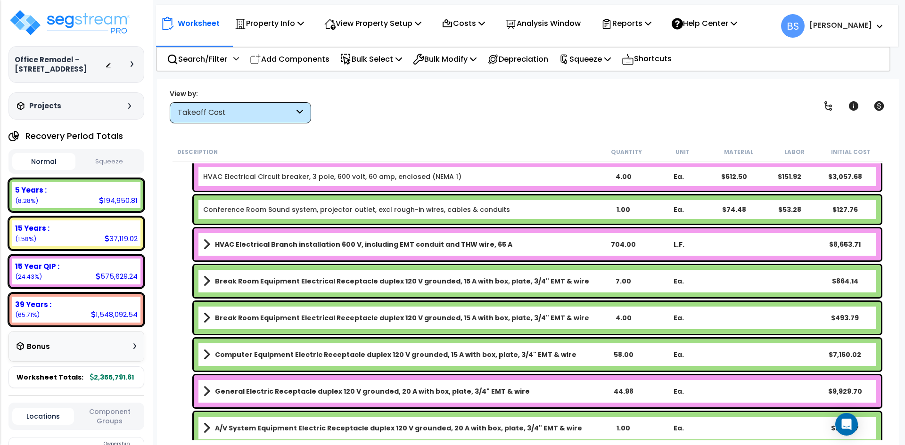
scroll to position [660, 0]
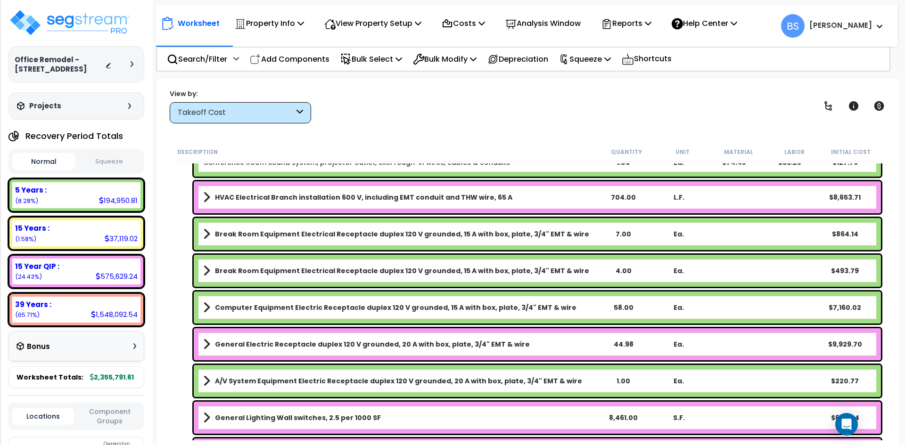
click at [615, 382] on div "1.00" at bounding box center [623, 381] width 53 height 9
click at [182, 336] on div "General Electric Receptacle duplex 120 V grounded, 20 A with box, plate, 3/4" E…" at bounding box center [528, 344] width 711 height 37
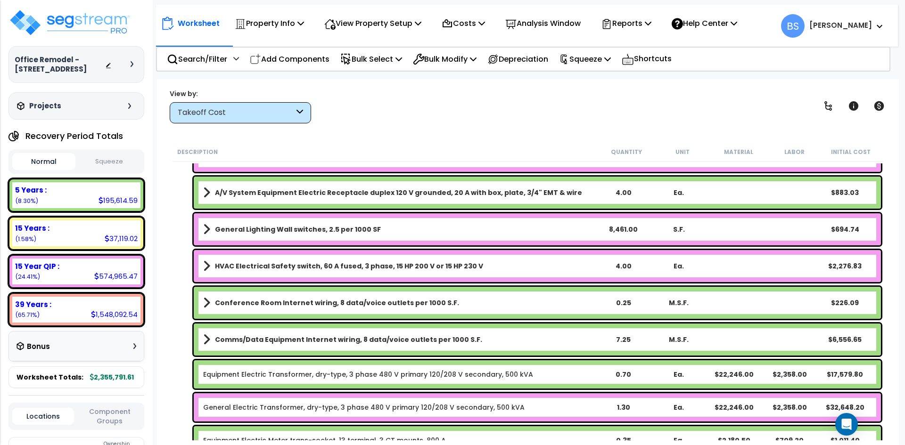
scroll to position [896, 0]
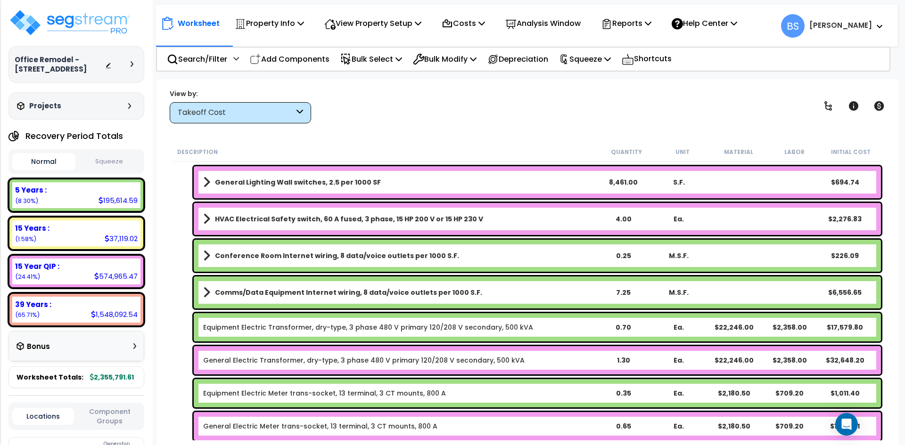
click at [244, 328] on link "Equipment Electric Transformer, dry-type, 3 phase 480 V primary 120/208 V secon…" at bounding box center [368, 327] width 330 height 9
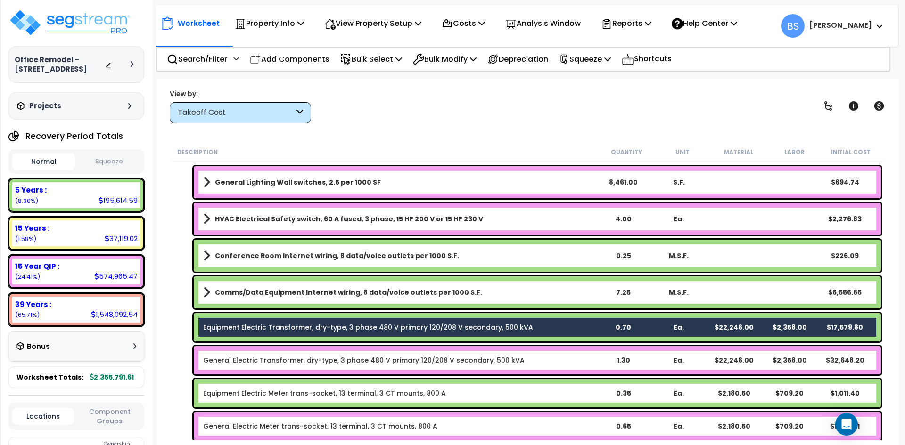
click at [234, 358] on link "General Electric Transformer, dry-type, 3 phase 480 V primary 120/208 V seconda…" at bounding box center [363, 360] width 321 height 9
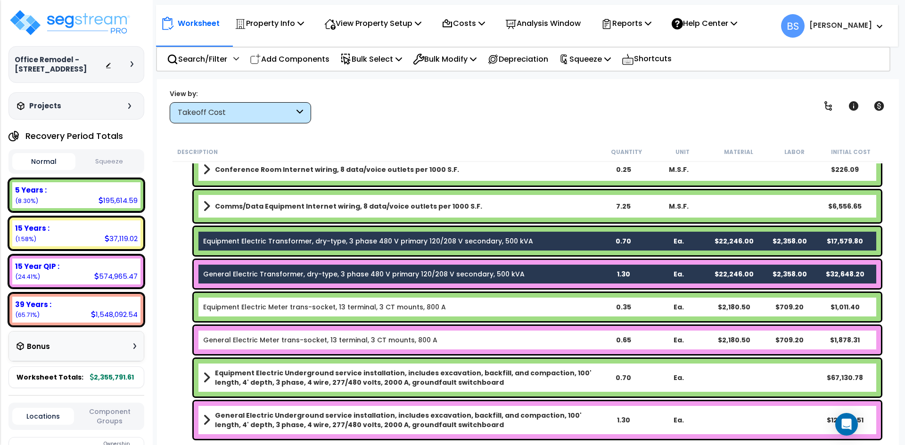
scroll to position [990, 0]
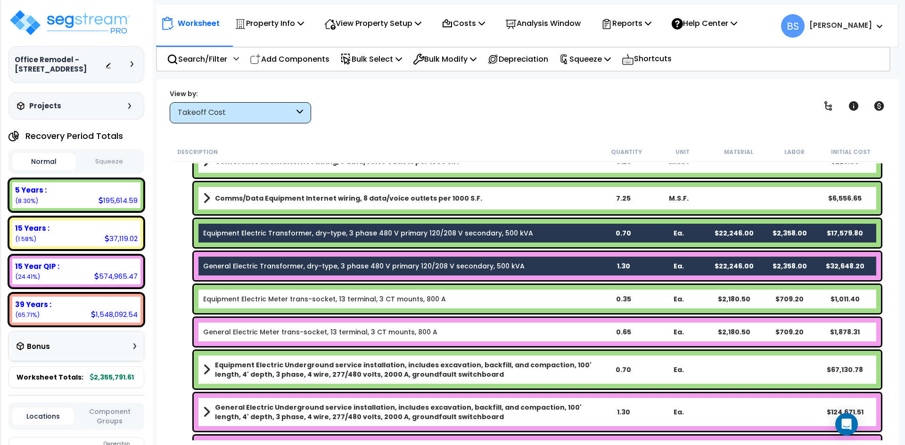
click at [237, 302] on link "Equipment Electric Meter trans-socket, 13 terminal, 3 CT mounts, 800 A" at bounding box center [324, 299] width 243 height 9
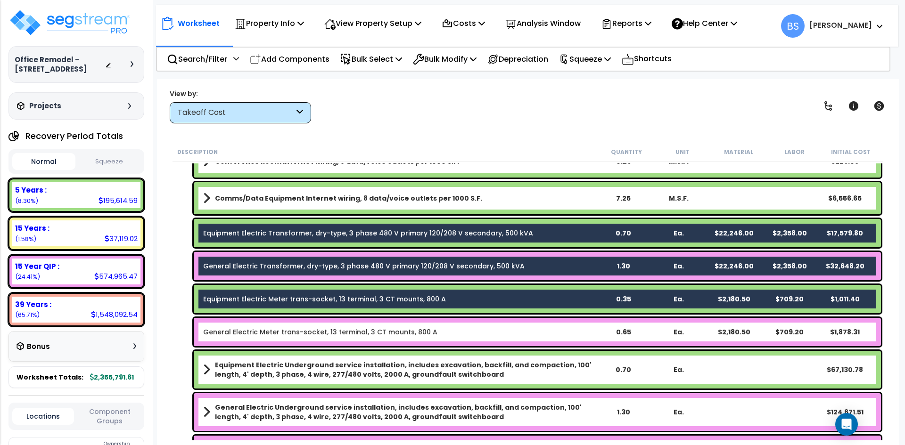
click at [230, 335] on link "General Electric Meter trans-socket, 13 terminal, 3 CT mounts, 800 A" at bounding box center [320, 332] width 234 height 9
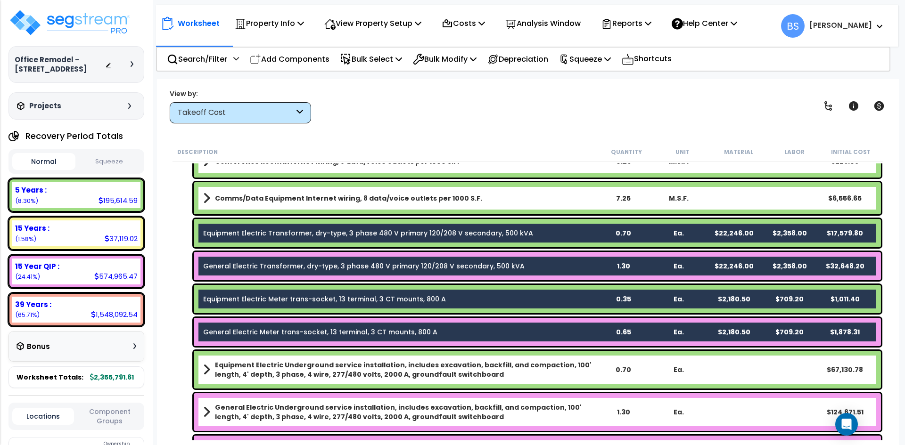
click at [254, 360] on div "Equipment Electric Underground service installation, includes excavation, backf…" at bounding box center [537, 370] width 687 height 38
click at [247, 424] on div "General Electric Underground service installation, includes excavation, backfil…" at bounding box center [537, 413] width 687 height 38
click at [254, 413] on b "General Electric Underground service installation, includes excavation, backfil…" at bounding box center [405, 412] width 380 height 19
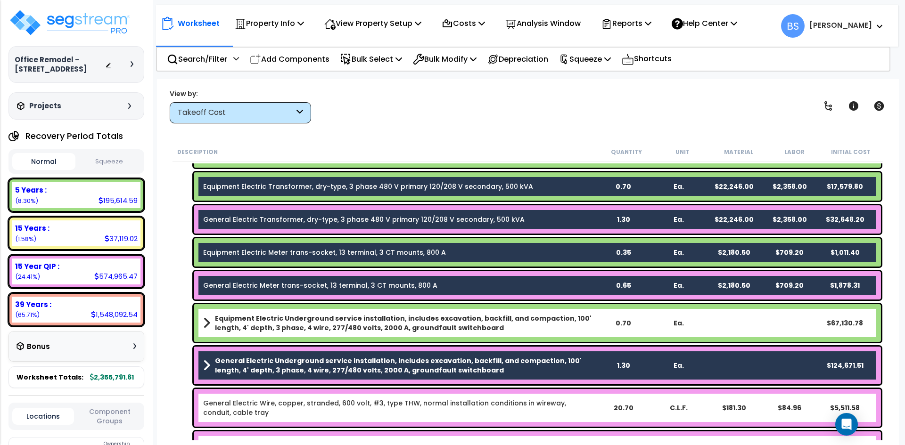
scroll to position [1037, 0]
click at [273, 323] on b "Equipment Electric Underground service installation, includes excavation, backf…" at bounding box center [405, 322] width 380 height 19
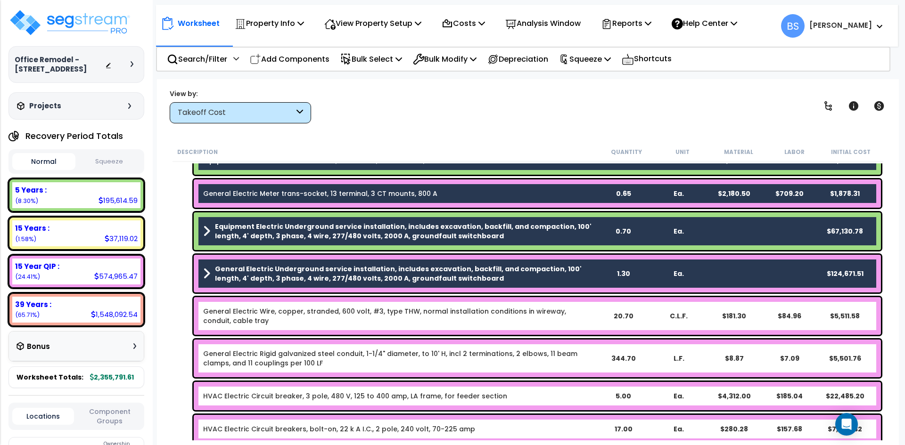
scroll to position [1131, 0]
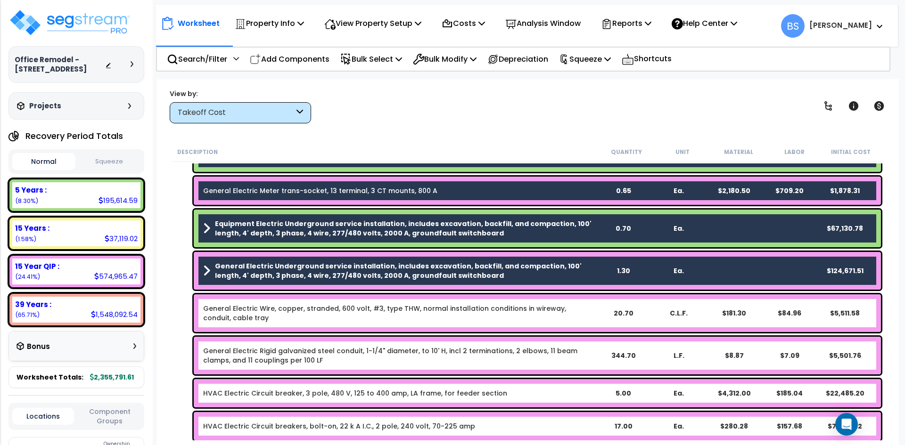
click at [272, 317] on link "General Electric Wire, copper, stranded, 600 volt, #3, type THW, normal install…" at bounding box center [399, 313] width 392 height 19
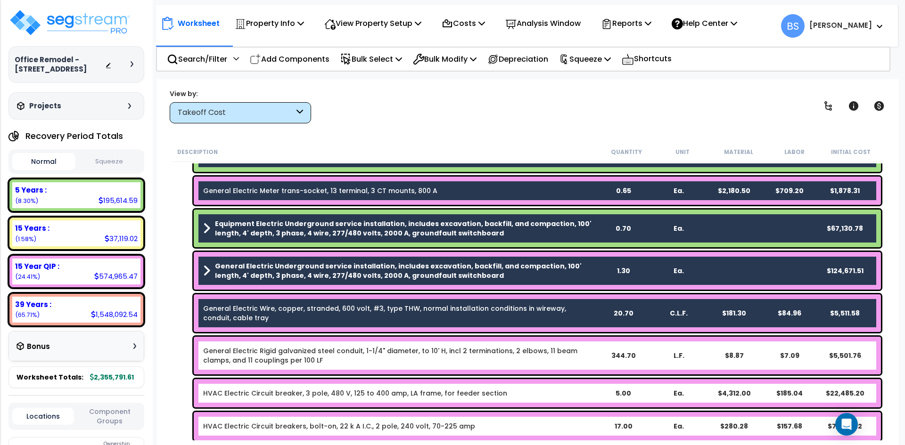
click at [263, 359] on link "General Electric Rigid galvanized steel conduit, 1-1/4" diameter, to 10' H, inc…" at bounding box center [399, 355] width 392 height 19
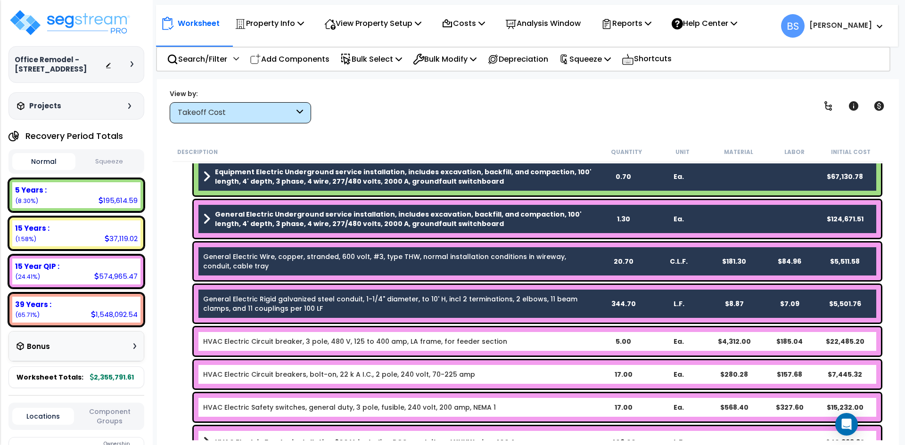
scroll to position [1178, 0]
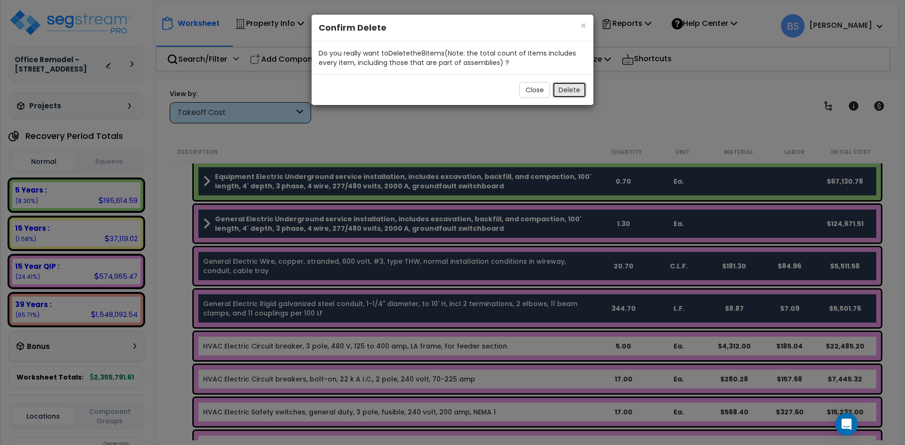
click at [573, 86] on button "Delete" at bounding box center [569, 90] width 34 height 16
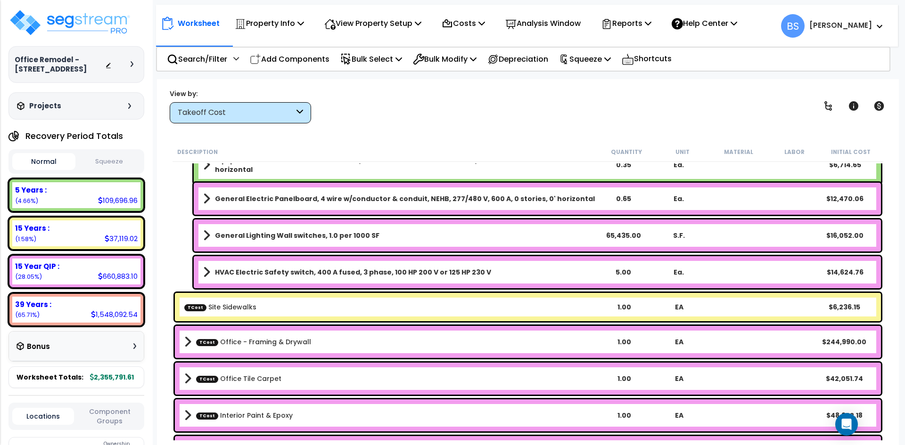
scroll to position [1320, 0]
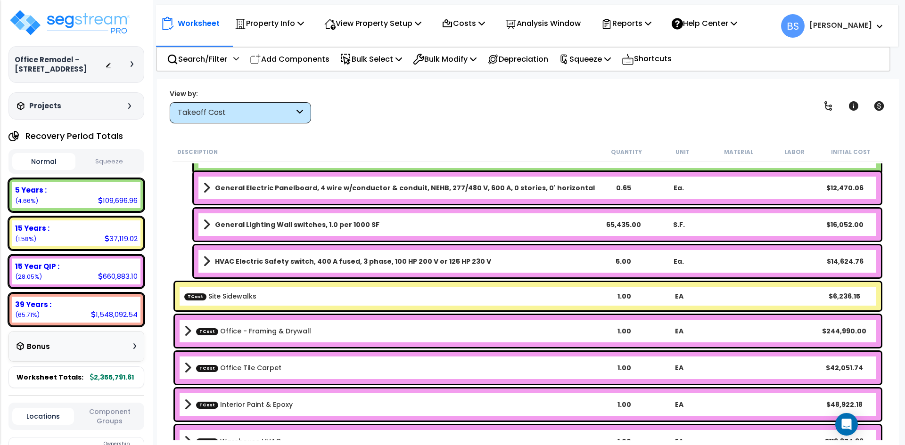
click at [258, 296] on b "TCost Site Sidewalks" at bounding box center [390, 296] width 412 height 9
click at [221, 301] on div "TCost Site Sidewalks 1.00 EA $6,236.15" at bounding box center [528, 296] width 706 height 28
click at [225, 296] on link "TCost Site Sidewalks" at bounding box center [220, 296] width 72 height 9
click at [252, 337] on b "TCost Office - Framing & Drywall" at bounding box center [390, 331] width 412 height 13
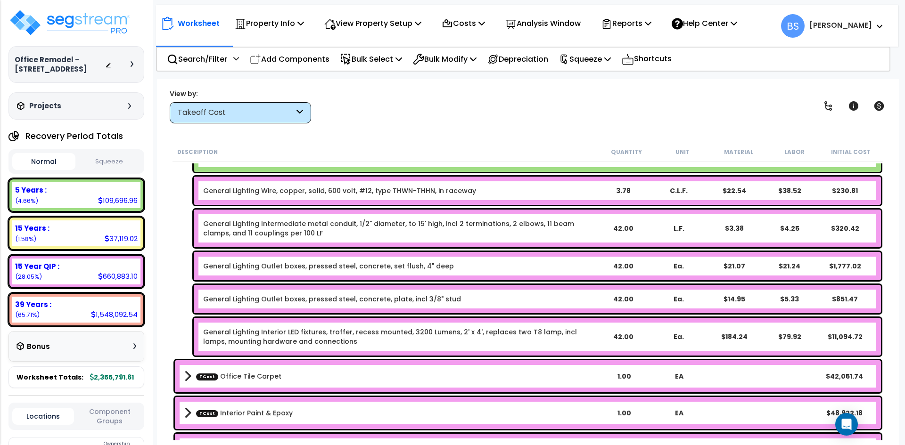
scroll to position [2309, 0]
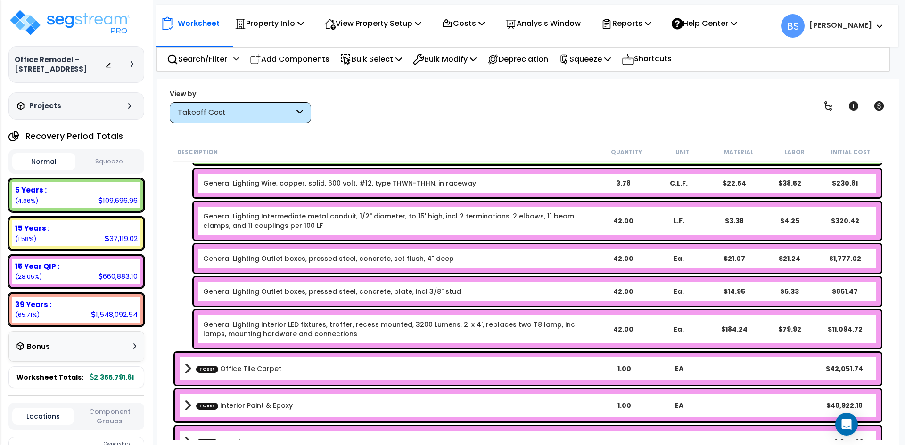
click at [239, 368] on link "TCost Office Tile Carpet" at bounding box center [238, 368] width 85 height 9
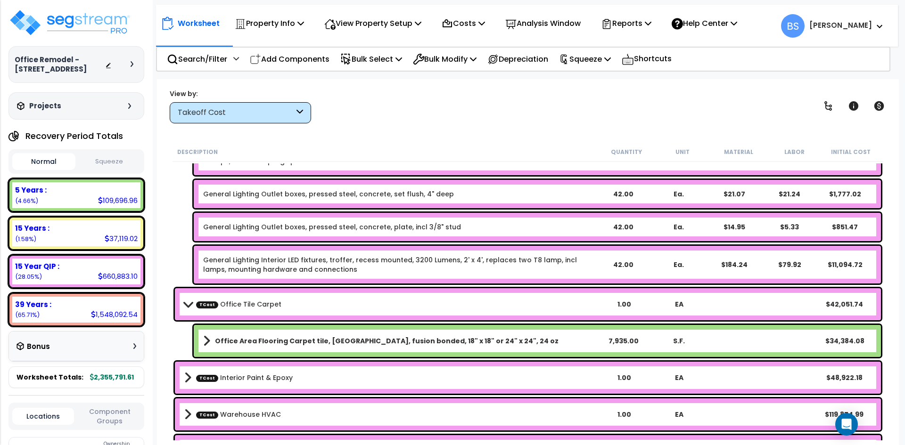
scroll to position [2404, 0]
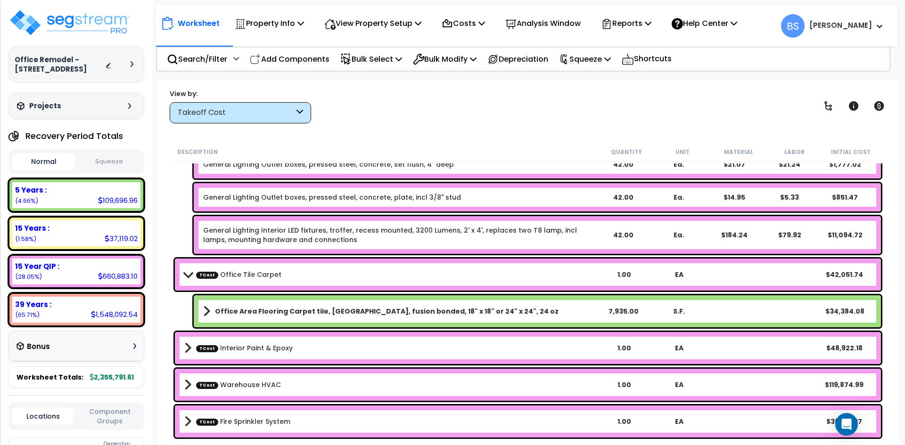
click at [247, 347] on link "TCost Interior Paint & Epoxy" at bounding box center [244, 348] width 97 height 9
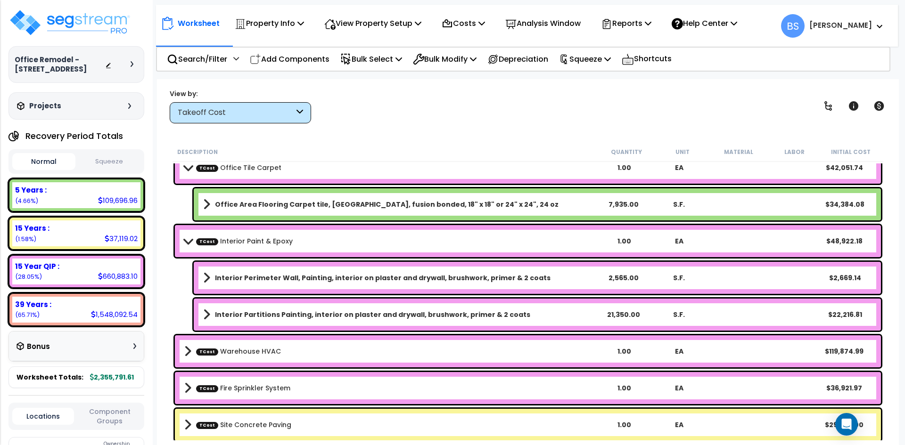
scroll to position [2514, 0]
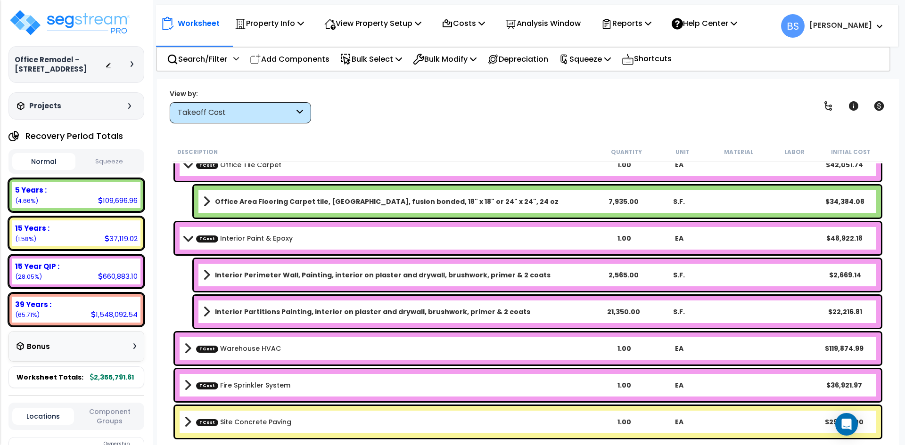
click at [237, 352] on link "TCost Warehouse HVAC" at bounding box center [238, 348] width 85 height 9
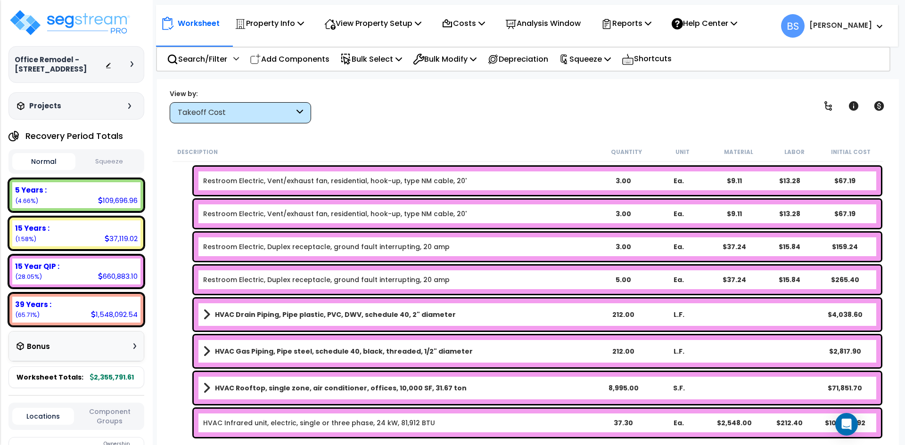
scroll to position [2796, 0]
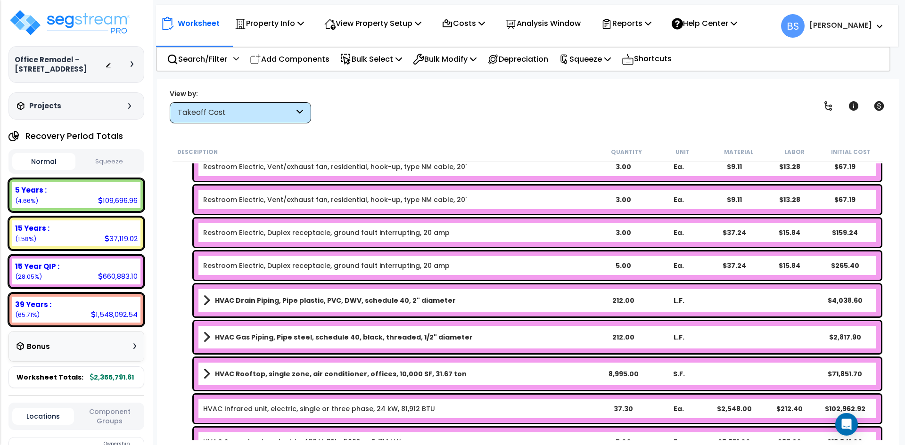
click at [284, 372] on b "HVAC Rooftop, single zone, air conditioner, offices, 10,000 SF, 31.67 ton" at bounding box center [341, 374] width 252 height 9
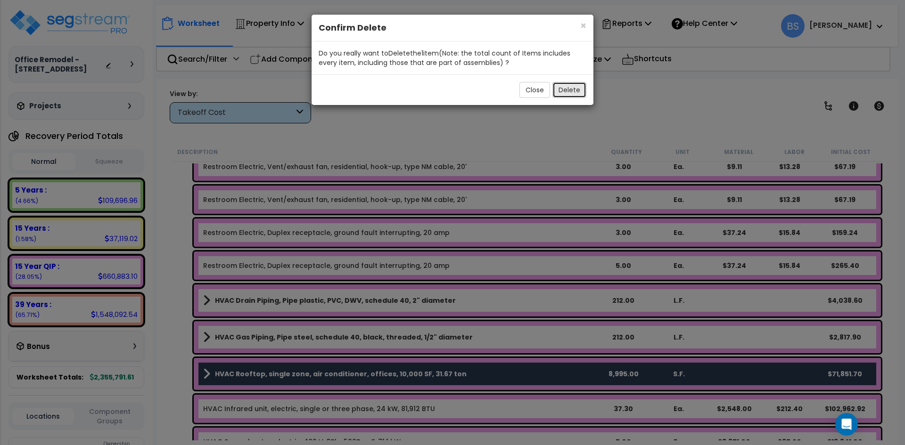
click at [571, 85] on button "Delete" at bounding box center [569, 90] width 34 height 16
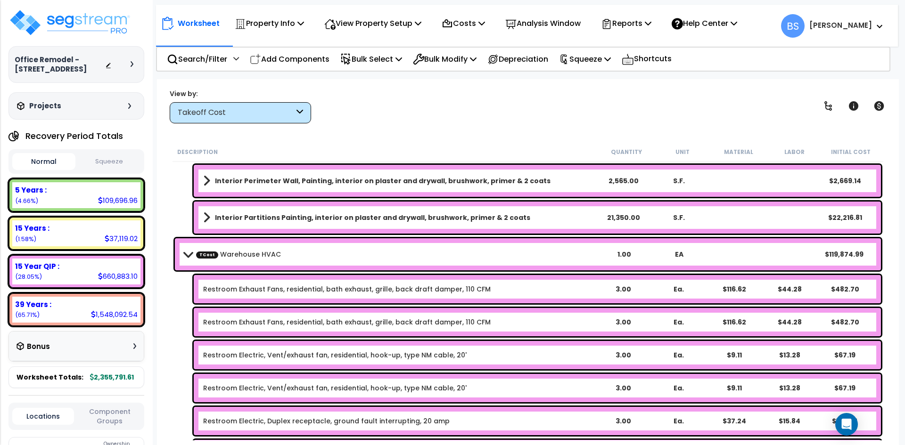
click at [225, 252] on link "TCost Warehouse HVAC" at bounding box center [238, 254] width 85 height 9
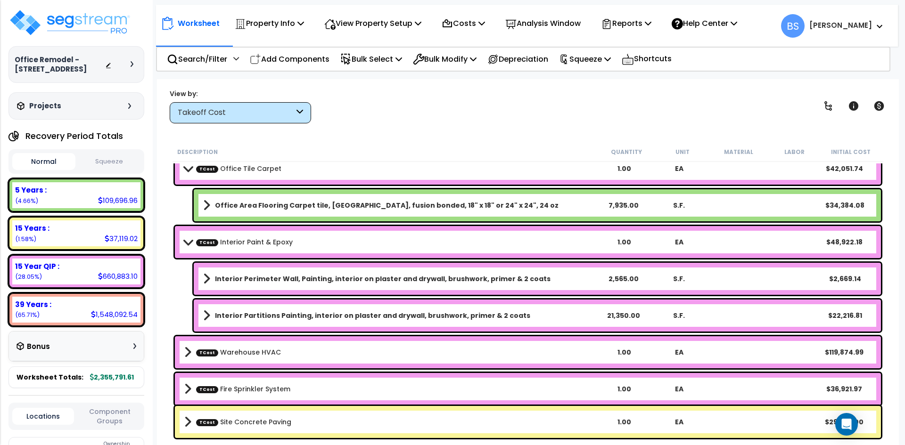
scroll to position [41, 0]
click at [228, 389] on link "TCost Fire Sprinkler System" at bounding box center [243, 389] width 94 height 9
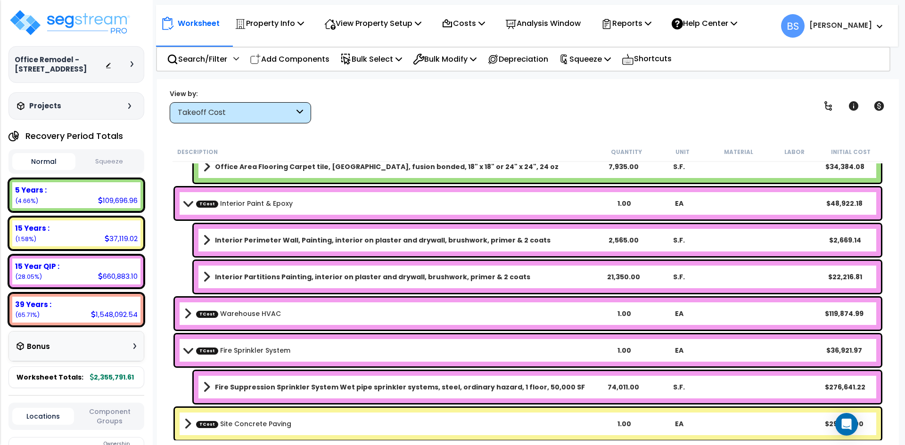
scroll to position [2550, 0]
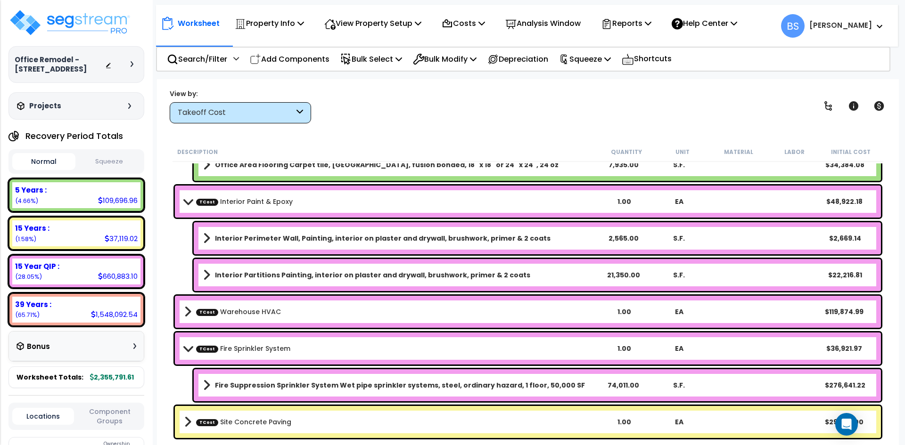
click at [627, 382] on div "74,011.00" at bounding box center [623, 385] width 53 height 9
click at [164, 378] on div "Worksheet Property Info Property Setup Add Property Unit Template property Clon…" at bounding box center [528, 301] width 742 height 445
click at [252, 420] on link "TCost Site Concrete Paving" at bounding box center [243, 422] width 95 height 9
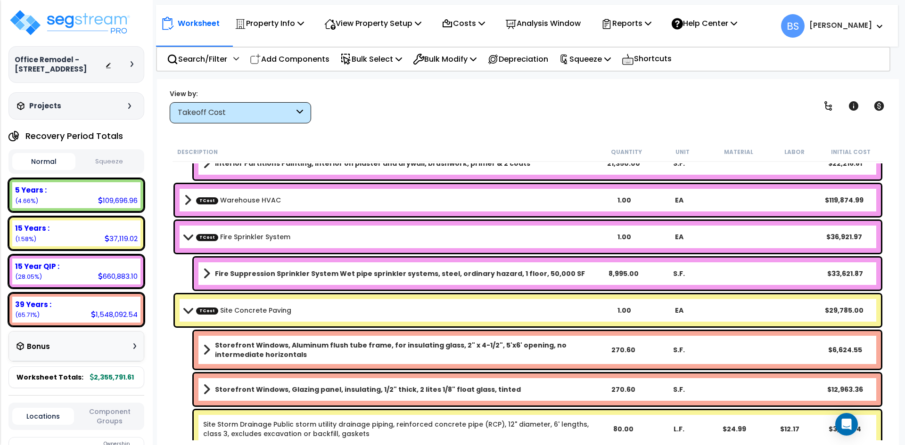
scroll to position [2745, 0]
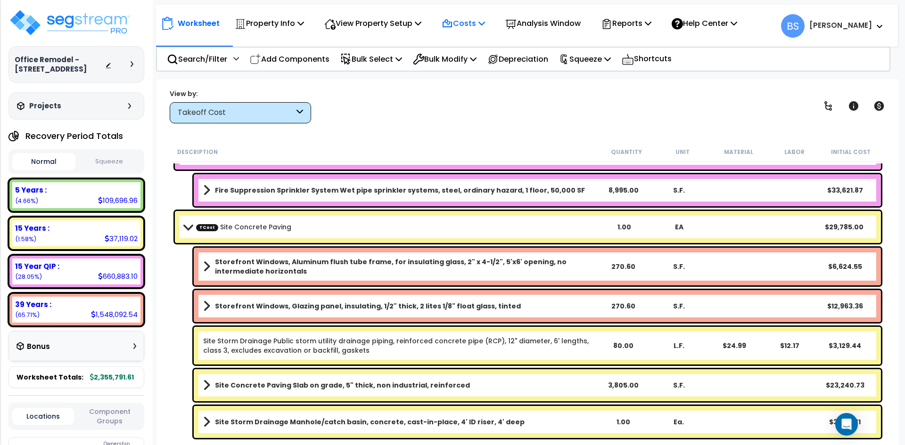
click at [480, 25] on p "Costs" at bounding box center [463, 23] width 43 height 13
click at [470, 66] on link "Direct Costs" at bounding box center [483, 64] width 93 height 19
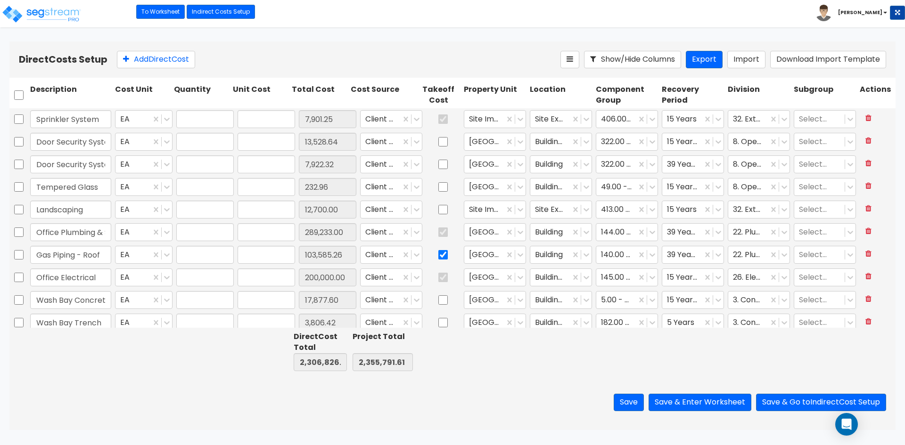
type input "1.00"
type input "7,901.25"
type input "1.00"
type input "13,528.64"
type input "1.00"
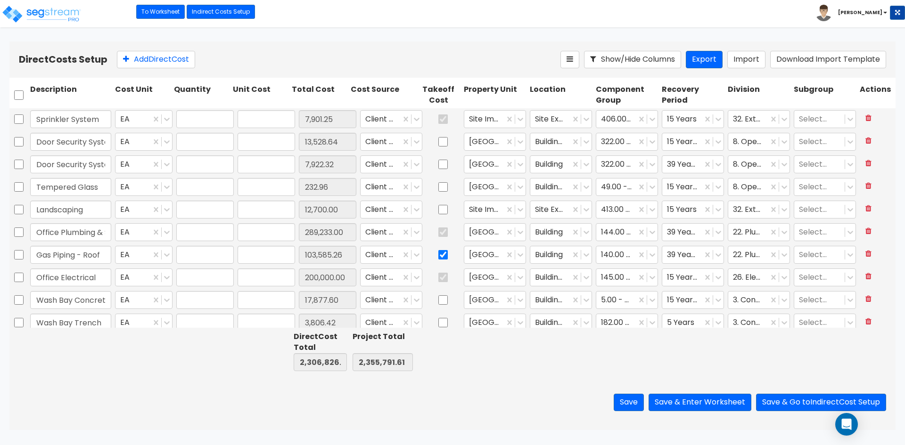
type input "7,922.32"
type input "1.00"
type input "232.96"
type input "1.00"
type input "12,700.00"
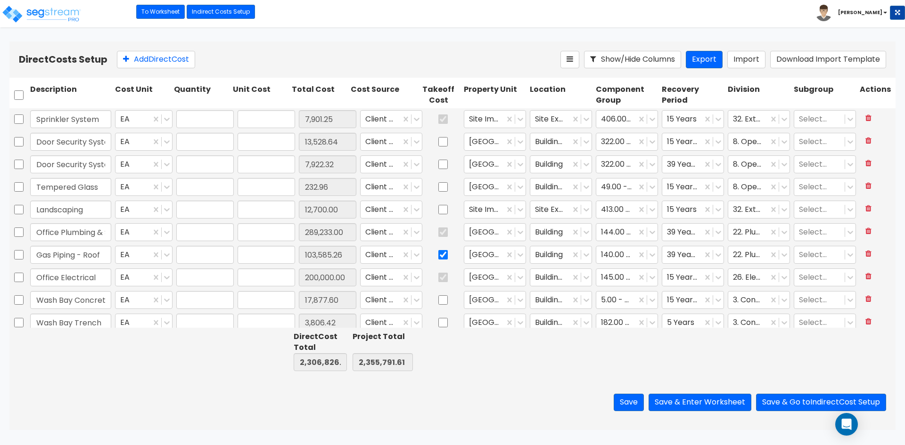
type input "1.00"
type input "289,233.00"
type input "1.00"
type input "103,585.26"
type input "1.00"
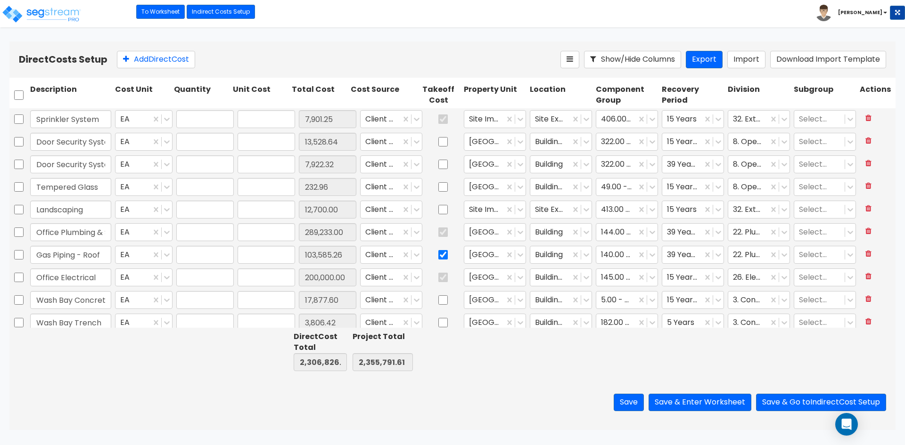
type input "200,000.00"
type input "1.00"
type input "17,877.60"
type input "1.00"
type input "3,806.42"
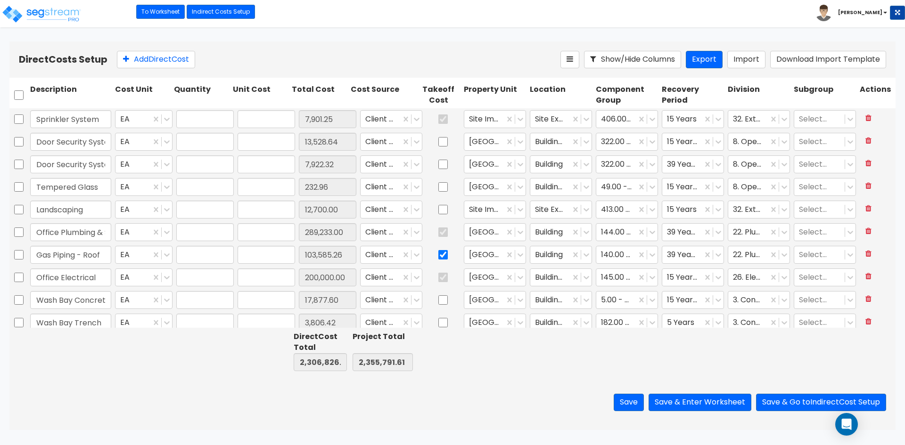
type input "1.00"
type input "6,236.15"
type input "1.00"
type input "244,990.00"
type input "1.00"
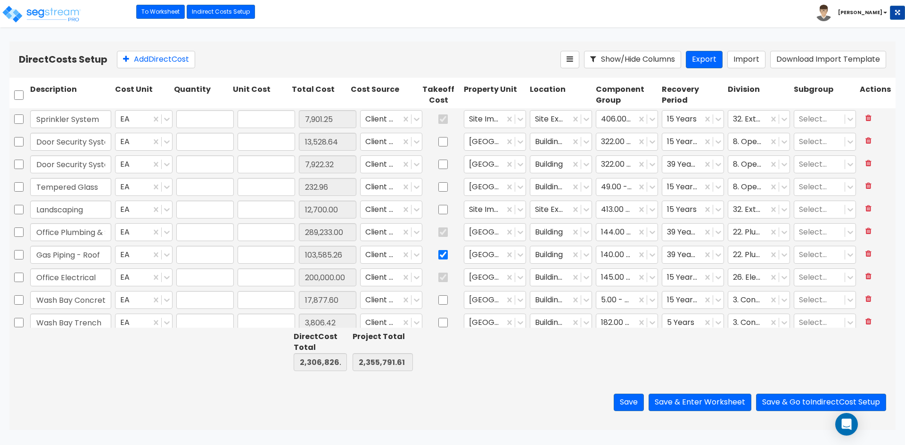
type input "42,051.74"
type input "1.00"
type input "48,922.18"
type input "1.00"
type input "813.22"
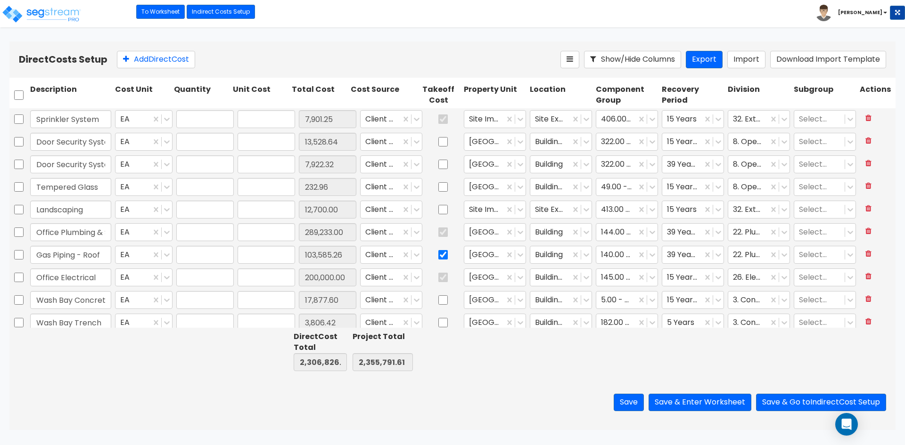
type input "1.00"
type input "3,985.00"
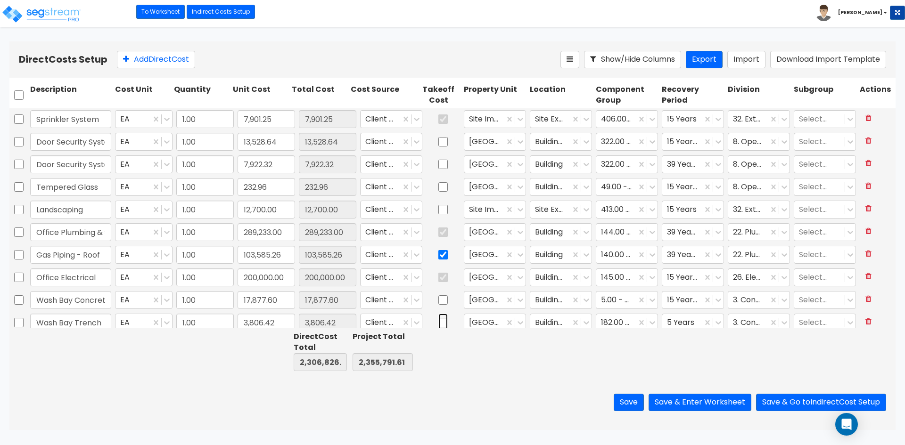
click at [438, 324] on input "checkbox" at bounding box center [442, 323] width 9 height 18
checkbox input "true"
click at [100, 320] on input "Wash Bay Trench" at bounding box center [70, 323] width 81 height 18
click at [90, 323] on input "Wash Bay Trench" at bounding box center [70, 323] width 81 height 18
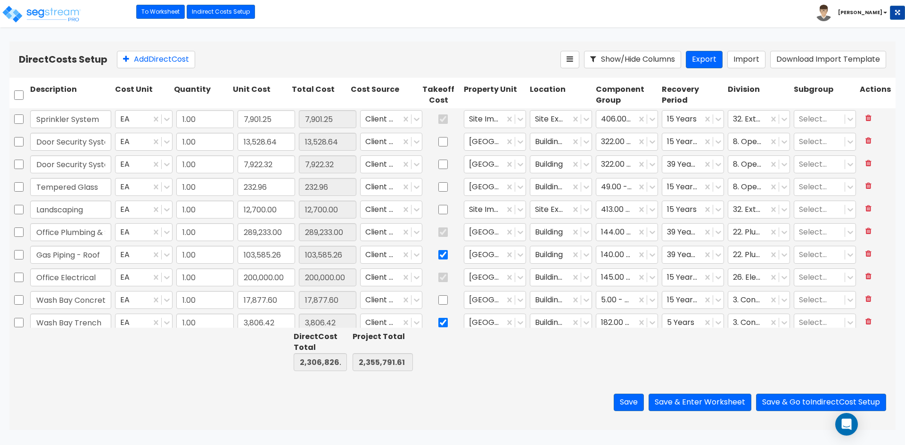
click at [90, 323] on input "Wash Bay Trench" at bounding box center [70, 323] width 81 height 18
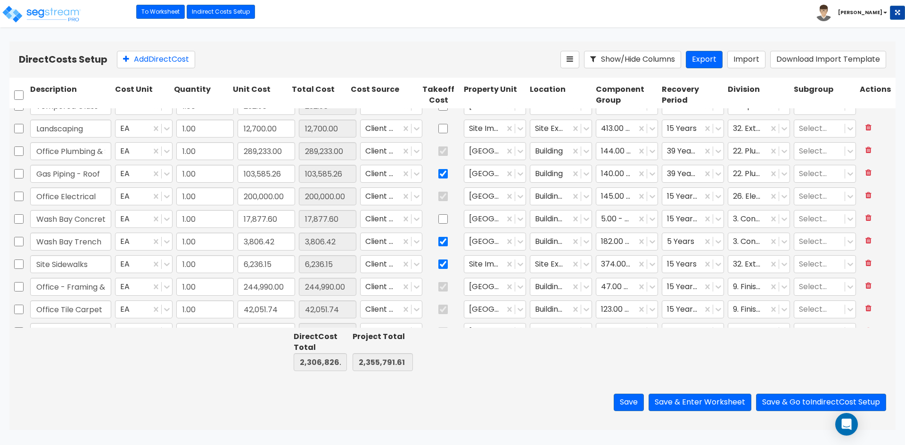
type input "1.00"
type input "36,921.97"
type input "1.00"
type input "29,785.00"
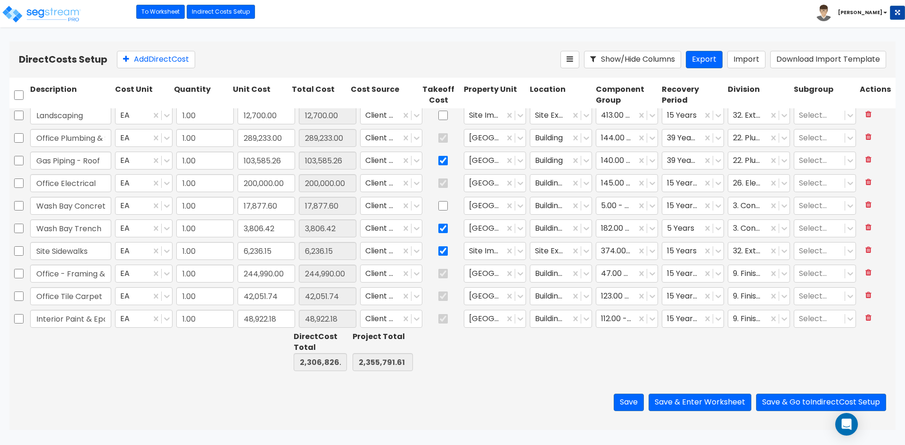
type input "1.00"
type input "7,922.32"
click at [88, 228] on input "Wash Bay Trench" at bounding box center [70, 229] width 81 height 18
type input "Wash Bay Drain"
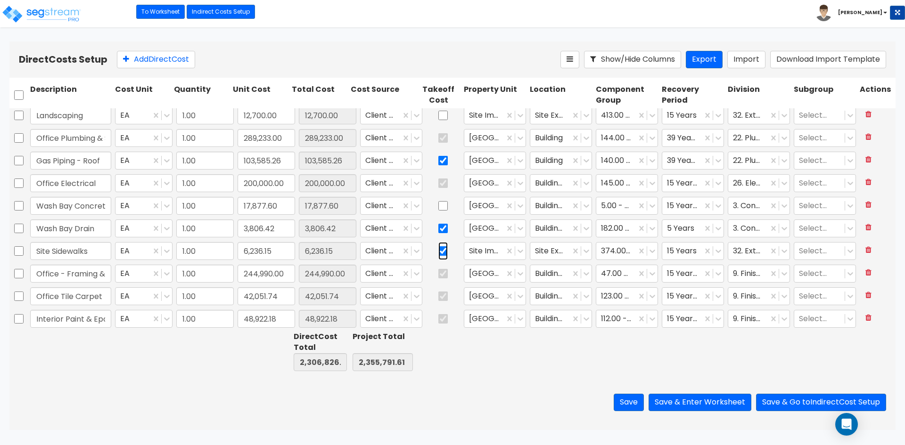
click at [438, 253] on input "checkbox" at bounding box center [442, 251] width 9 height 18
checkbox input "false"
click at [438, 160] on input "checkbox" at bounding box center [442, 161] width 9 height 18
checkbox input "false"
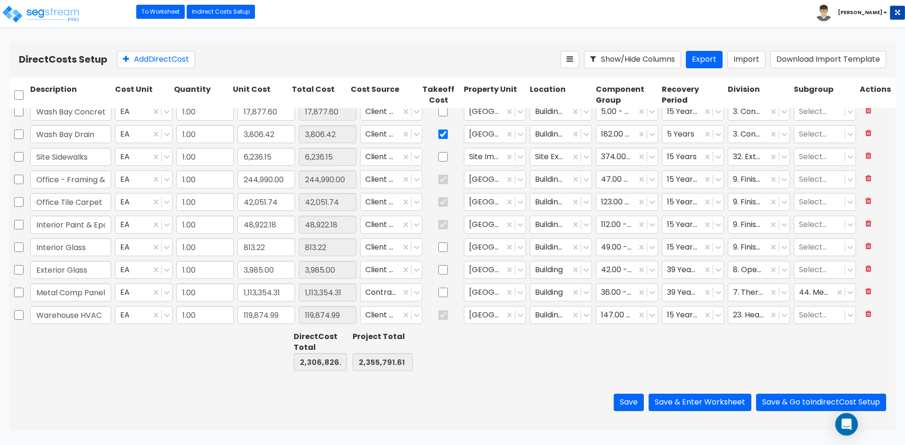
type input "1.00"
type input "103,585.26"
click at [438, 270] on input "checkbox" at bounding box center [442, 270] width 9 height 18
checkbox input "true"
click at [439, 291] on input "checkbox" at bounding box center [442, 293] width 9 height 18
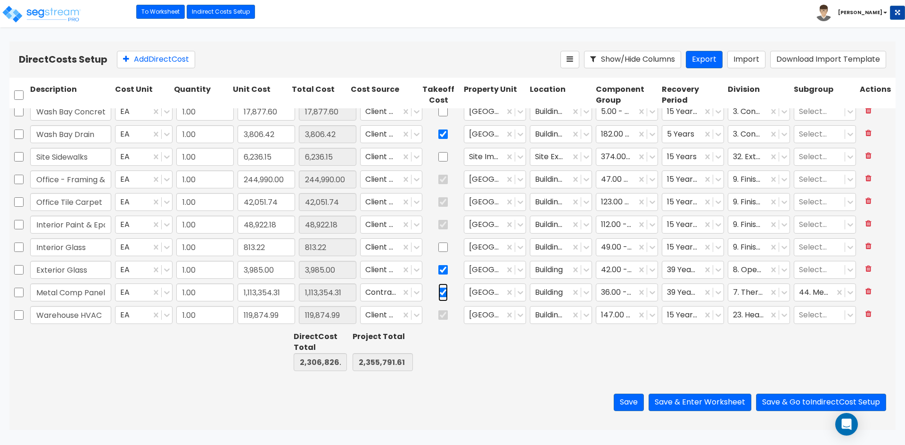
checkbox input "true"
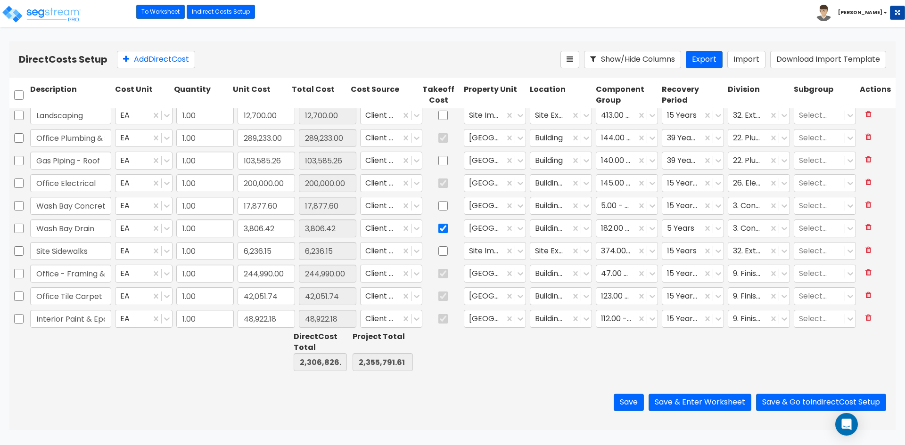
scroll to position [0, 0]
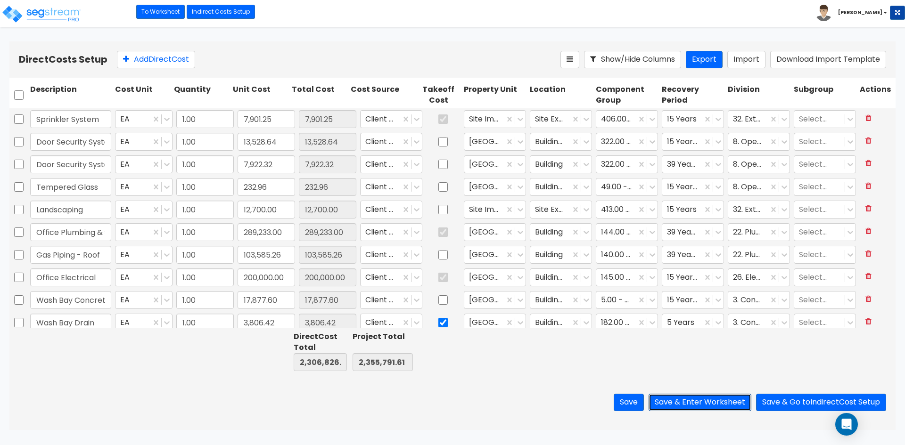
click at [685, 408] on button "Save & Enter Worksheet" at bounding box center [700, 402] width 103 height 17
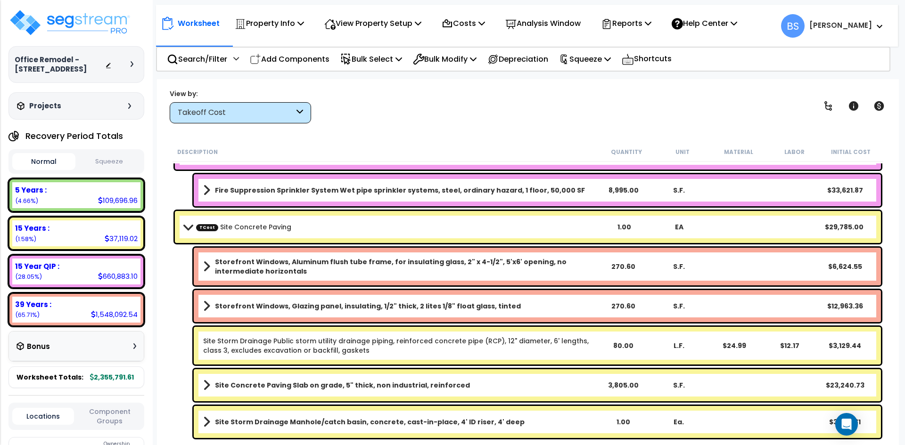
scroll to position [41, 0]
click at [296, 273] on b "Storefront Windows, Aluminum flush tube frame, for insulating glass, 2" x 4-1/2…" at bounding box center [405, 266] width 380 height 19
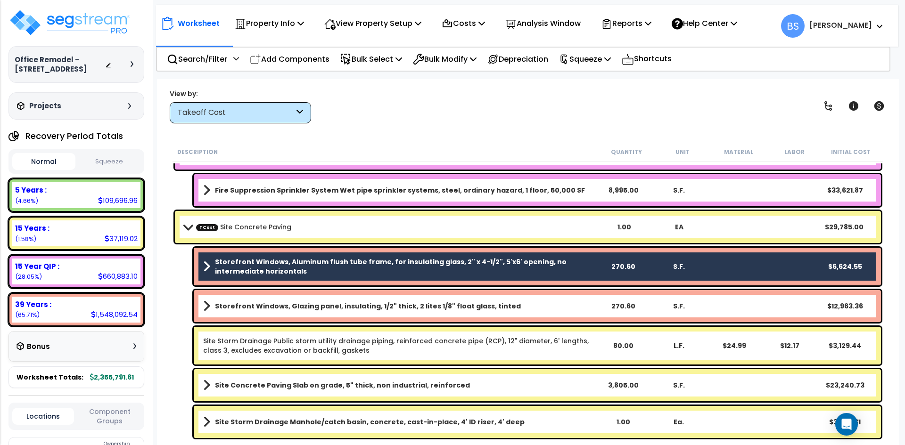
click at [302, 312] on link "Storefront Windows, Glazing panel, insulating, 1/2" thick, 2 lites 1/8" float g…" at bounding box center [399, 306] width 392 height 13
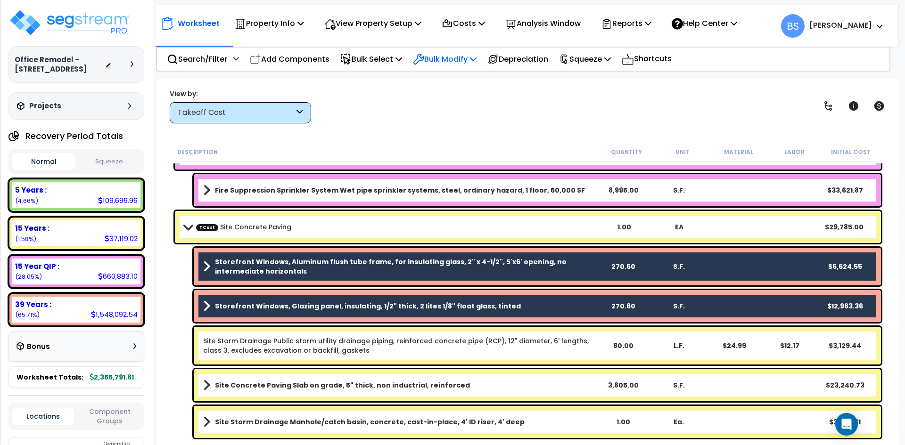
click at [449, 66] on div "Bulk Modify" at bounding box center [445, 59] width 64 height 22
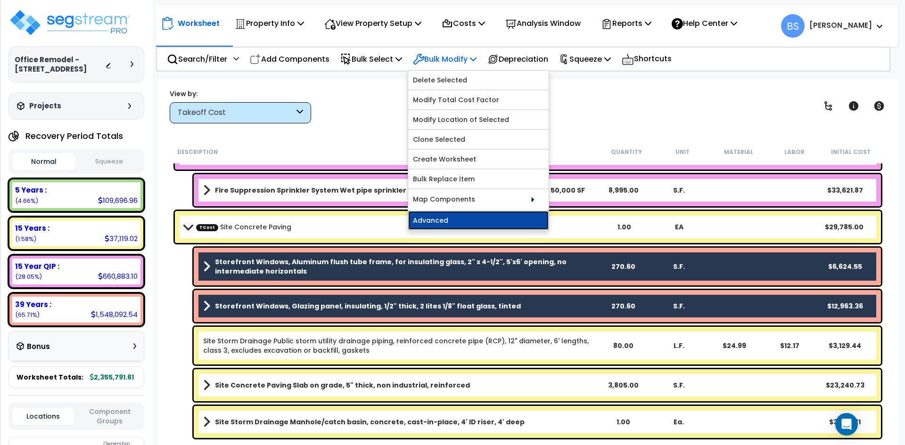
click at [438, 224] on link "Advanced" at bounding box center [478, 220] width 140 height 19
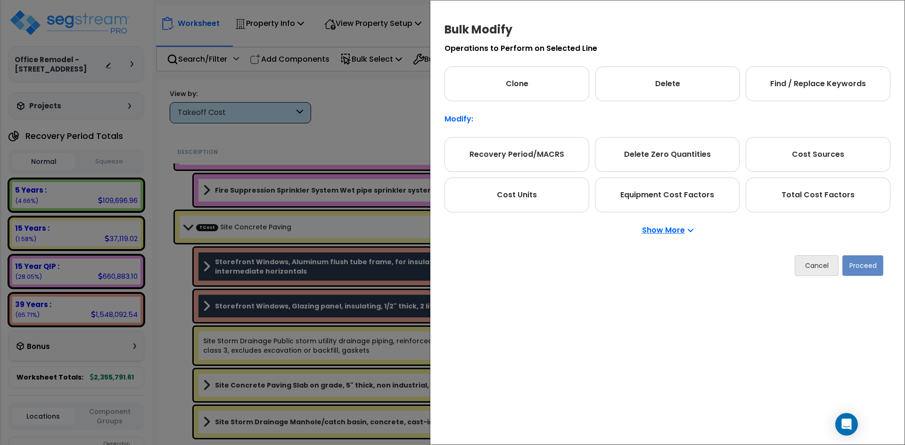
click at [656, 232] on p "Show More" at bounding box center [667, 231] width 51 height 8
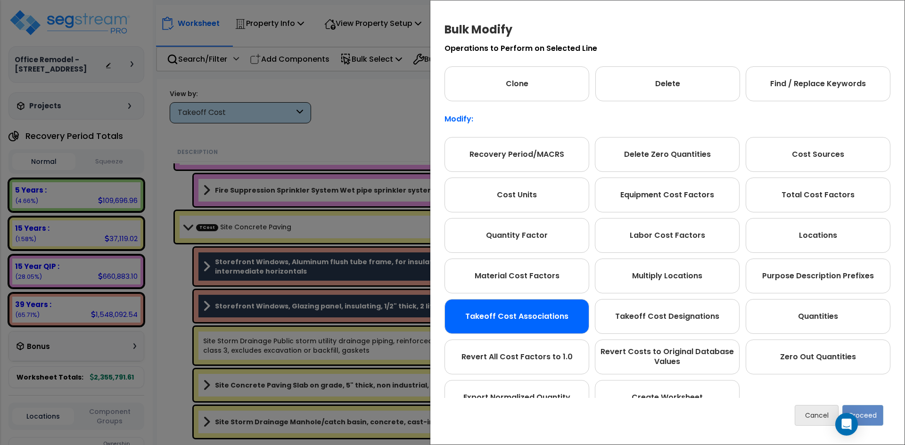
click at [490, 319] on div "Takeoff Cost Associations" at bounding box center [516, 316] width 145 height 35
click at [871, 416] on button "Proceed" at bounding box center [862, 415] width 41 height 21
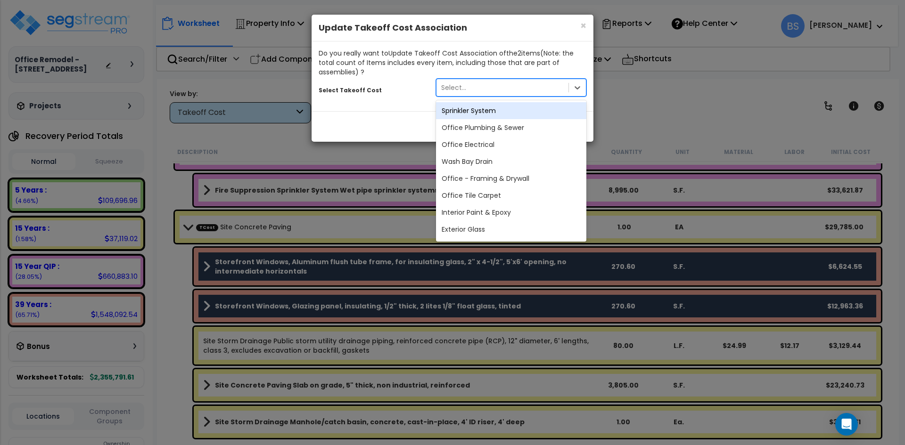
click at [507, 90] on div "Select..." at bounding box center [502, 87] width 132 height 15
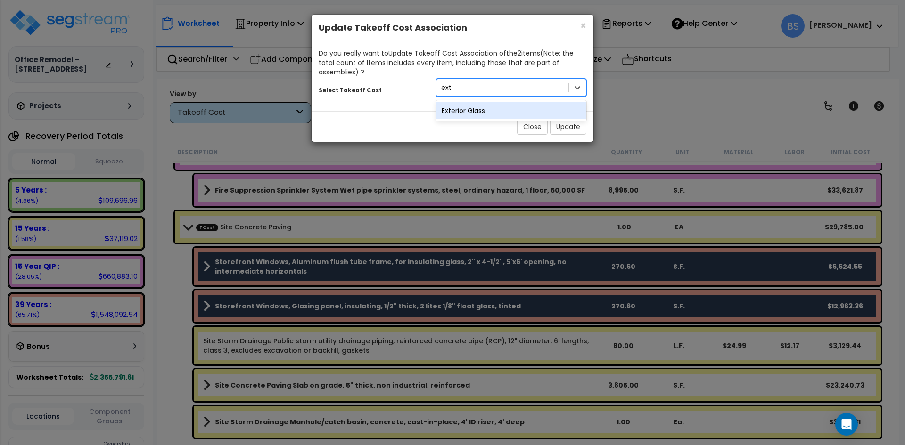
type input "exter"
click at [491, 114] on div "Exterior Glass" at bounding box center [511, 110] width 150 height 17
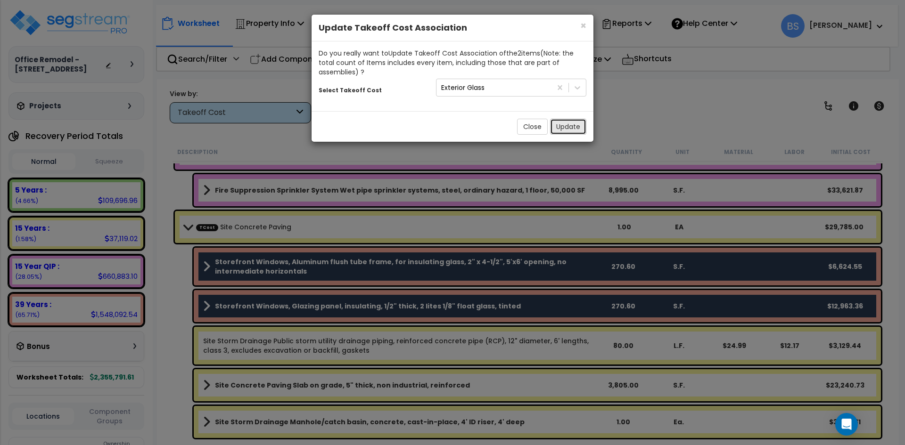
click at [575, 124] on button "Update" at bounding box center [568, 127] width 36 height 16
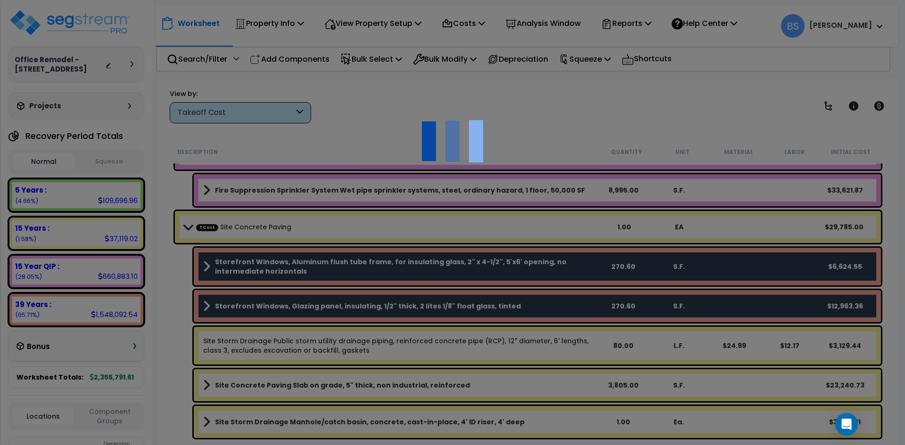
scroll to position [2703, 0]
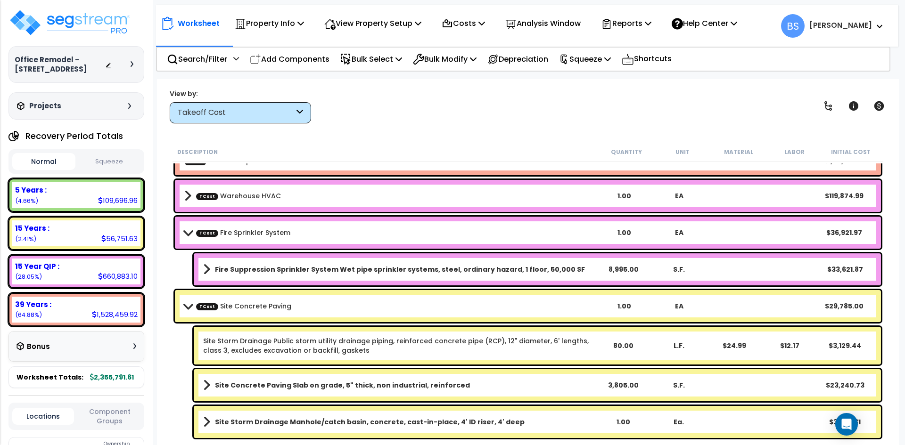
click at [272, 352] on link "Site Storm Drainage Public storm utility drainage piping, reinforced concrete p…" at bounding box center [399, 346] width 392 height 19
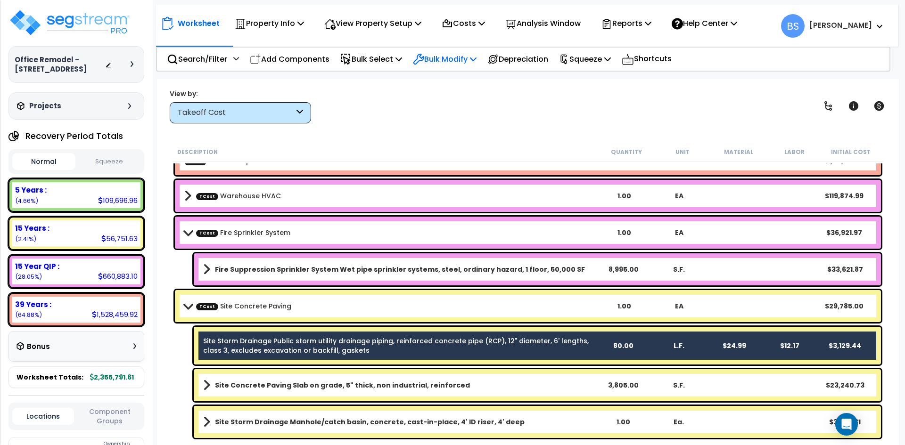
click at [455, 63] on p "Bulk Modify" at bounding box center [445, 59] width 64 height 13
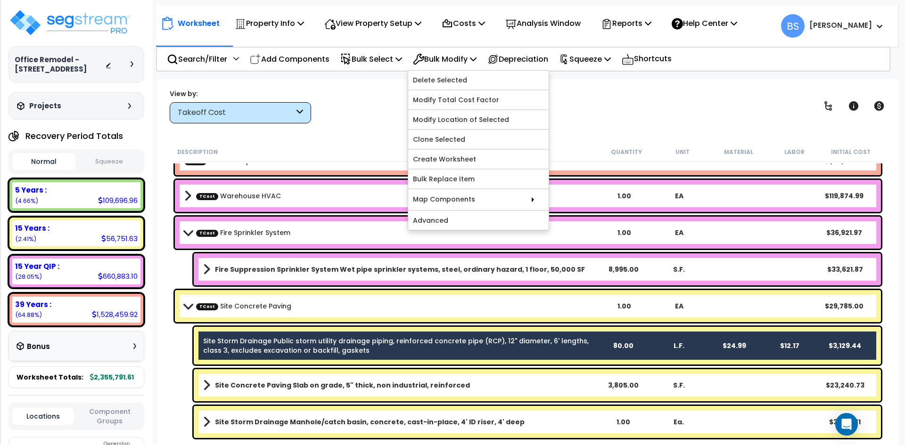
click at [256, 335] on div "Site Storm Drainage Public storm utility drainage piping, reinforced concrete p…" at bounding box center [537, 346] width 687 height 38
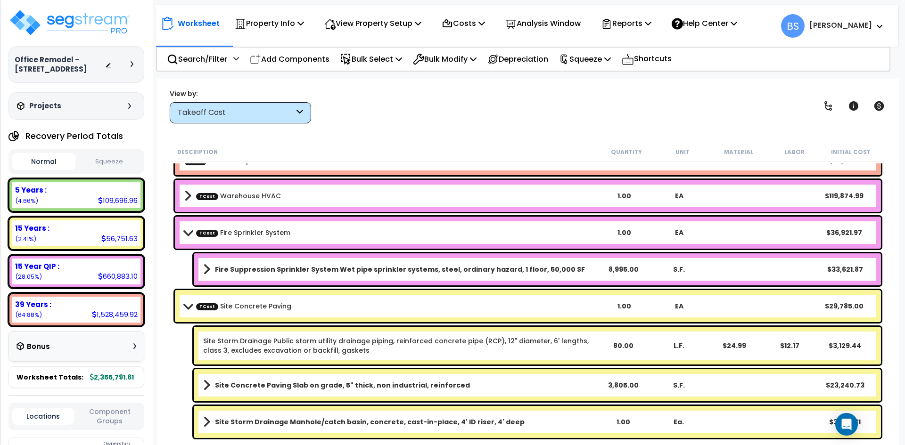
click at [236, 349] on link "Site Storm Drainage Public storm utility drainage piping, reinforced concrete p…" at bounding box center [399, 346] width 392 height 19
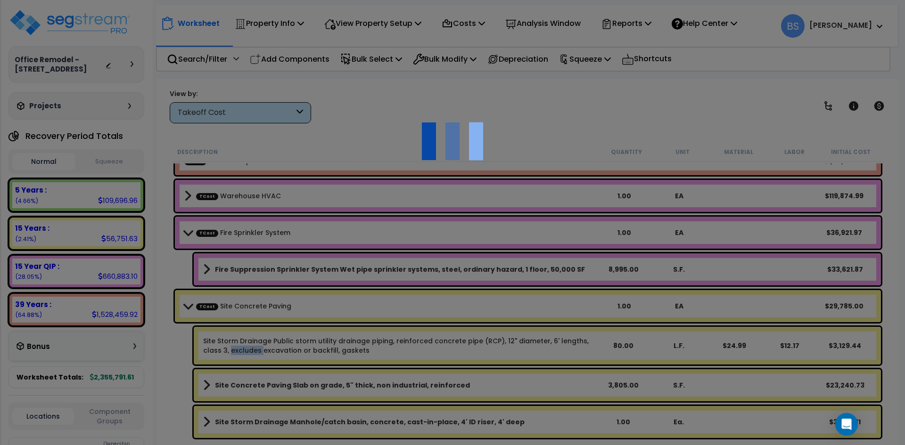
select select "45627434"
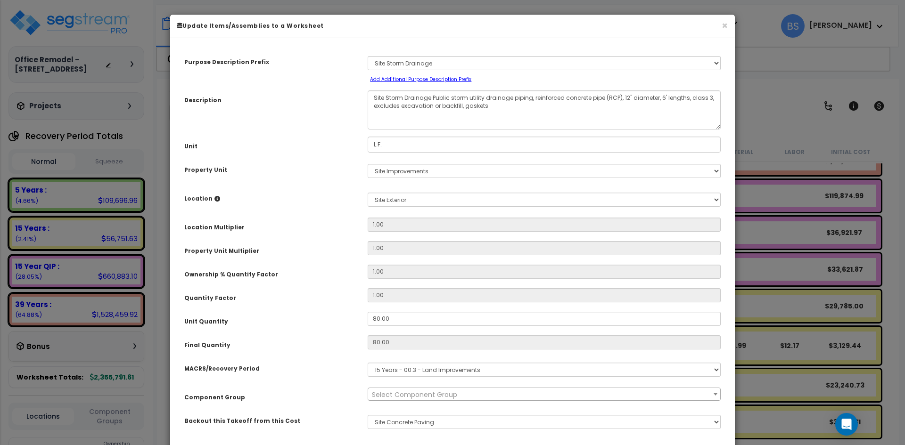
select select "30247"
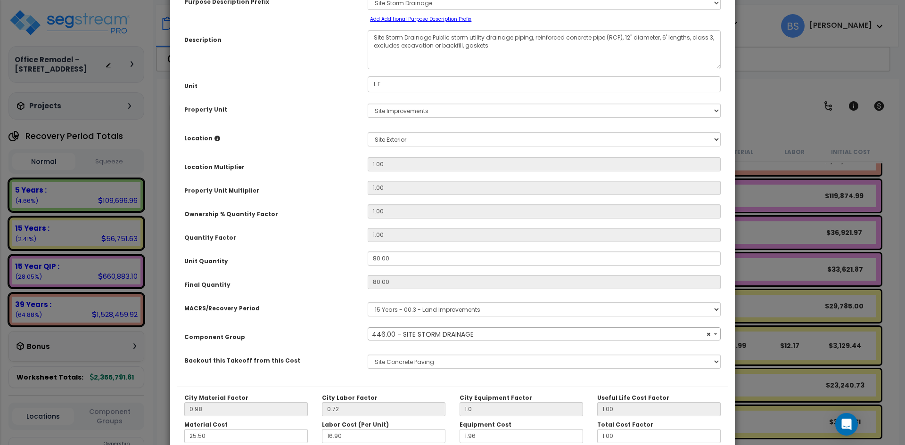
scroll to position [94, 0]
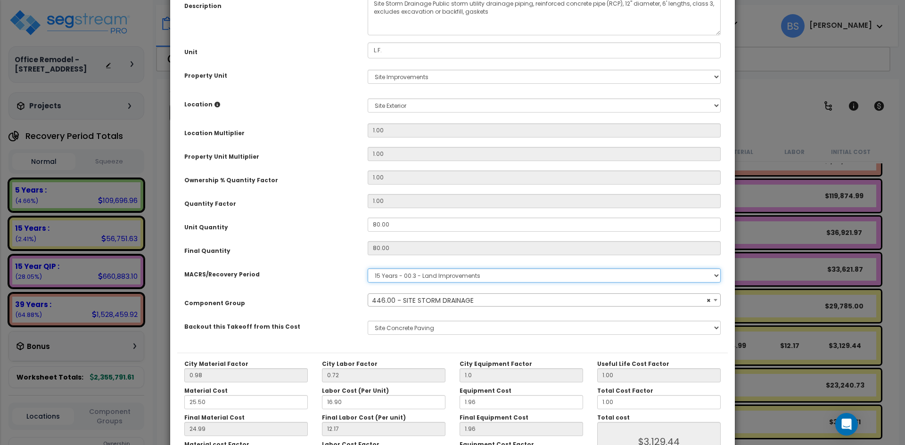
click at [428, 275] on select "Select MACRS/Recovery Period 5 Years - 57.0 - Distributive Trades & Services 5 …" at bounding box center [544, 276] width 353 height 14
select select "3669"
click at [368, 269] on select "Select MACRS/Recovery Period 5 Years - 57.0 - Distributive Trades & Services 5 …" at bounding box center [544, 276] width 353 height 14
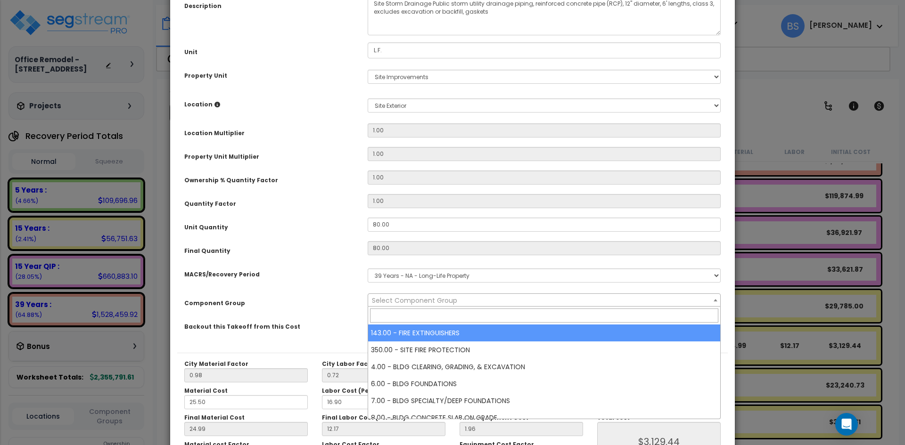
click at [391, 304] on span "Select Component Group" at bounding box center [414, 300] width 85 height 9
click at [388, 315] on input "search" at bounding box center [544, 316] width 348 height 14
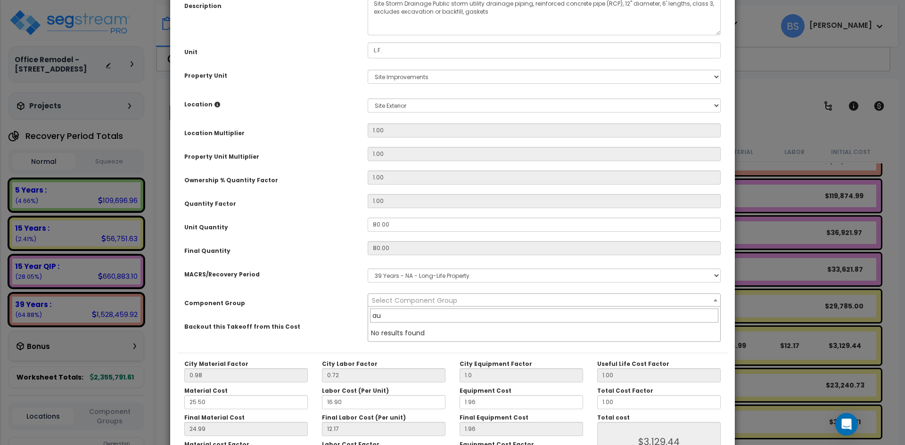
type input "a"
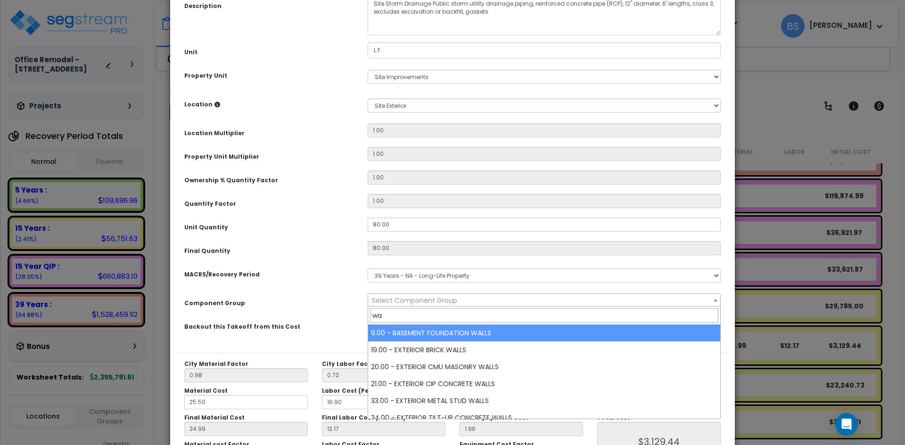
type input "w"
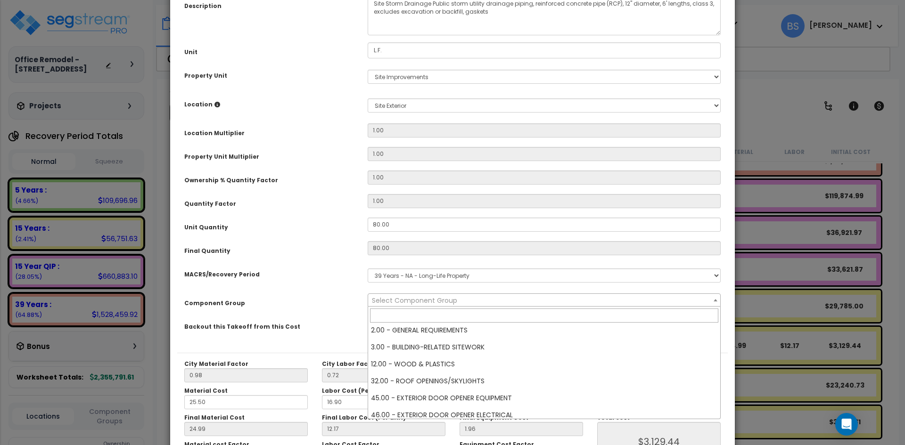
scroll to position [1610, 0]
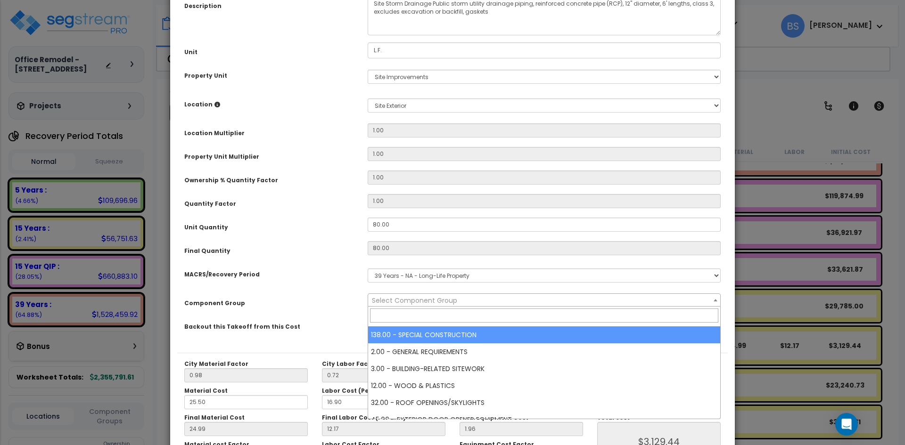
click at [407, 280] on select "Select MACRS/Recovery Period 5 Years - 57.0 - Distributive Trades & Services 5 …" at bounding box center [544, 276] width 353 height 14
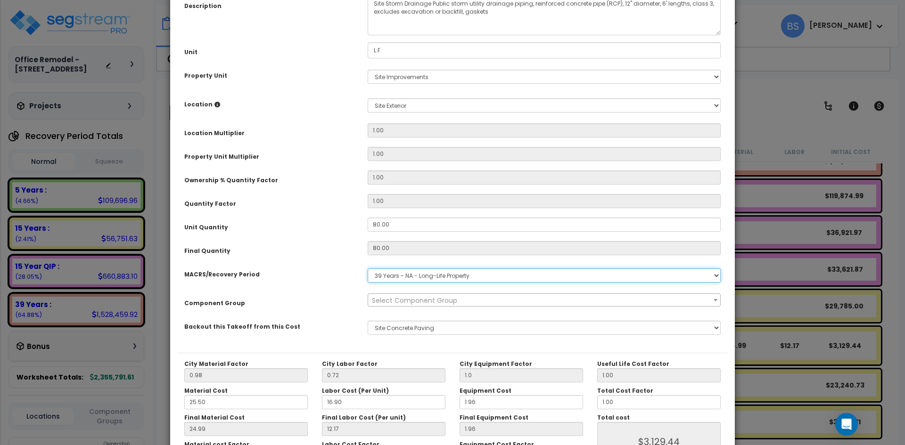
click at [407, 280] on select "Select MACRS/Recovery Period 5 Years - 57.0 - Distributive Trades & Services 5 …" at bounding box center [544, 276] width 353 height 14
select select "3667"
click at [368, 269] on select "Select MACRS/Recovery Period 5 Years - 57.0 - Distributive Trades & Services 5 …" at bounding box center [544, 276] width 353 height 14
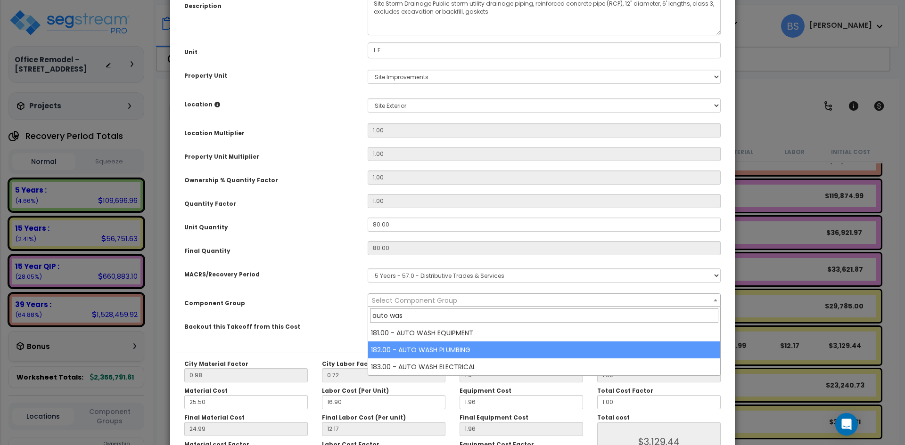
type input "auto was"
select select "18058"
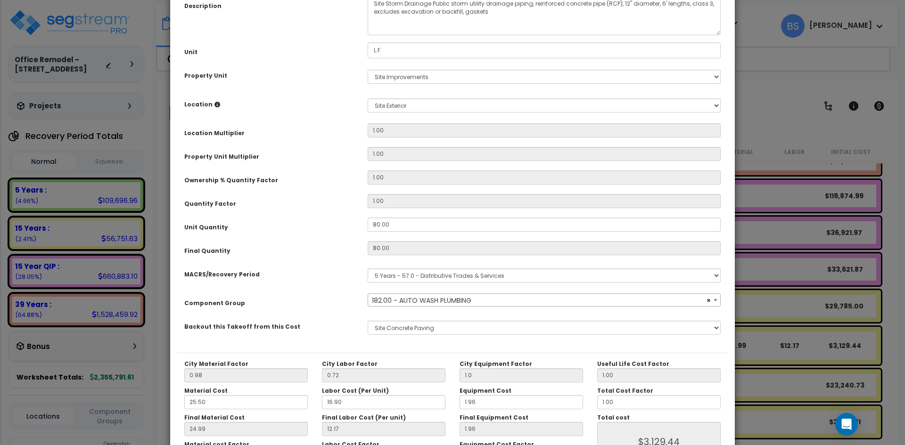
click at [407, 338] on div "None Sprinkler System Office Plumbing & Sewer Office Electrical Wash Bay Drain …" at bounding box center [544, 328] width 367 height 22
click at [410, 328] on select "None Sprinkler System Office Plumbing & Sewer Office Electrical Wash Bay Drain …" at bounding box center [544, 328] width 353 height 14
select select "45627424"
click at [368, 321] on select "None Sprinkler System Office Plumbing & Sewer Office Electrical Wash Bay Drain …" at bounding box center [544, 328] width 353 height 14
click at [309, 236] on div "Purpose Description Prefix Select A/V System A/V System Equipment A/V System Eq…" at bounding box center [452, 152] width 551 height 402
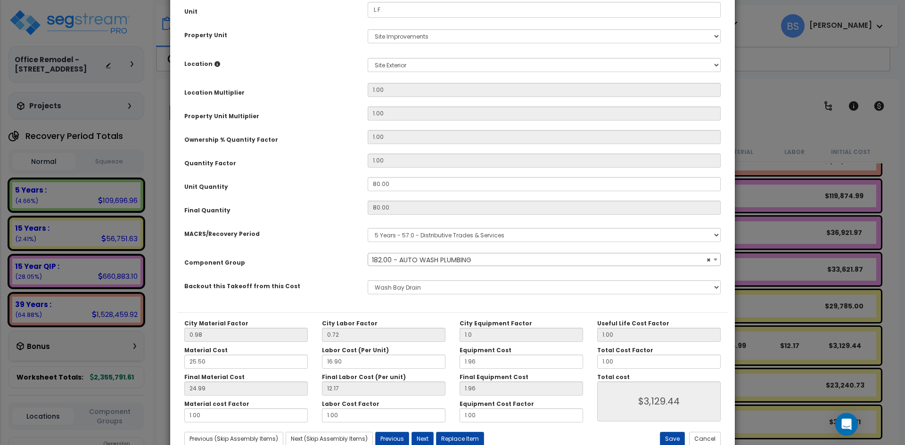
scroll to position [164, 0]
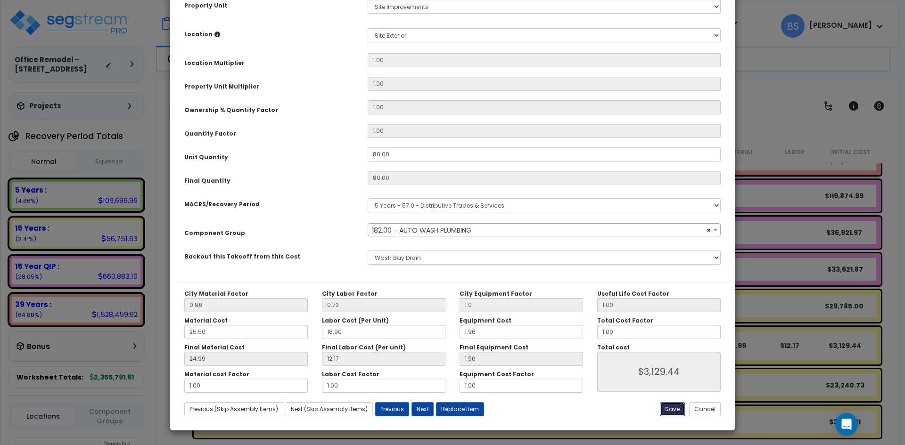
click at [666, 409] on button "Save" at bounding box center [672, 410] width 25 height 14
type input "1.00"
type input "3129.44"
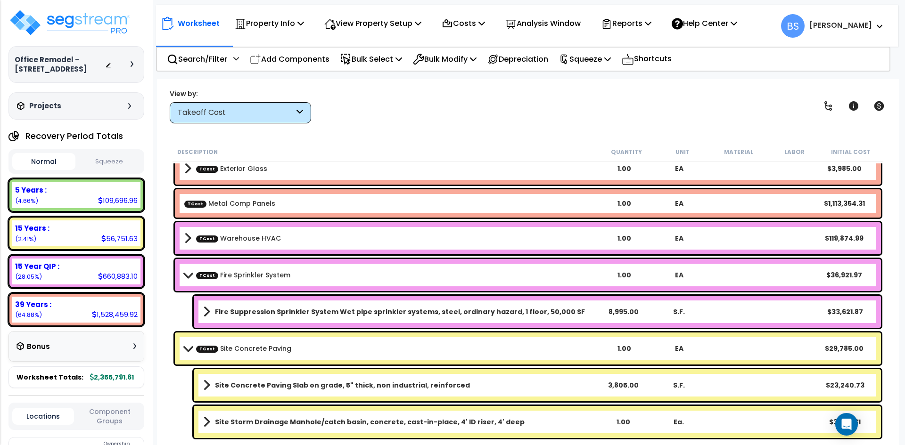
scroll to position [2661, 0]
click at [284, 427] on link "Site Storm Drainage Manhole/catch basin, concrete, cast-in-place, 4' ID riser, …" at bounding box center [399, 422] width 392 height 13
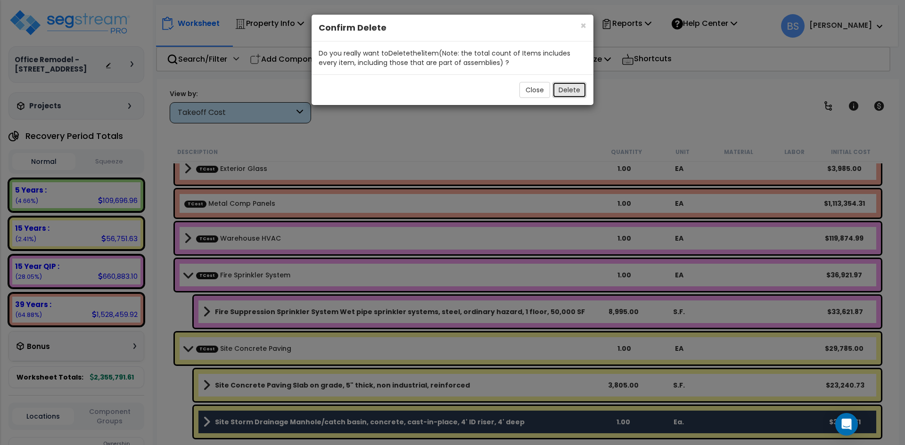
click at [568, 92] on button "Delete" at bounding box center [569, 90] width 34 height 16
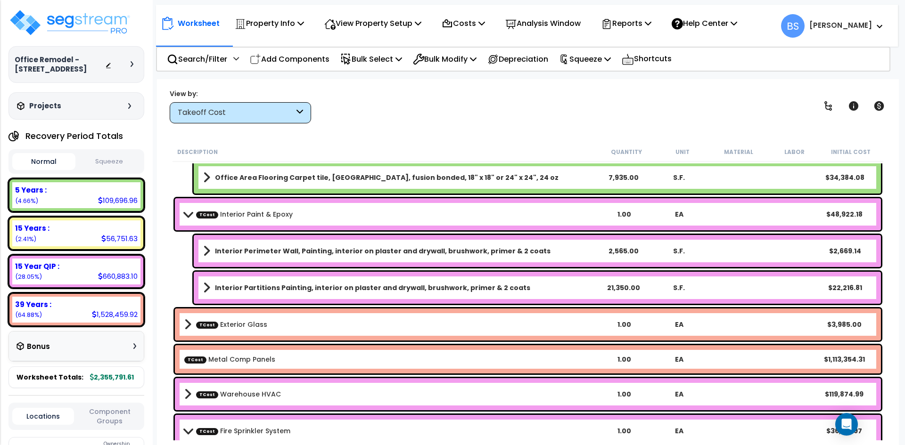
scroll to position [2482, 0]
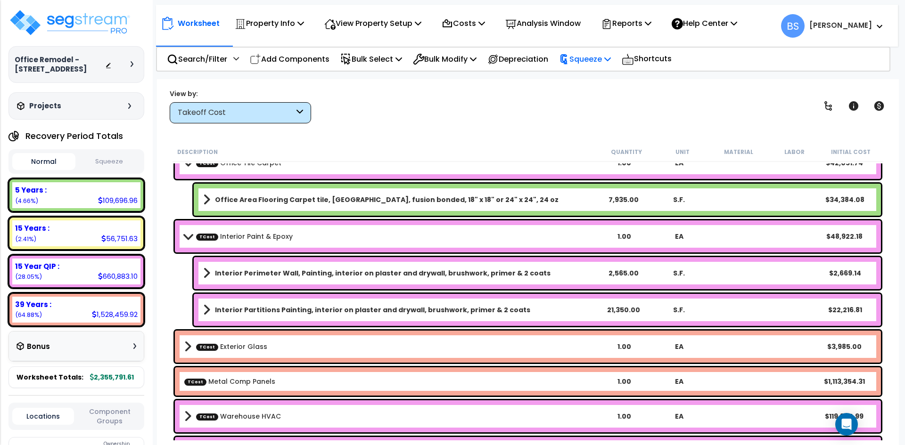
click at [611, 63] on p "Squeeze" at bounding box center [585, 59] width 52 height 13
click at [602, 81] on link "Squeeze" at bounding box center [600, 80] width 93 height 19
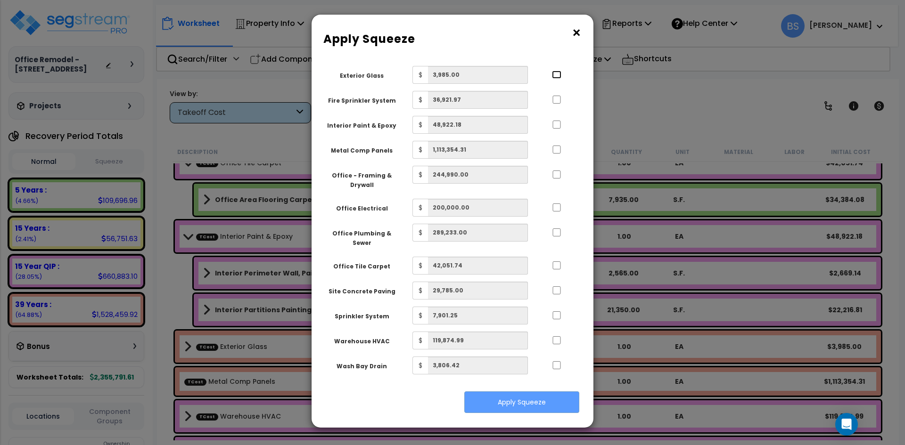
click at [559, 74] on input "..." at bounding box center [556, 75] width 9 height 8
checkbox input "true"
click at [555, 100] on input "..." at bounding box center [556, 100] width 9 height 8
checkbox input "true"
click at [557, 124] on input "..." at bounding box center [556, 125] width 9 height 8
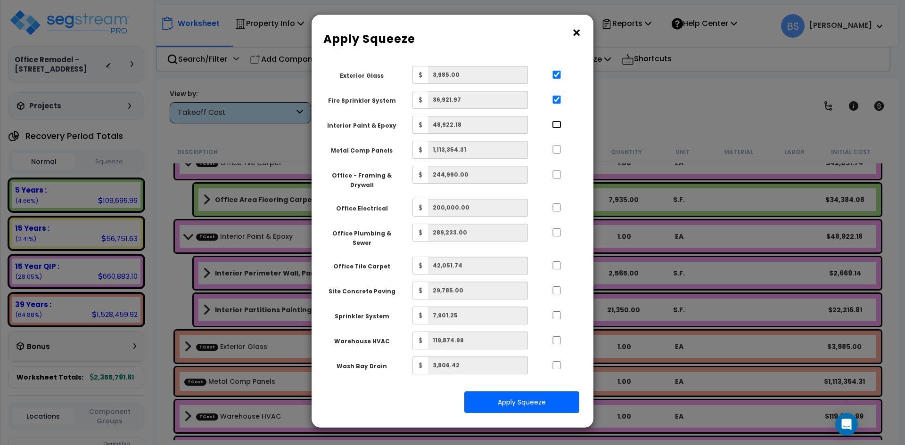
checkbox input "true"
click at [554, 148] on input "..." at bounding box center [556, 150] width 9 height 8
checkbox input "true"
click at [558, 171] on input "..." at bounding box center [556, 175] width 9 height 8
checkbox input "true"
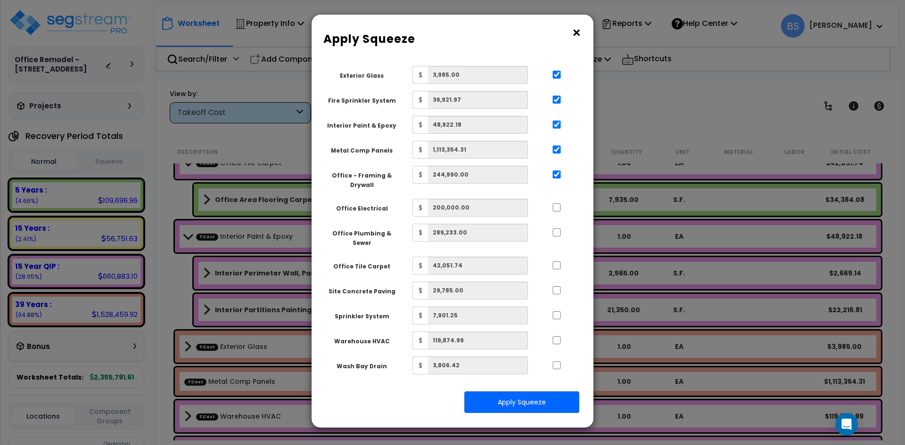
click at [555, 203] on div at bounding box center [556, 206] width 43 height 15
click at [555, 210] on input "..." at bounding box center [556, 208] width 9 height 8
checkbox input "true"
click at [555, 236] on input "..." at bounding box center [556, 233] width 9 height 8
checkbox input "true"
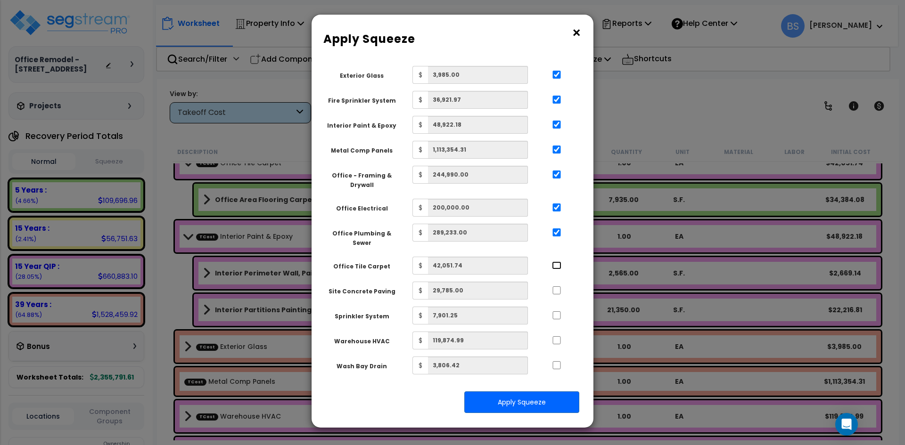
click at [557, 262] on input "..." at bounding box center [556, 266] width 9 height 8
checkbox input "true"
click at [558, 287] on input "..." at bounding box center [556, 291] width 9 height 8
checkbox input "true"
click at [556, 312] on input "..." at bounding box center [556, 316] width 9 height 8
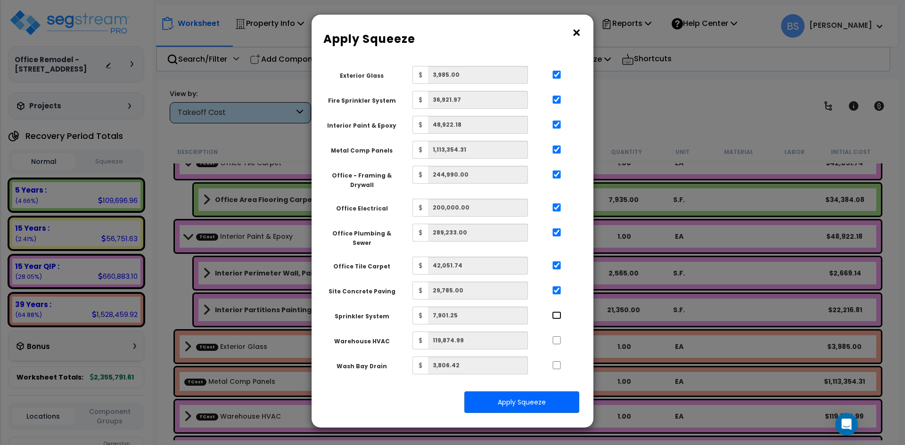
checkbox input "true"
click at [558, 337] on input "..." at bounding box center [556, 341] width 9 height 8
checkbox input "true"
click at [557, 362] on input "..." at bounding box center [556, 366] width 9 height 8
checkbox input "true"
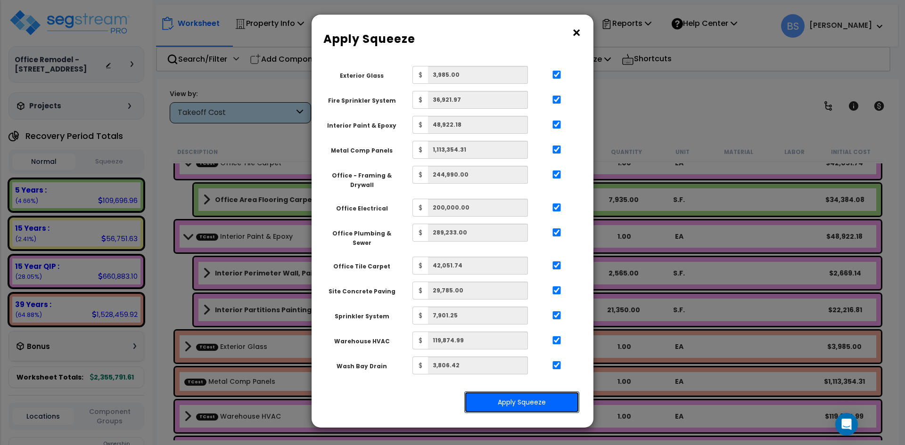
click at [518, 392] on button "Apply Squeeze" at bounding box center [521, 403] width 115 height 22
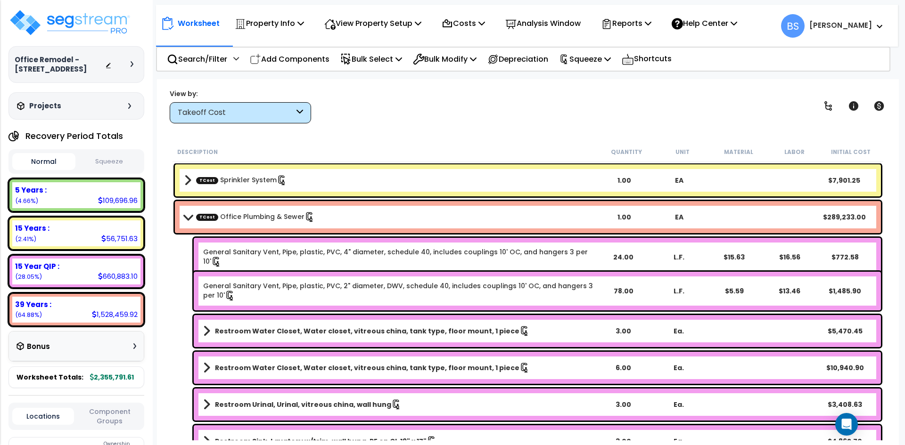
click at [113, 170] on button "Squeeze" at bounding box center [109, 162] width 63 height 16
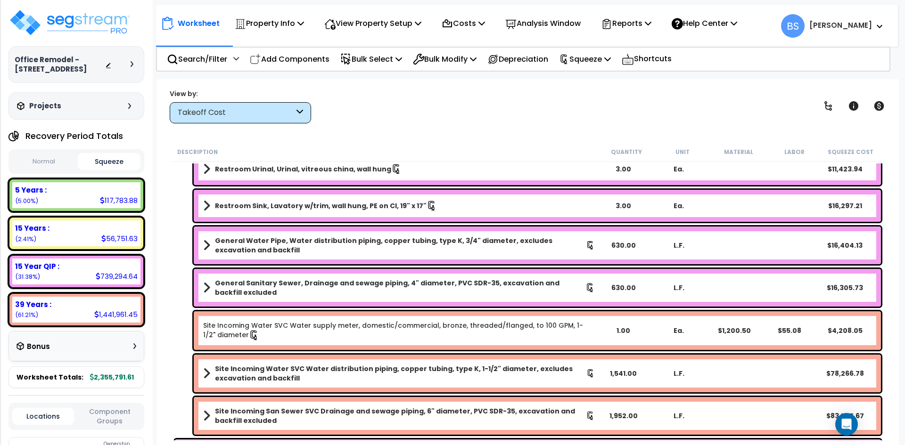
scroll to position [283, 0]
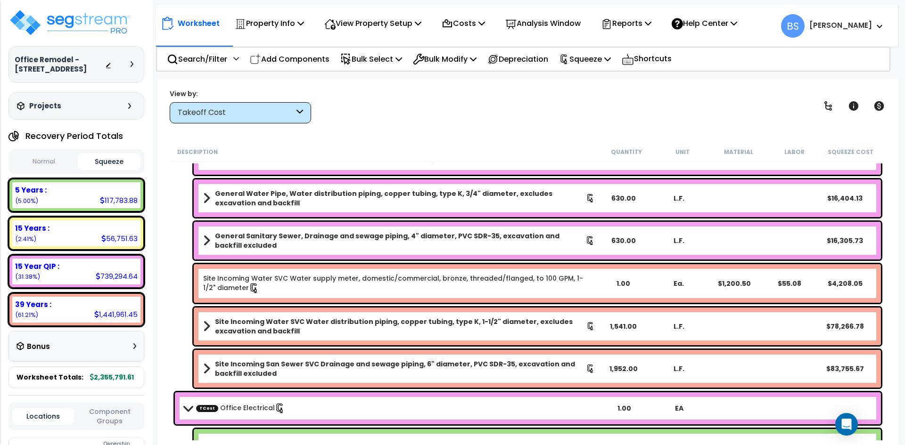
click at [285, 327] on b "Site Incoming Water SVC Water distribution piping, copper tubing, type K, 1-1/2…" at bounding box center [400, 326] width 371 height 19
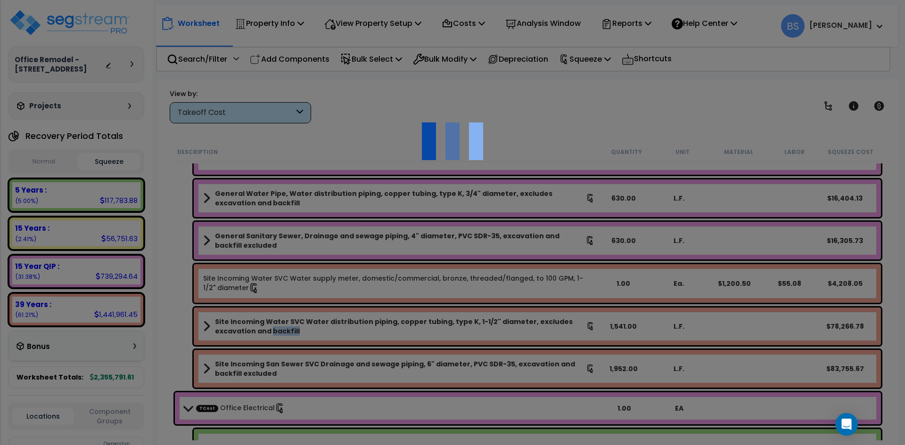
select select "45627420"
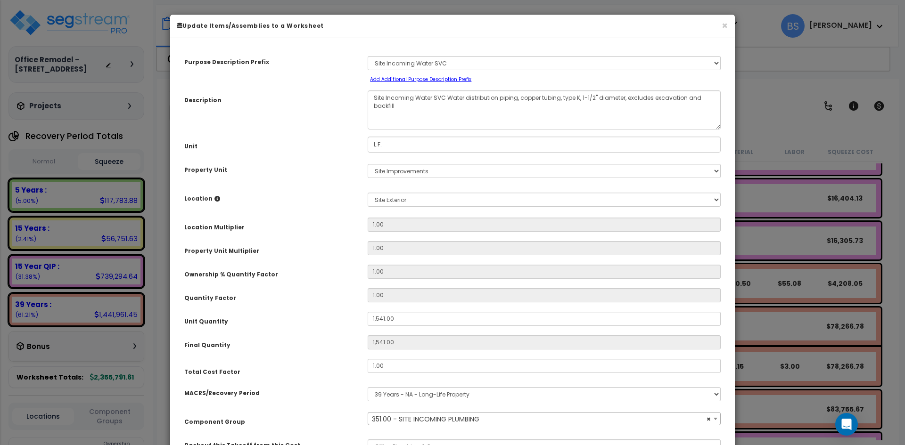
select select "25597"
click at [725, 28] on button "×" at bounding box center [725, 26] width 6 height 10
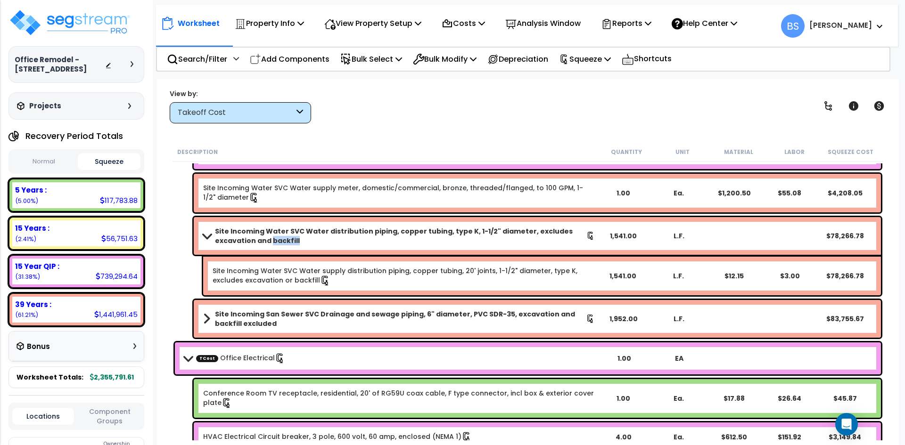
scroll to position [377, 0]
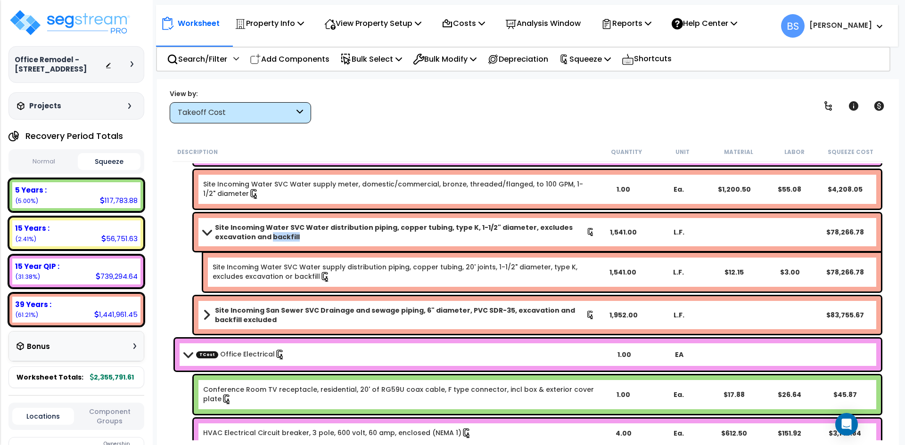
click at [351, 238] on b "Site Incoming Water SVC Water distribution piping, copper tubing, type K, 1-1/2…" at bounding box center [400, 232] width 371 height 19
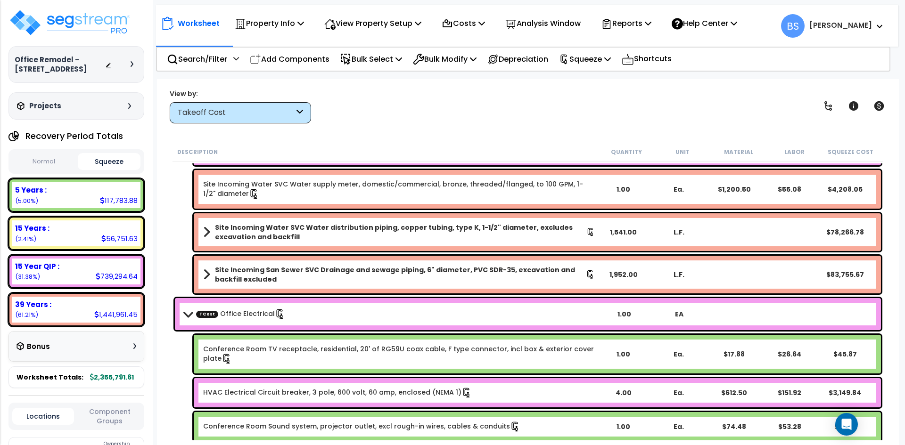
click at [339, 276] on b "Site Incoming San Sewer SVC Drainage and sewage piping, 6" diameter, PVC SDR-35…" at bounding box center [400, 274] width 371 height 19
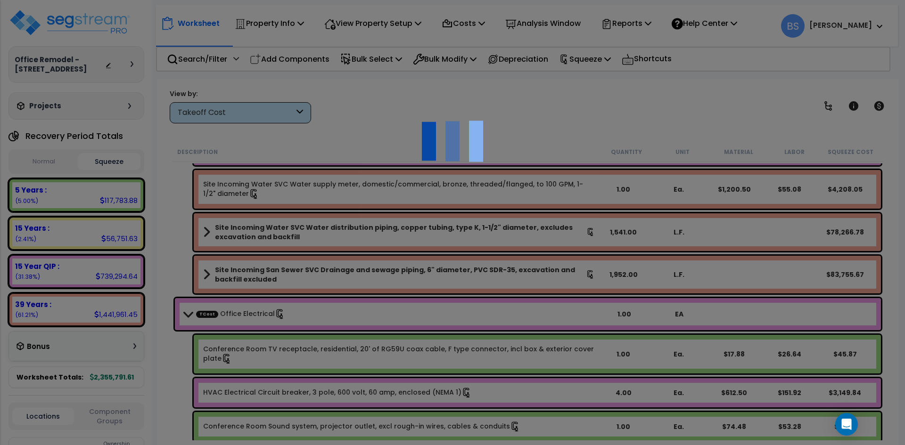
select select "45627420"
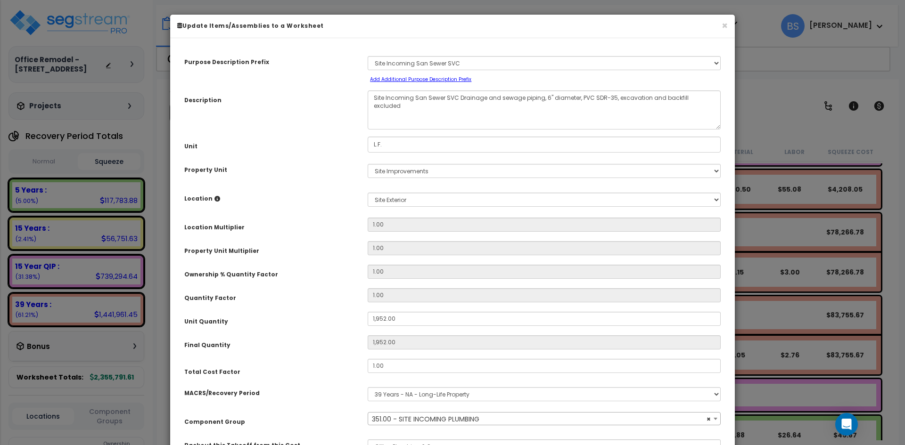
select select "25597"
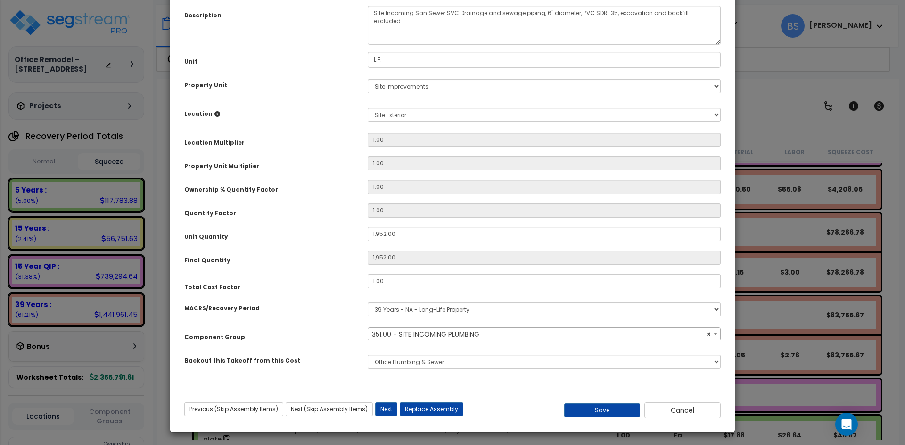
scroll to position [87, 0]
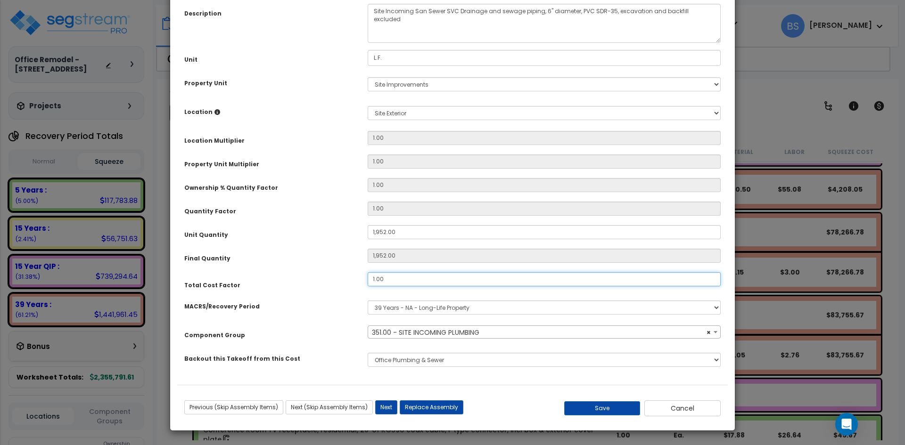
click at [405, 278] on input "1.00" at bounding box center [544, 279] width 353 height 14
type input "2"
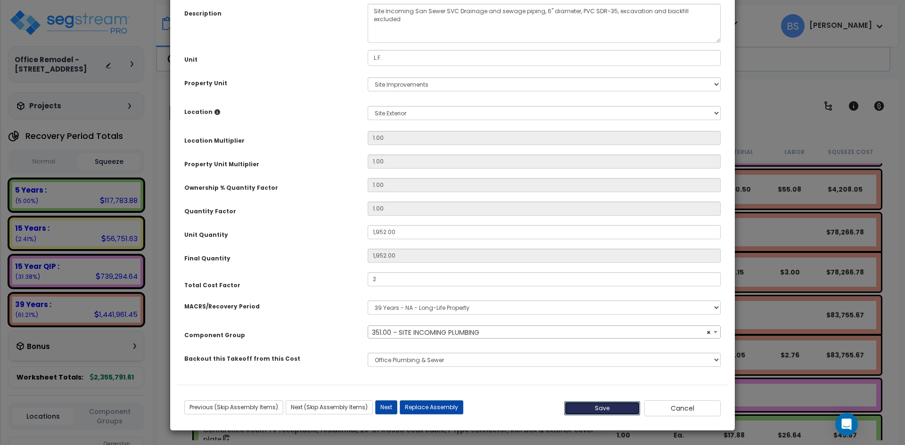
click at [612, 405] on button "Save" at bounding box center [602, 409] width 76 height 14
type input "1952.00"
type input "2.00"
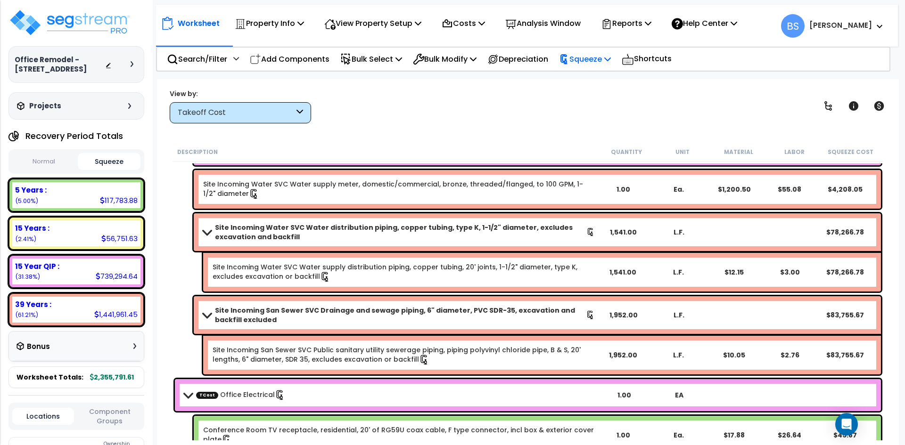
click at [590, 59] on p "Squeeze" at bounding box center [585, 59] width 52 height 13
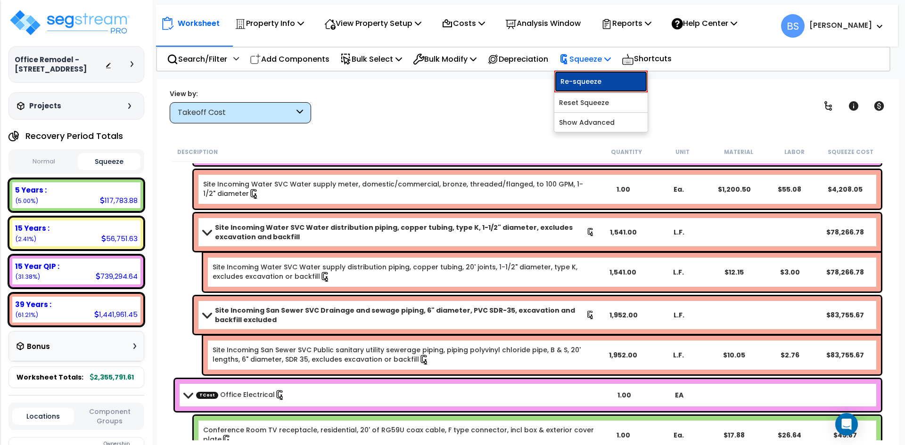
click at [596, 80] on link "Re-squeeze" at bounding box center [600, 82] width 93 height 22
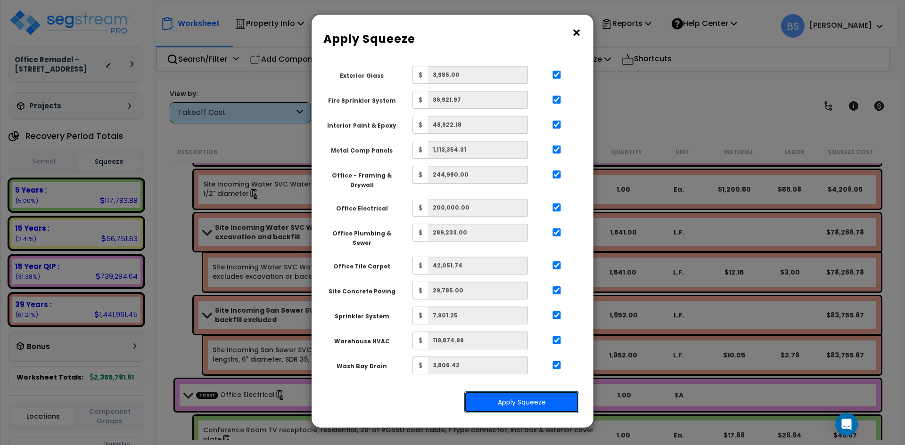
click at [508, 401] on button "Apply Squeeze" at bounding box center [521, 403] width 115 height 22
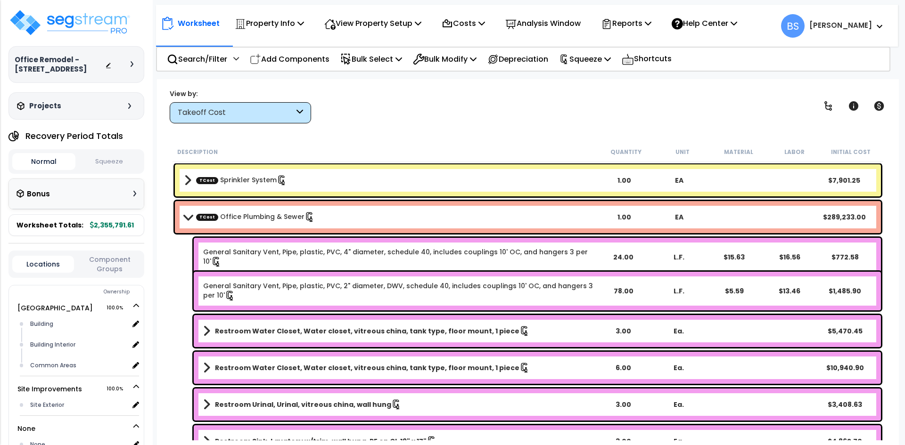
scroll to position [41, 0]
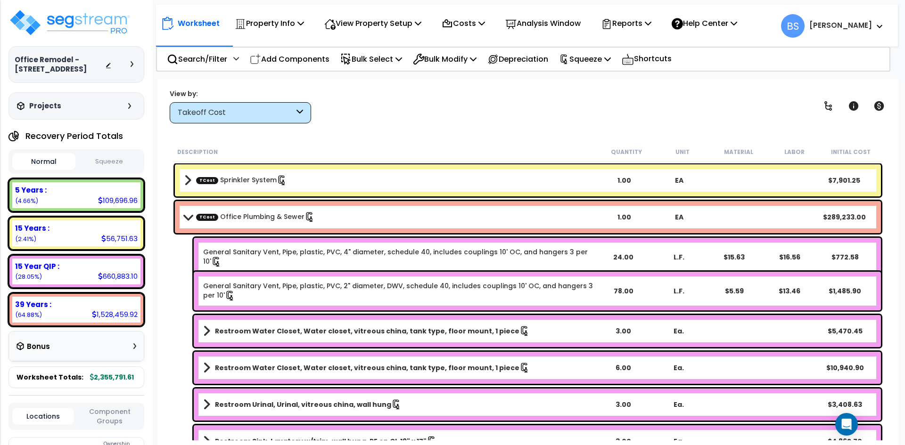
click at [115, 170] on button "Squeeze" at bounding box center [109, 162] width 63 height 16
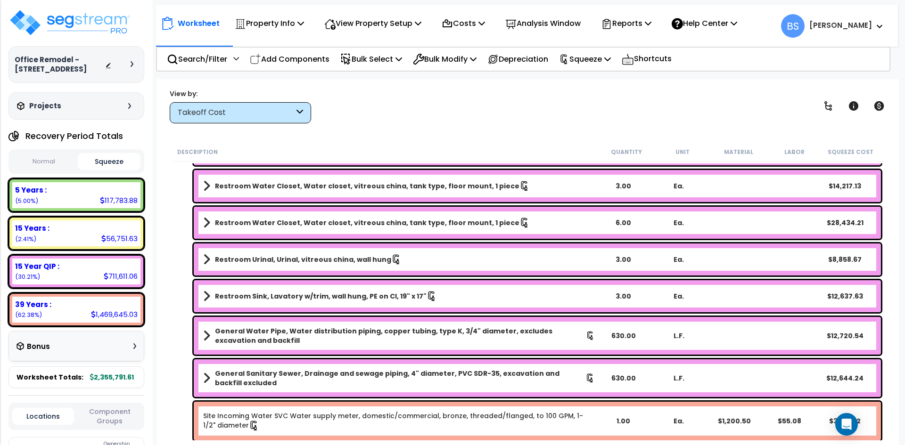
scroll to position [141, 0]
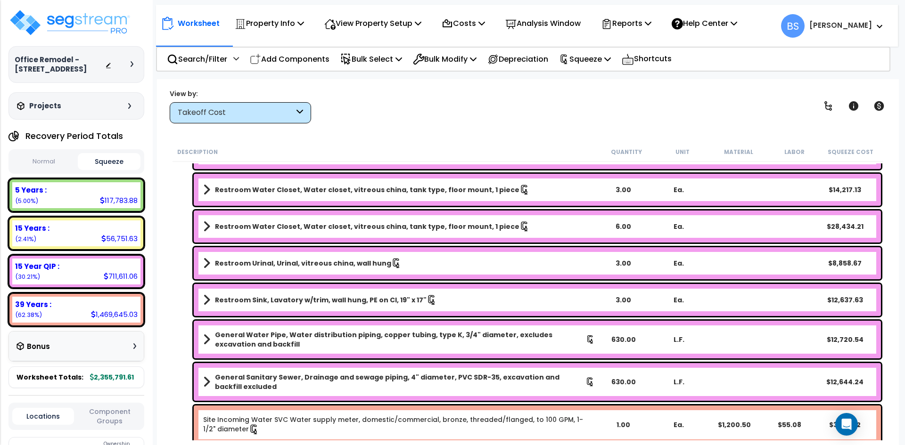
click at [520, 261] on link "Restroom Urinal, Urinal, vitreous china, wall hung" at bounding box center [399, 263] width 392 height 13
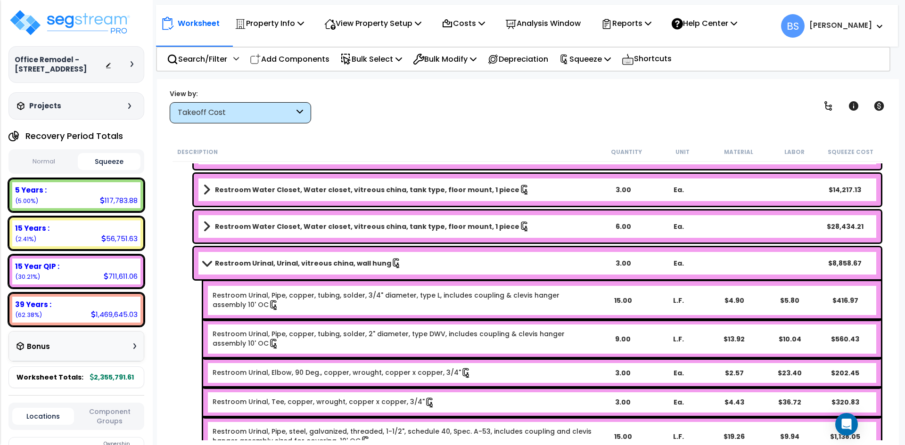
click at [520, 261] on link "Restroom Urinal, Urinal, vitreous china, wall hung" at bounding box center [399, 263] width 392 height 13
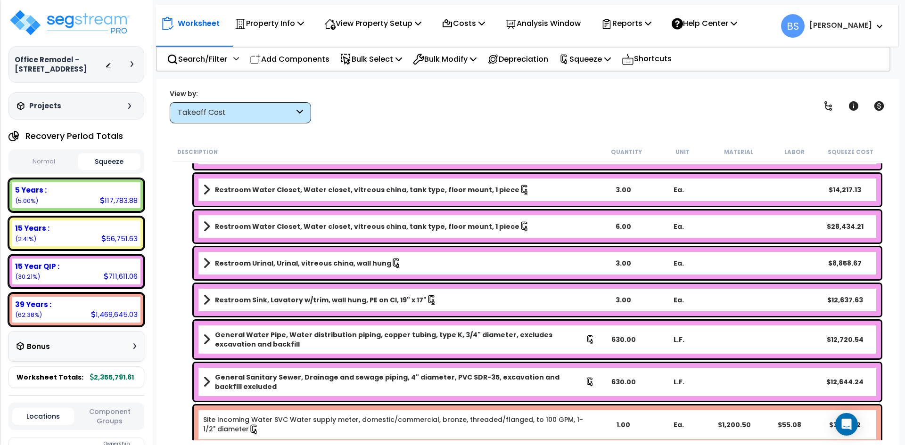
click at [46, 170] on button "Normal" at bounding box center [43, 162] width 63 height 16
click at [93, 170] on button "Squeeze" at bounding box center [109, 162] width 63 height 16
click at [55, 170] on button "Normal" at bounding box center [43, 162] width 63 height 16
click at [98, 170] on button "Squeeze" at bounding box center [109, 162] width 63 height 16
click at [56, 170] on button "Normal" at bounding box center [43, 162] width 63 height 16
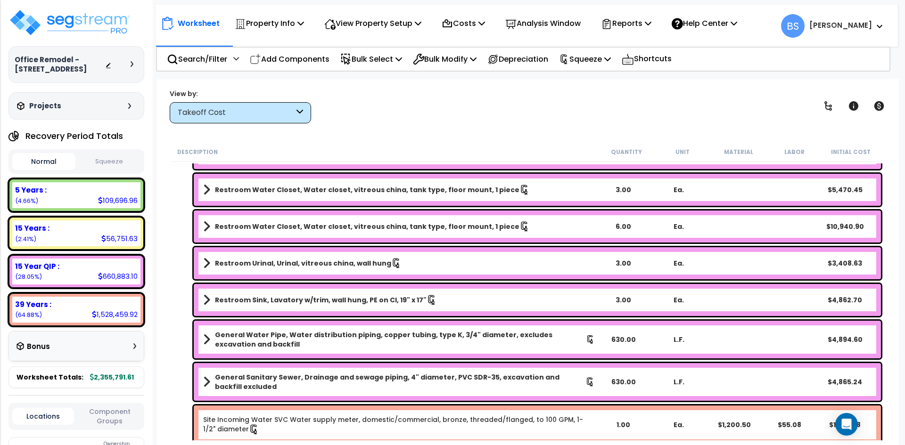
click at [104, 170] on button "Squeeze" at bounding box center [109, 162] width 63 height 16
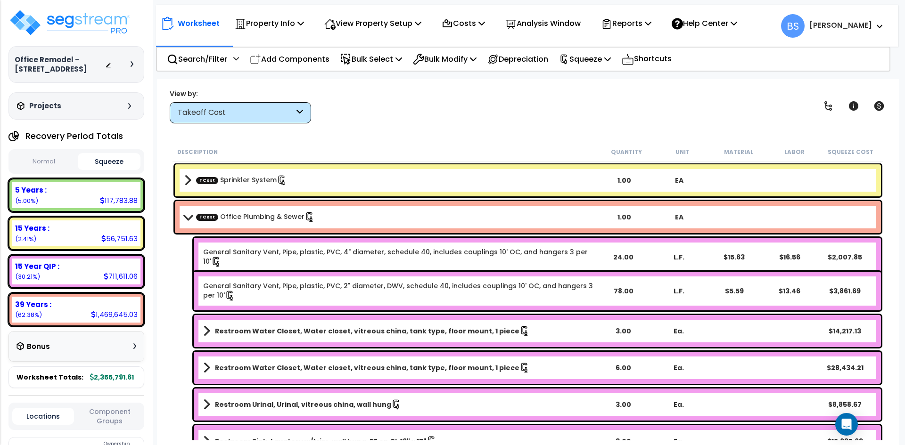
scroll to position [0, 0]
click at [230, 174] on b "TCost Sprinkler System" at bounding box center [390, 180] width 412 height 13
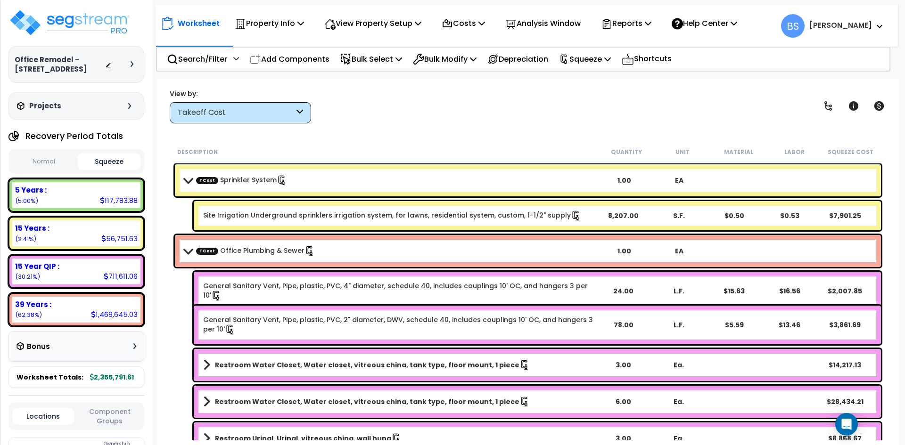
click at [235, 176] on link "TCost Sprinkler System" at bounding box center [241, 180] width 91 height 10
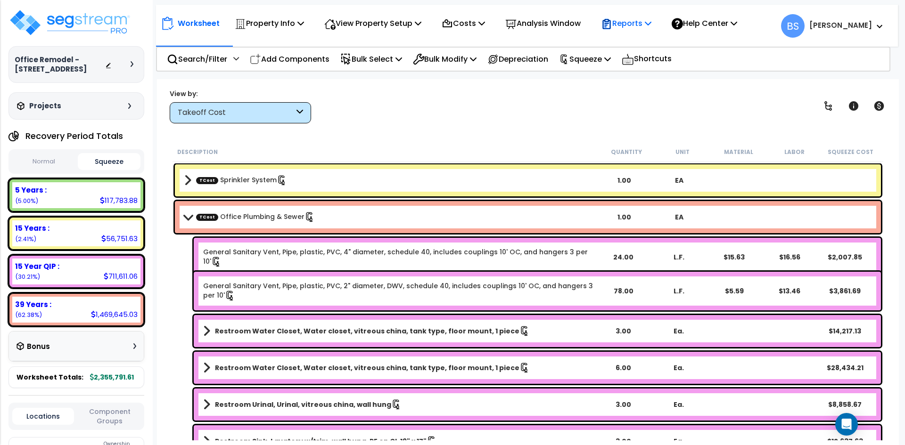
click at [646, 26] on p "Reports" at bounding box center [626, 23] width 50 height 13
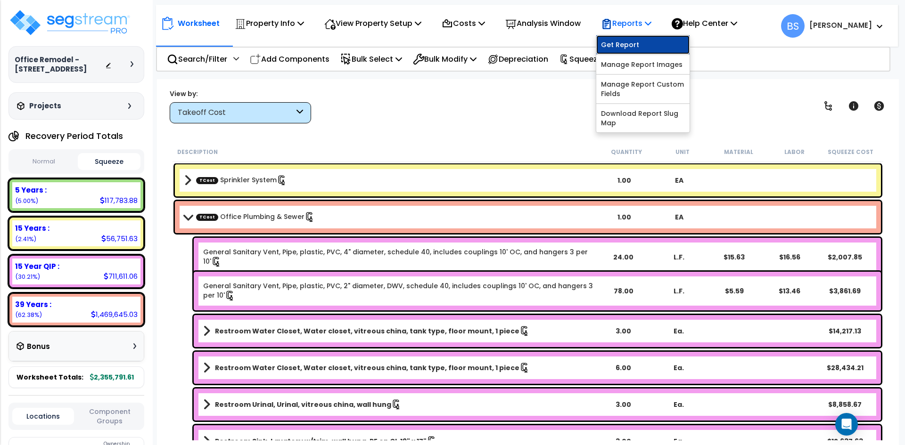
click at [637, 45] on link "Get Report" at bounding box center [642, 44] width 93 height 19
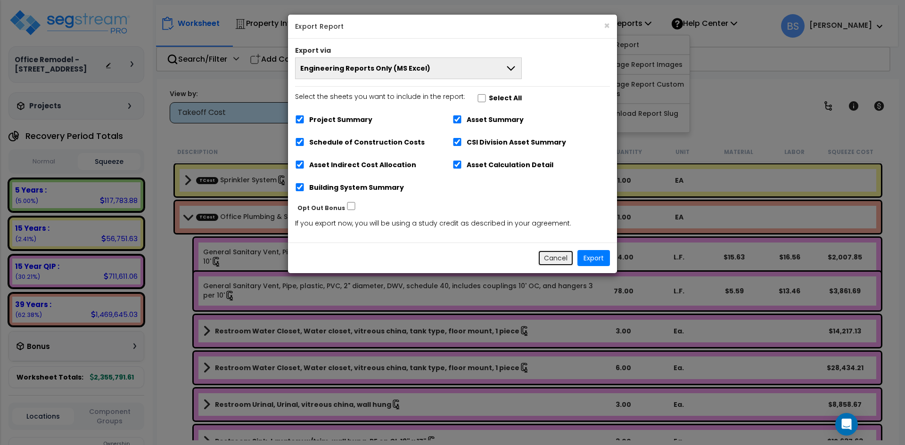
drag, startPoint x: 547, startPoint y: 257, endPoint x: 280, endPoint y: 253, distance: 266.8
click at [547, 257] on button "Cancel" at bounding box center [556, 258] width 36 height 16
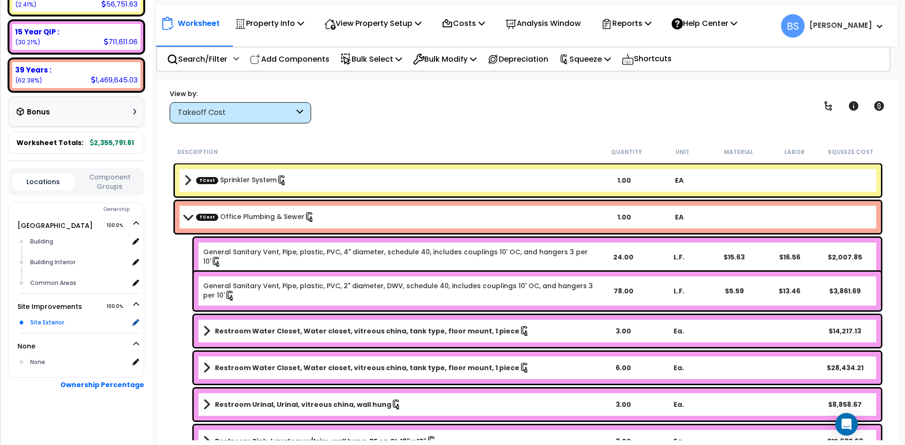
scroll to position [244, 0]
click at [43, 319] on div "Site Exterior" at bounding box center [78, 322] width 101 height 11
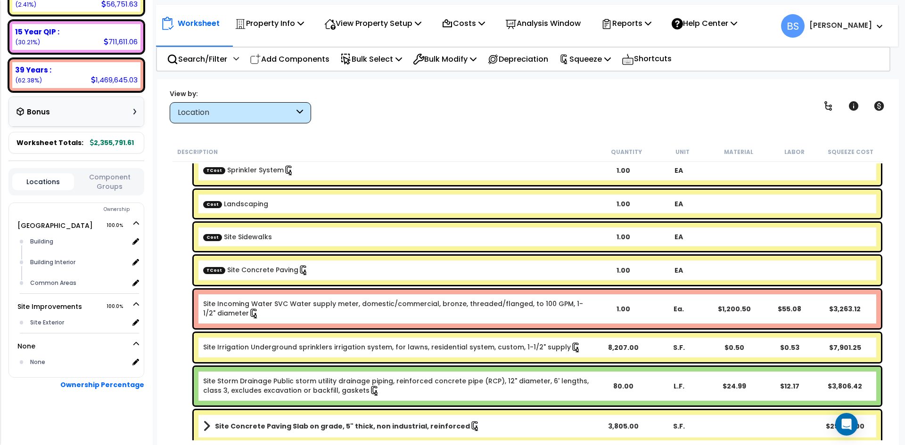
scroll to position [141, 0]
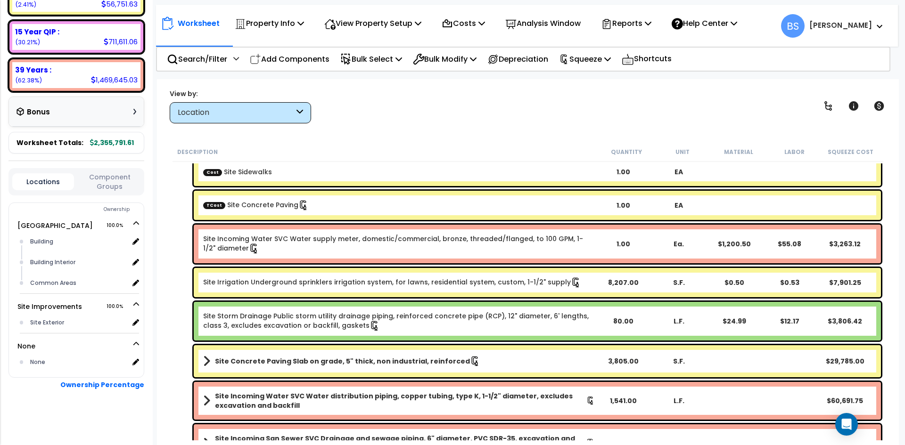
click at [272, 245] on link "Site Incoming Water SVC Water supply meter, domestic/commercial, bronze, thread…" at bounding box center [399, 244] width 392 height 20
click at [265, 322] on link "Site Storm Drainage Public storm utility drainage piping, reinforced concrete p…" at bounding box center [399, 322] width 392 height 20
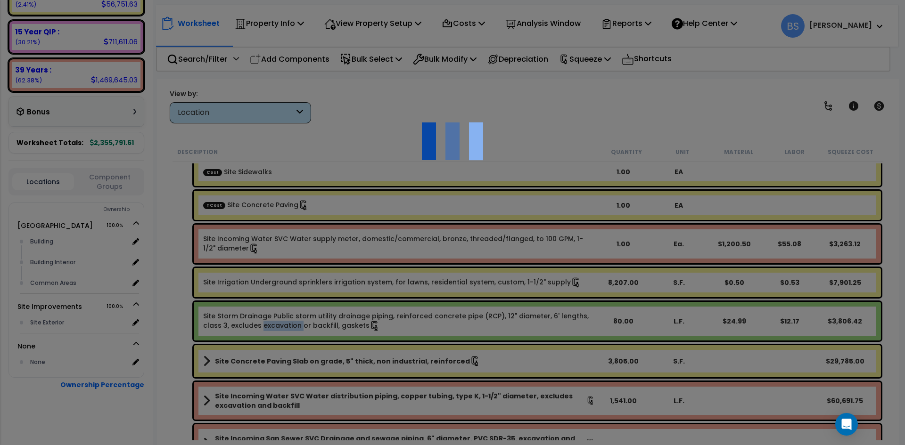
select select "45627424"
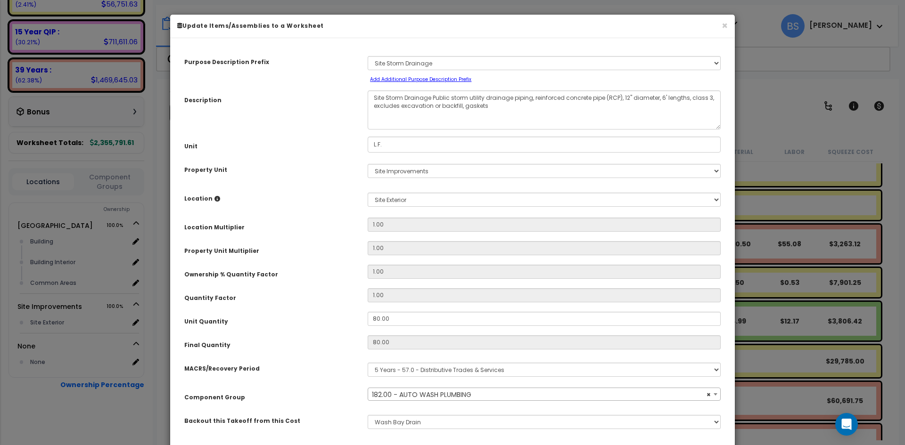
select select "18058"
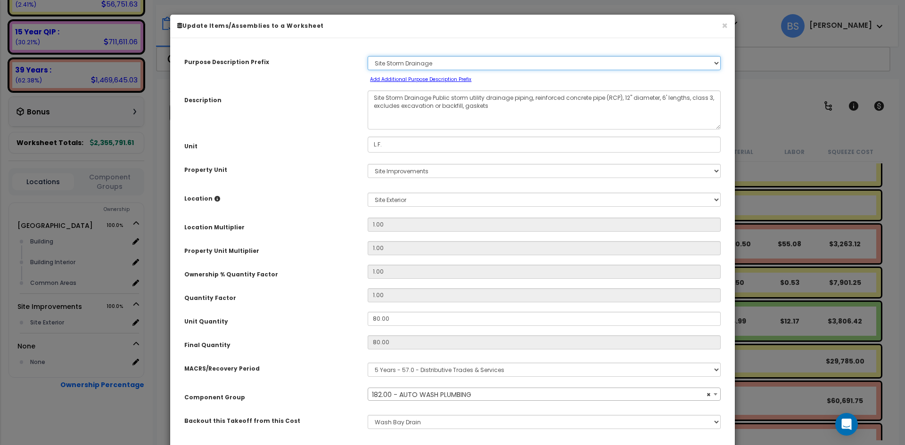
click at [416, 63] on select "Select A/V System A/V System Equipment A/V System Equipment Electric A/V System…" at bounding box center [544, 63] width 353 height 14
click at [368, 56] on select "Select A/V System A/V System Equipment A/V System Equipment Electric A/V System…" at bounding box center [544, 63] width 353 height 14
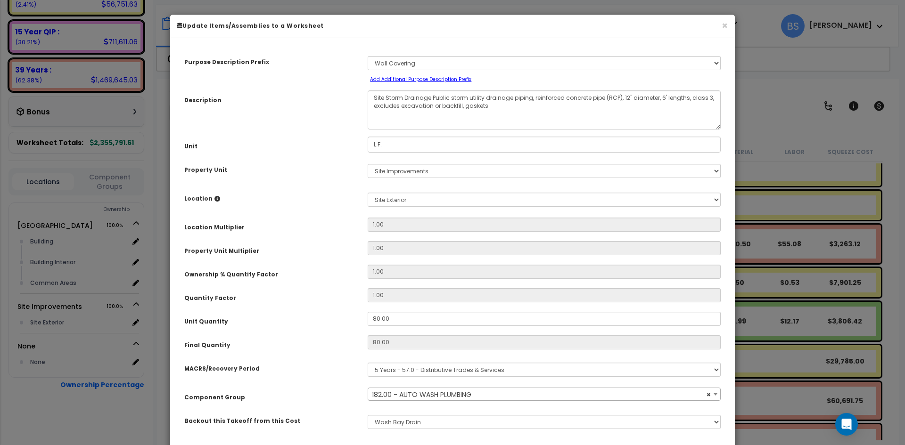
click at [464, 71] on div "Select A/V System A/V System Equipment A/V System Equipment Electric A/V System…" at bounding box center [544, 67] width 367 height 31
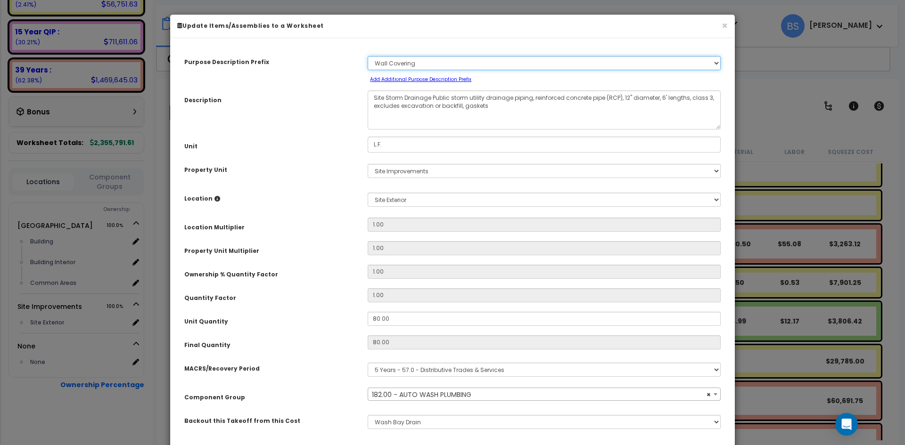
click at [446, 64] on select "Select A/V System A/V System Equipment A/V System Equipment Electric A/V System…" at bounding box center [544, 63] width 353 height 14
select select "149096"
click at [368, 56] on select "Select A/V System A/V System Equipment A/V System Equipment Electric A/V System…" at bounding box center [544, 63] width 353 height 14
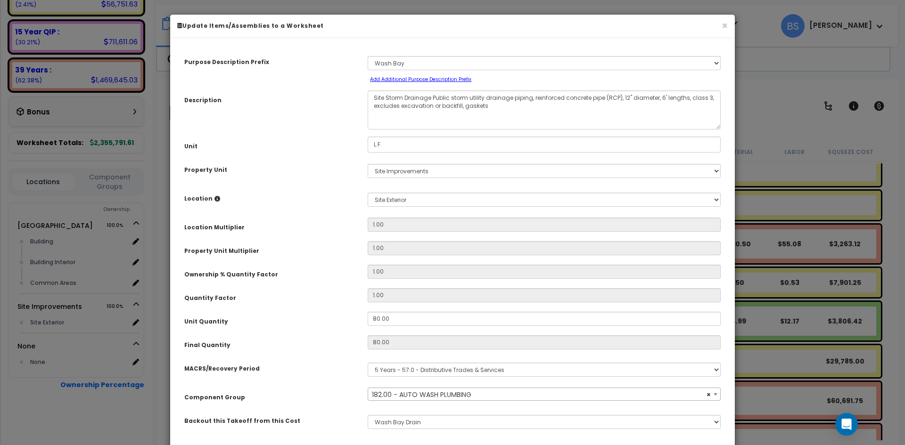
click at [319, 79] on div "Purpose Description Prefix Select A/V System A/V System Equipment A/V System Eq…" at bounding box center [452, 67] width 551 height 31
click at [392, 172] on select "Select Main Building Site Improvements" at bounding box center [544, 171] width 353 height 14
select select "168391"
click at [368, 164] on select "Select Main Building Site Improvements" at bounding box center [544, 171] width 353 height 14
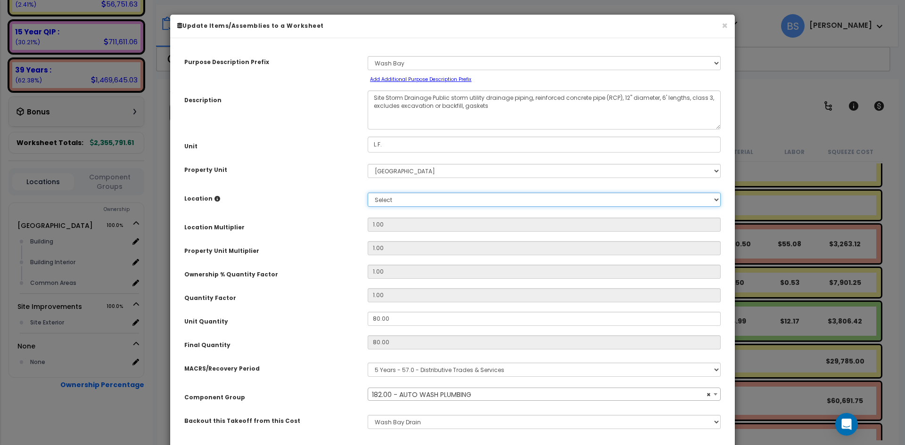
click at [396, 203] on select "Select Building Building Interior Common Areas Add Additional Location" at bounding box center [544, 200] width 353 height 14
select select "461"
click at [368, 193] on select "Select Building Building Interior Common Areas Add Additional Location" at bounding box center [544, 200] width 353 height 14
type input "1"
type input "80"
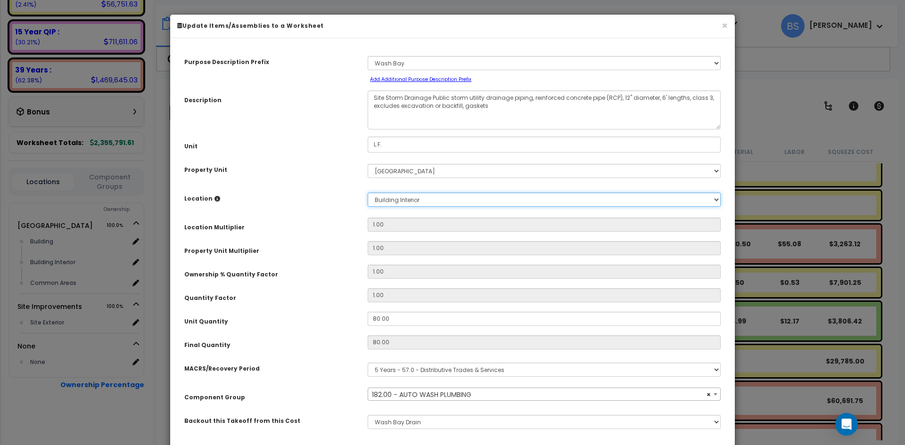
type input "$3,129.60"
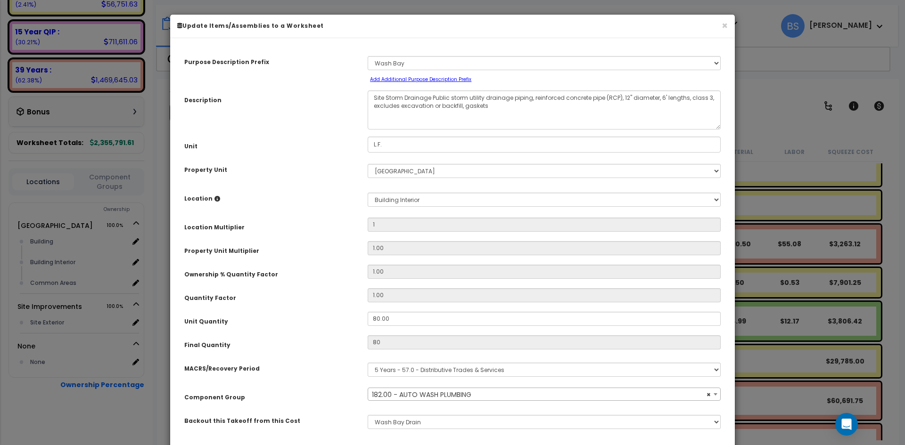
click at [312, 215] on div "Purpose Description Prefix Select A/V System A/V System Equipment A/V System Eq…" at bounding box center [452, 246] width 551 height 402
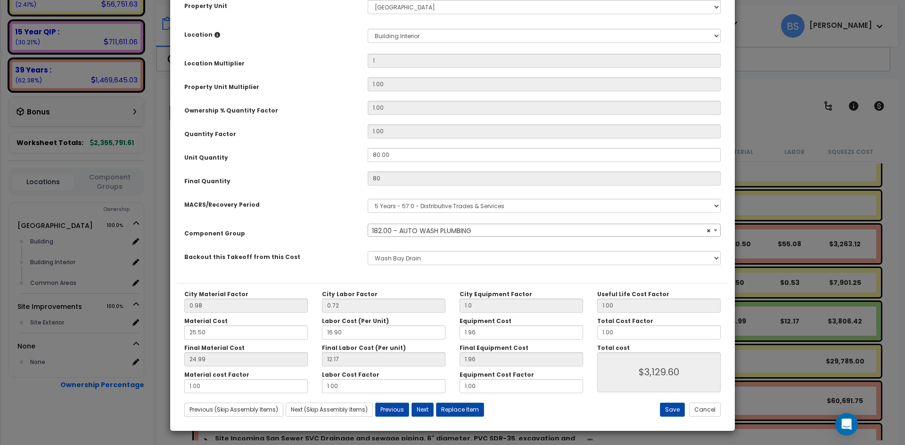
scroll to position [164, 0]
click at [674, 409] on button "Save" at bounding box center [672, 410] width 25 height 14
type input "1.00"
type input "80.00"
type input "1.00"
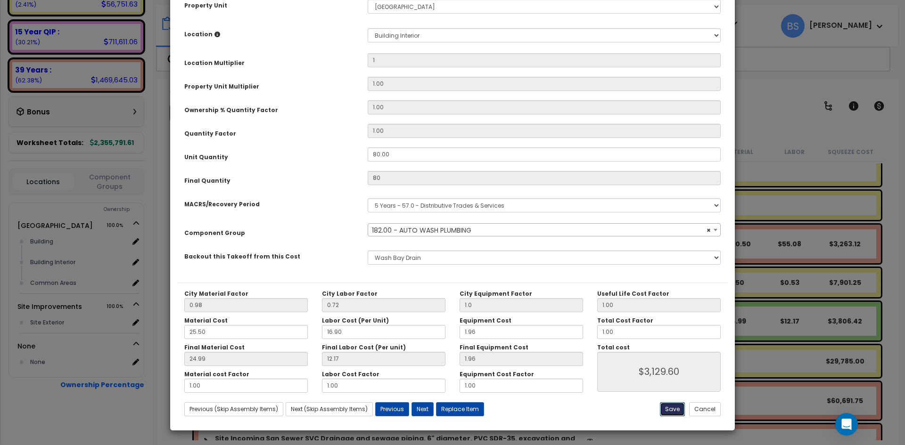
type input "3129.60"
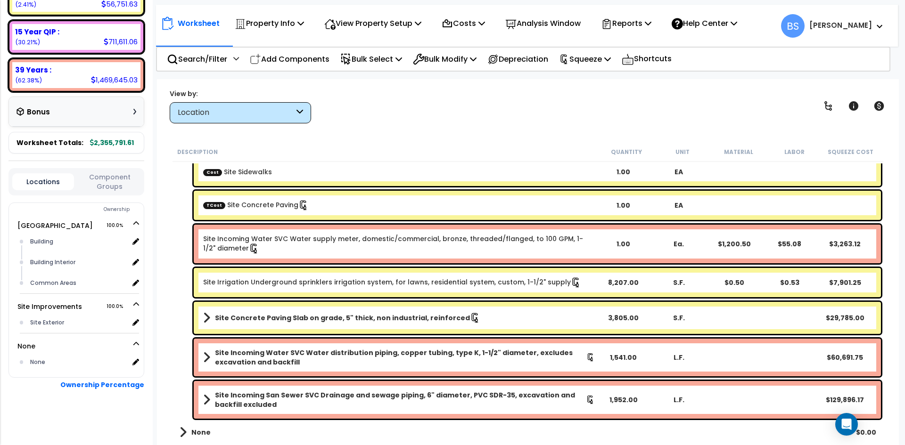
scroll to position [216, 0]
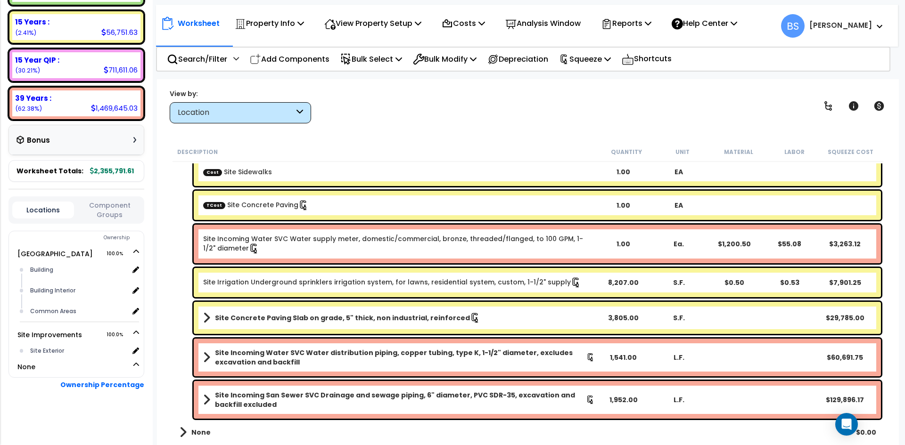
click at [272, 247] on link "Site Incoming Water SVC Water supply meter, domestic/commercial, bronze, thread…" at bounding box center [399, 244] width 392 height 20
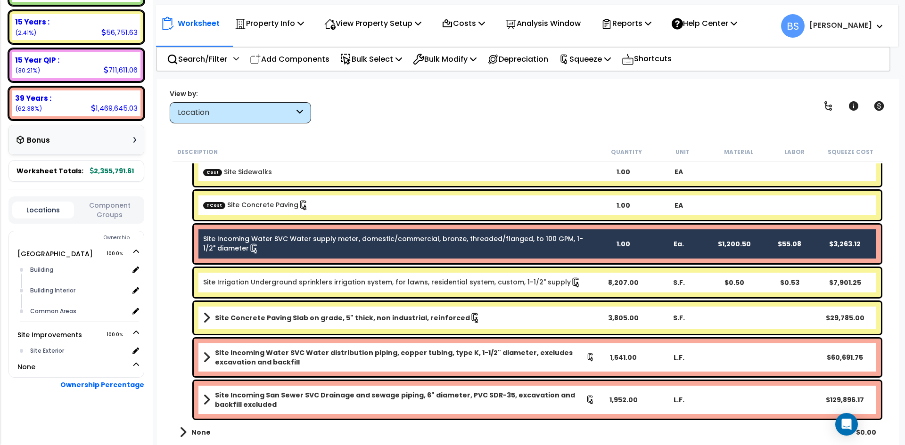
click at [249, 363] on b "Site Incoming Water SVC Water distribution piping, copper tubing, type K, 1-1/2…" at bounding box center [400, 357] width 371 height 19
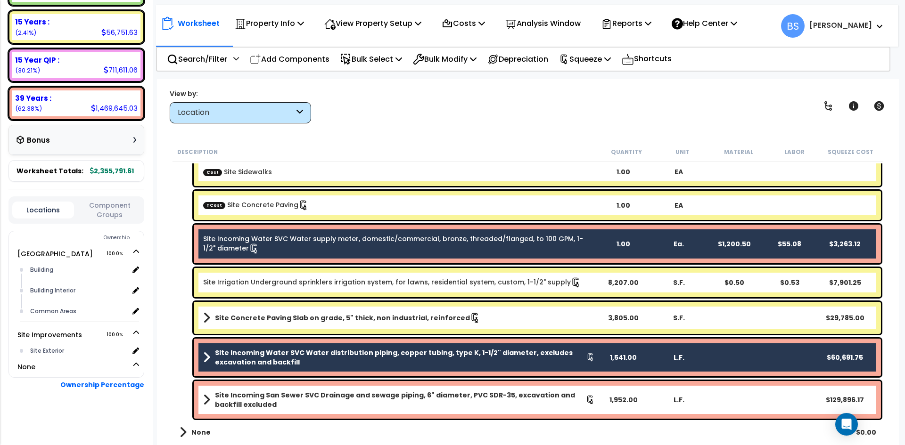
click at [235, 396] on b "Site Incoming San Sewer SVC Drainage and sewage piping, 6" diameter, PVC SDR-35…" at bounding box center [400, 400] width 371 height 19
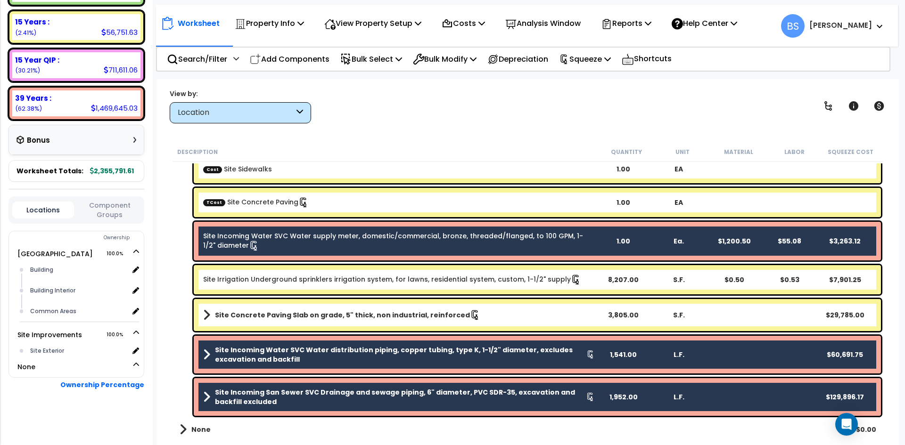
scroll to position [145, 0]
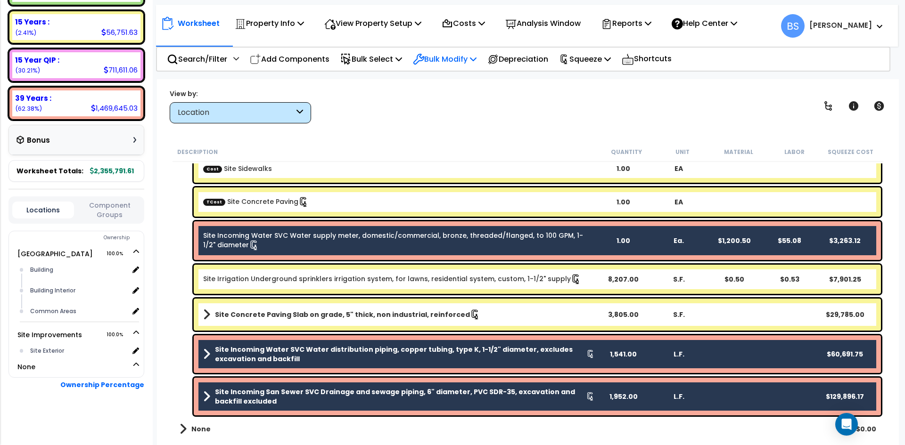
click at [445, 62] on p "Bulk Modify" at bounding box center [445, 59] width 64 height 13
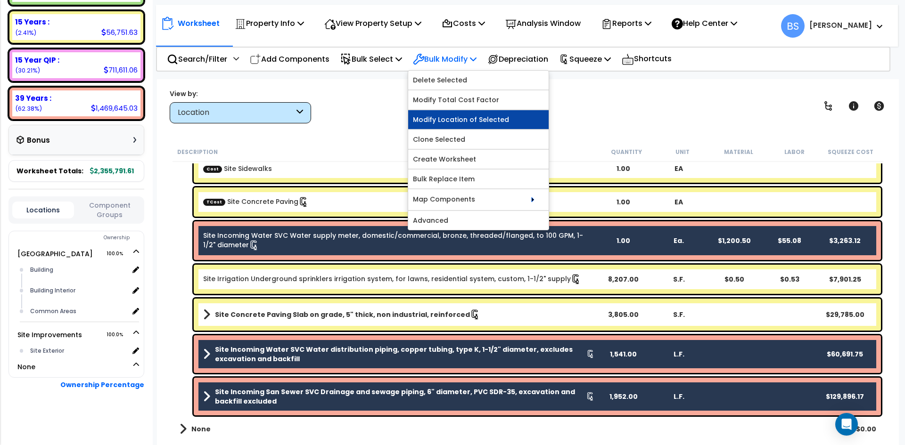
click at [436, 127] on link "Modify Location of Selected" at bounding box center [478, 119] width 140 height 19
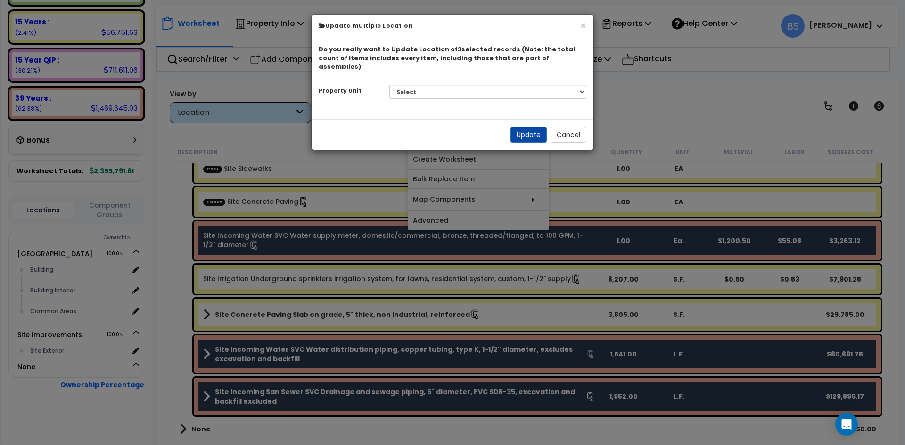
click at [504, 81] on div "Select Main Building Site Improvements Please select a building" at bounding box center [488, 92] width 212 height 22
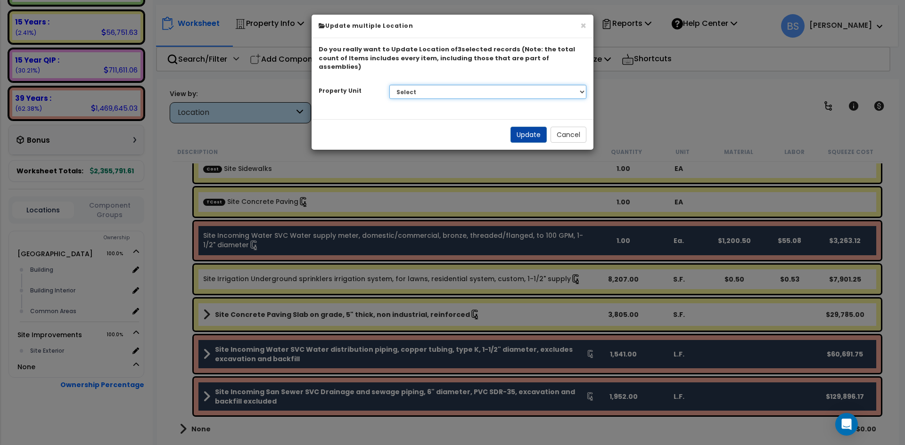
click at [476, 85] on select "Select Main Building Site Improvements" at bounding box center [487, 92] width 197 height 14
select select "168391"
click at [389, 85] on select "Select Main Building Site Improvements" at bounding box center [487, 92] width 197 height 14
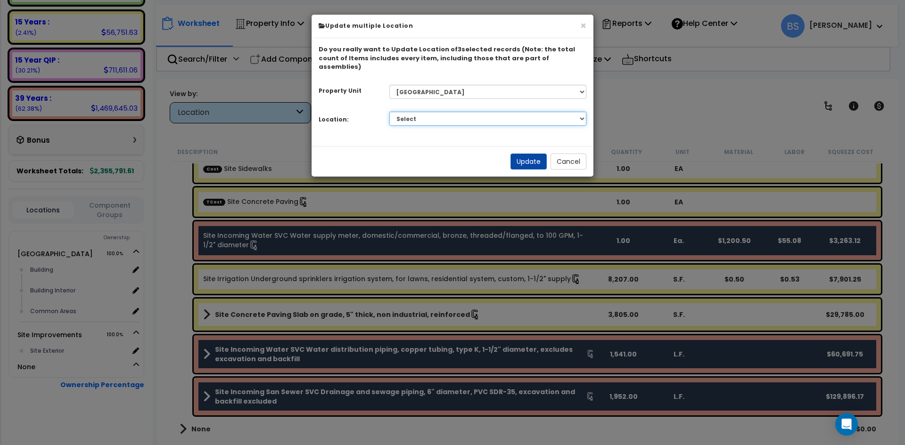
click at [469, 112] on select "Select Building Building Interior Common Areas Add Additional Location" at bounding box center [487, 119] width 197 height 14
select select "6"
click at [389, 112] on select "Select Building Building Interior Common Areas Add Additional Location" at bounding box center [487, 119] width 197 height 14
click at [528, 154] on button "Update" at bounding box center [528, 162] width 36 height 16
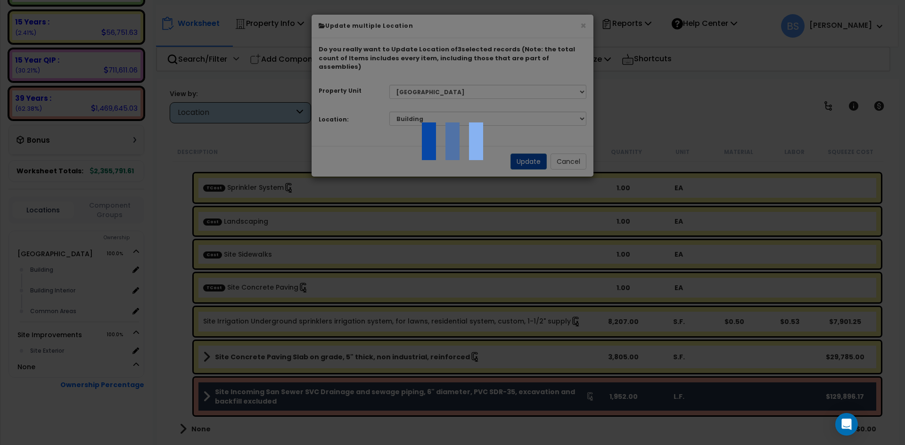
scroll to position [16, 0]
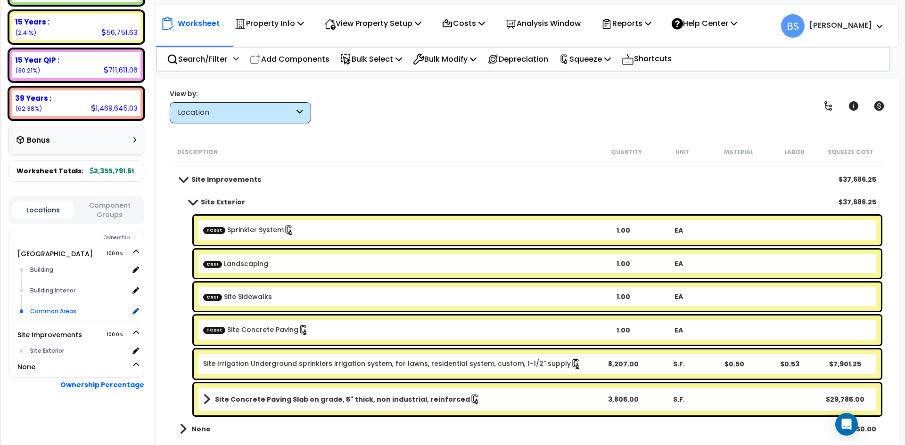
click at [59, 312] on div "Common Areas" at bounding box center [78, 311] width 101 height 11
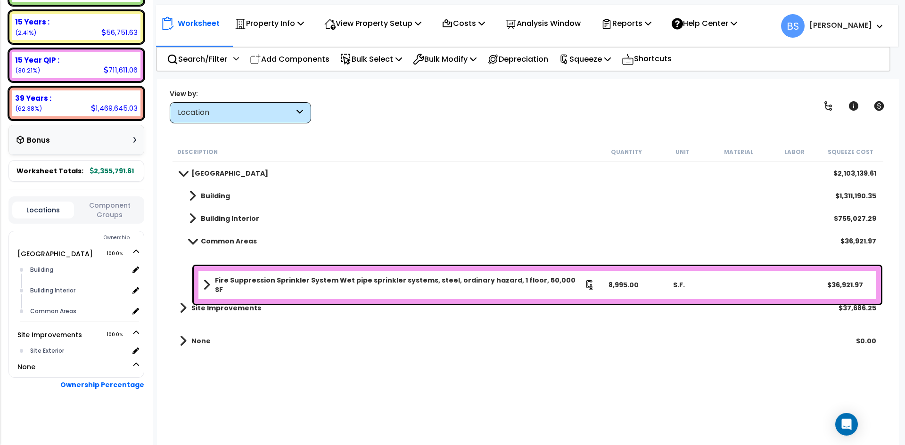
click at [280, 278] on b "Fire Suppression Sprinkler System Wet pipe sprinkler systems, steel, ordinary h…" at bounding box center [400, 285] width 370 height 19
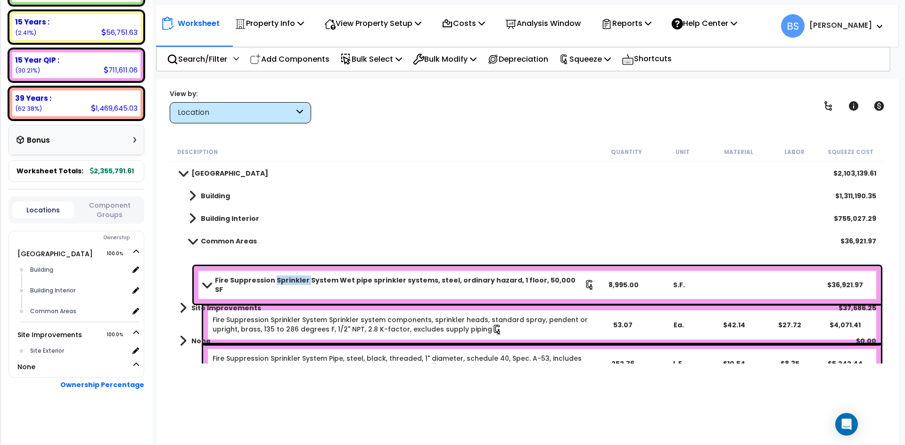
click at [280, 278] on b "Fire Suppression Sprinkler System Wet pipe sprinkler systems, steel, ordinary h…" at bounding box center [400, 285] width 370 height 19
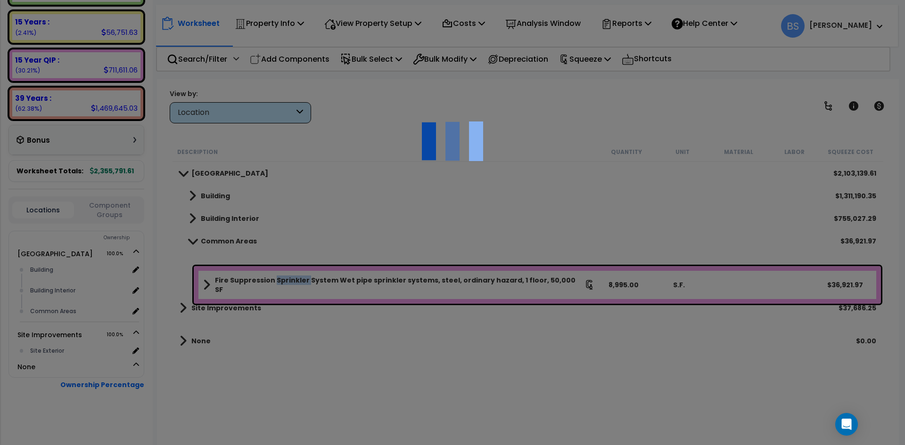
select select "45627433"
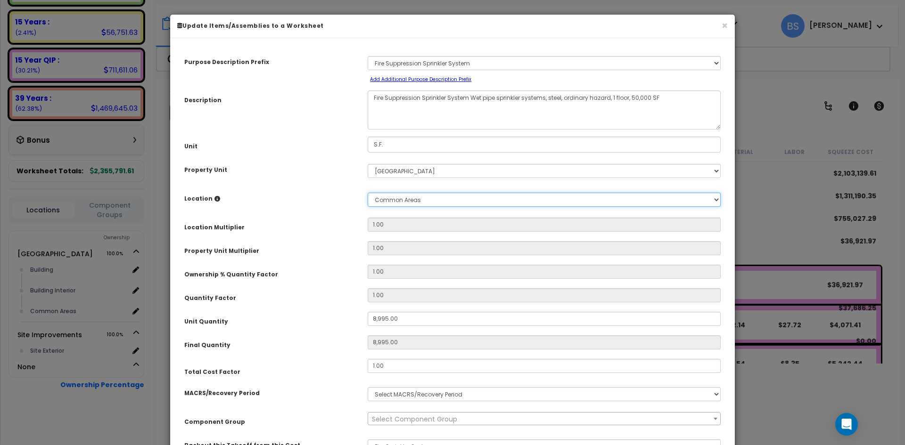
click at [397, 199] on select "Select Building Building Interior Common Areas Add New Location" at bounding box center [544, 200] width 353 height 14
select select "461"
click at [368, 193] on select "Select Building Building Interior Common Areas Add New Location" at bounding box center [544, 200] width 353 height 14
type input "1"
type input "8,995"
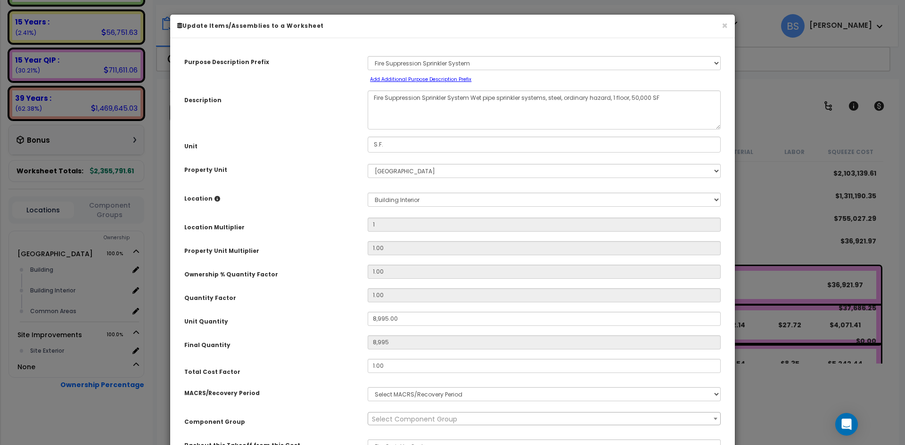
click at [279, 218] on div "Location Multiplier" at bounding box center [268, 226] width 183 height 16
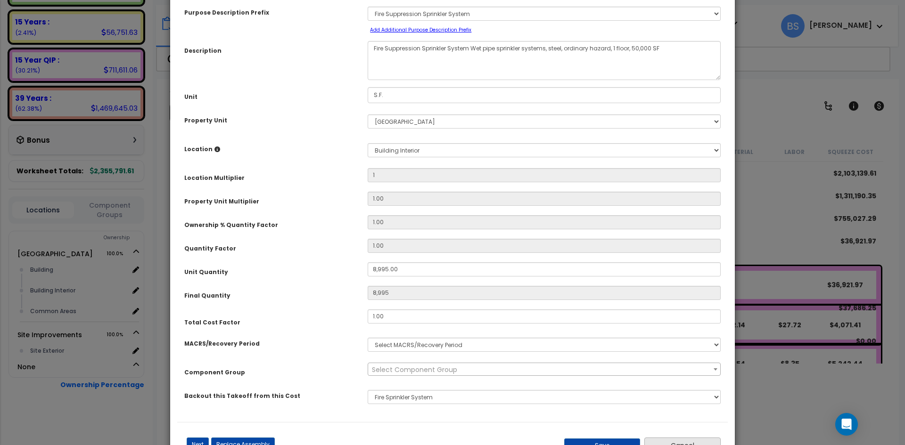
scroll to position [87, 0]
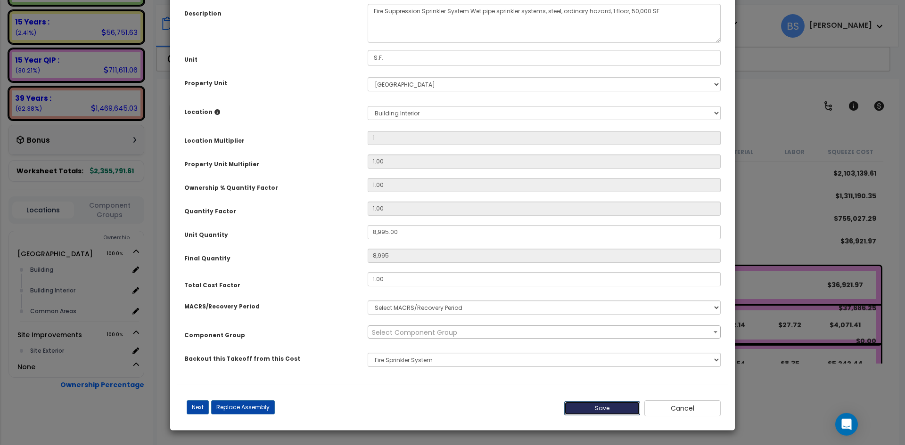
click at [589, 407] on button "Save" at bounding box center [602, 409] width 76 height 14
type input "1.00"
type input "8995.00"
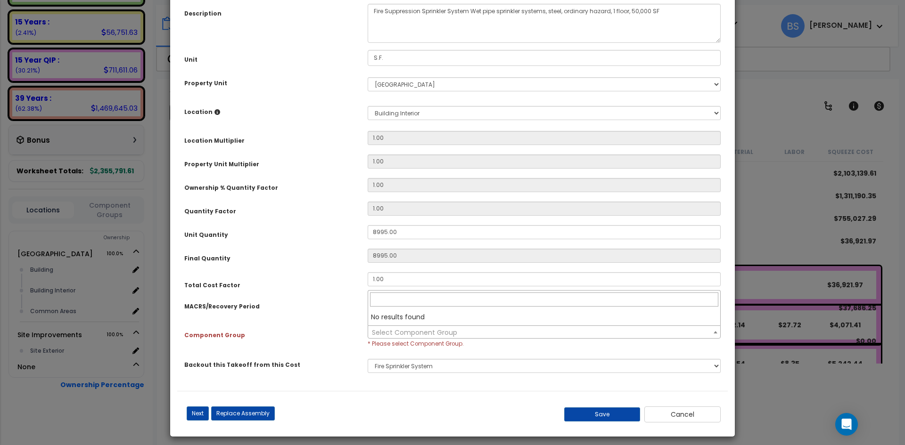
click at [416, 335] on span "Select Component Group" at bounding box center [414, 332] width 85 height 9
click at [689, 412] on button "Cancel" at bounding box center [682, 415] width 76 height 16
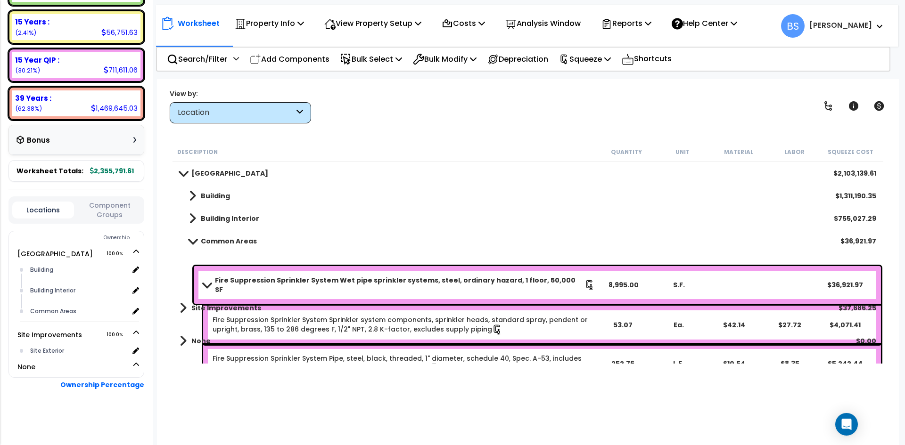
click at [228, 278] on b "Fire Suppression Sprinkler System Wet pipe sprinkler systems, steel, ordinary h…" at bounding box center [400, 285] width 370 height 19
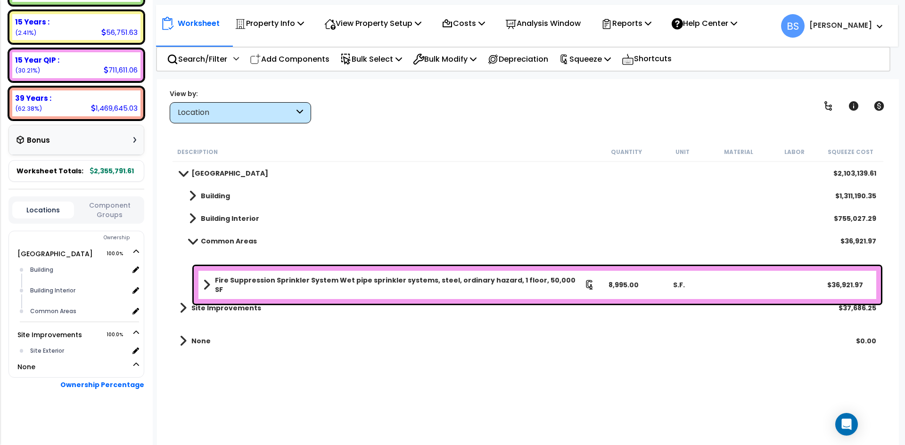
click at [350, 282] on b "Fire Suppression Sprinkler System Wet pipe sprinkler systems, steel, ordinary h…" at bounding box center [400, 285] width 370 height 19
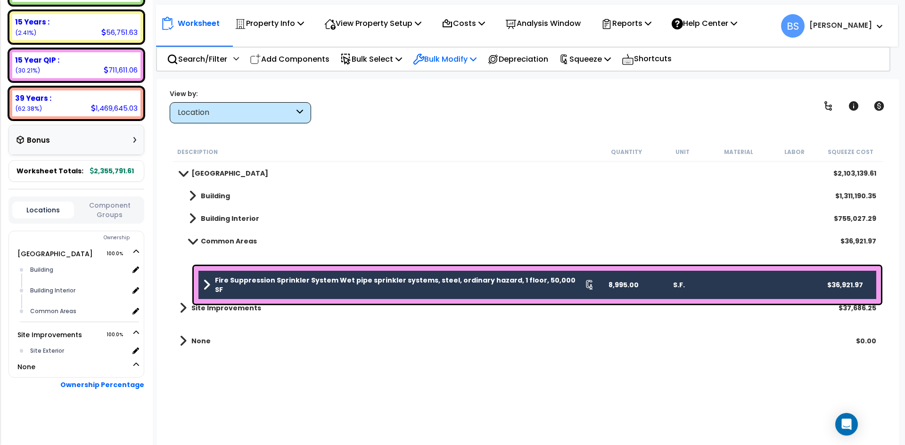
click at [442, 65] on p "Bulk Modify" at bounding box center [445, 59] width 64 height 13
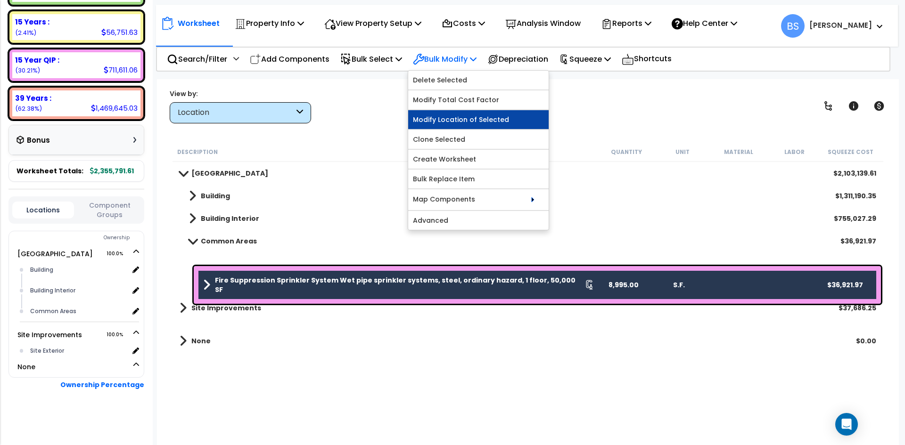
click at [463, 117] on link "Modify Location of Selected" at bounding box center [478, 119] width 140 height 19
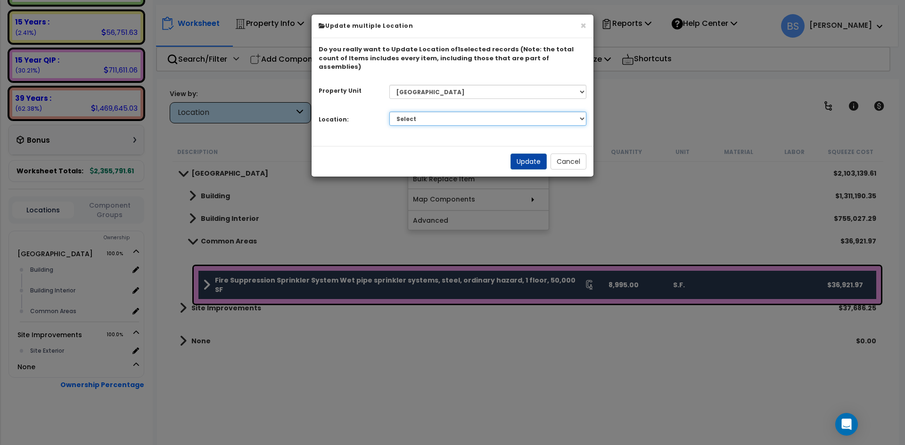
click at [452, 112] on select "Select Building Building Interior Common Areas Add Additional Location" at bounding box center [487, 119] width 197 height 14
select select "461"
click at [389, 112] on select "Select Building Building Interior Common Areas Add Additional Location" at bounding box center [487, 119] width 197 height 14
click at [525, 154] on button "Update" at bounding box center [528, 162] width 36 height 16
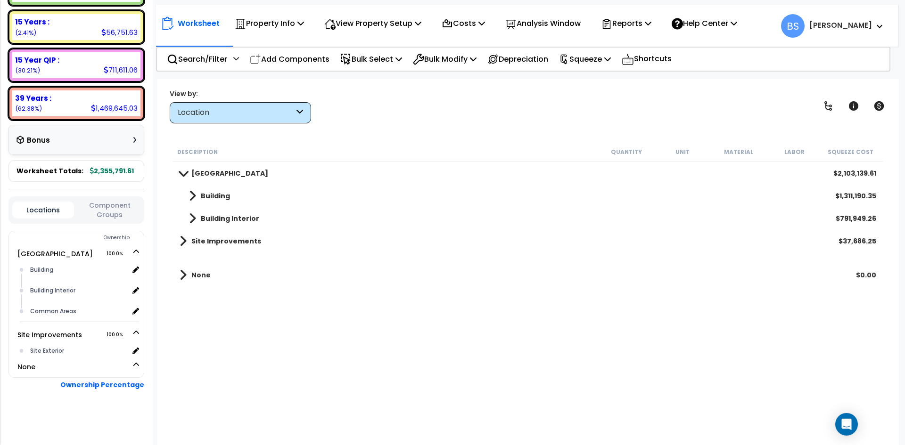
scroll to position [195, 0]
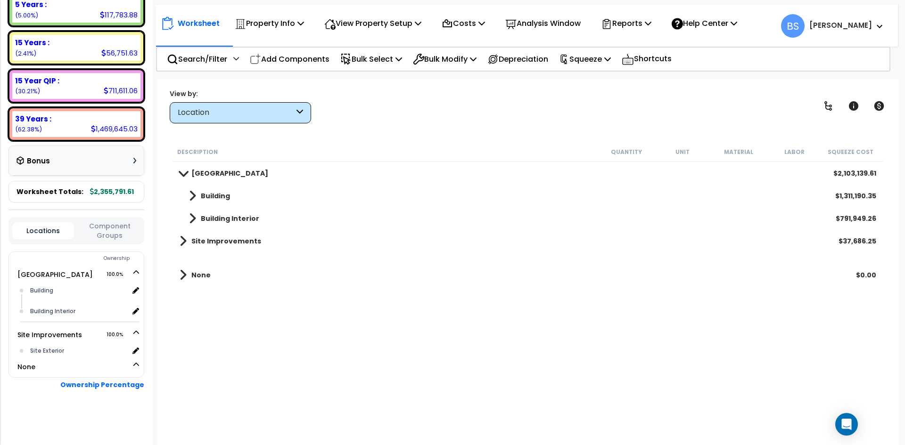
click at [214, 221] on b "Building Interior" at bounding box center [230, 218] width 58 height 9
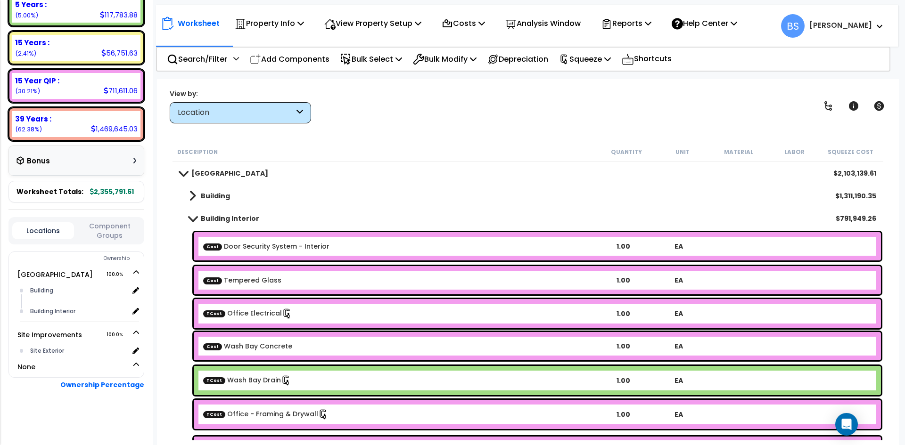
click at [214, 221] on b "Building Interior" at bounding box center [230, 218] width 58 height 9
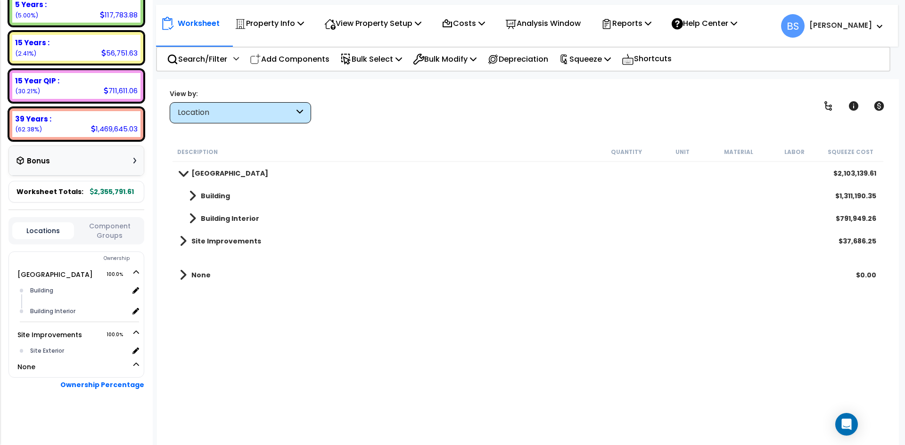
click at [213, 197] on b "Building" at bounding box center [215, 195] width 29 height 9
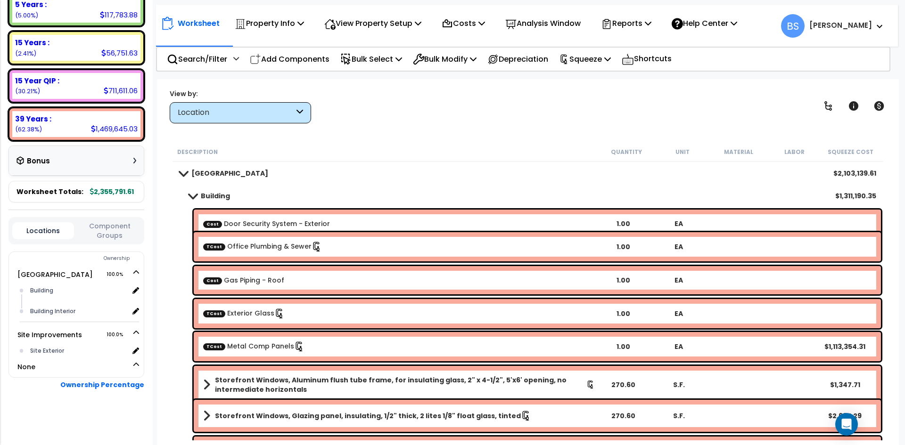
click at [213, 197] on b "Building" at bounding box center [215, 195] width 29 height 9
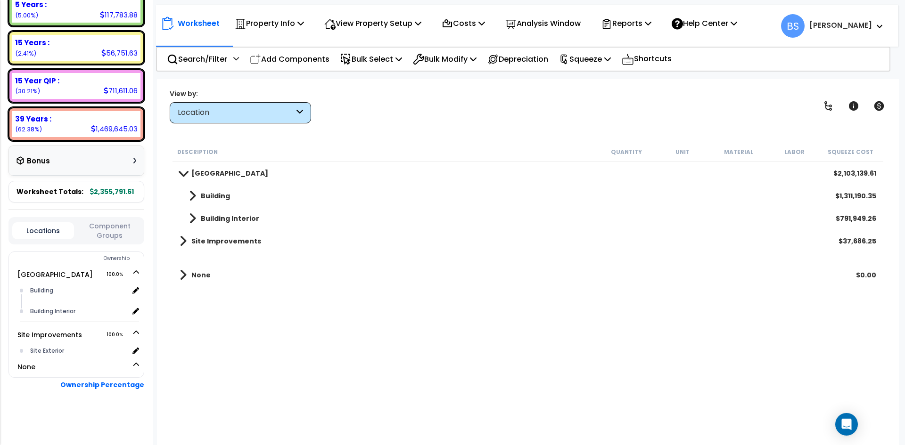
click at [211, 245] on b "Site Improvements" at bounding box center [226, 241] width 70 height 9
click at [221, 247] on link "Site Improvements" at bounding box center [221, 241] width 82 height 13
click at [212, 272] on b "Site Exterior" at bounding box center [223, 275] width 44 height 9
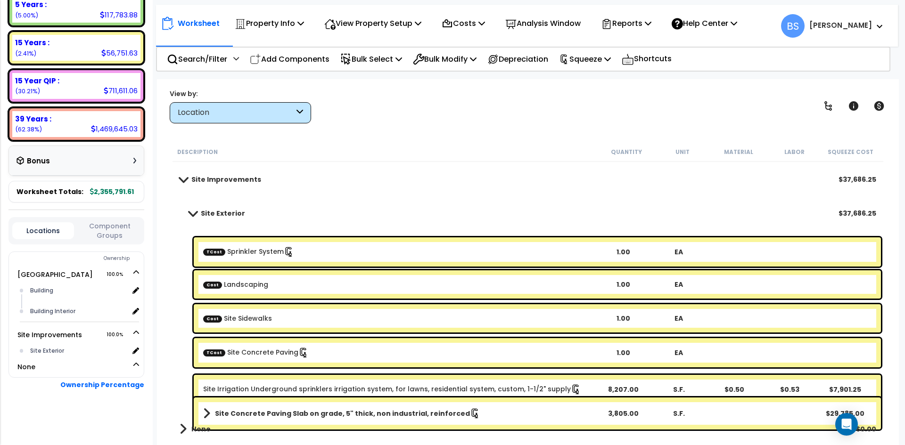
scroll to position [41, 0]
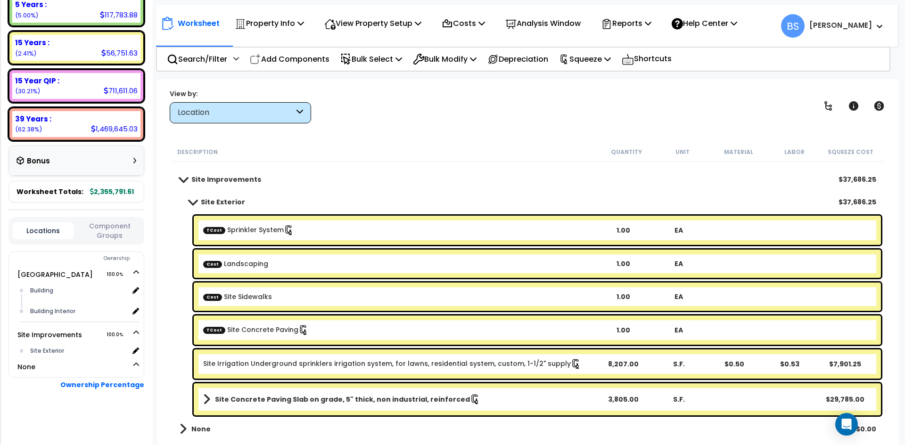
click at [220, 181] on b "Site Improvements" at bounding box center [226, 179] width 70 height 9
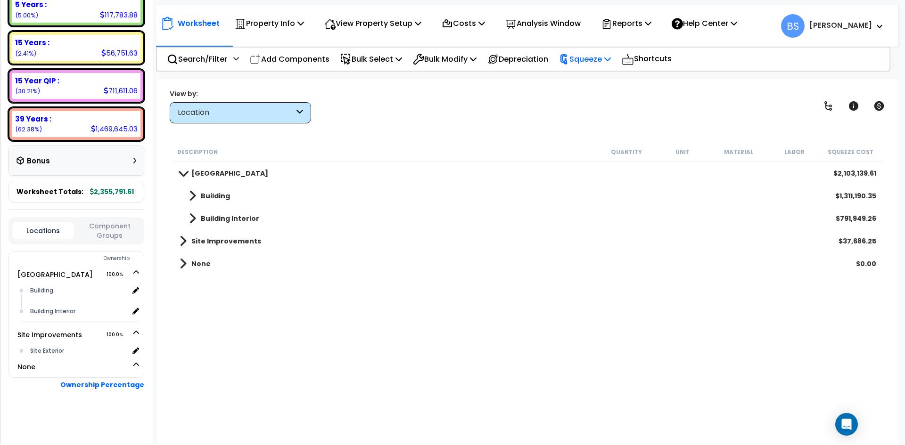
click at [611, 63] on p "Squeeze" at bounding box center [585, 59] width 52 height 13
click at [644, 17] on p "Reports" at bounding box center [626, 23] width 50 height 13
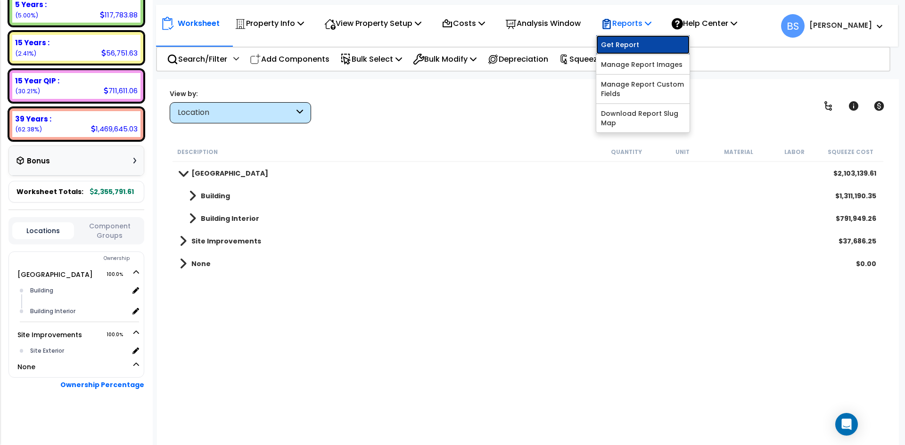
click at [633, 45] on link "Get Report" at bounding box center [642, 44] width 93 height 19
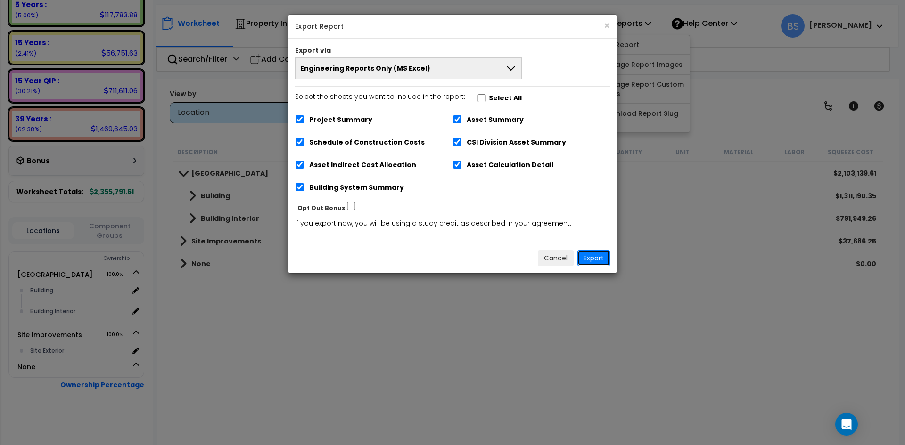
click at [590, 256] on button "Export" at bounding box center [593, 258] width 33 height 16
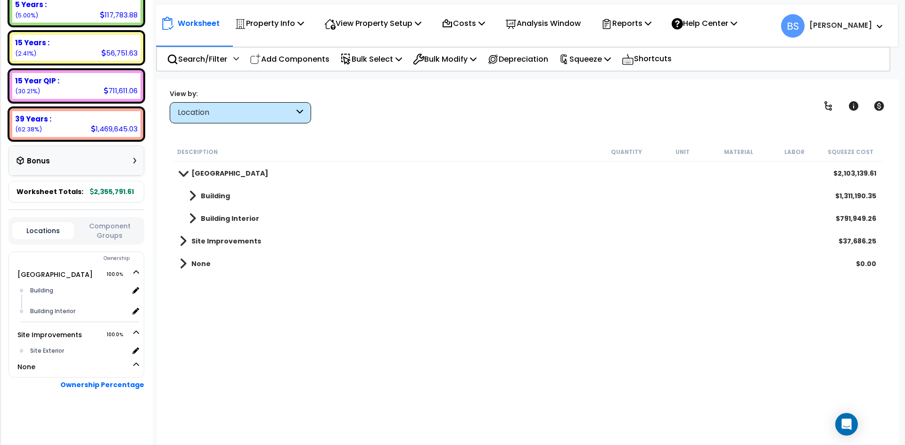
click at [348, 382] on div "Description Quantity Unit Material Labor Squeeze Cost Main Building $2,103,139.…" at bounding box center [528, 291] width 714 height 298
click at [221, 192] on b "Building" at bounding box center [215, 195] width 29 height 9
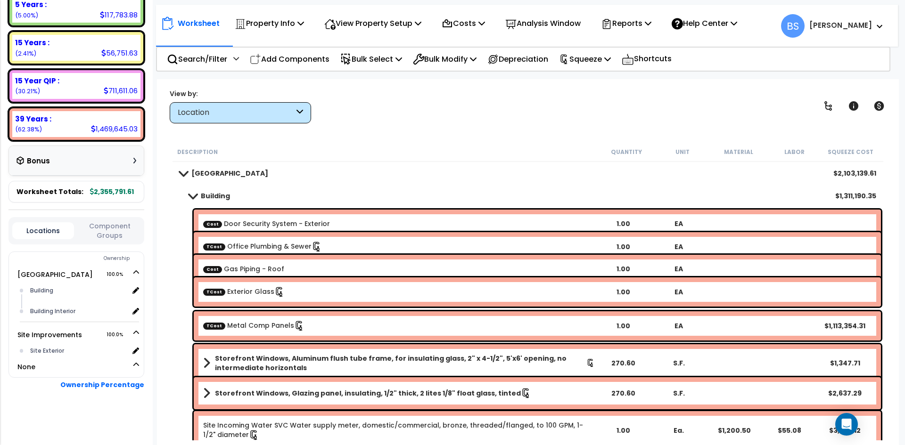
click at [214, 189] on link "Building" at bounding box center [205, 195] width 50 height 13
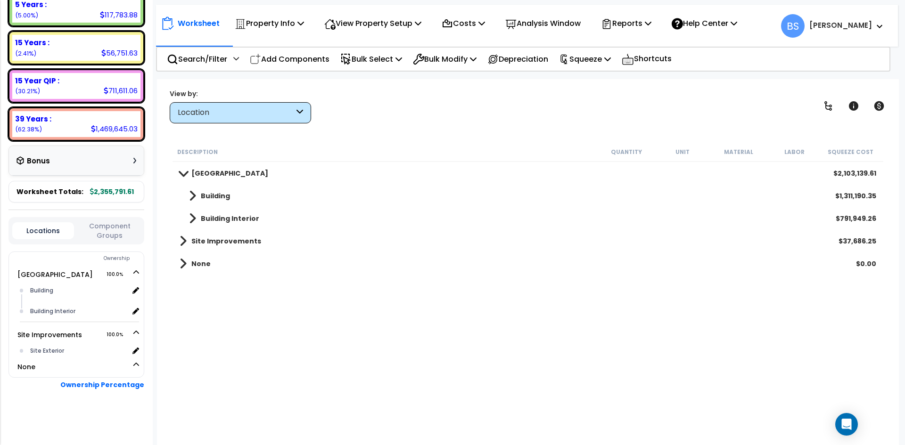
click at [103, 233] on button "Component Groups" at bounding box center [110, 231] width 62 height 20
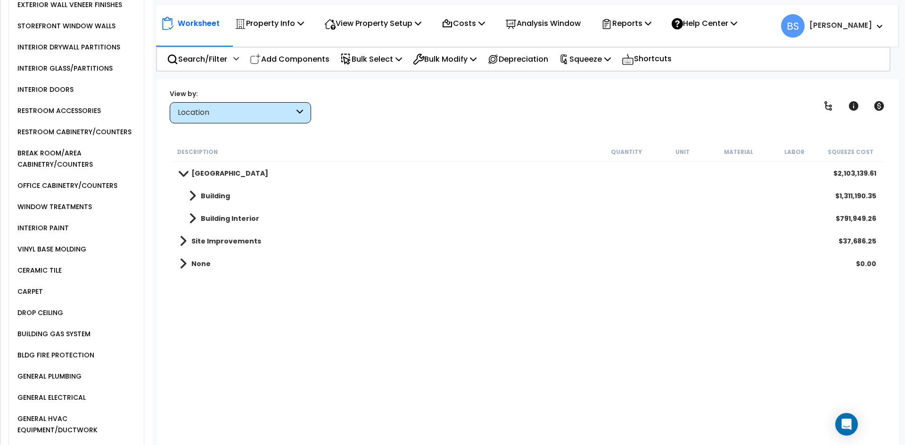
scroll to position [460, 0]
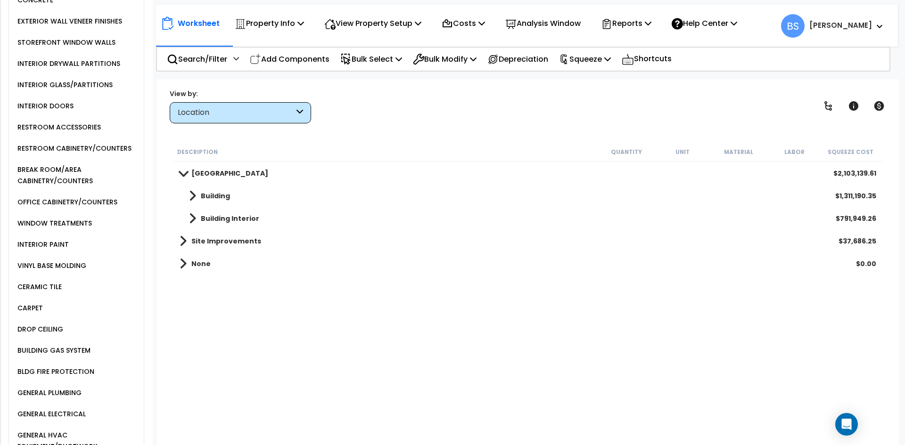
click at [65, 228] on div "WINDOW TREATMENTS" at bounding box center [53, 223] width 77 height 11
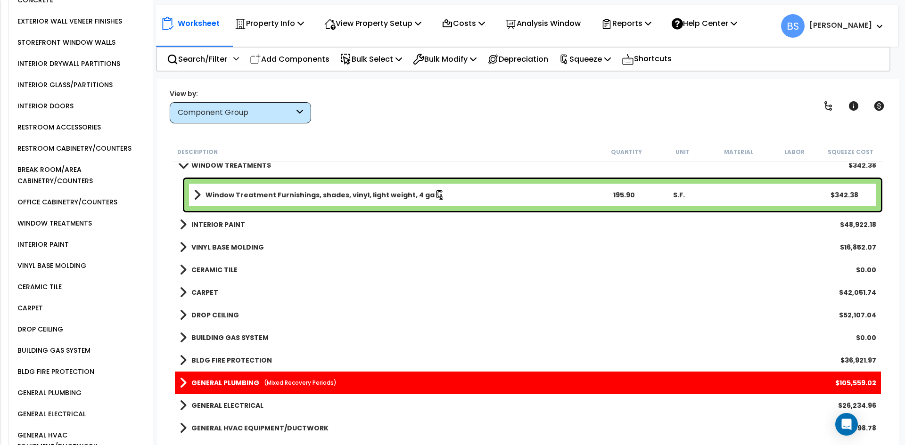
scroll to position [141, 0]
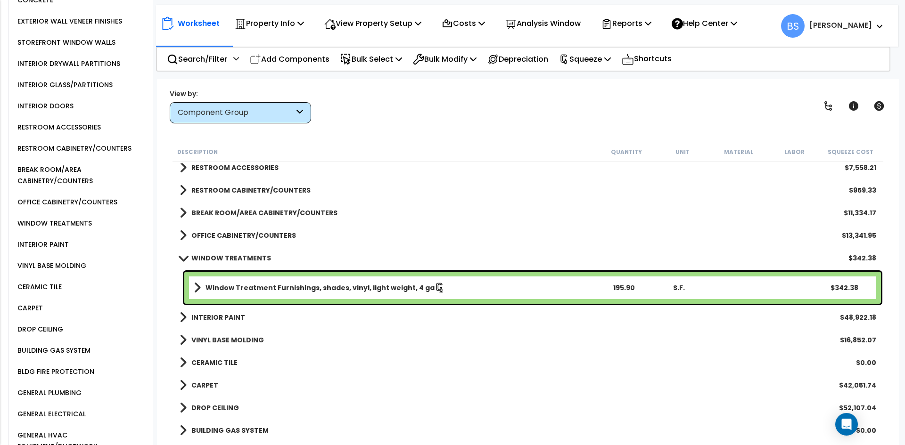
click at [267, 292] on b "Window Treatment Furnishings, shades, vinyl, light weight, 4 ga" at bounding box center [319, 287] width 229 height 9
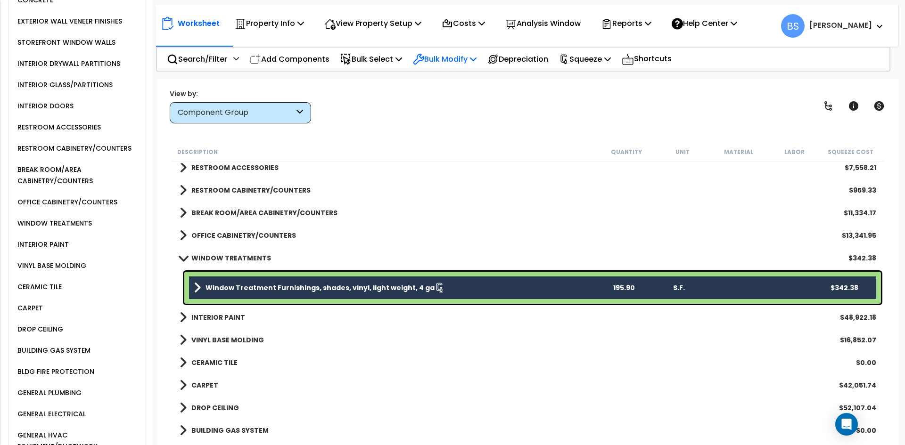
click at [439, 56] on p "Bulk Modify" at bounding box center [445, 59] width 64 height 13
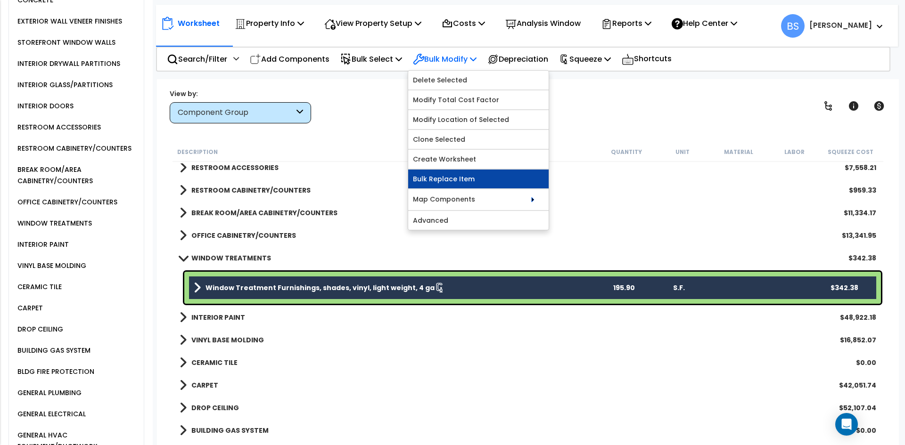
click at [465, 177] on link "Bulk Replace Item" at bounding box center [478, 179] width 140 height 19
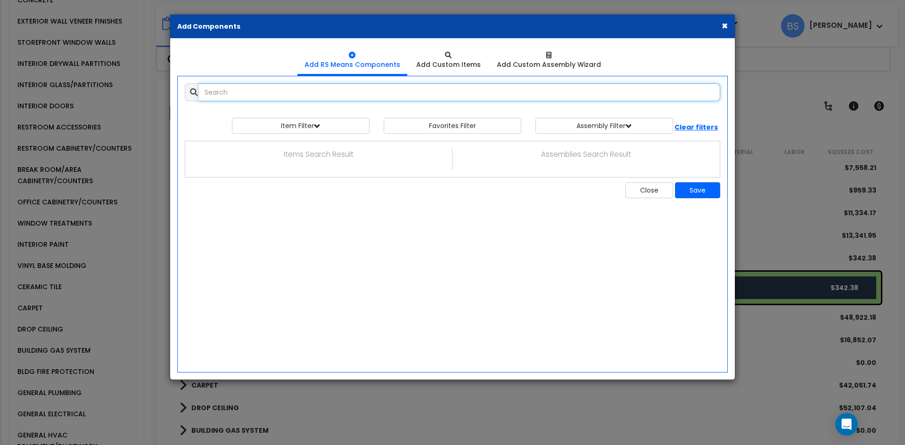
click at [398, 93] on input "text" at bounding box center [459, 92] width 521 height 18
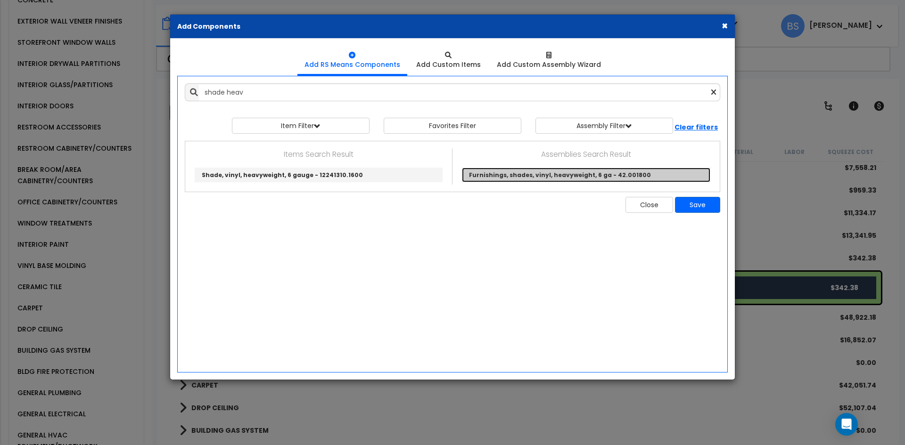
click at [535, 179] on link "Furnishings, shades, vinyl, heavyweight, 6 ga - 42.001800" at bounding box center [586, 175] width 248 height 15
type input "Furnishings, shades, vinyl, heavyweight, 6 ga - 42.001800"
checkbox input "true"
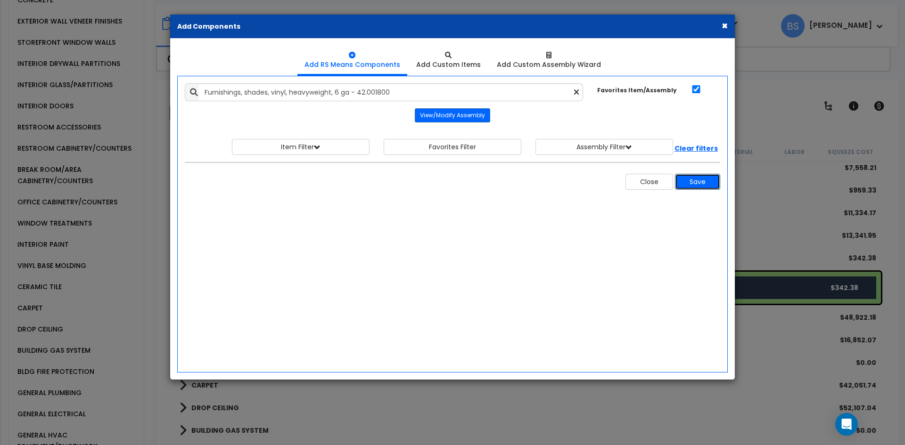
click at [686, 186] on button "Save" at bounding box center [697, 182] width 45 height 16
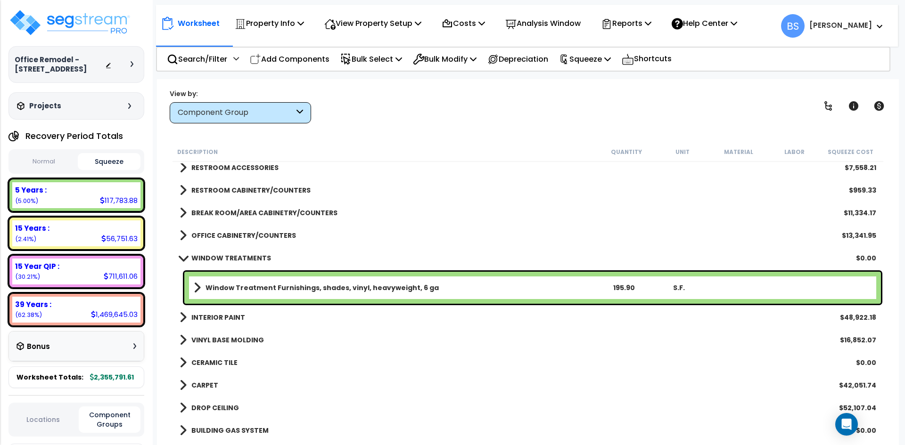
click at [42, 170] on button "Normal" at bounding box center [43, 162] width 63 height 16
click at [600, 62] on p "Squeeze" at bounding box center [585, 59] width 52 height 13
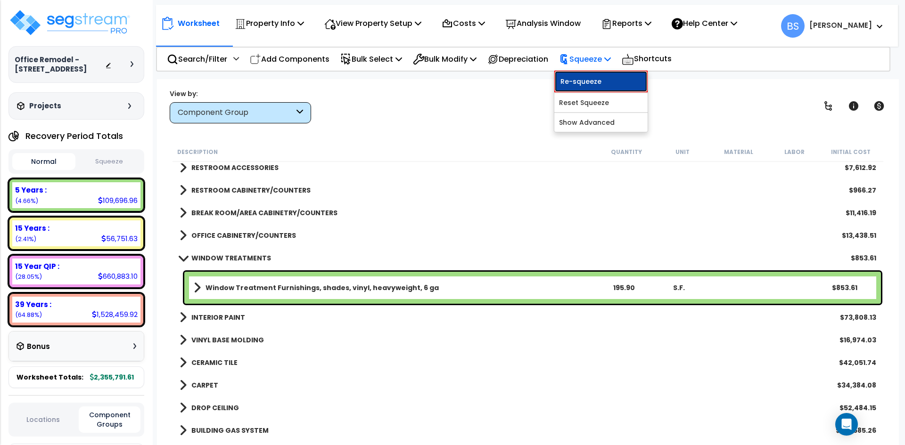
click at [603, 79] on link "Re-squeeze" at bounding box center [600, 82] width 93 height 22
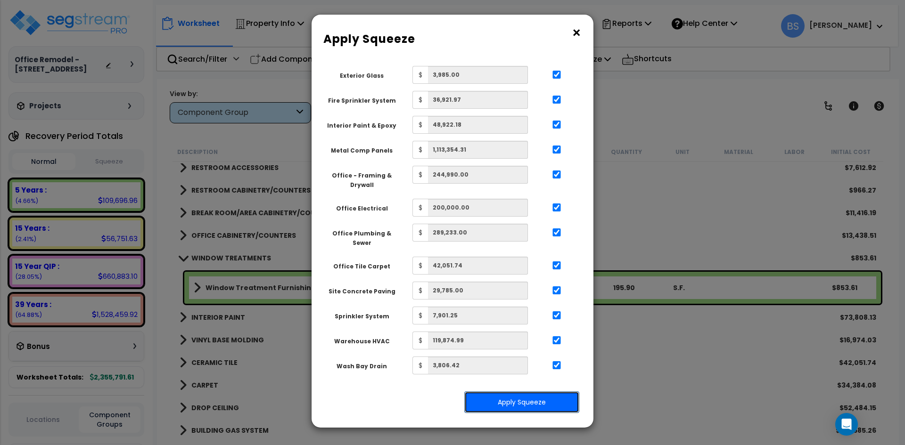
click at [507, 392] on button "Apply Squeeze" at bounding box center [521, 403] width 115 height 22
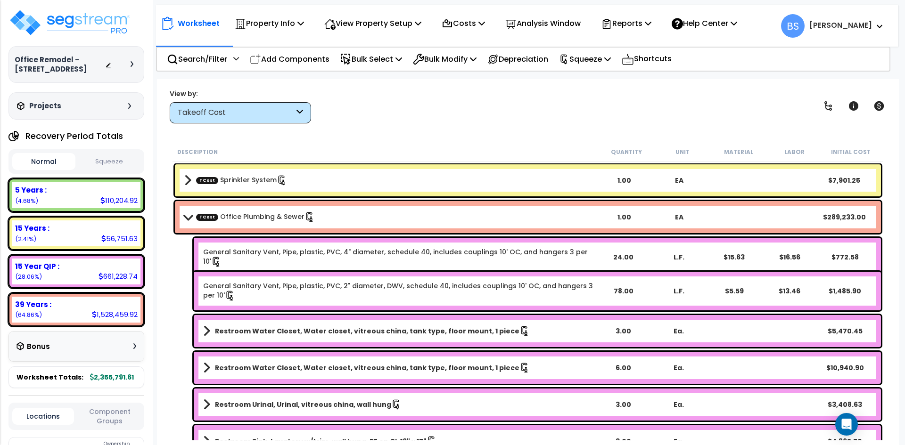
click at [223, 214] on link "TCost Office Plumbing & Sewer" at bounding box center [255, 217] width 119 height 10
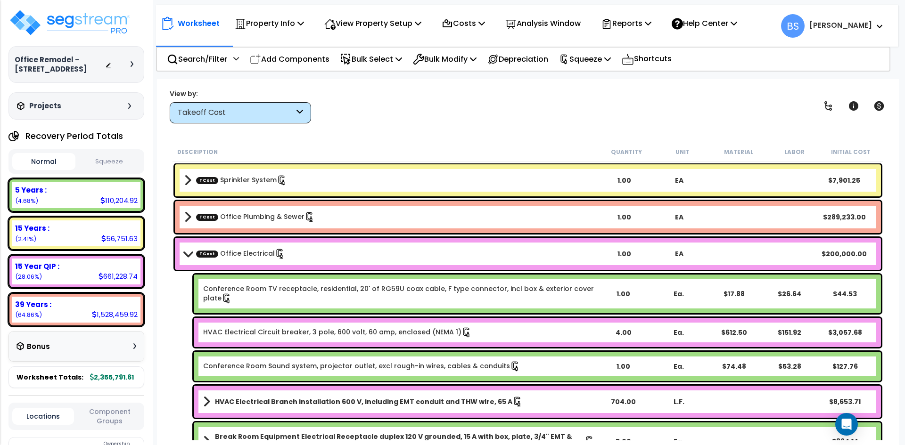
click at [241, 181] on link "TCost Sprinkler System" at bounding box center [241, 180] width 91 height 10
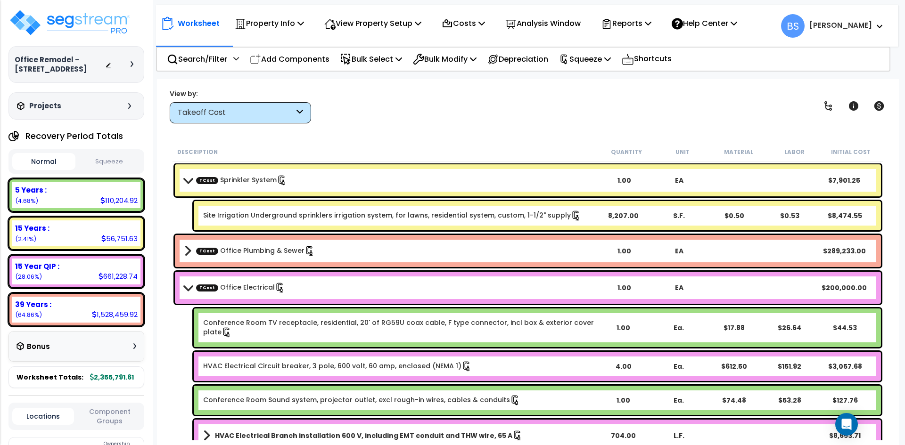
click at [248, 188] on div "TCost Sprinkler System 1.00 EA $7,901.25" at bounding box center [528, 180] width 706 height 32
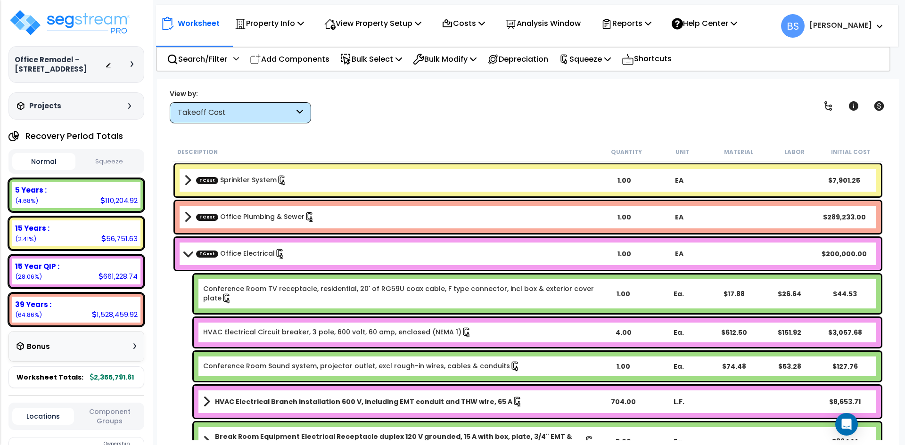
click at [242, 222] on link "TCost Office Plumbing & Sewer" at bounding box center [255, 217] width 119 height 10
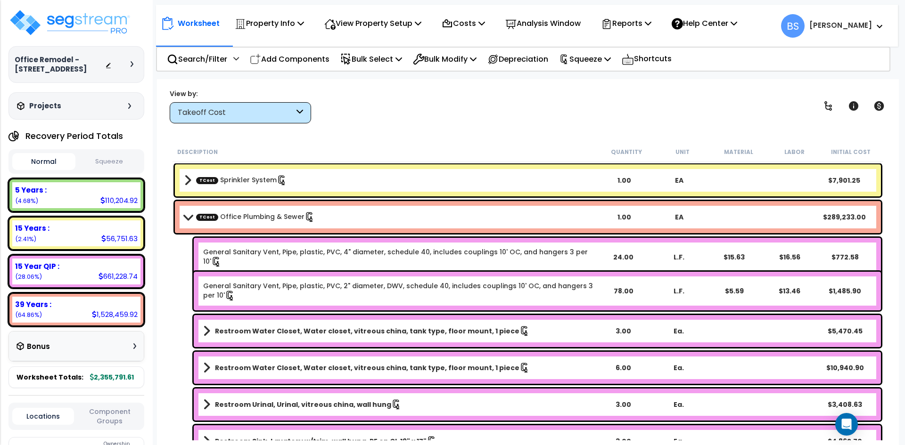
click at [239, 222] on link "TCost Office Plumbing & Sewer" at bounding box center [255, 217] width 119 height 10
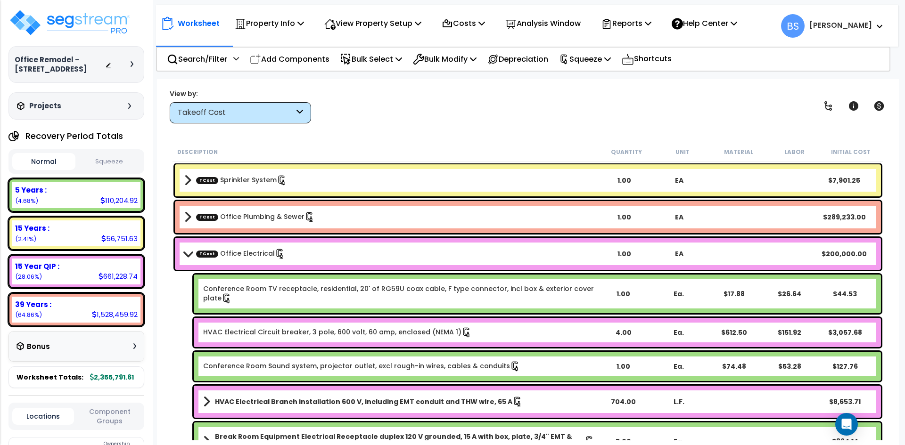
click at [237, 251] on link "TCost Office Electrical" at bounding box center [240, 254] width 89 height 10
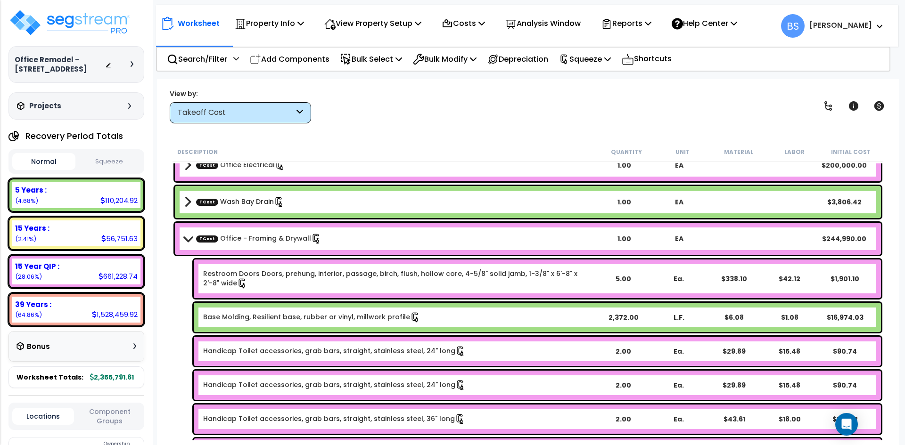
scroll to position [94, 0]
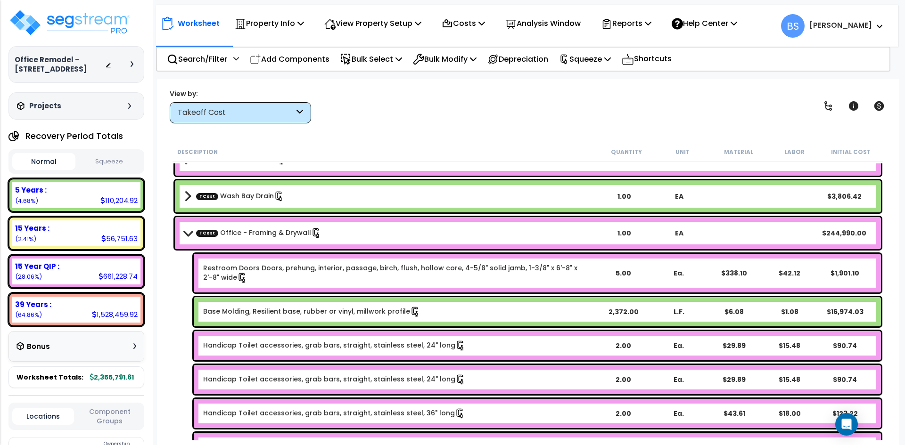
click at [109, 166] on button "Squeeze" at bounding box center [109, 162] width 63 height 16
click at [49, 170] on button "Normal" at bounding box center [43, 162] width 63 height 16
click at [599, 62] on p "Squeeze" at bounding box center [585, 59] width 52 height 13
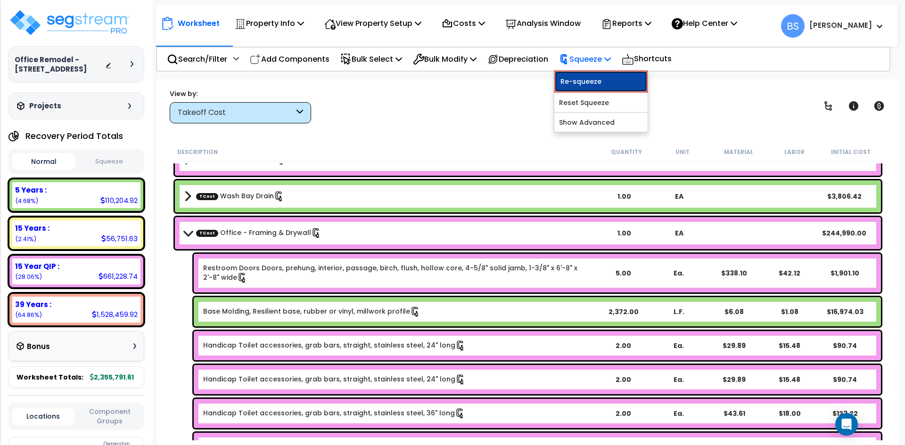
click at [593, 75] on link "Re-squeeze" at bounding box center [600, 82] width 93 height 22
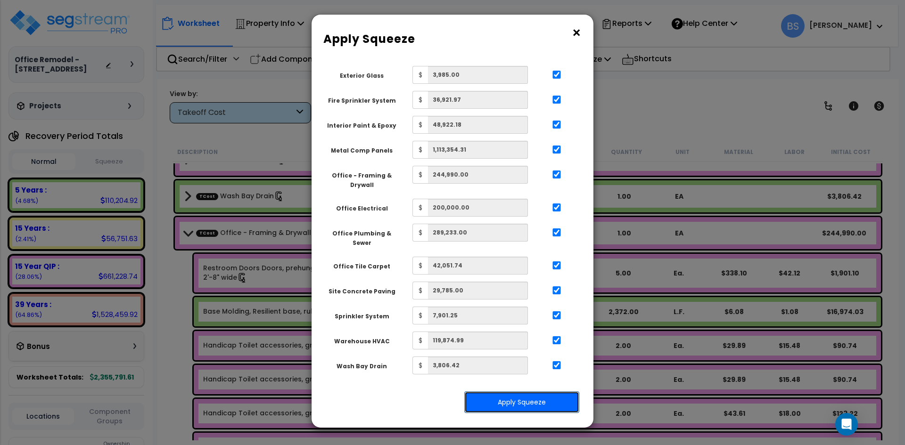
click at [512, 396] on button "Apply Squeeze" at bounding box center [521, 403] width 115 height 22
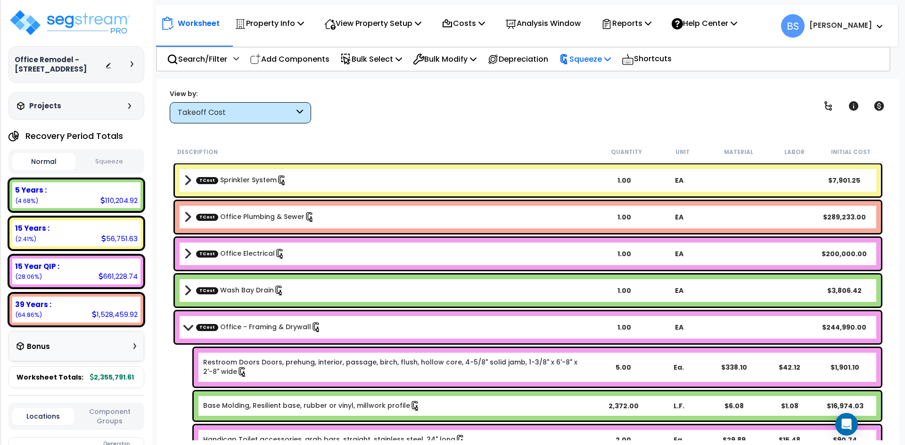
click at [611, 61] on p "Squeeze" at bounding box center [585, 59] width 52 height 13
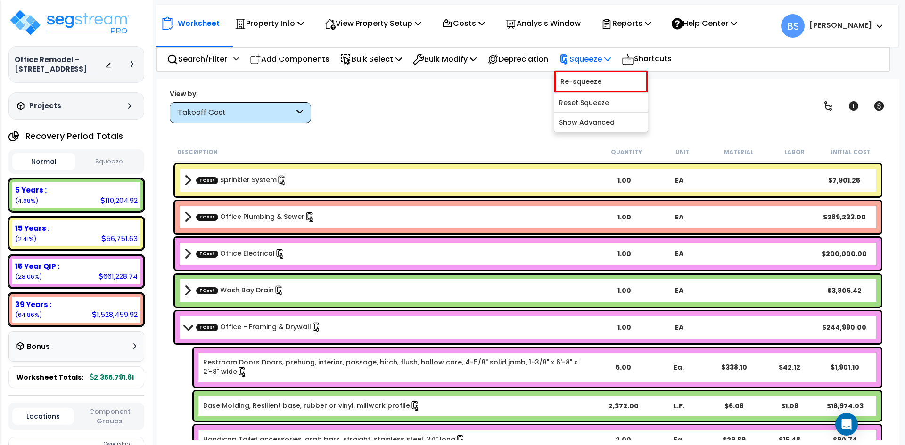
click at [611, 61] on p "Squeeze" at bounding box center [585, 59] width 52 height 13
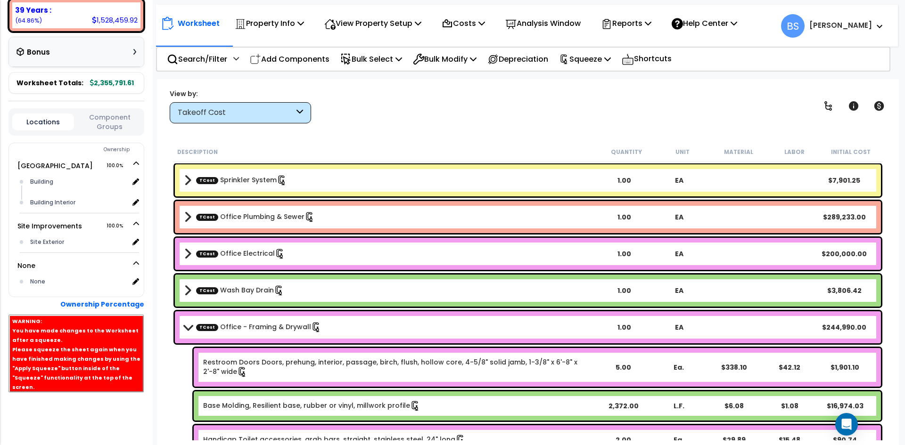
scroll to position [298, 0]
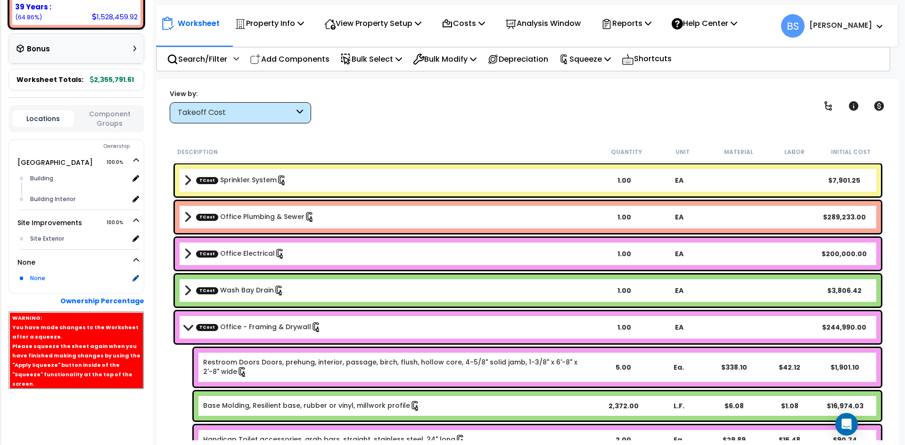
click at [39, 284] on div "None" at bounding box center [78, 278] width 101 height 11
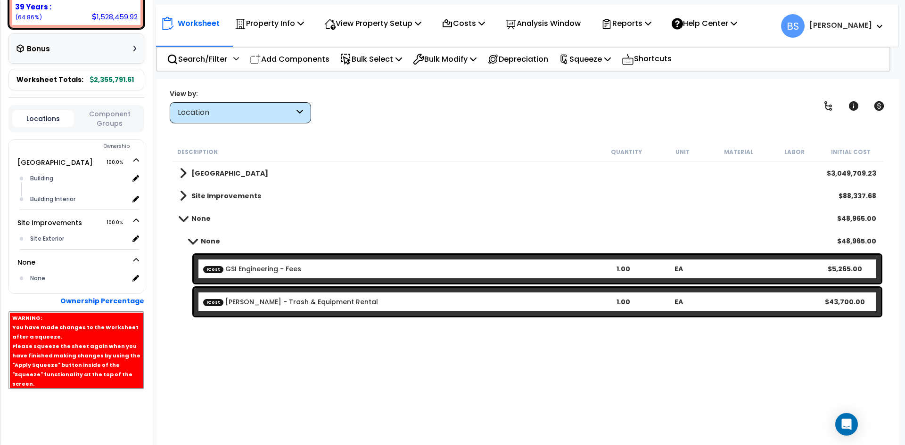
click at [195, 222] on b "None" at bounding box center [200, 218] width 19 height 9
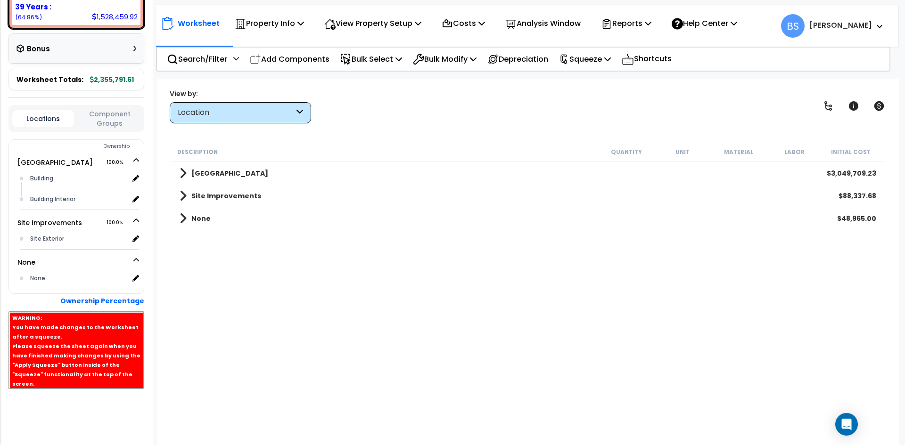
click at [121, 122] on button "Component Groups" at bounding box center [110, 119] width 62 height 20
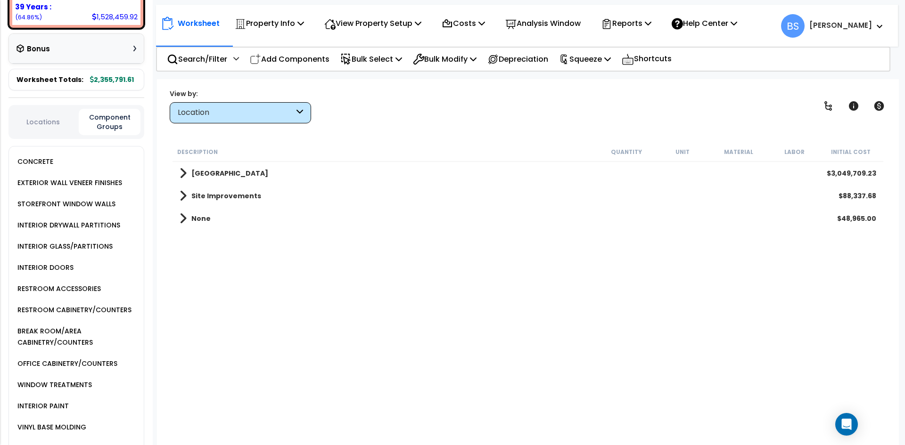
click at [232, 109] on div "Location" at bounding box center [236, 112] width 116 height 11
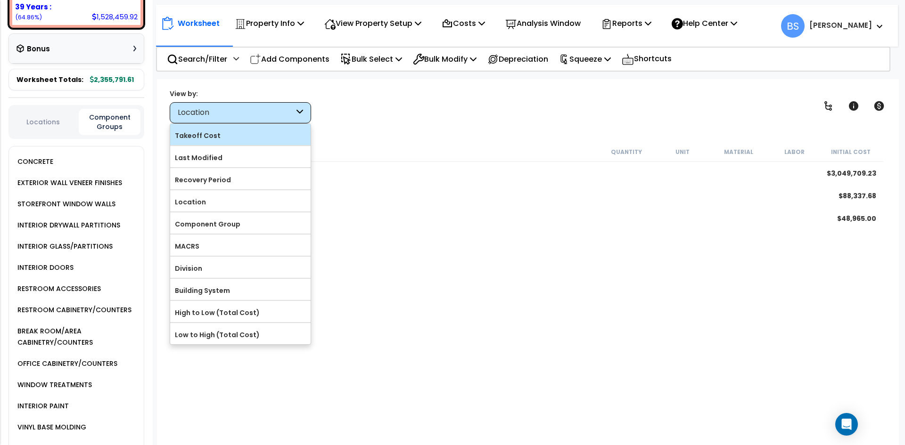
click at [219, 141] on label "Takeoff Cost" at bounding box center [240, 136] width 140 height 14
click at [0, 0] on input "Takeoff Cost" at bounding box center [0, 0] width 0 height 0
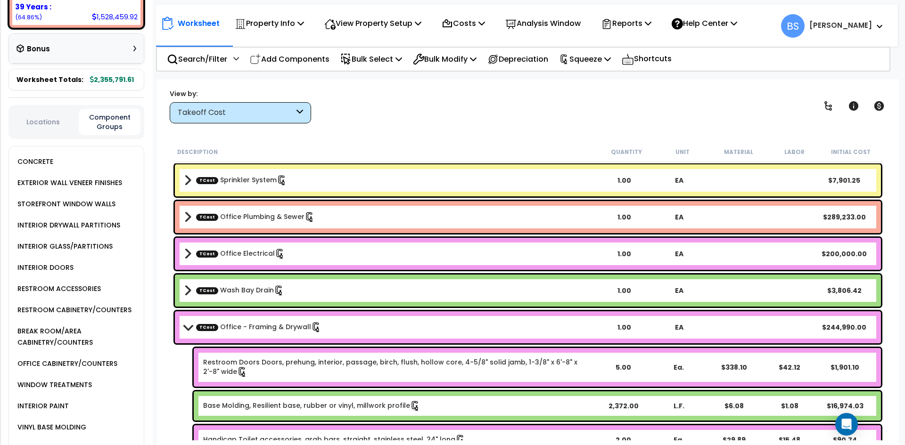
scroll to position [486, 0]
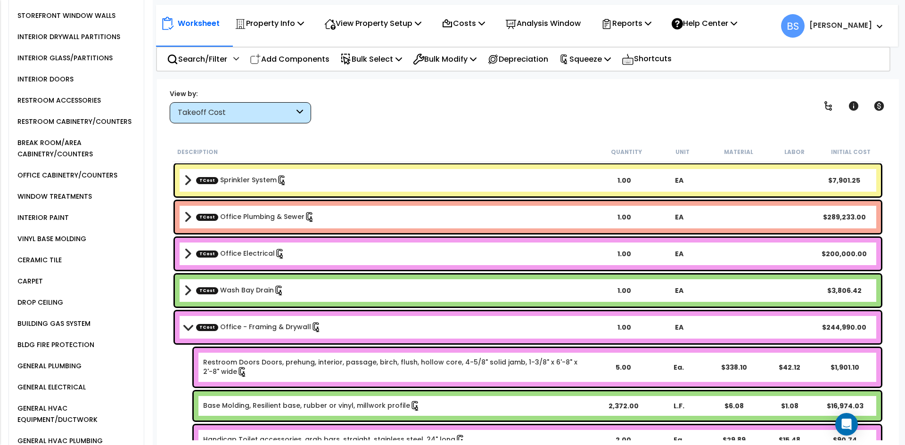
click at [50, 202] on div "WINDOW TREATMENTS" at bounding box center [53, 196] width 77 height 11
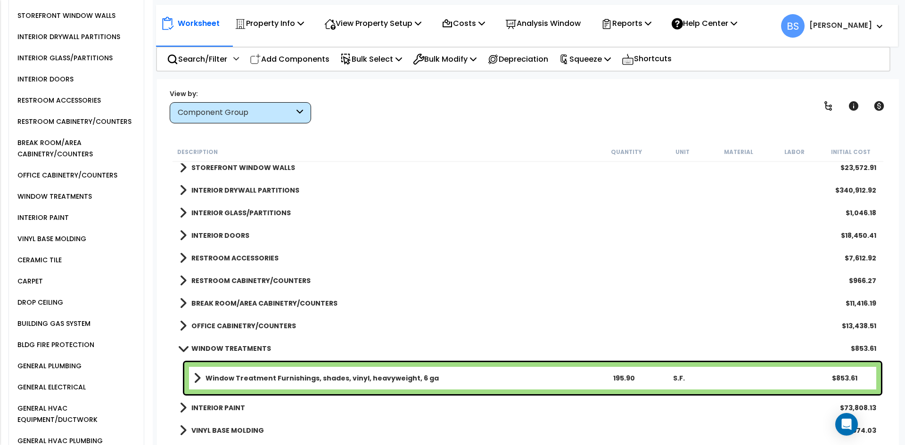
scroll to position [94, 0]
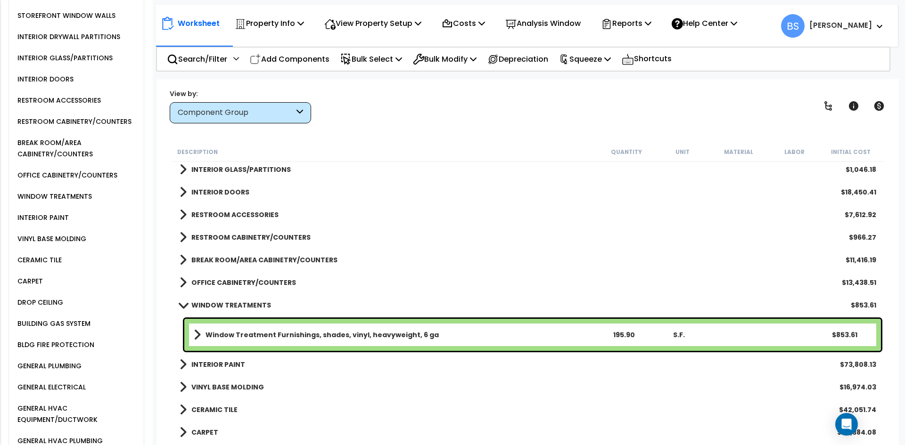
click at [267, 329] on link "Window Treatment Furnishings, shades, vinyl, heavyweight, 6 ga" at bounding box center [395, 335] width 402 height 13
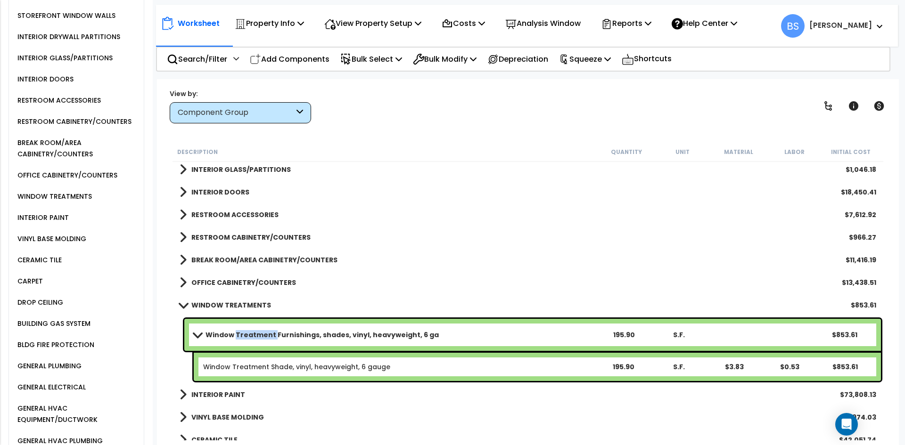
click at [267, 329] on link "Window Treatment Furnishings, shades, vinyl, heavyweight, 6 ga" at bounding box center [395, 335] width 402 height 13
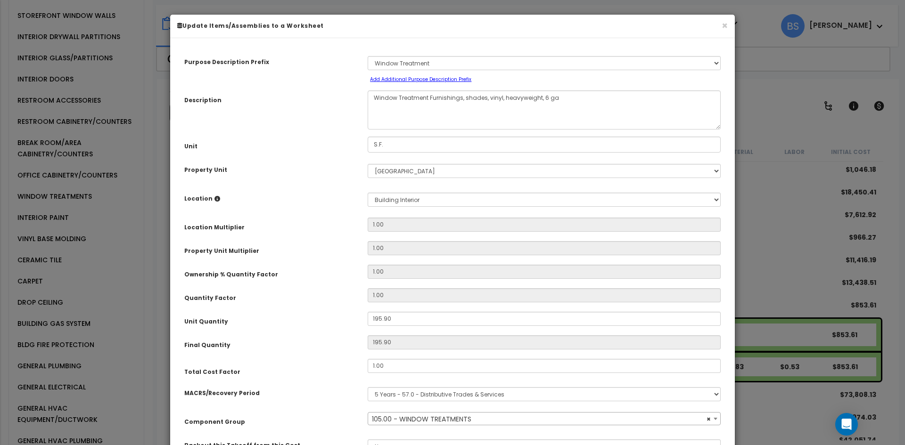
select select "14329"
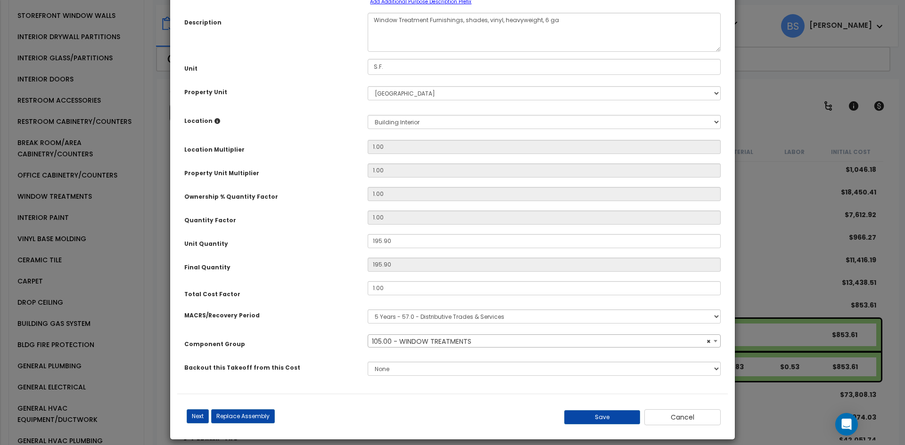
scroll to position [87, 0]
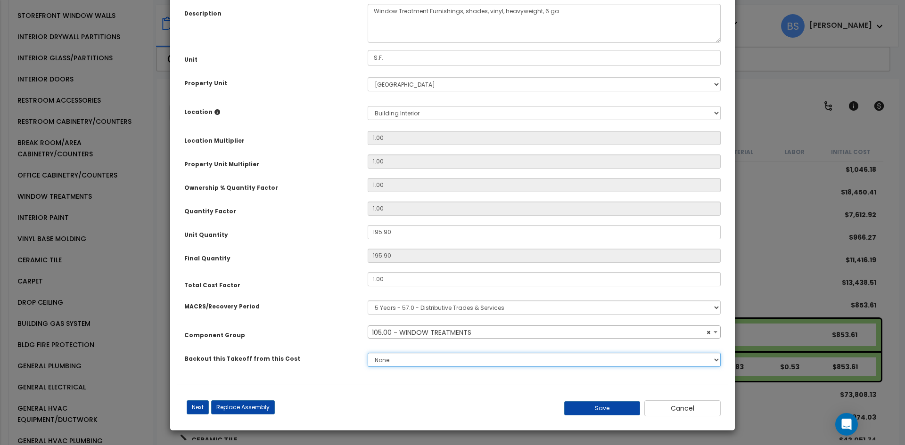
click at [416, 362] on select "None Sprinkler System Office Plumbing & Sewer Office Electrical Wash Bay Drain …" at bounding box center [544, 360] width 353 height 14
select select "45627426"
click at [368, 353] on select "None Sprinkler System Office Plumbing & Sewer Office Electrical Wash Bay Drain …" at bounding box center [544, 360] width 353 height 14
click at [593, 406] on button "Save" at bounding box center [602, 409] width 76 height 14
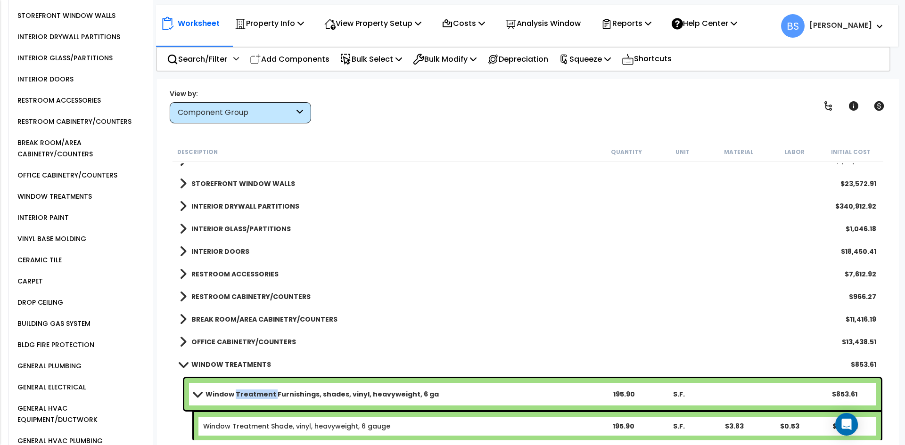
scroll to position [0, 0]
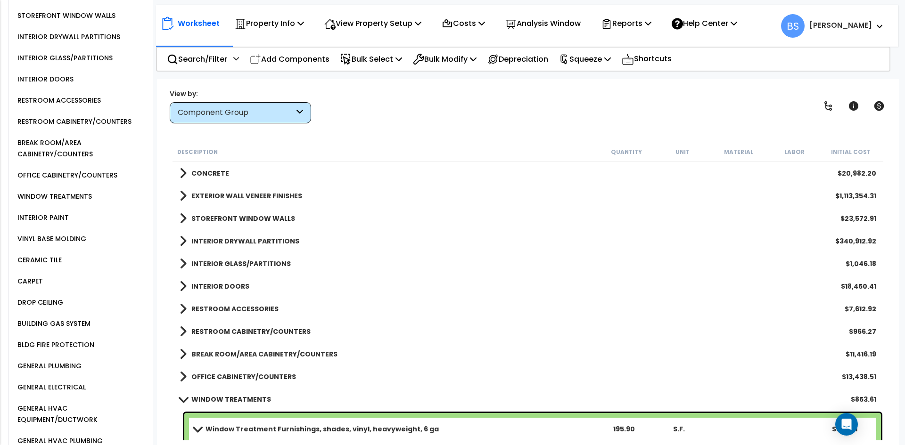
click at [206, 392] on div "WINDOW TREATMENTS $853.61" at bounding box center [528, 399] width 706 height 23
click at [183, 400] on span at bounding box center [183, 399] width 13 height 7
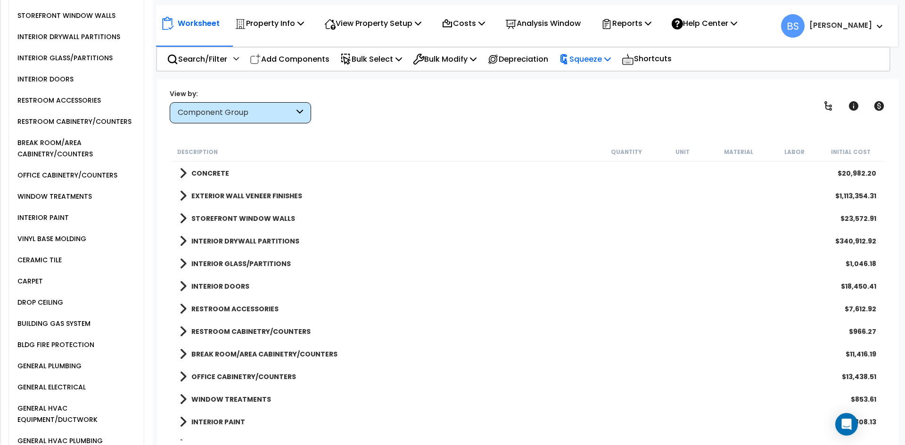
click at [608, 67] on div "Squeeze" at bounding box center [585, 59] width 52 height 22
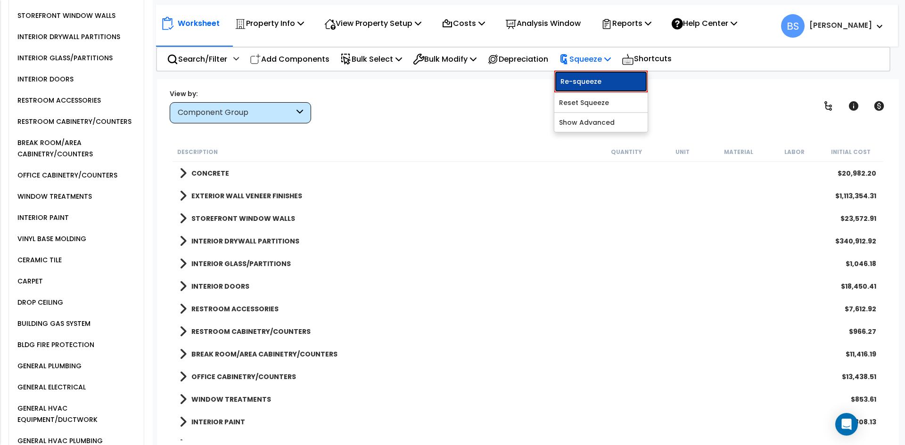
click at [599, 81] on link "Re-squeeze" at bounding box center [600, 82] width 93 height 22
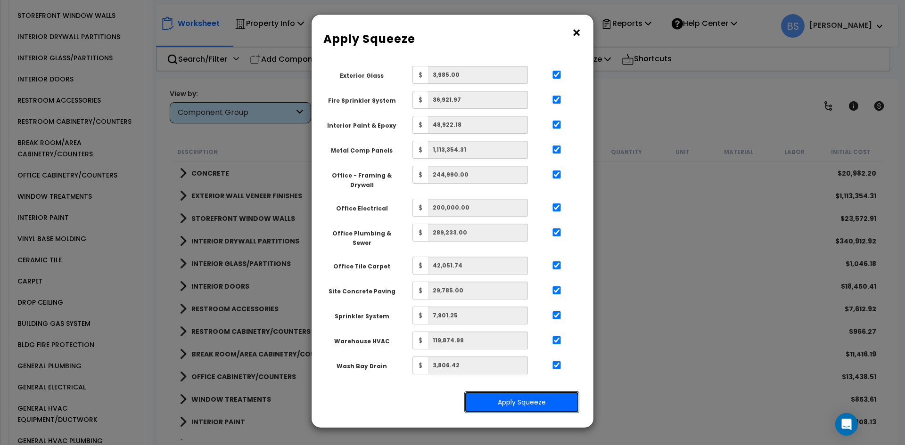
click at [515, 394] on button "Apply Squeeze" at bounding box center [521, 403] width 115 height 22
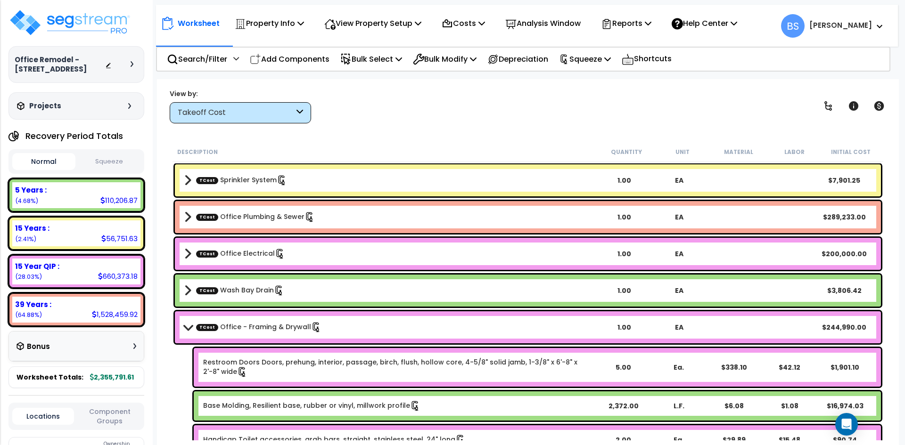
click at [115, 170] on button "Squeeze" at bounding box center [109, 162] width 63 height 16
click at [33, 166] on button "Normal" at bounding box center [43, 162] width 63 height 16
click at [90, 167] on button "Squeeze" at bounding box center [109, 162] width 63 height 16
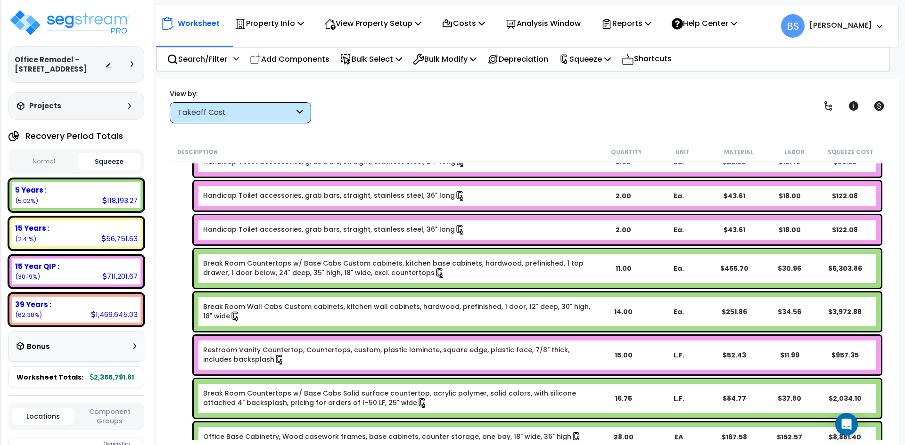
scroll to position [377, 0]
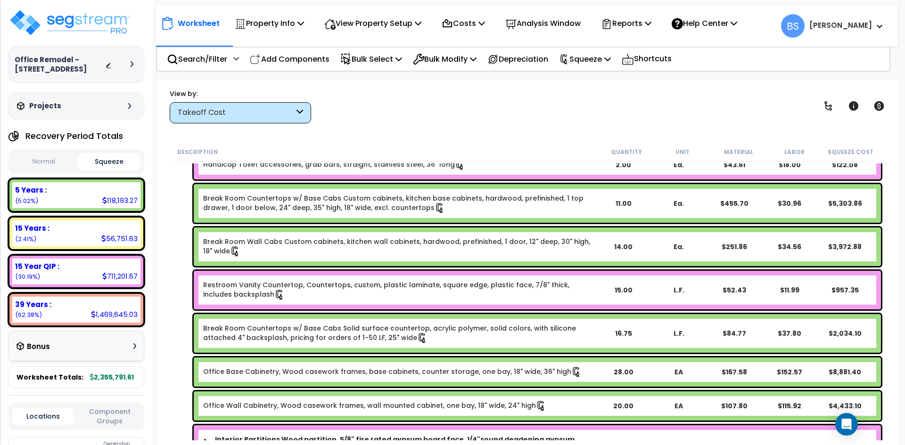
click at [117, 427] on button "Component Groups" at bounding box center [110, 417] width 62 height 20
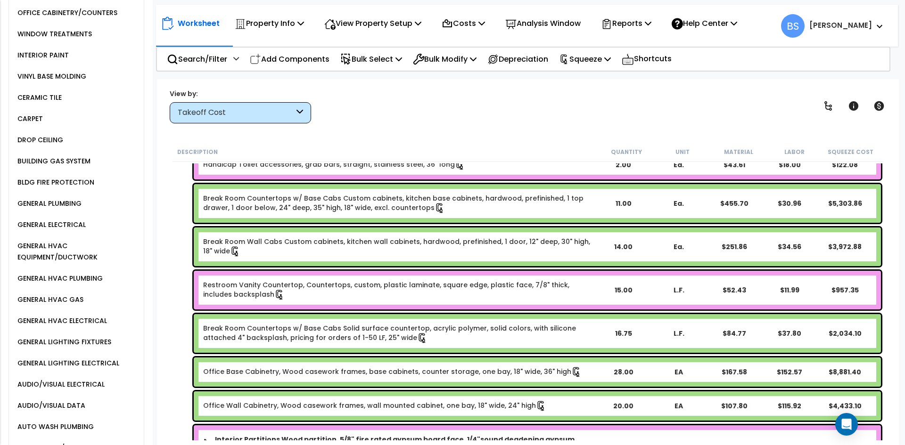
scroll to position [660, 0]
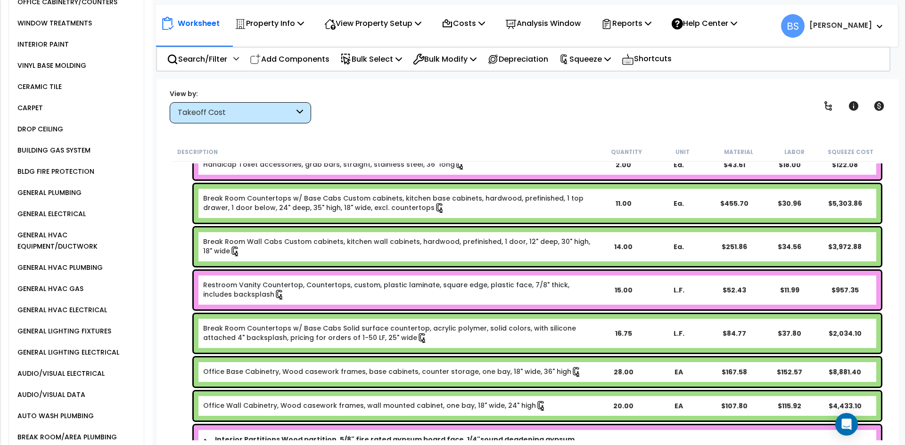
click at [81, 401] on div "AUDIO/VISUAL DATA" at bounding box center [50, 394] width 70 height 11
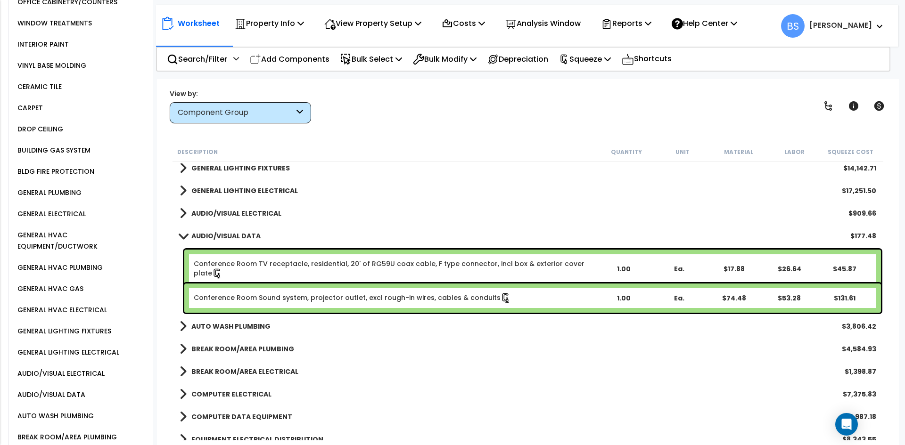
scroll to position [613, 0]
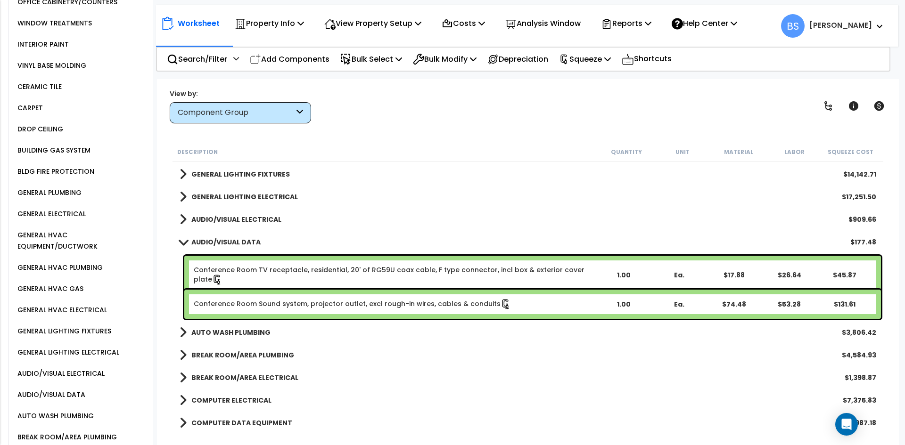
click at [625, 271] on div "1.00" at bounding box center [624, 275] width 54 height 9
click at [169, 272] on div "Description Quantity Unit Material Labor Squeeze Cost GENERAL PLUMBING (Mixed R…" at bounding box center [527, 291] width 723 height 298
click at [611, 56] on p "Squeeze" at bounding box center [585, 59] width 52 height 13
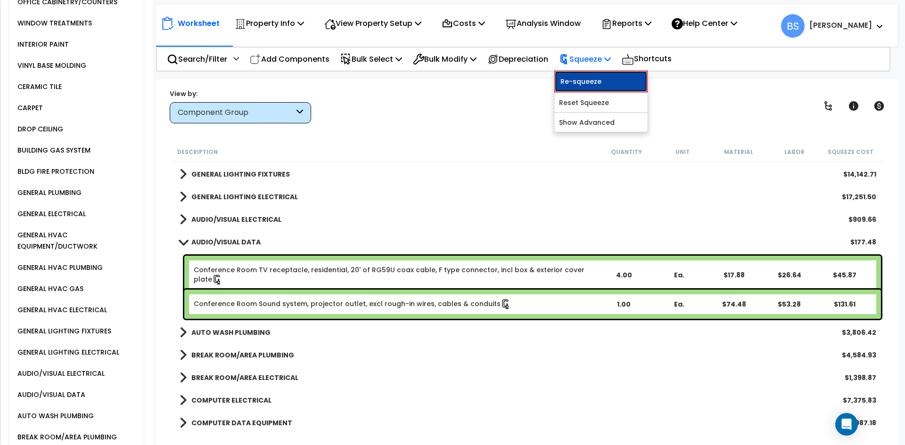
click at [607, 81] on link "Re-squeeze" at bounding box center [600, 82] width 93 height 22
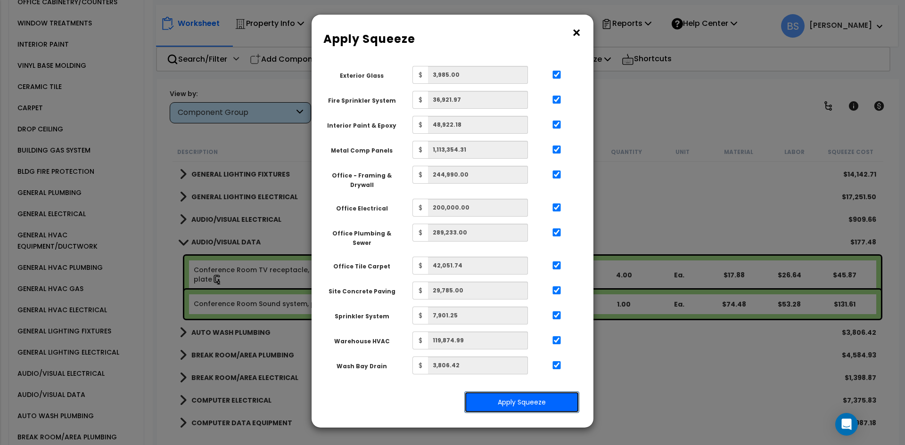
click at [506, 400] on button "Apply Squeeze" at bounding box center [521, 403] width 115 height 22
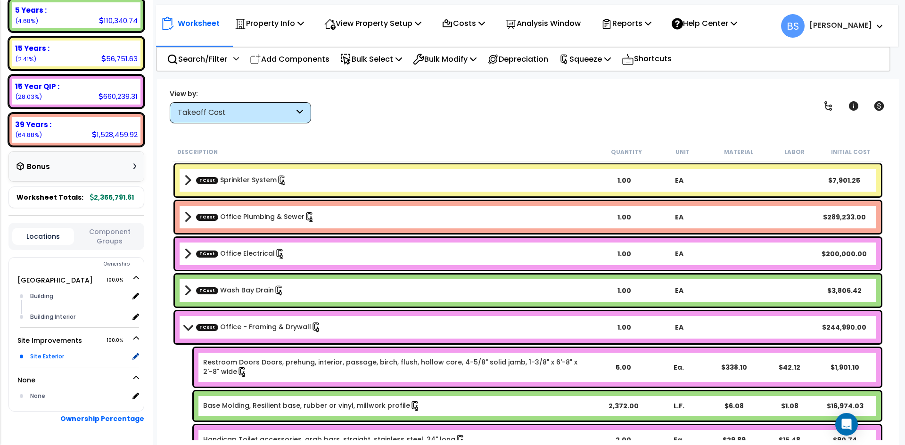
scroll to position [189, 0]
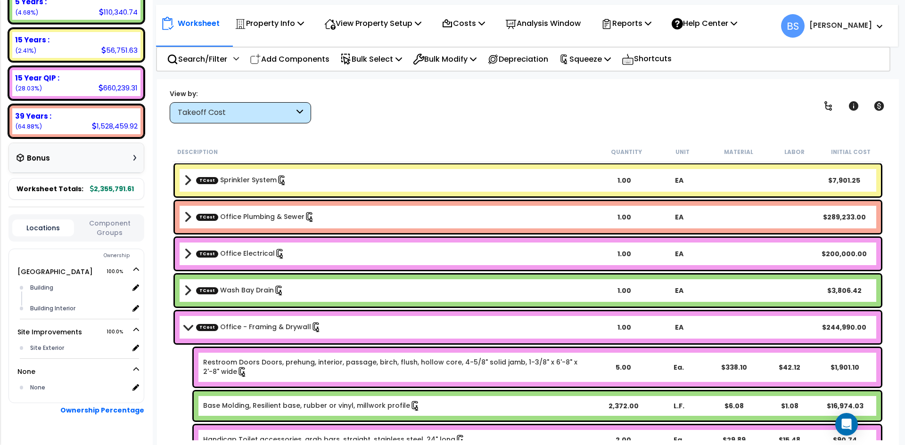
click at [110, 238] on button "Component Groups" at bounding box center [110, 228] width 62 height 20
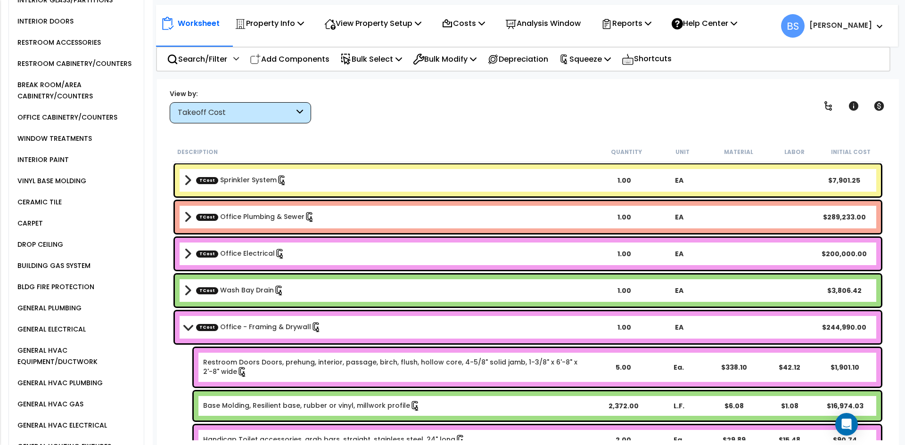
scroll to position [566, 0]
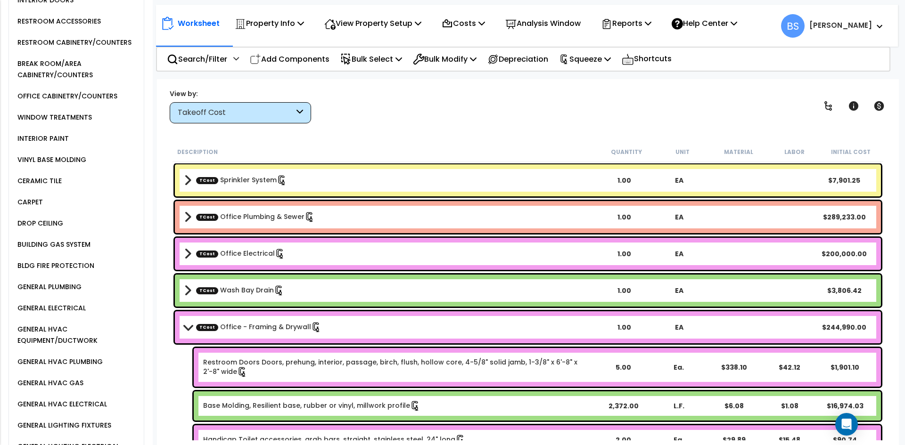
click at [54, 293] on div "GENERAL PLUMBING" at bounding box center [48, 286] width 66 height 11
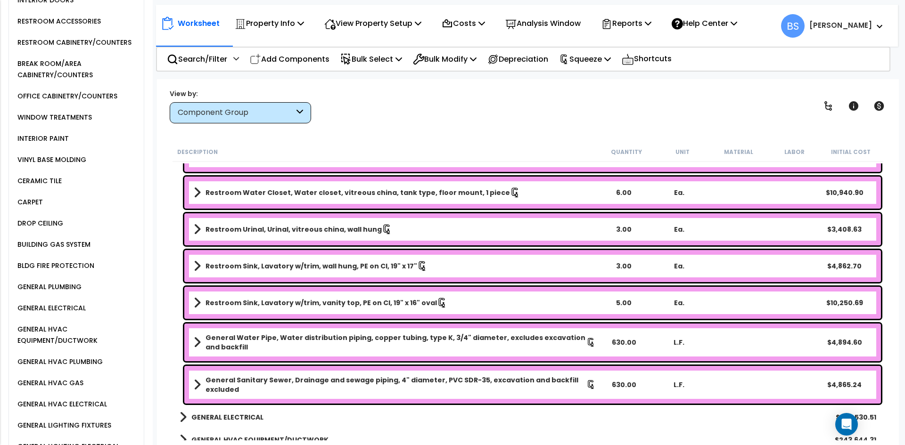
click at [74, 345] on div "GENERAL HVAC EQUIPMENT/DUCTWORK" at bounding box center [79, 335] width 129 height 23
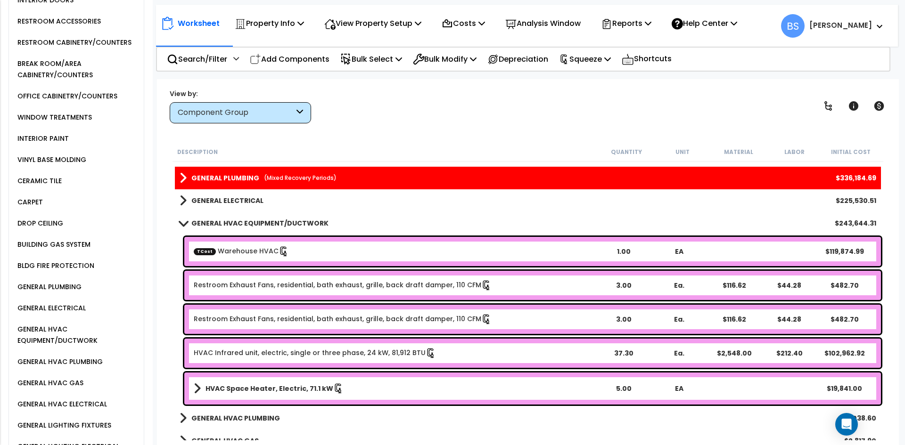
scroll to position [424, 0]
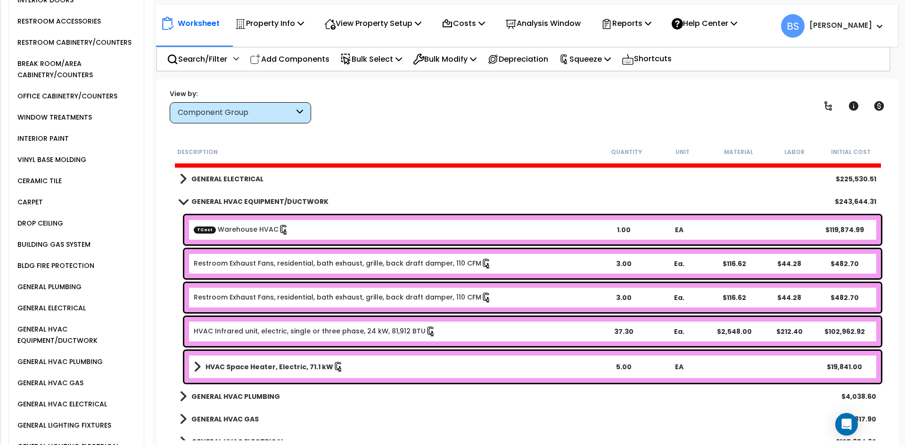
click at [249, 401] on b "GENERAL HVAC PLUMBING" at bounding box center [235, 396] width 89 height 9
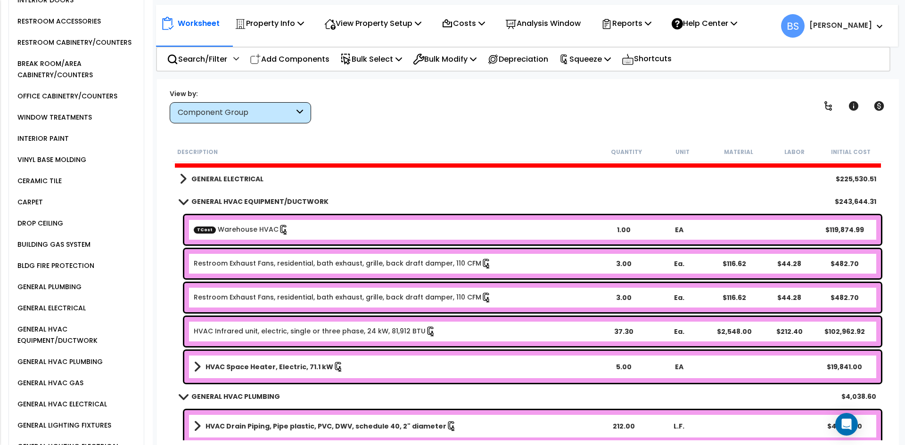
scroll to position [518, 0]
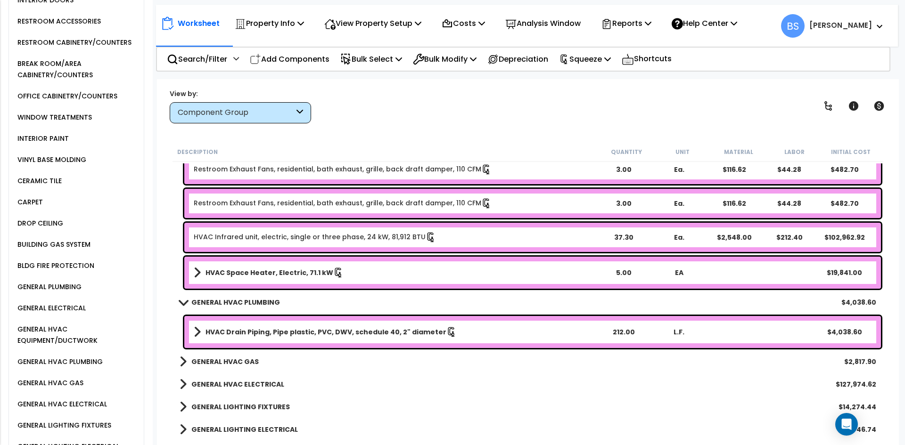
click at [298, 335] on b "HVAC Drain Piping, Pipe plastic, PVC, DWV, schedule 40, 2" diameter" at bounding box center [325, 332] width 241 height 9
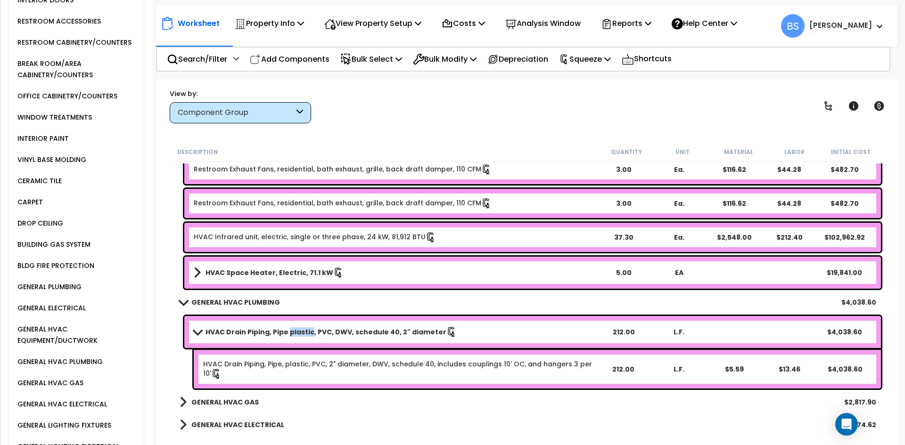
click at [298, 335] on b "HVAC Drain Piping, Pipe plastic, PVC, DWV, schedule 40, 2" diameter" at bounding box center [325, 332] width 241 height 9
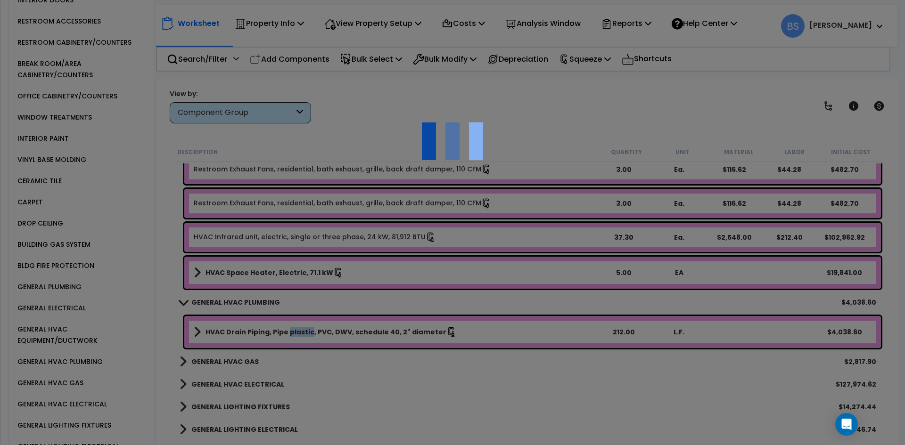
select select "45627432"
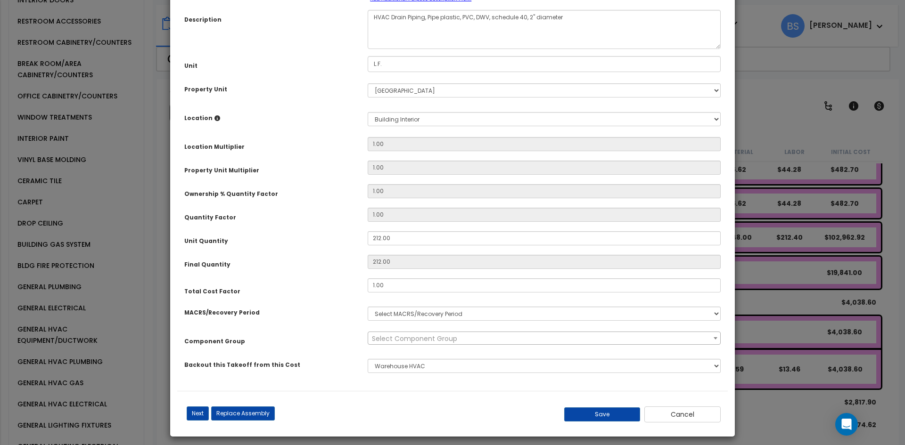
scroll to position [87, 0]
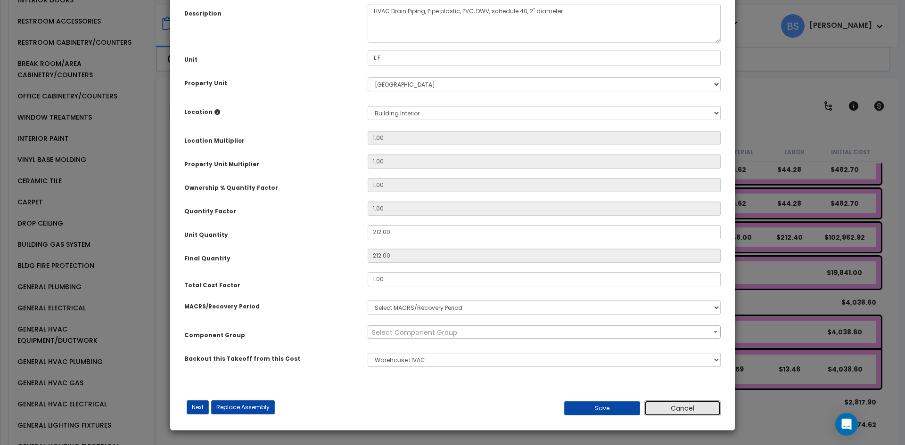
click at [692, 408] on button "Cancel" at bounding box center [682, 409] width 76 height 16
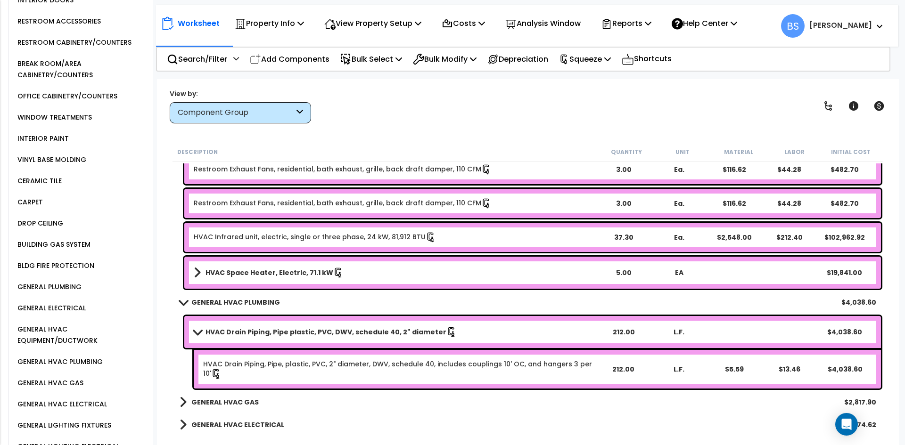
click at [215, 304] on b "GENERAL HVAC PLUMBING" at bounding box center [235, 302] width 89 height 9
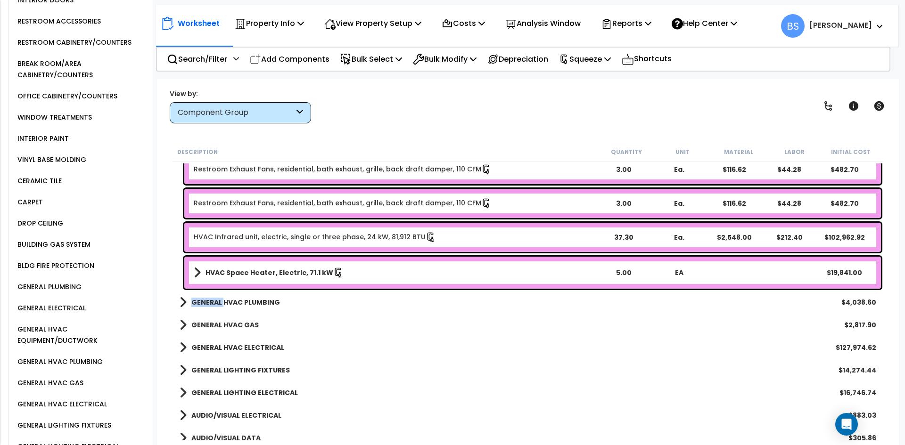
click at [215, 304] on b "GENERAL HVAC PLUMBING" at bounding box center [235, 302] width 89 height 9
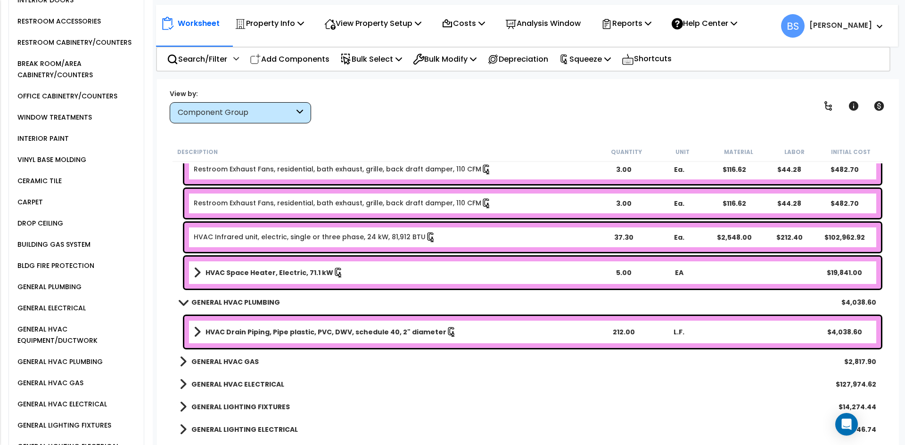
click at [224, 331] on b "HVAC Drain Piping, Pipe plastic, PVC, DWV, schedule 40, 2" diameter" at bounding box center [325, 332] width 241 height 9
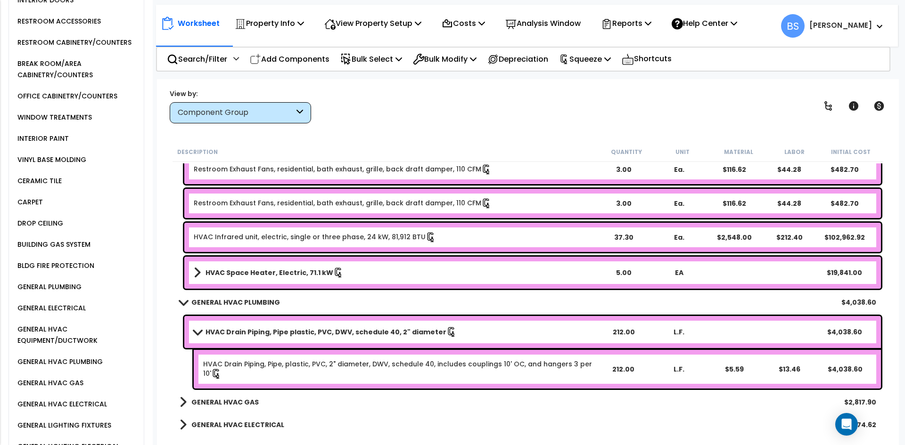
click at [224, 331] on b "HVAC Drain Piping, Pipe plastic, PVC, DWV, schedule 40, 2" diameter" at bounding box center [325, 332] width 241 height 9
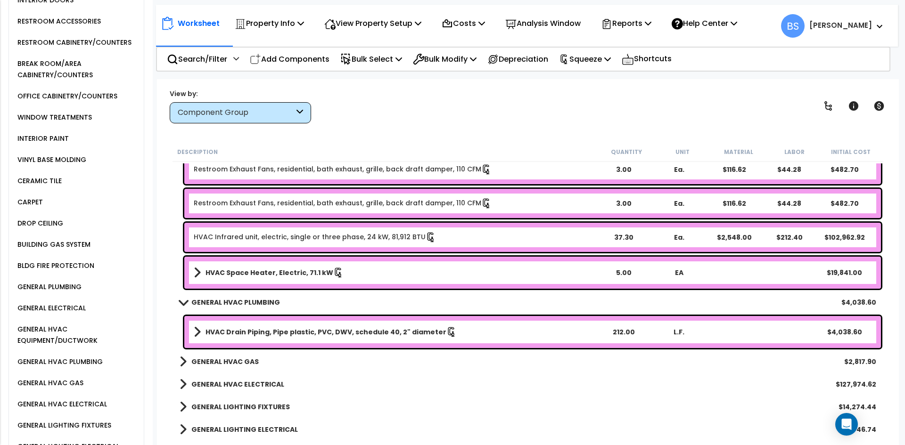
click at [209, 363] on b "GENERAL HVAC GAS" at bounding box center [224, 361] width 67 height 9
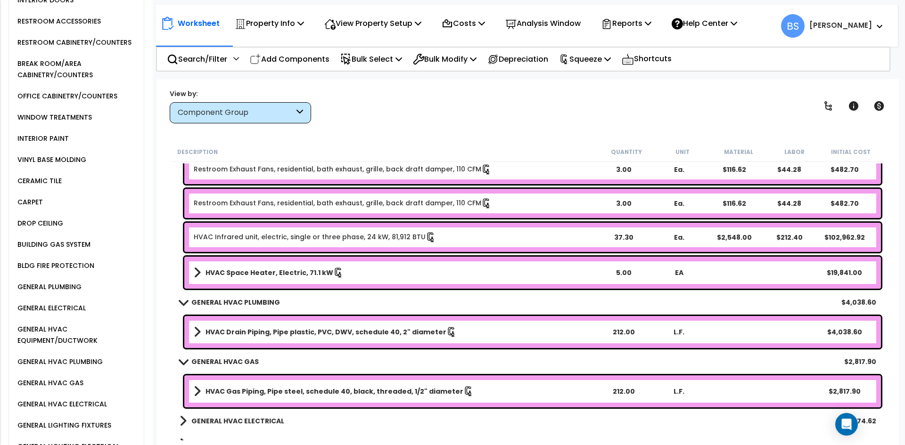
scroll to position [566, 0]
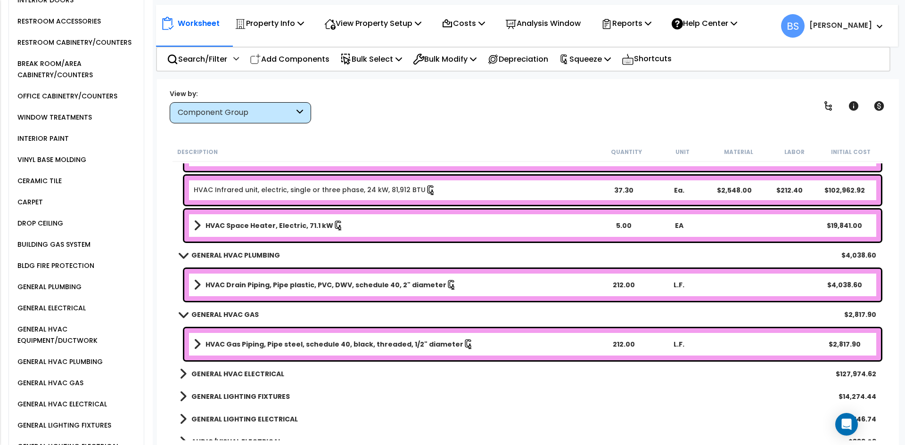
click at [284, 342] on b "HVAC Gas Piping, Pipe steel, schedule 40, black, threaded, 1/2" diameter" at bounding box center [334, 344] width 258 height 9
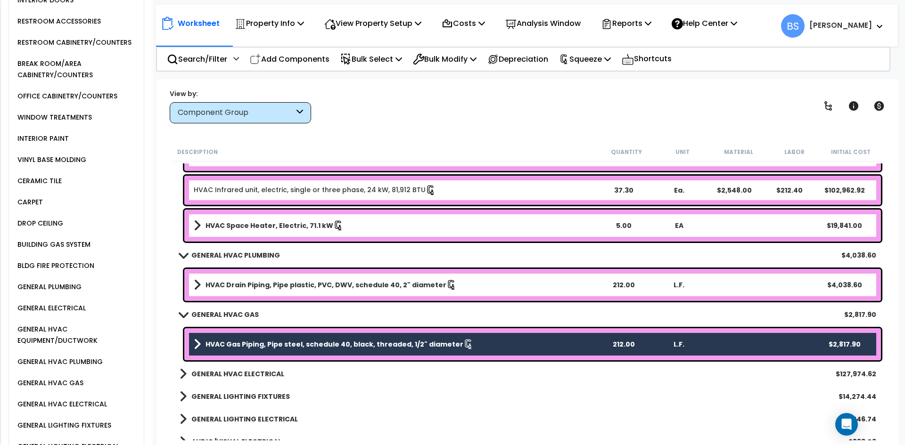
click at [297, 287] on b "HVAC Drain Piping, Pipe plastic, PVC, DWV, schedule 40, 2" diameter" at bounding box center [325, 284] width 241 height 9
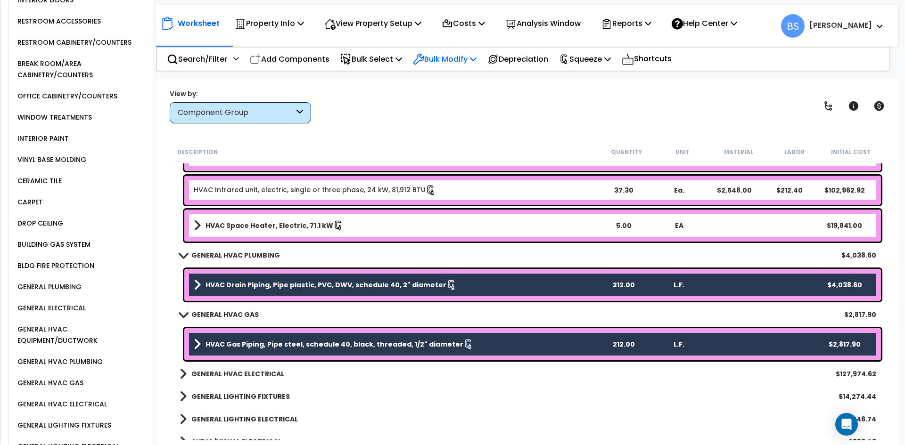
click at [457, 62] on p "Bulk Modify" at bounding box center [445, 59] width 64 height 13
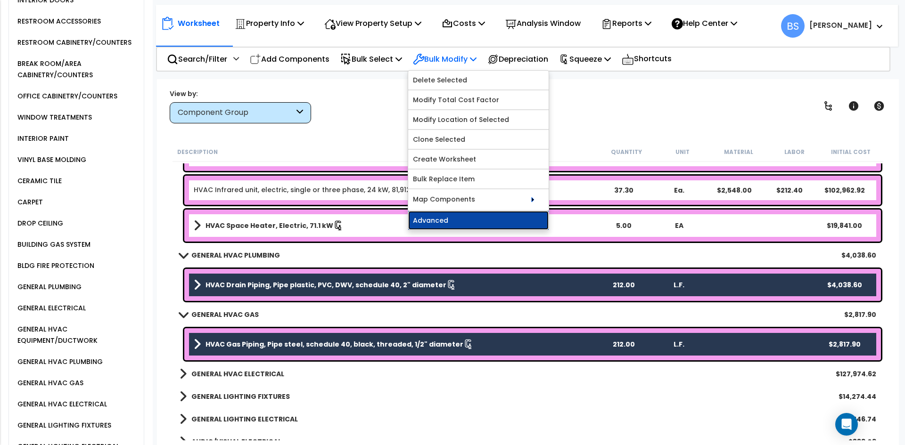
click at [445, 222] on link "Advanced" at bounding box center [478, 220] width 140 height 19
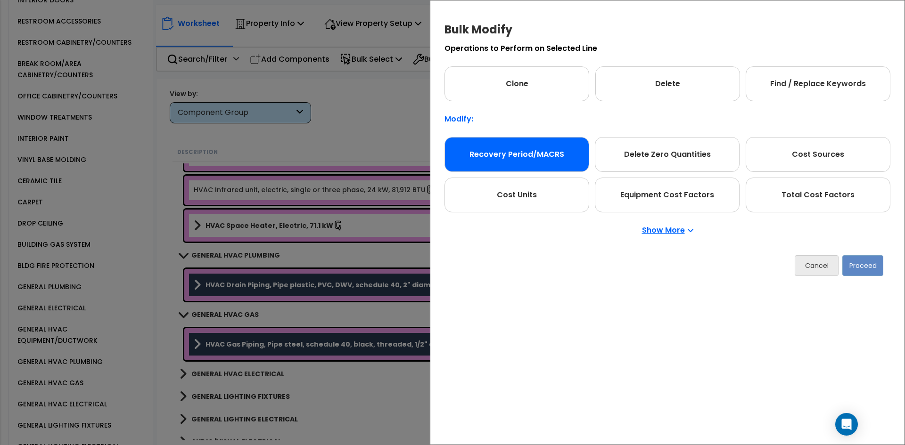
click at [509, 164] on div "Recovery Period/MACRS" at bounding box center [516, 154] width 145 height 35
click at [871, 268] on button "Proceed" at bounding box center [862, 265] width 41 height 21
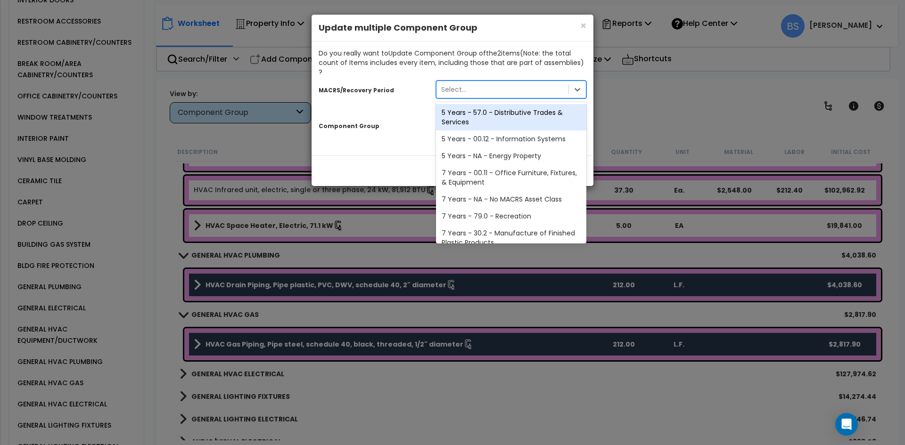
click at [493, 82] on div "Select..." at bounding box center [502, 89] width 132 height 15
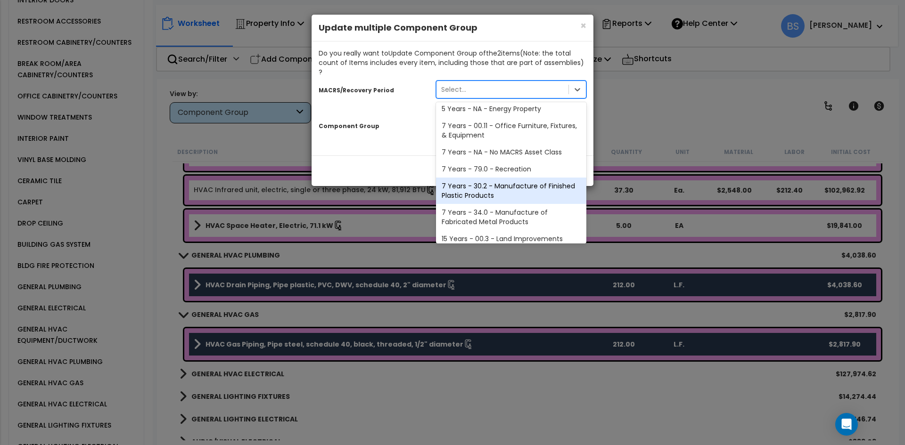
scroll to position [115, 0]
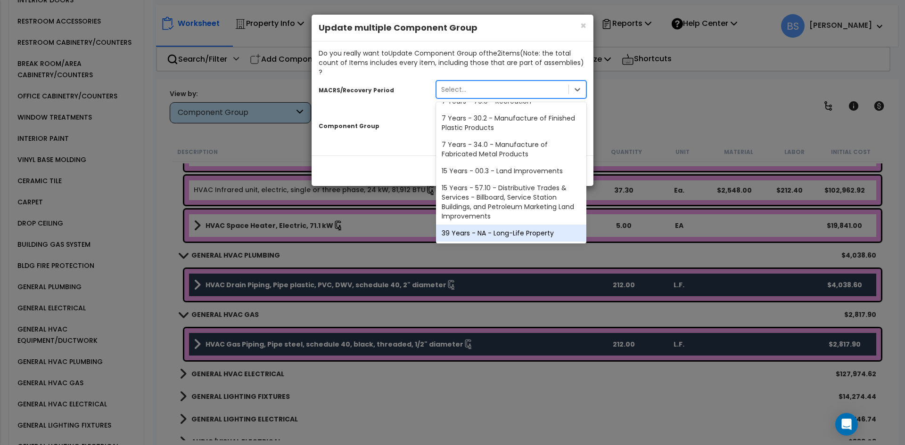
click at [488, 227] on div "39 Years - NA - Long-Life Property" at bounding box center [511, 233] width 150 height 17
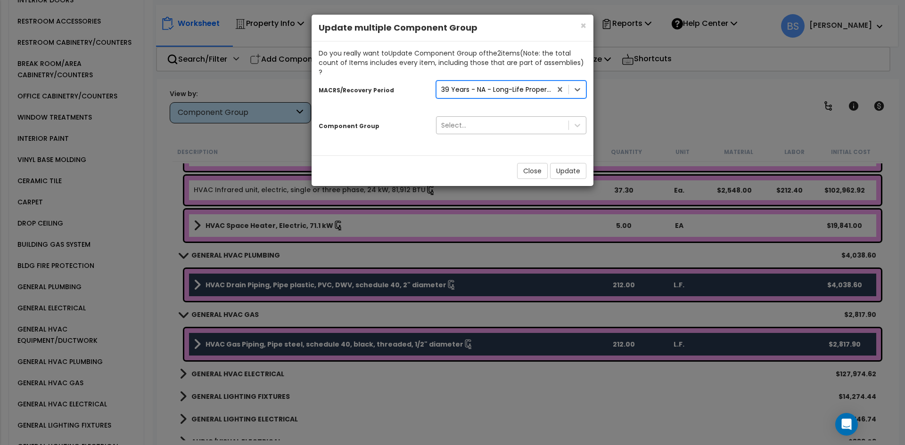
click at [465, 121] on div "Select..." at bounding box center [453, 125] width 25 height 9
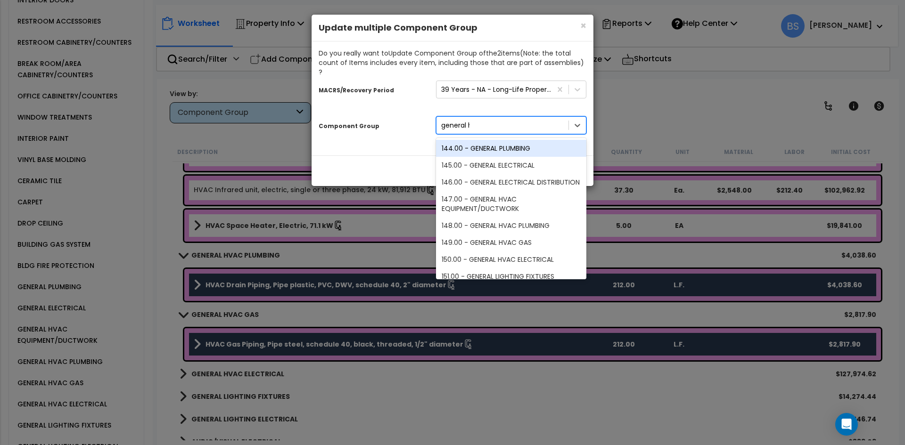
type input "general hv"
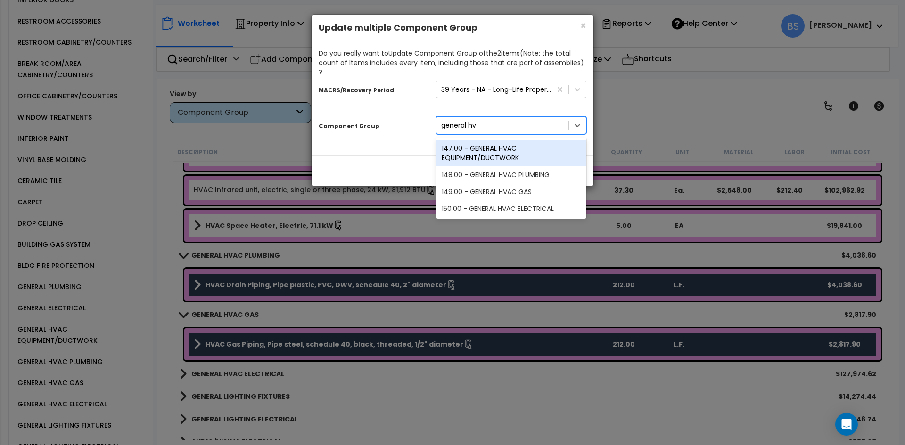
click at [465, 148] on div "147.00 - GENERAL HVAC EQUIPMENT/DUCTWORK" at bounding box center [511, 153] width 150 height 26
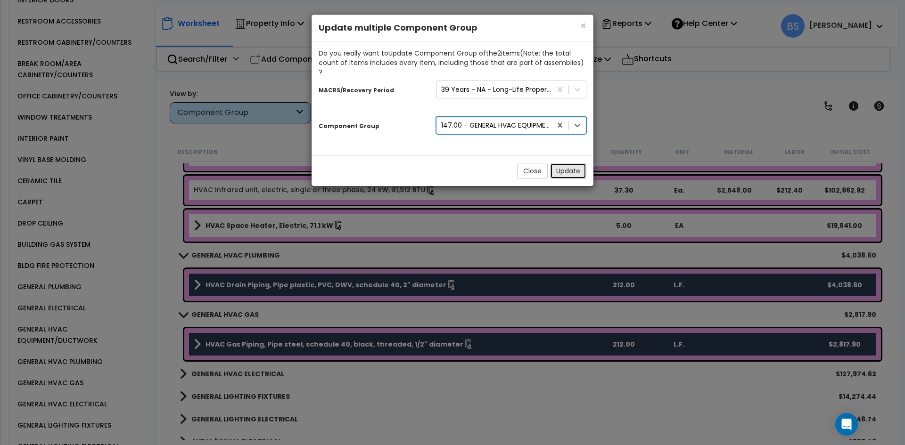
click at [574, 163] on button "Update" at bounding box center [568, 171] width 36 height 16
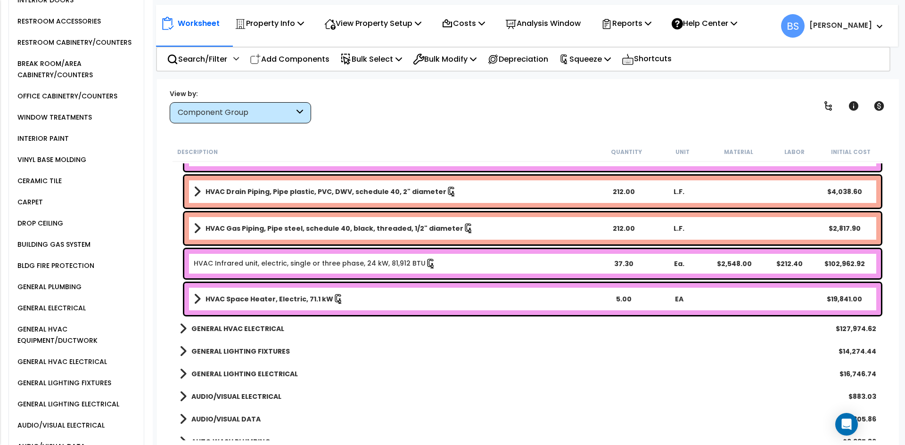
click at [269, 226] on b "HVAC Gas Piping, Pipe steel, schedule 40, black, threaded, 1/2" diameter" at bounding box center [334, 228] width 258 height 9
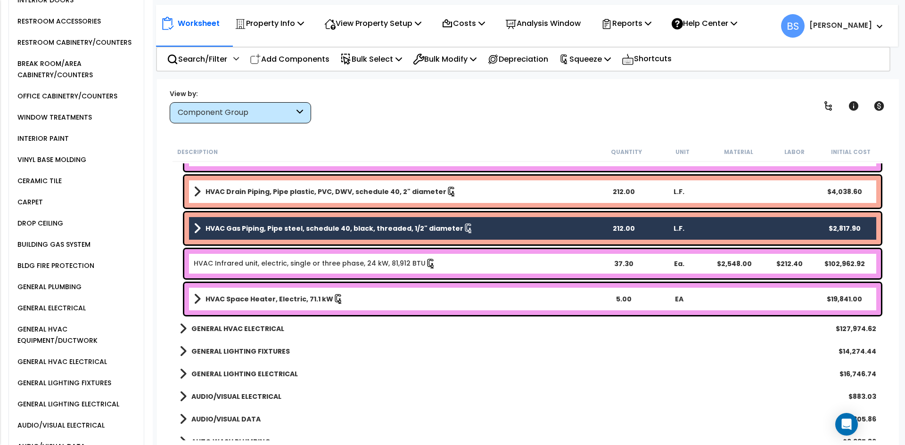
click at [263, 192] on b "HVAC Drain Piping, Pipe plastic, PVC, DWV, schedule 40, 2" diameter" at bounding box center [325, 191] width 241 height 9
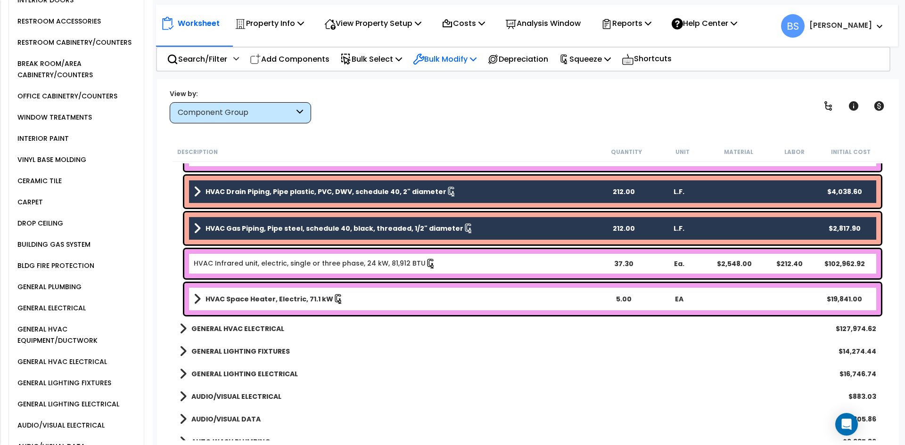
click at [462, 60] on p "Bulk Modify" at bounding box center [445, 59] width 64 height 13
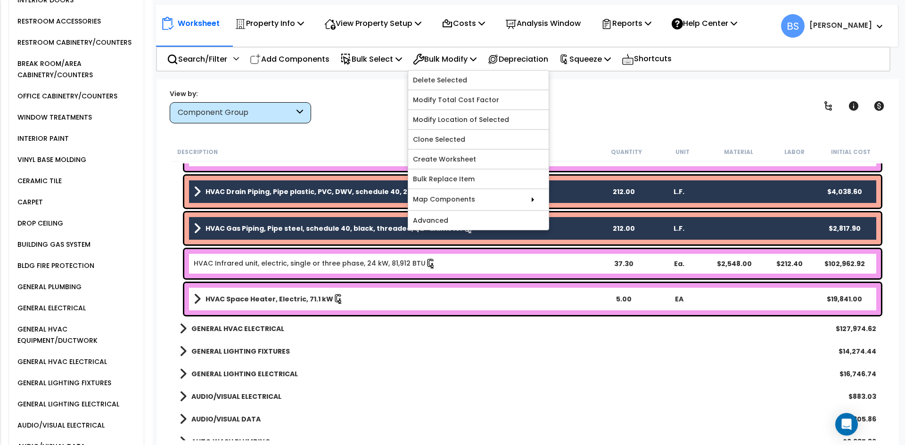
click at [295, 191] on b "HVAC Drain Piping, Pipe plastic, PVC, DWV, schedule 40, 2" diameter" at bounding box center [325, 191] width 241 height 9
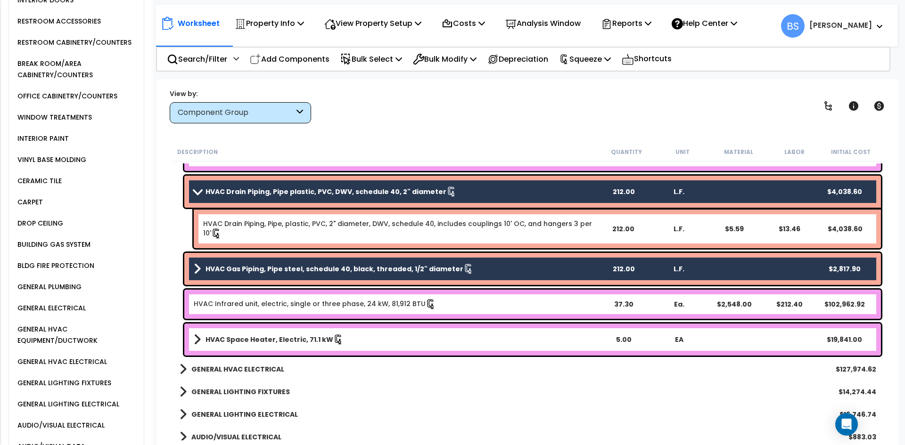
click at [275, 193] on b "HVAC Drain Piping, Pipe plastic, PVC, DWV, schedule 40, 2" diameter" at bounding box center [325, 191] width 241 height 9
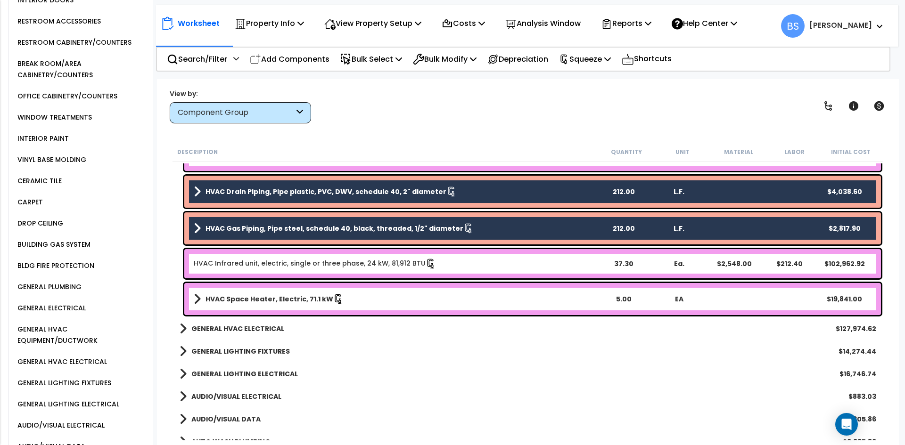
click at [275, 193] on b "HVAC Drain Piping, Pipe plastic, PVC, DWV, schedule 40, 2" diameter" at bounding box center [325, 191] width 241 height 9
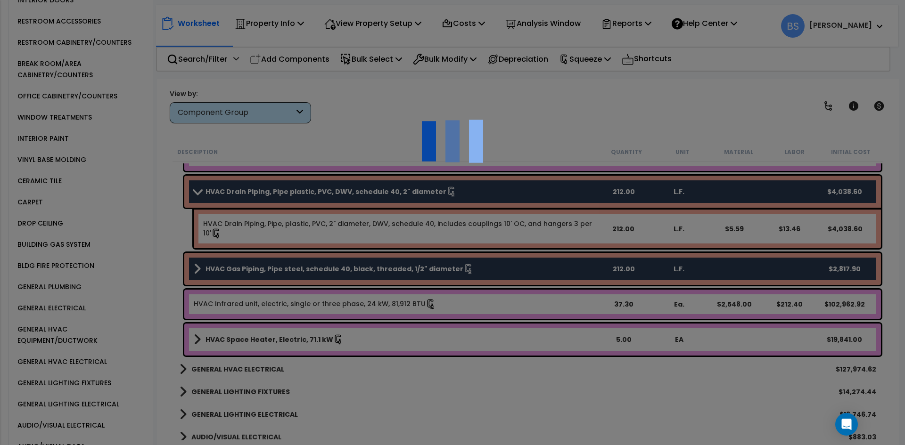
click at [275, 193] on div at bounding box center [452, 222] width 905 height 445
select select "45627432"
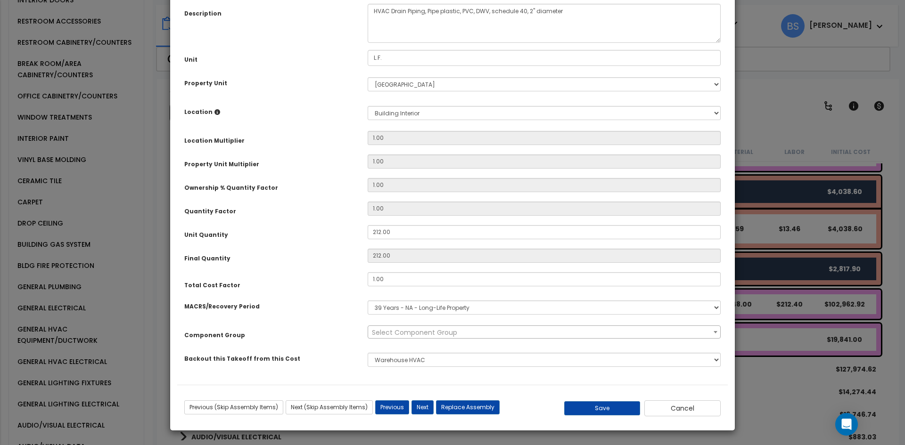
scroll to position [0, 0]
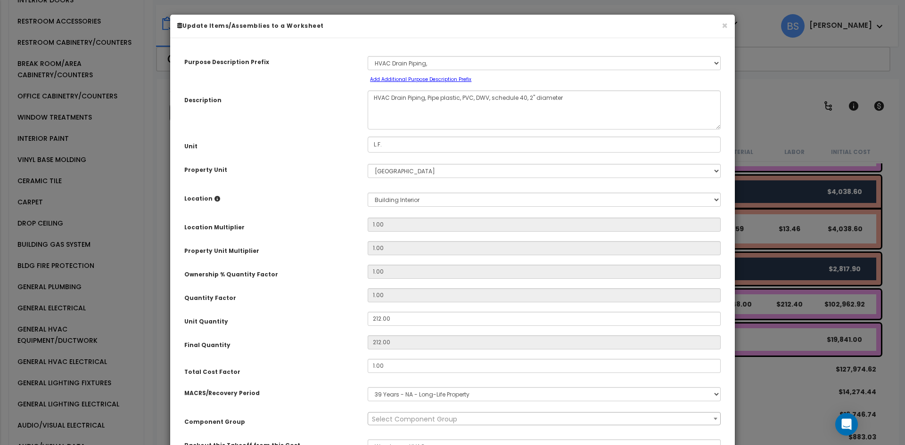
select select "16219"
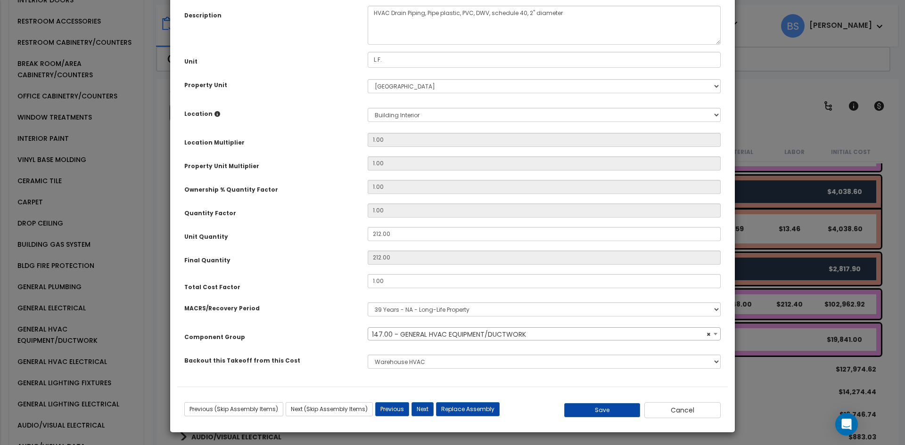
scroll to position [87, 0]
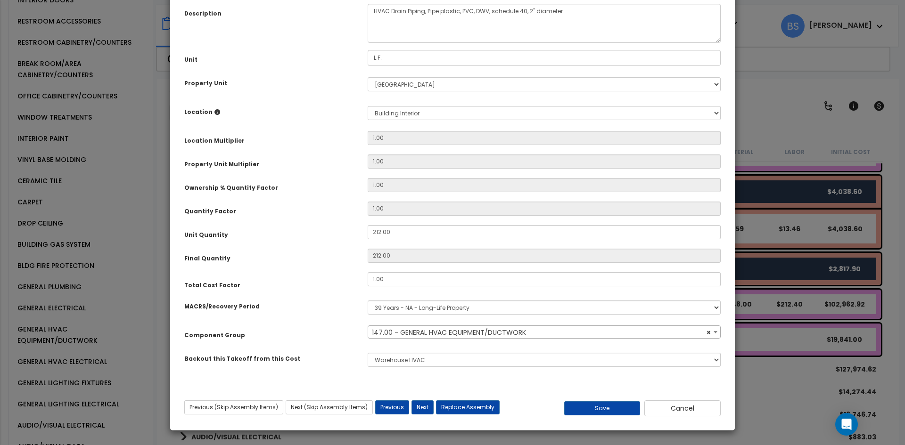
click at [440, 333] on span "× 147.00 - GENERAL HVAC EQUIPMENT/DUCTWORK" at bounding box center [544, 332] width 352 height 13
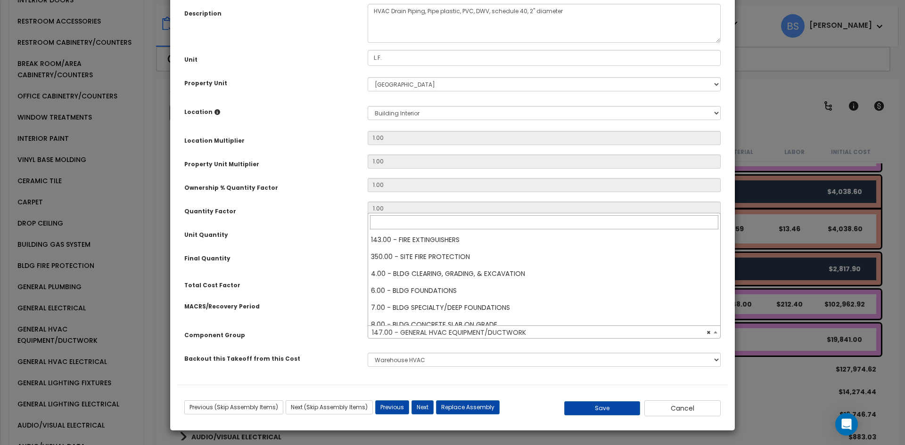
scroll to position [984, 0]
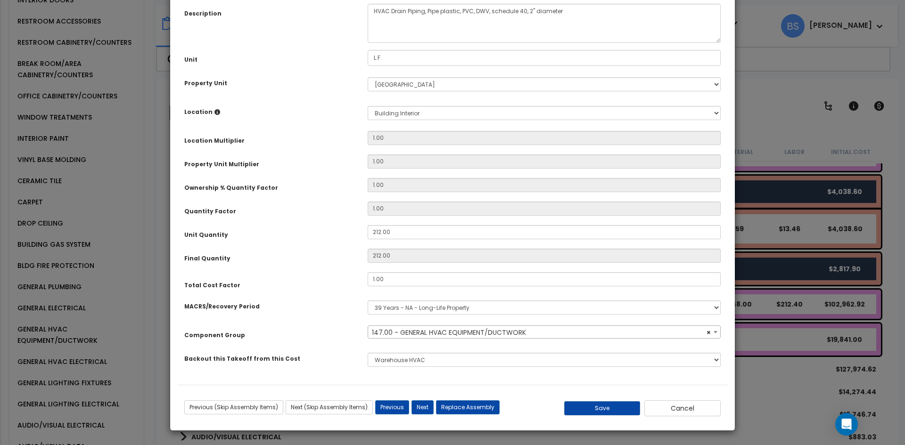
click at [440, 333] on span "× 147.00 - GENERAL HVAC EQUIPMENT/DUCTWORK" at bounding box center [544, 332] width 352 height 13
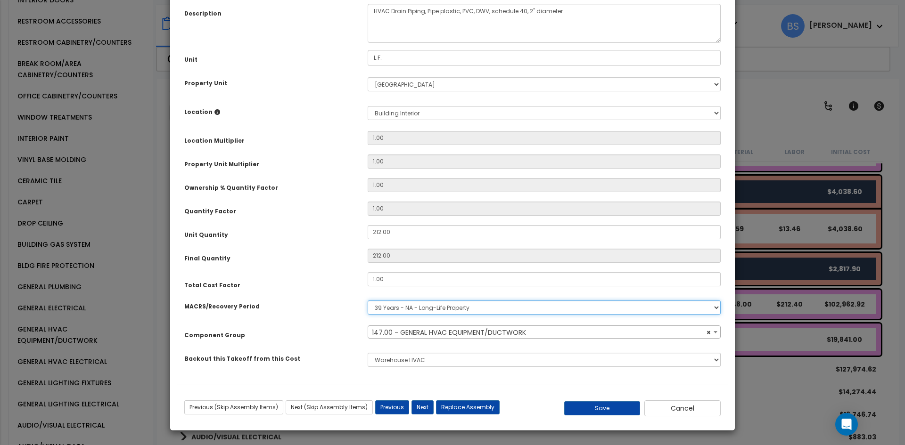
click at [410, 308] on select "Select MACRS/Recovery Period 5 Years - 57.0 - Distributive Trades & Services 5 …" at bounding box center [544, 308] width 353 height 14
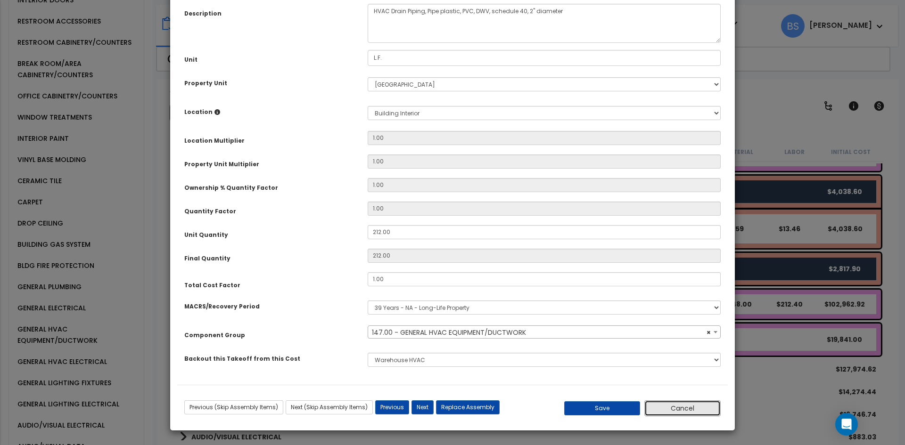
drag, startPoint x: 688, startPoint y: 413, endPoint x: 608, endPoint y: 363, distance: 94.4
click at [688, 413] on button "Cancel" at bounding box center [682, 409] width 76 height 16
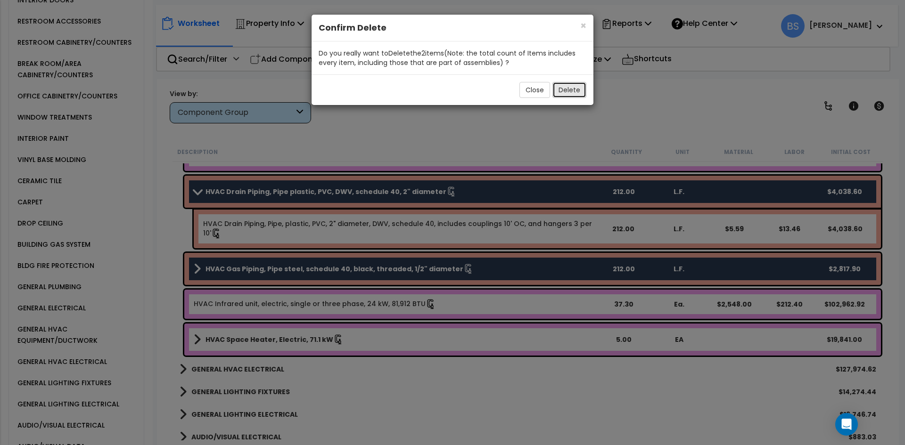
click at [564, 90] on button "Delete" at bounding box center [569, 90] width 34 height 16
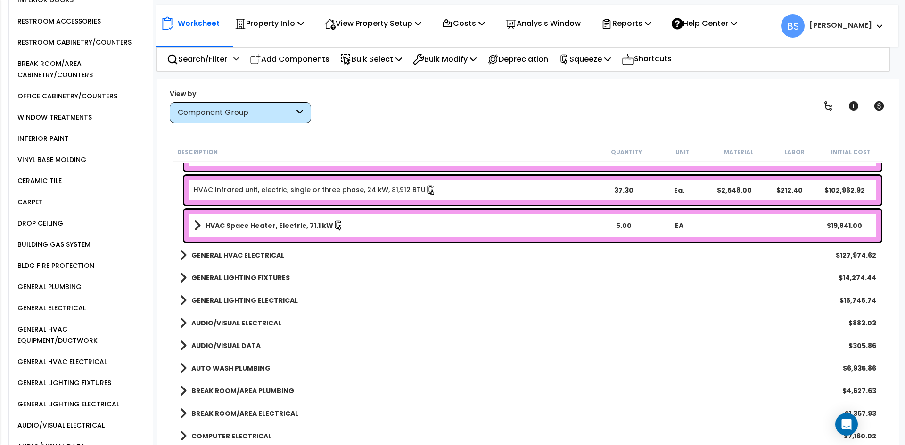
click at [232, 259] on b "GENERAL HVAC ELECTRICAL" at bounding box center [237, 255] width 93 height 9
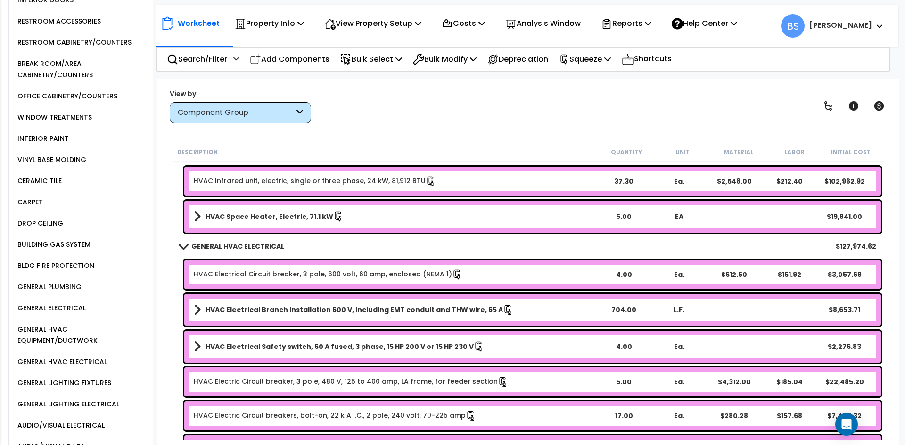
scroll to position [566, 0]
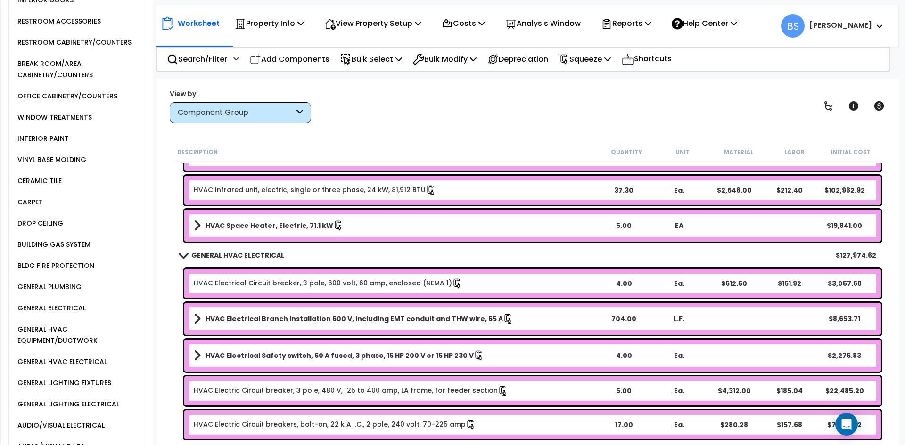
click at [245, 253] on b "GENERAL HVAC ELECTRICAL" at bounding box center [237, 255] width 93 height 9
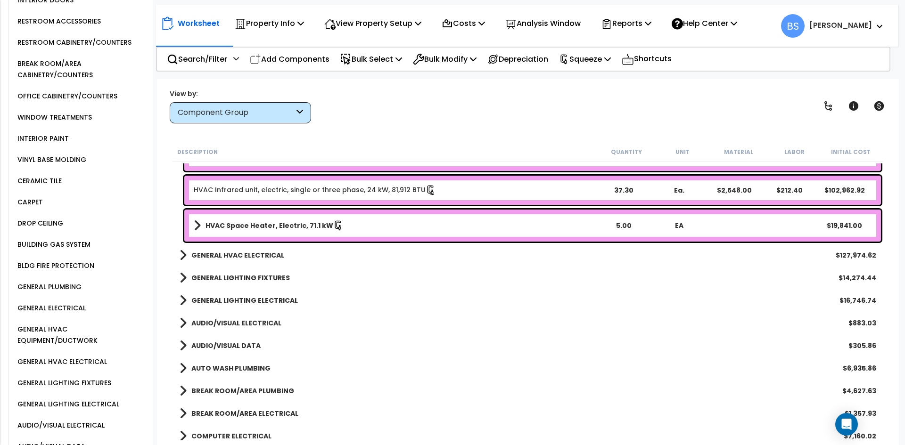
scroll to position [424, 0]
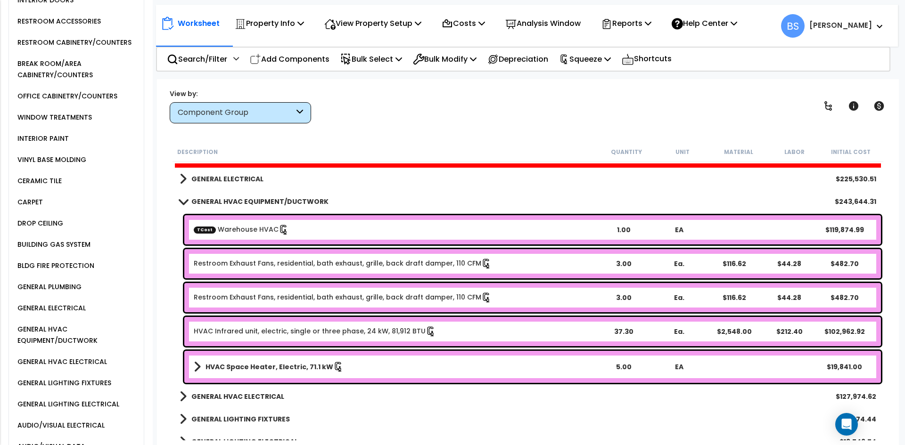
click at [216, 201] on b "GENERAL HVAC EQUIPMENT/DUCTWORK" at bounding box center [259, 201] width 137 height 9
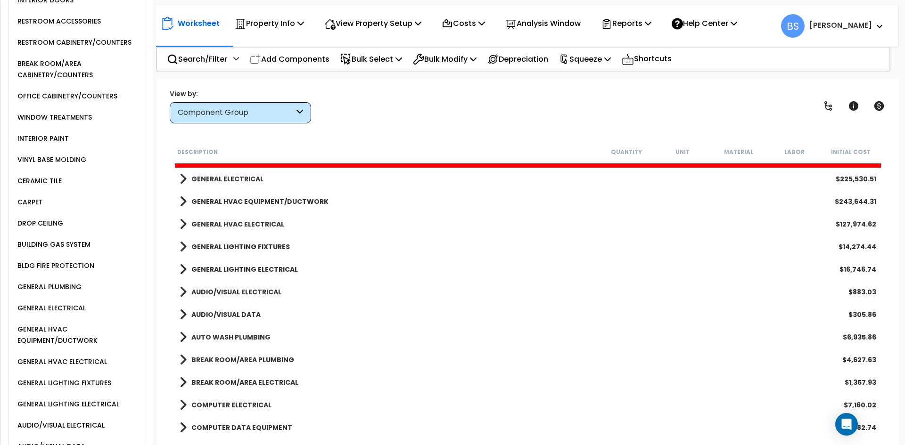
click at [261, 223] on b "GENERAL HVAC ELECTRICAL" at bounding box center [237, 224] width 93 height 9
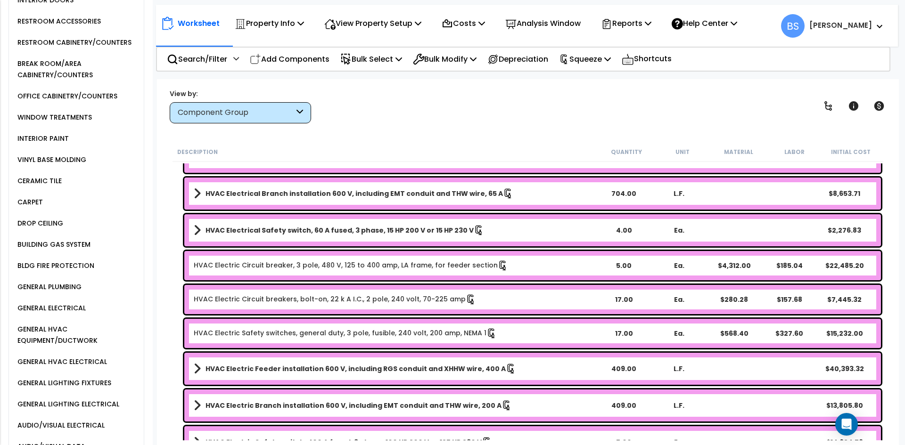
scroll to position [566, 0]
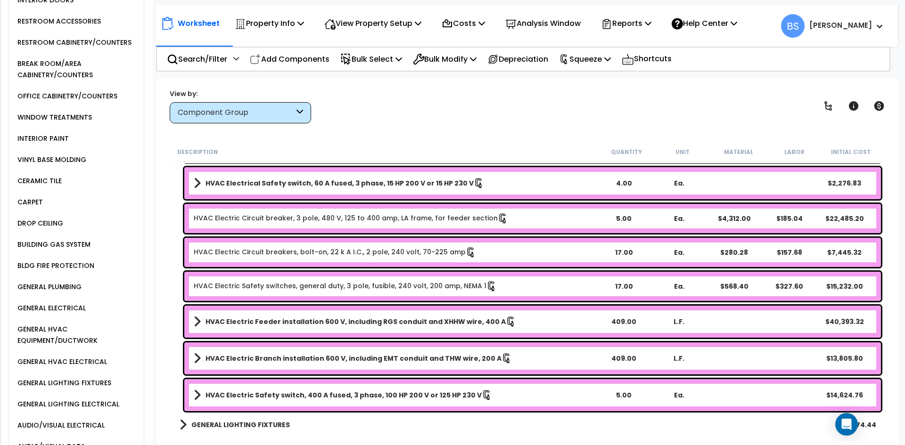
click at [266, 318] on b "HVAC Electric Feeder installation 600 V, including RGS conduit and XHHW wire, 4…" at bounding box center [355, 321] width 300 height 9
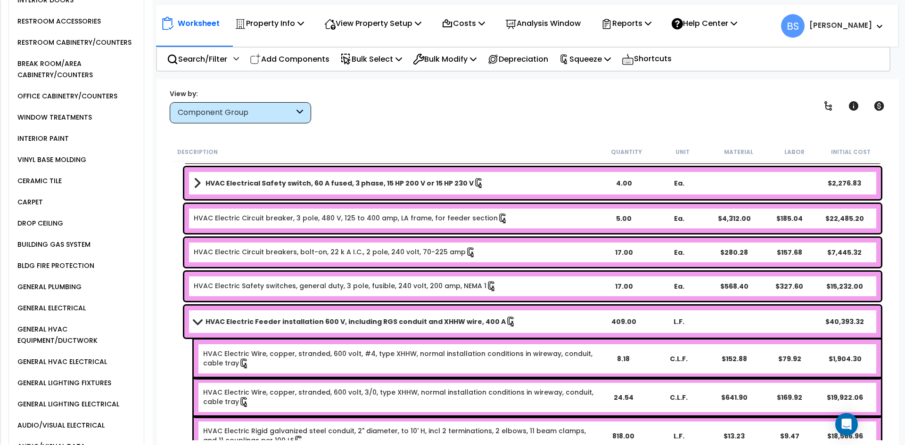
click at [266, 323] on b "HVAC Electric Feeder installation 600 V, including RGS conduit and XHHW wire, 4…" at bounding box center [355, 321] width 300 height 9
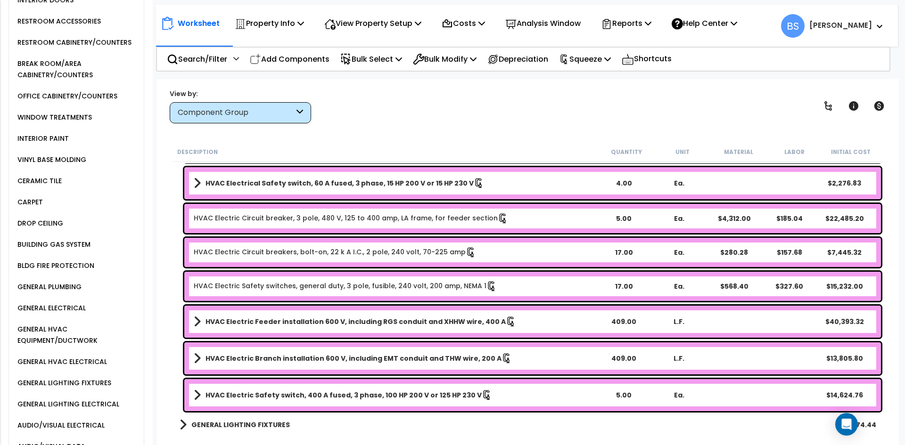
click at [265, 326] on b "HVAC Electric Feeder installation 600 V, including RGS conduit and XHHW wire, 4…" at bounding box center [355, 321] width 300 height 9
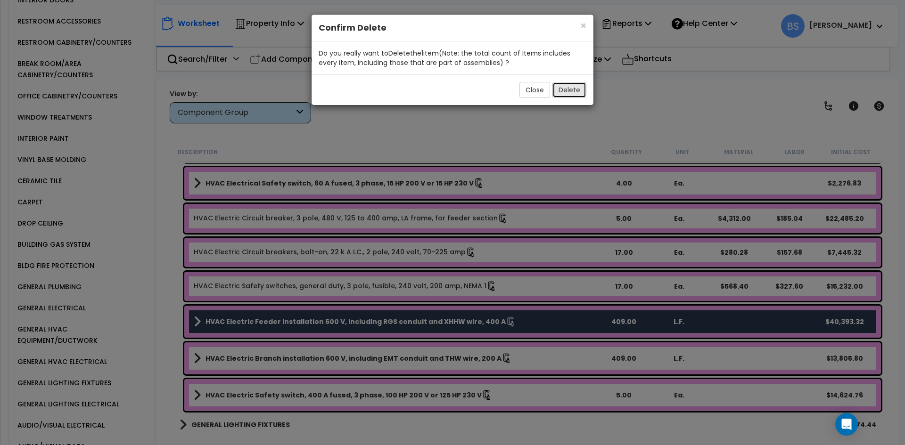
click at [574, 89] on button "Delete" at bounding box center [569, 90] width 34 height 16
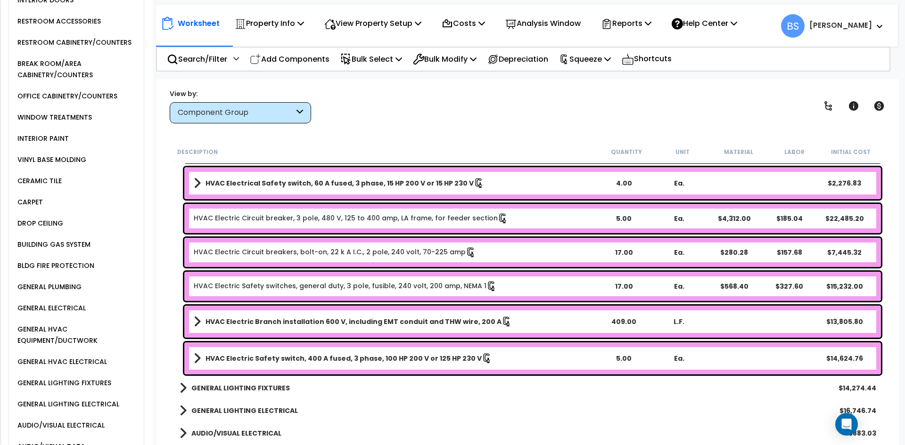
click at [247, 390] on b "GENERAL LIGHTING FIXTURES" at bounding box center [240, 388] width 99 height 9
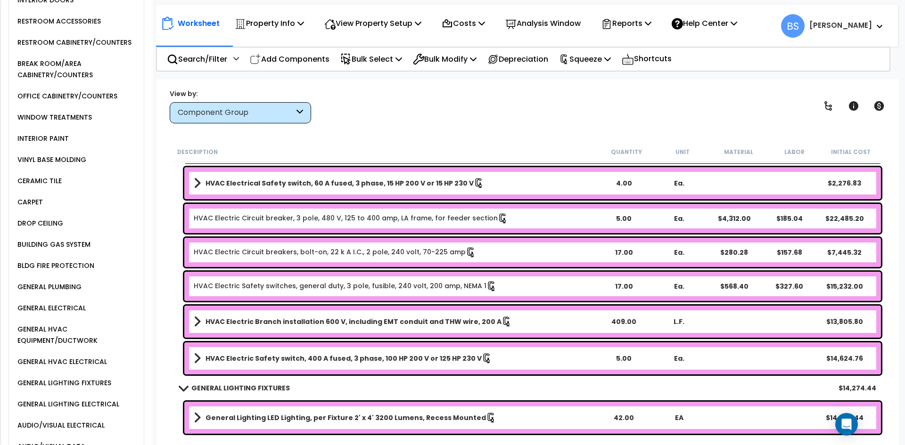
scroll to position [613, 0]
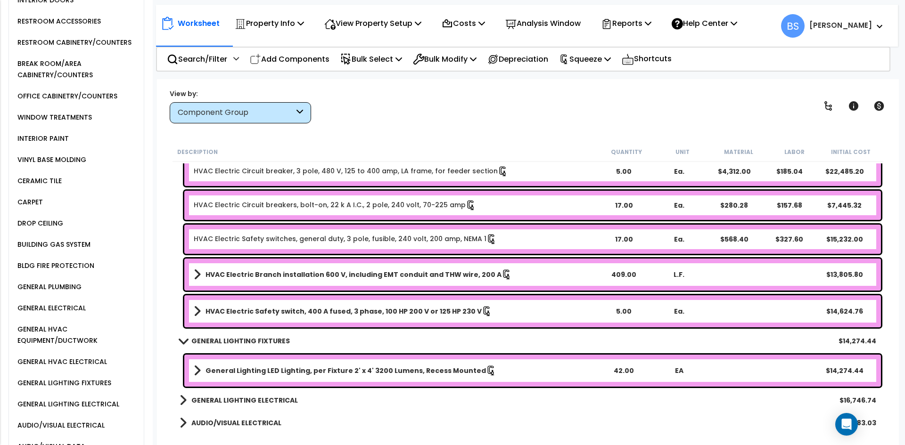
click at [236, 345] on b "GENERAL LIGHTING FIXTURES" at bounding box center [240, 341] width 99 height 9
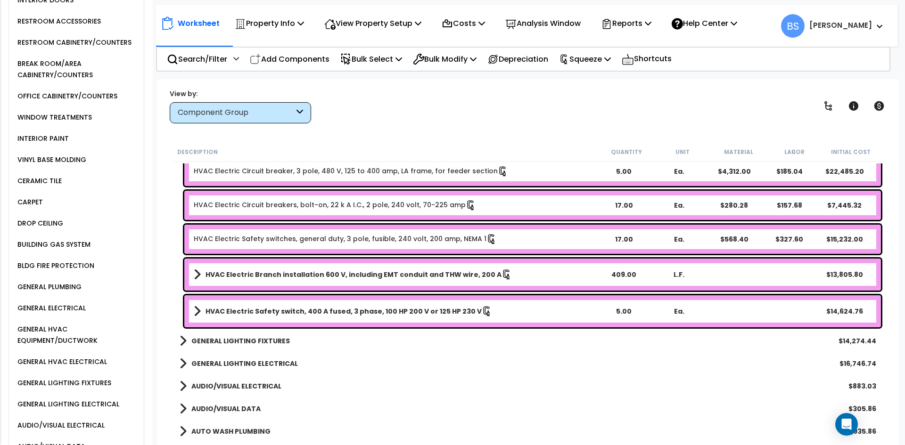
click at [231, 362] on b "GENERAL LIGHTING ELECTRICAL" at bounding box center [244, 363] width 107 height 9
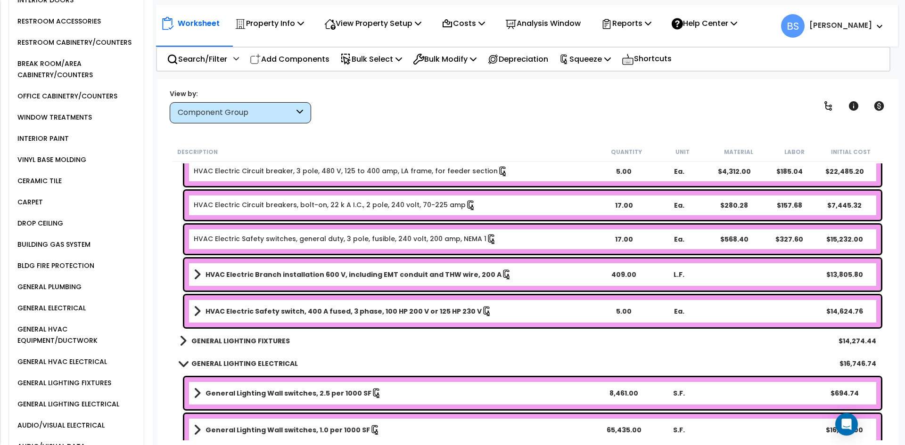
click at [231, 362] on b "GENERAL LIGHTING ELECTRICAL" at bounding box center [244, 363] width 107 height 9
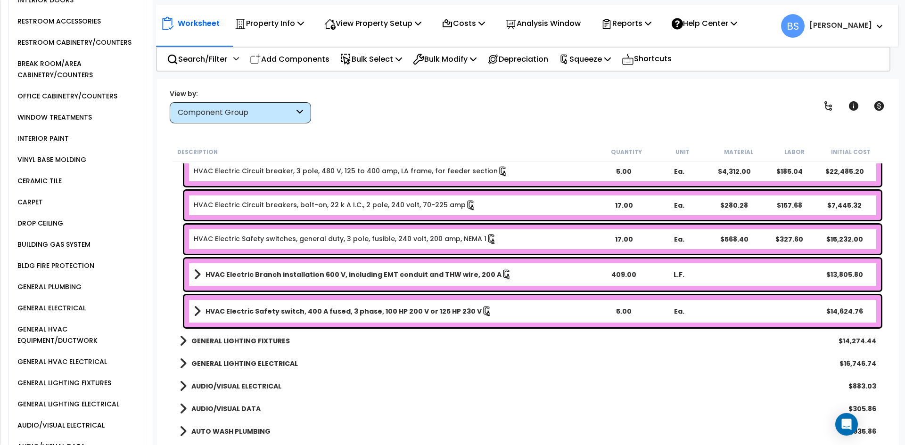
click at [231, 362] on b "GENERAL LIGHTING ELECTRICAL" at bounding box center [244, 363] width 107 height 9
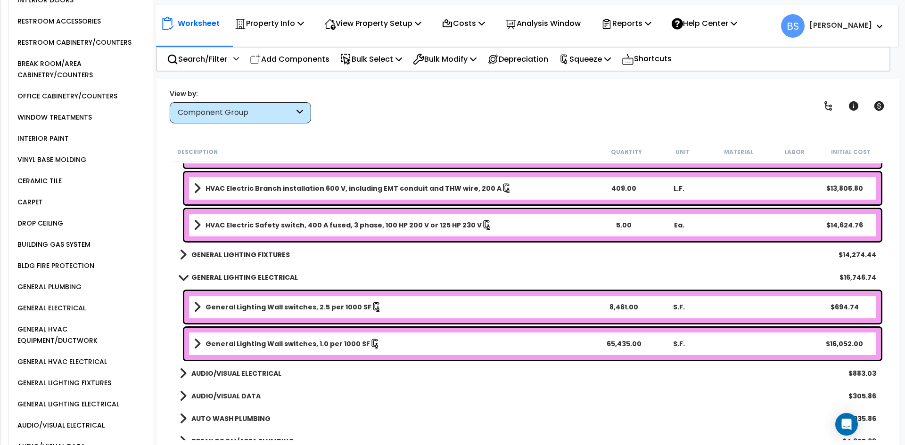
scroll to position [707, 0]
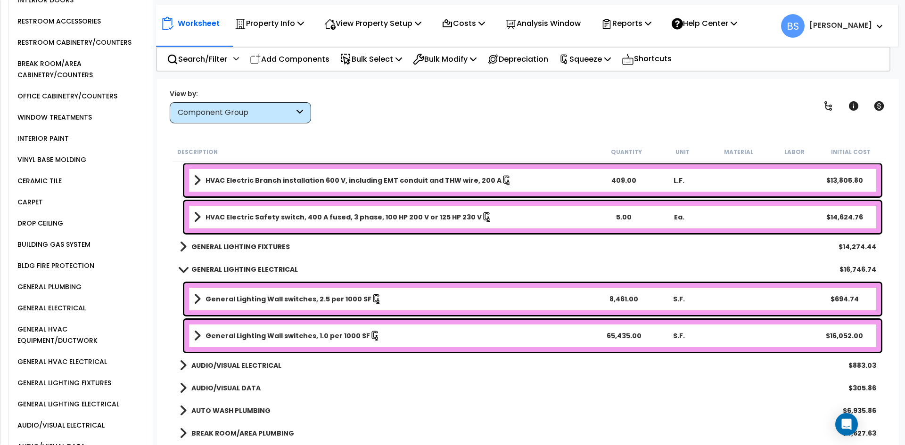
click at [502, 341] on link "General Lighting Wall switches, 1.0 per 1000 SF" at bounding box center [395, 335] width 402 height 13
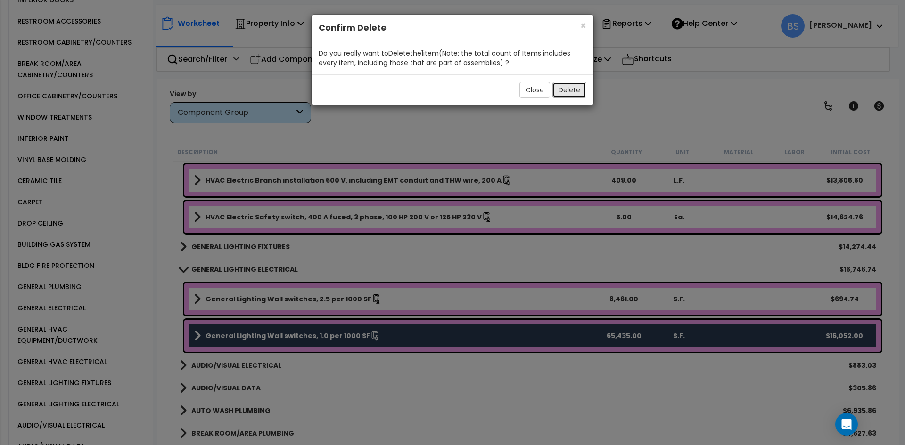
click at [573, 91] on button "Delete" at bounding box center [569, 90] width 34 height 16
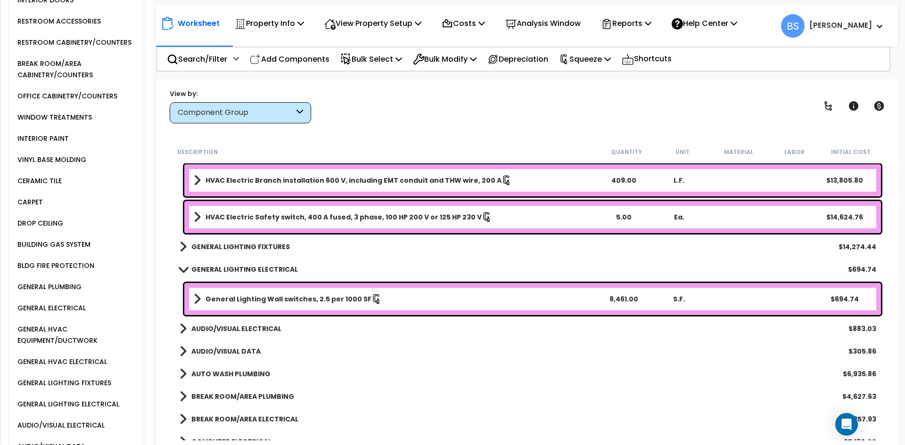
click at [218, 268] on b "GENERAL LIGHTING ELECTRICAL" at bounding box center [244, 269] width 107 height 9
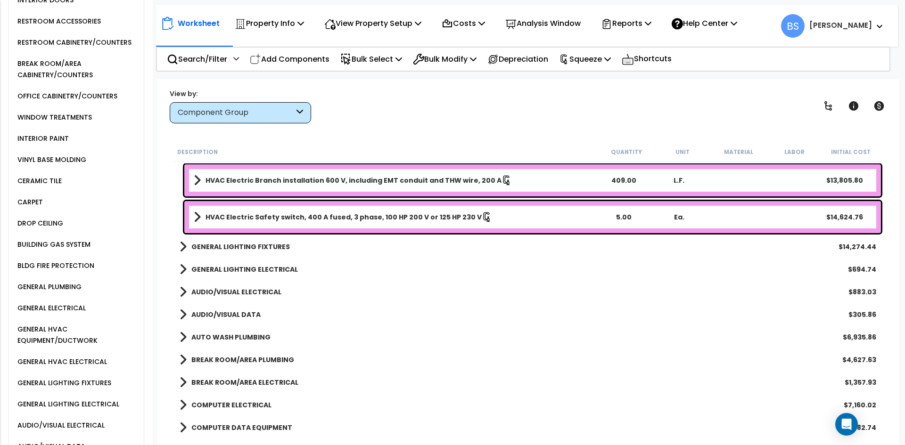
click at [220, 290] on b "AUDIO/VISUAL ELECTRICAL" at bounding box center [236, 292] width 90 height 9
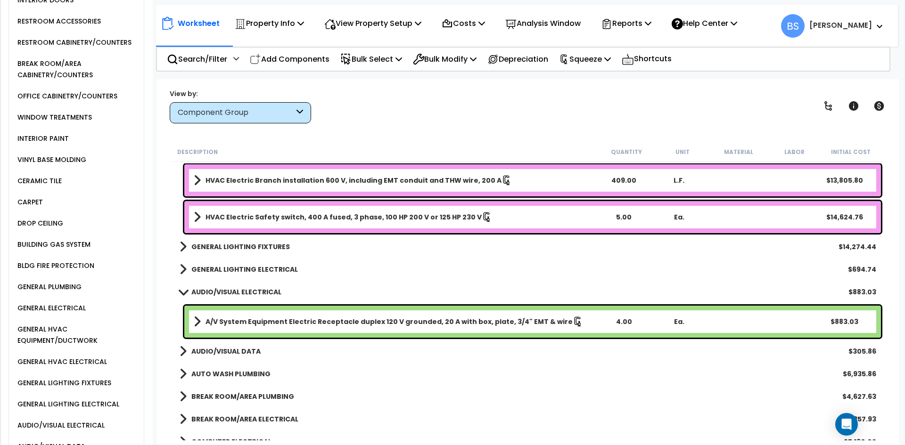
click at [220, 290] on b "AUDIO/VISUAL ELECTRICAL" at bounding box center [236, 292] width 90 height 9
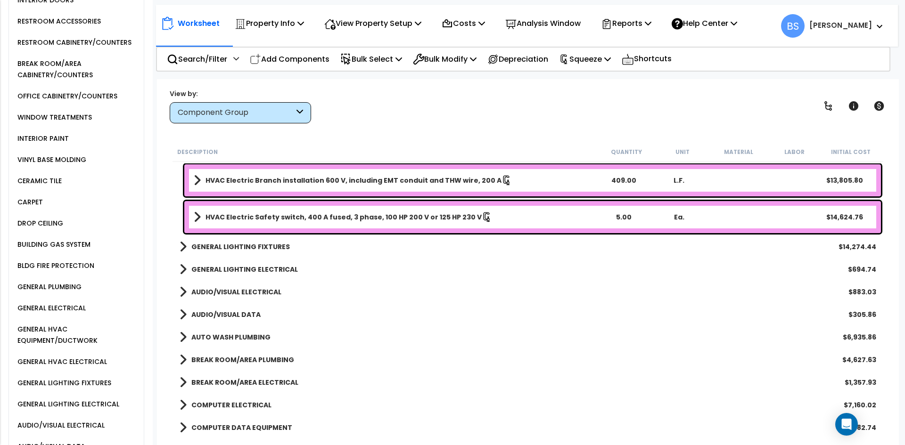
click at [219, 313] on b "AUDIO/VISUAL DATA" at bounding box center [225, 314] width 69 height 9
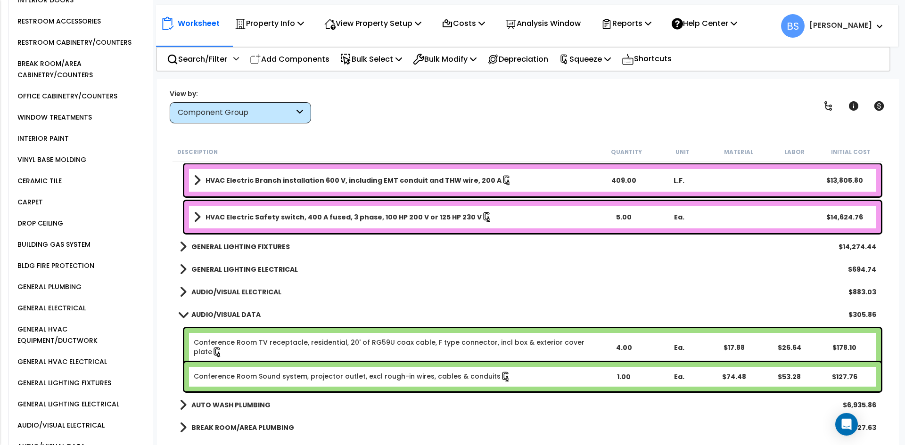
click at [219, 313] on b "AUDIO/VISUAL DATA" at bounding box center [225, 314] width 69 height 9
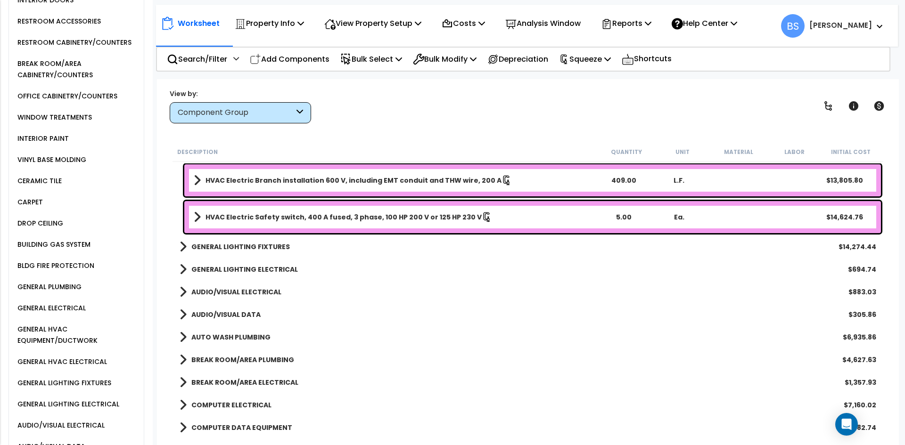
click at [224, 339] on b "AUTO WASH PLUMBING" at bounding box center [230, 337] width 79 height 9
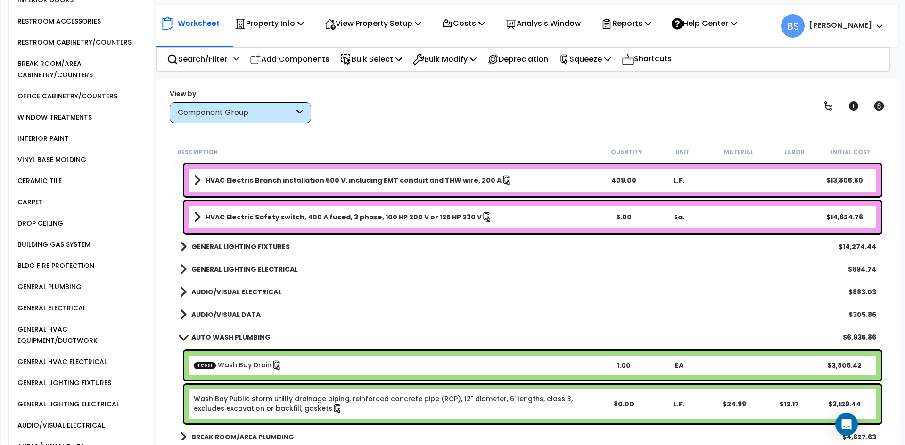
click at [224, 339] on b "AUTO WASH PLUMBING" at bounding box center [230, 337] width 79 height 9
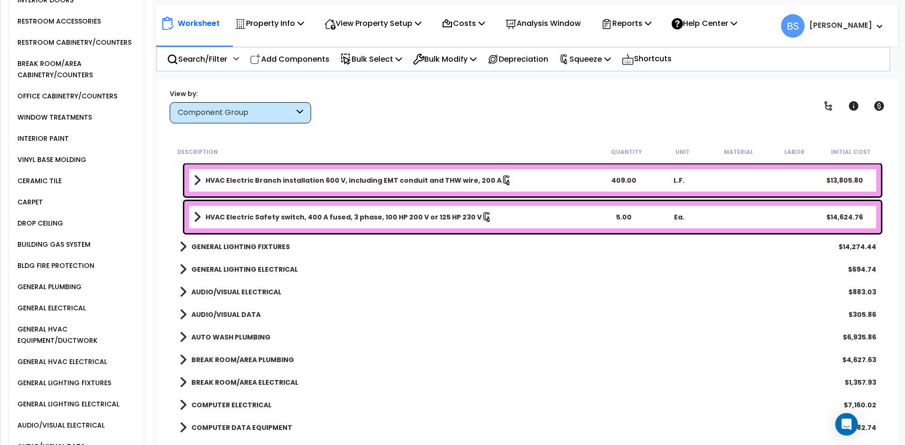
click at [230, 357] on b "BREAK ROOM/AREA PLUMBING" at bounding box center [242, 359] width 103 height 9
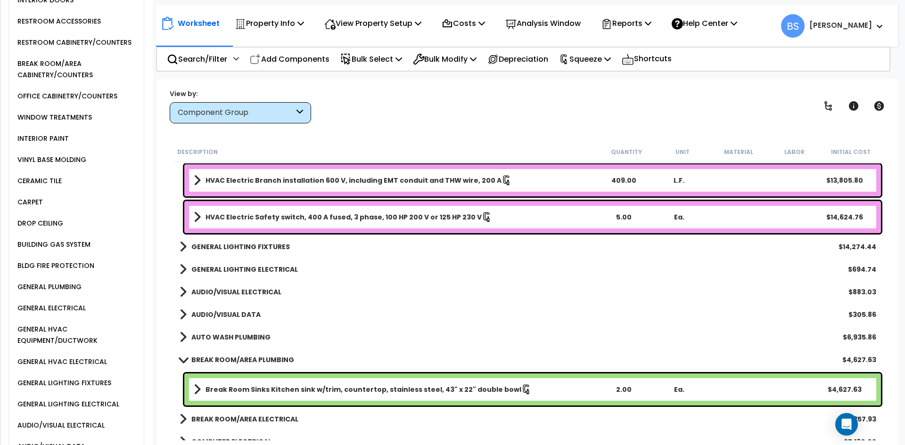
click at [251, 358] on b "BREAK ROOM/AREA PLUMBING" at bounding box center [242, 359] width 103 height 9
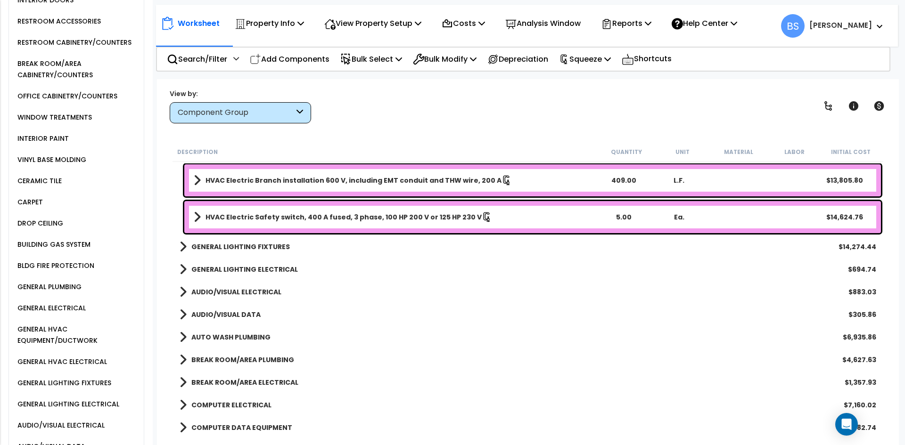
click at [257, 380] on b "BREAK ROOM/AREA ELECTRICAL" at bounding box center [244, 382] width 107 height 9
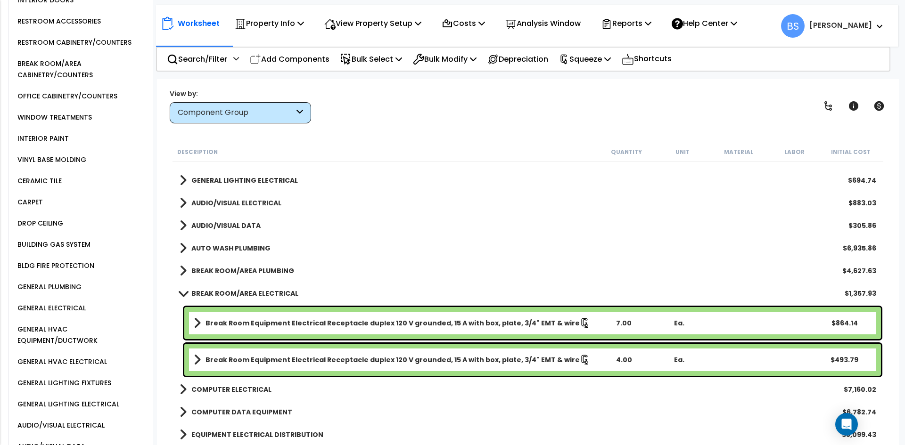
scroll to position [801, 0]
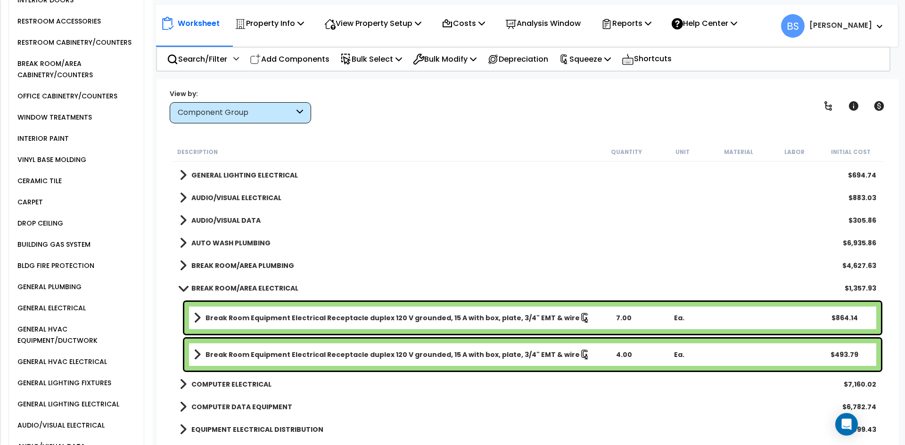
click at [252, 291] on b "BREAK ROOM/AREA ELECTRICAL" at bounding box center [244, 288] width 107 height 9
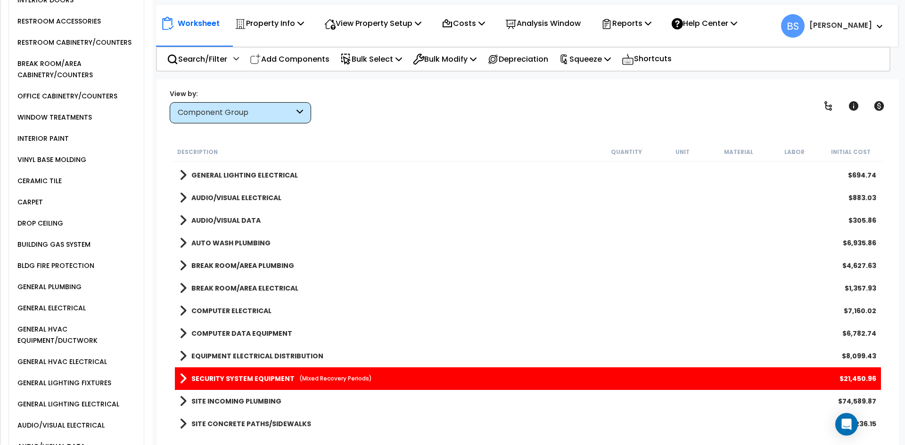
click at [229, 314] on b "COMPUTER ELECTRICAL" at bounding box center [231, 310] width 80 height 9
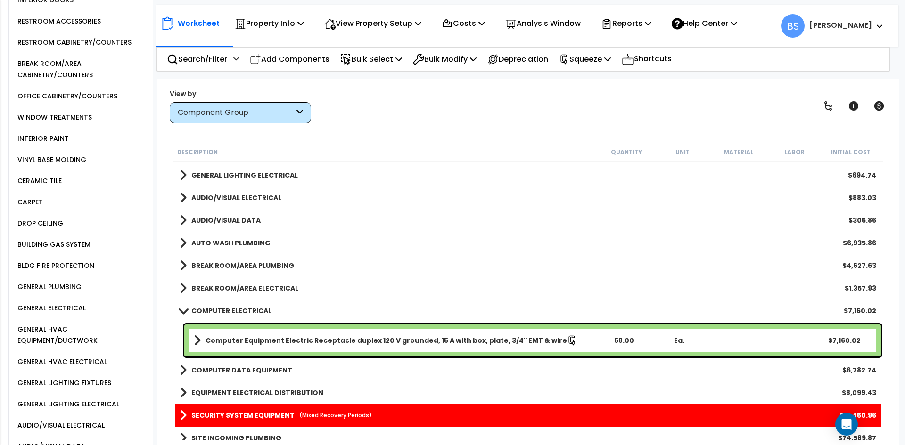
click at [229, 314] on b "COMPUTER ELECTRICAL" at bounding box center [231, 310] width 80 height 9
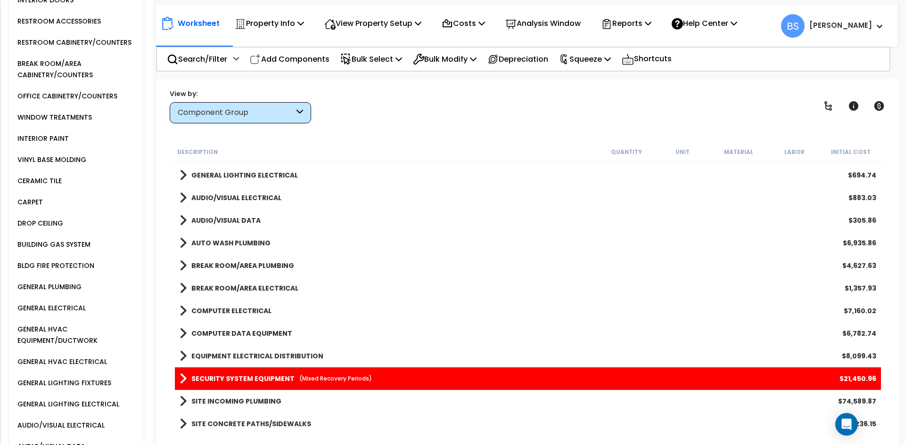
click at [230, 332] on b "COMPUTER DATA EQUIPMENT" at bounding box center [241, 333] width 101 height 9
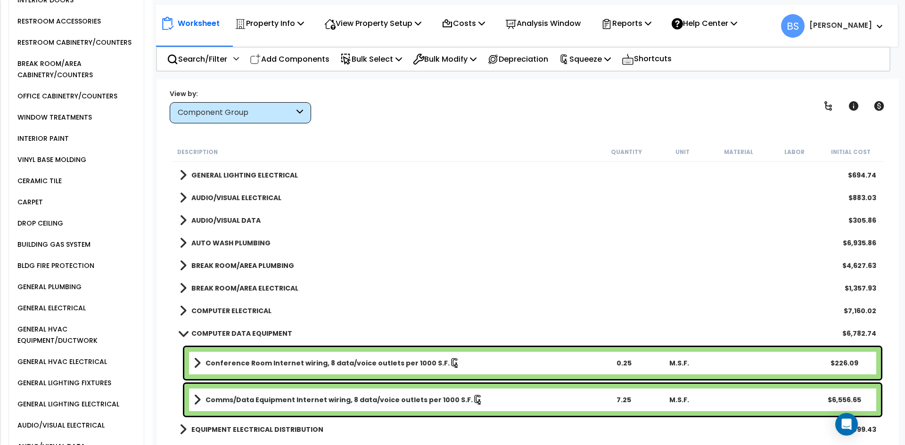
click at [230, 332] on b "COMPUTER DATA EQUIPMENT" at bounding box center [241, 333] width 101 height 9
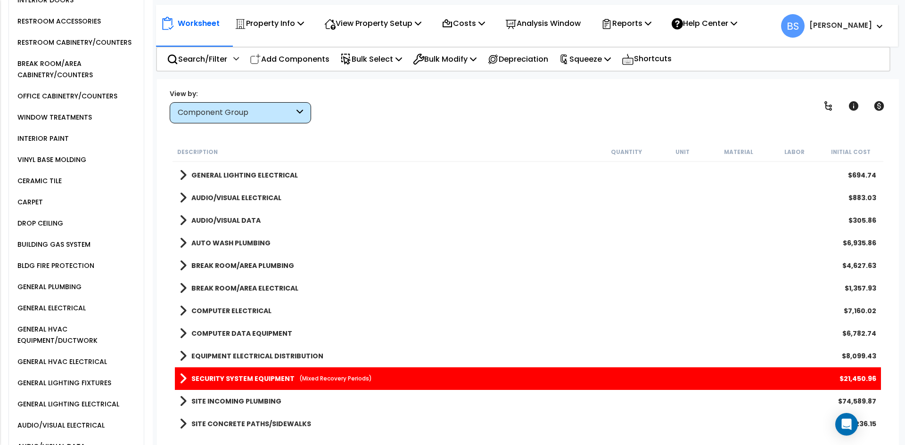
click at [234, 351] on link "EQUIPMENT ELECTRICAL DISTRIBUTION" at bounding box center [252, 356] width 144 height 13
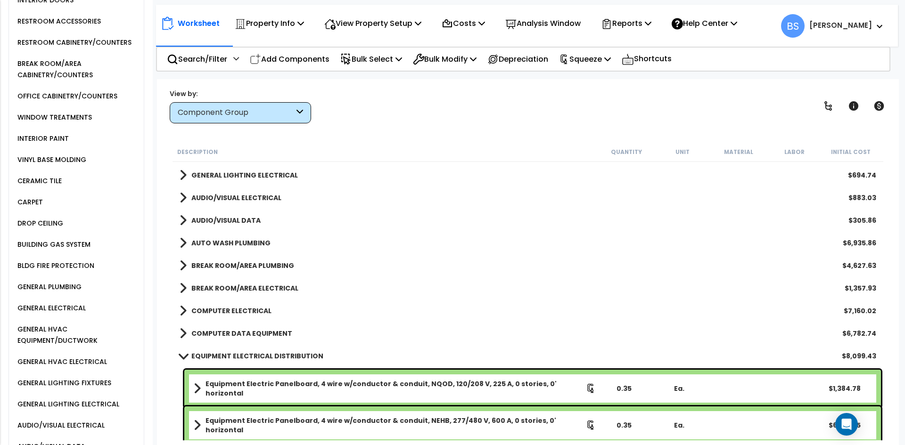
scroll to position [896, 0]
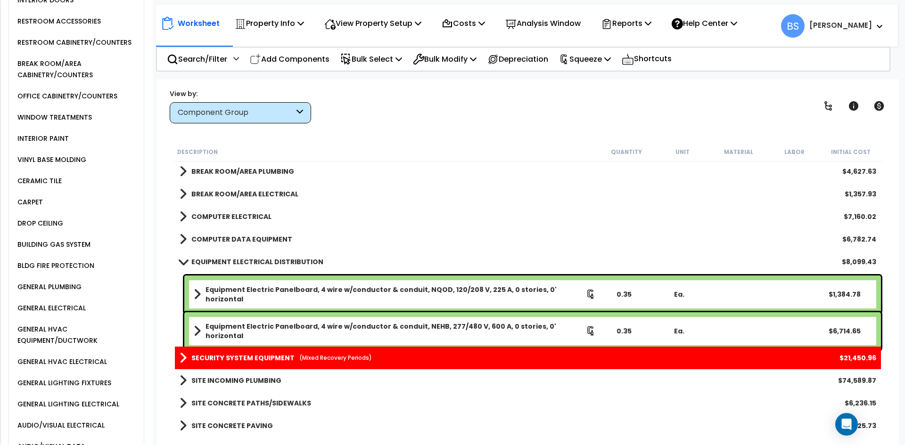
click at [231, 263] on b "EQUIPMENT ELECTRICAL DISTRIBUTION" at bounding box center [257, 261] width 132 height 9
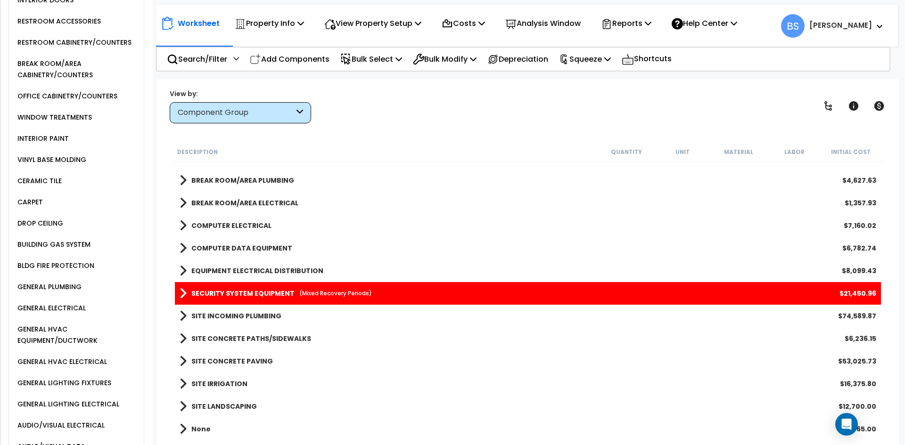
click at [228, 314] on b "SITE INCOMING PLUMBING" at bounding box center [236, 316] width 90 height 9
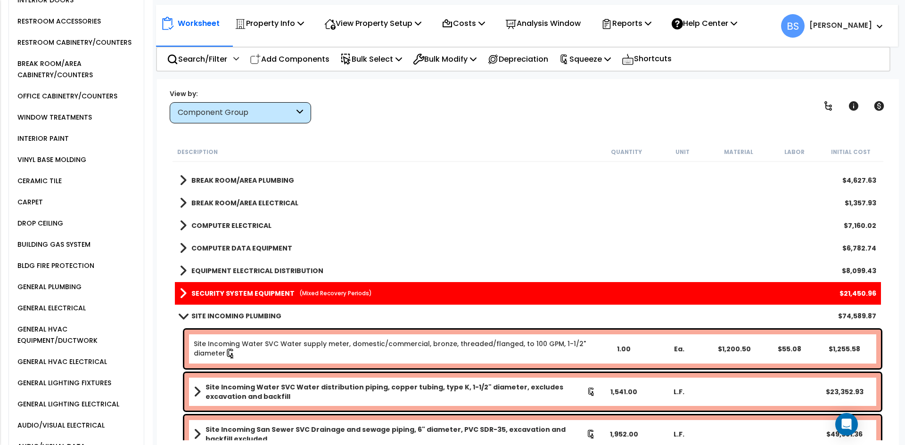
click at [228, 314] on b "SITE INCOMING PLUMBING" at bounding box center [236, 316] width 90 height 9
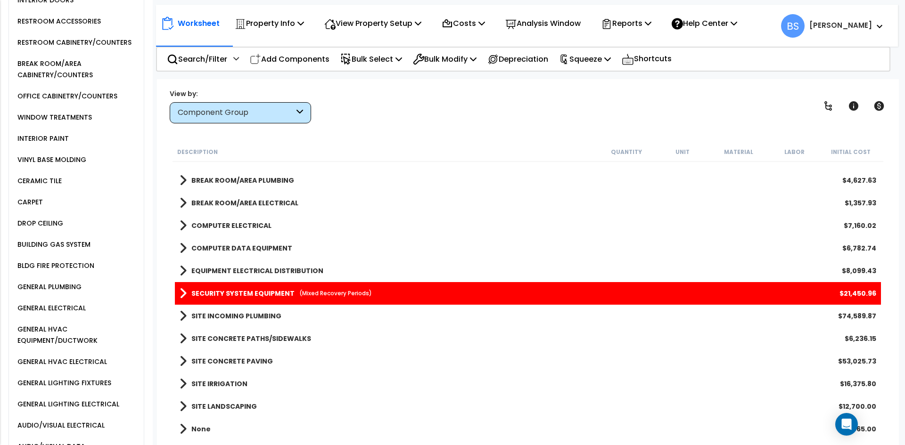
scroll to position [41, 0]
click at [593, 66] on div "Squeeze" at bounding box center [585, 59] width 52 height 22
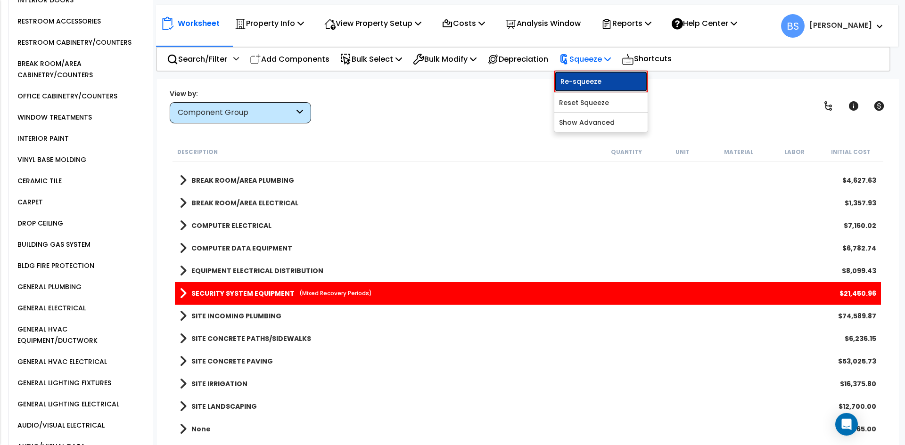
click at [592, 82] on link "Re-squeeze" at bounding box center [600, 82] width 93 height 22
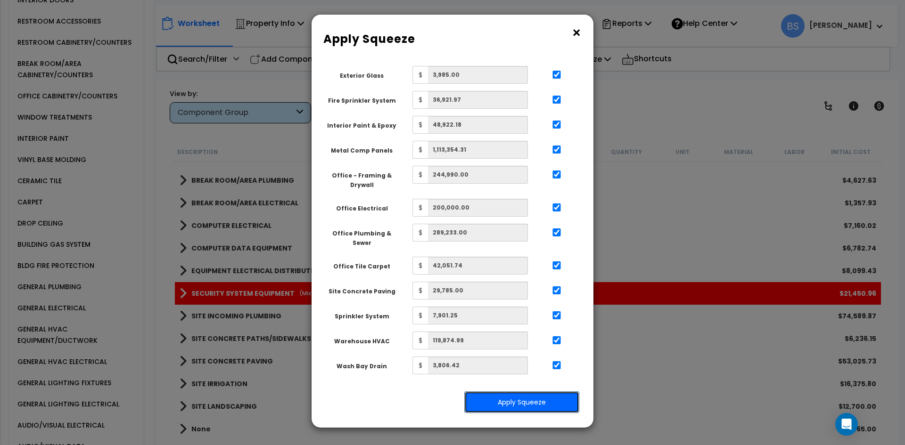
click at [535, 399] on button "Apply Squeeze" at bounding box center [521, 403] width 115 height 22
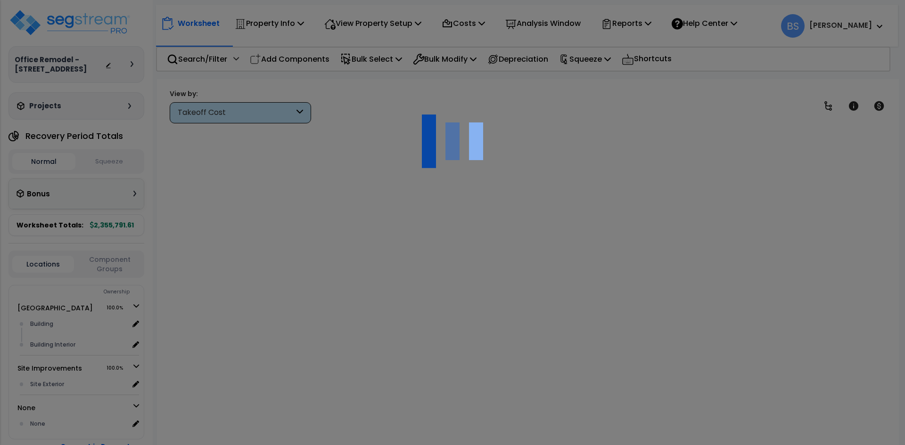
scroll to position [41, 0]
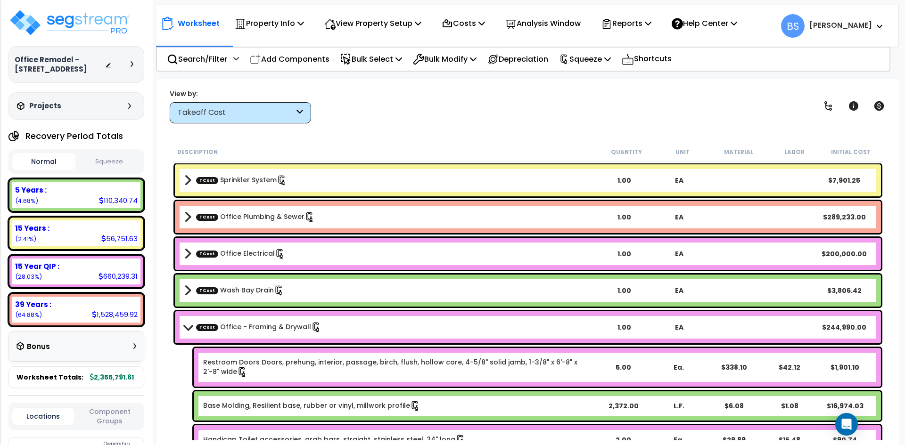
click at [239, 328] on link "TCost Office - Framing & Drywall" at bounding box center [258, 327] width 125 height 10
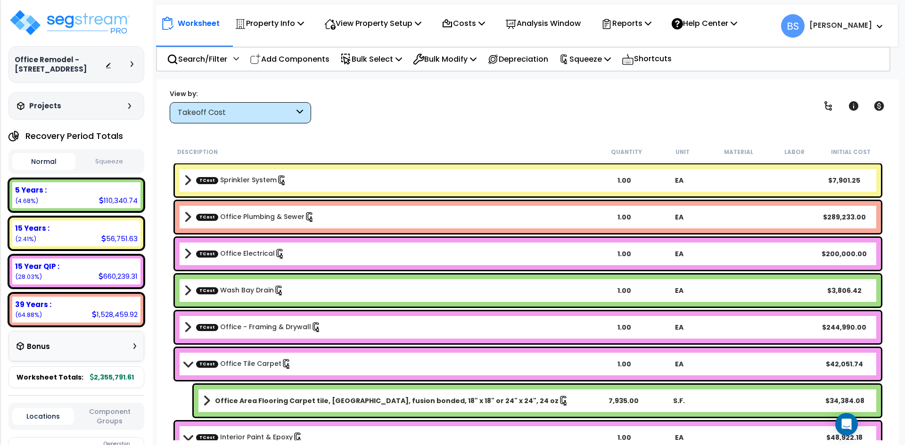
click at [252, 364] on link "TCost Office Tile Carpet" at bounding box center [244, 364] width 96 height 10
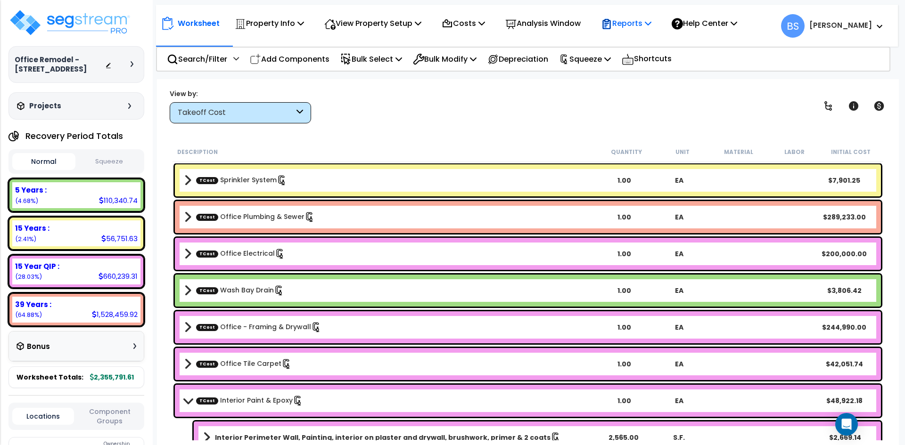
click at [651, 27] on p "Reports" at bounding box center [626, 23] width 50 height 13
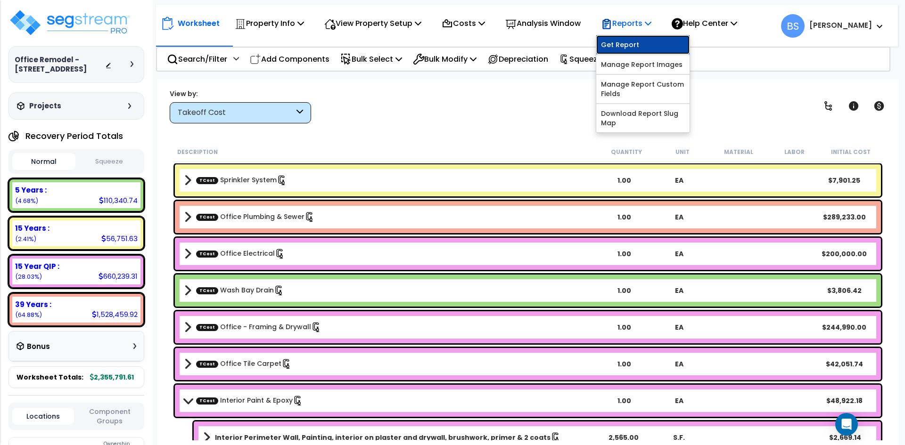
click at [642, 40] on link "Get Report" at bounding box center [642, 44] width 93 height 19
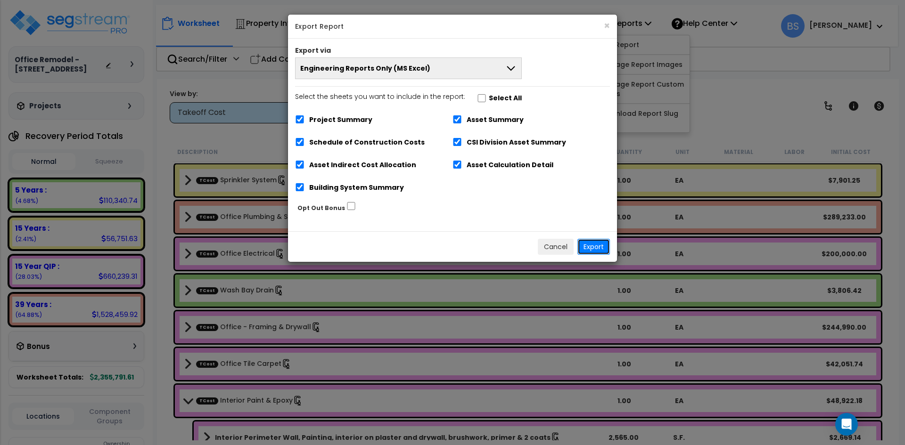
click at [608, 246] on button "Export" at bounding box center [593, 247] width 33 height 16
